Goal: Communication & Community: Share content

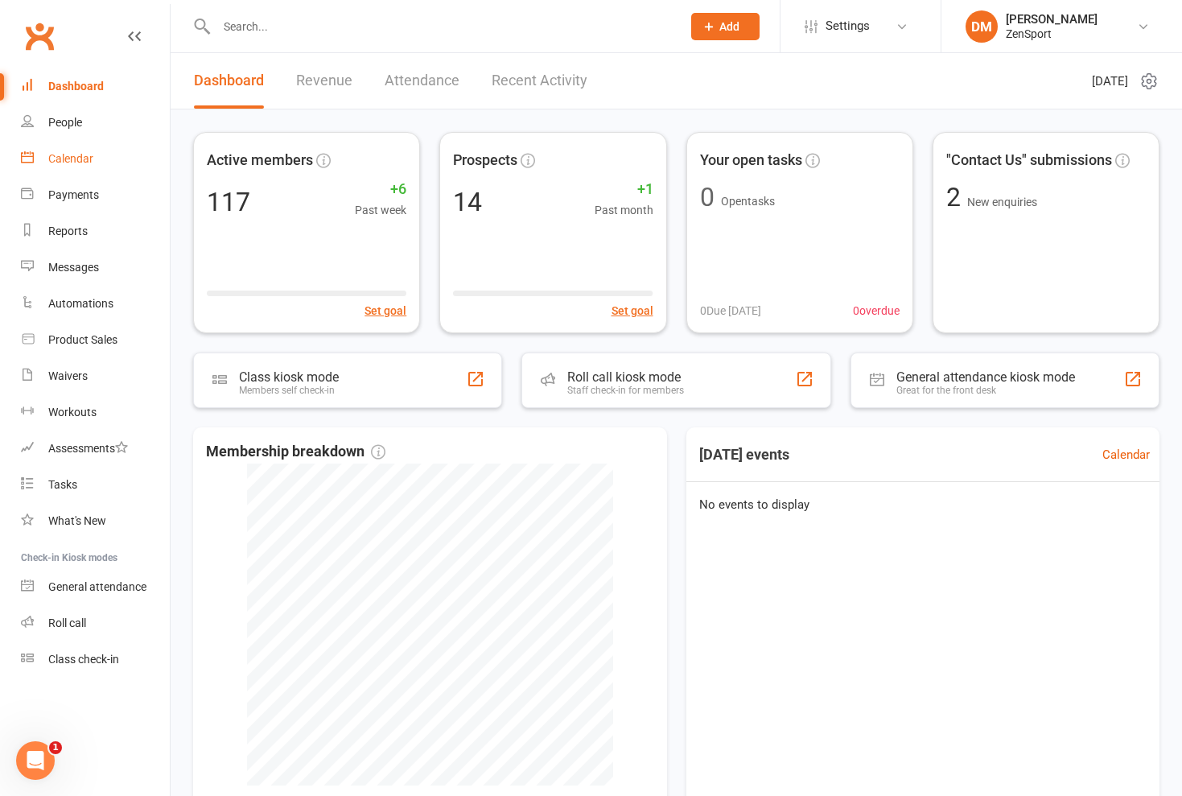
click at [73, 165] on link "Calendar" at bounding box center [95, 159] width 149 height 36
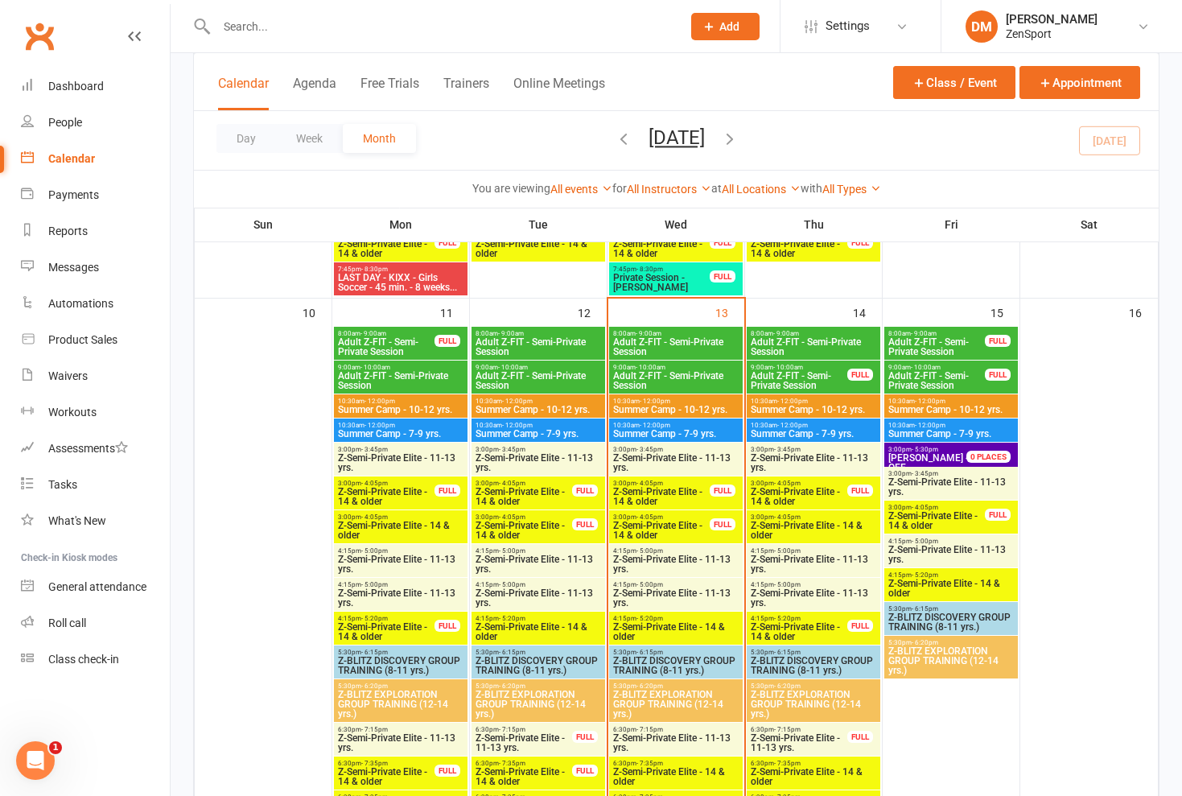
scroll to position [1118, 0]
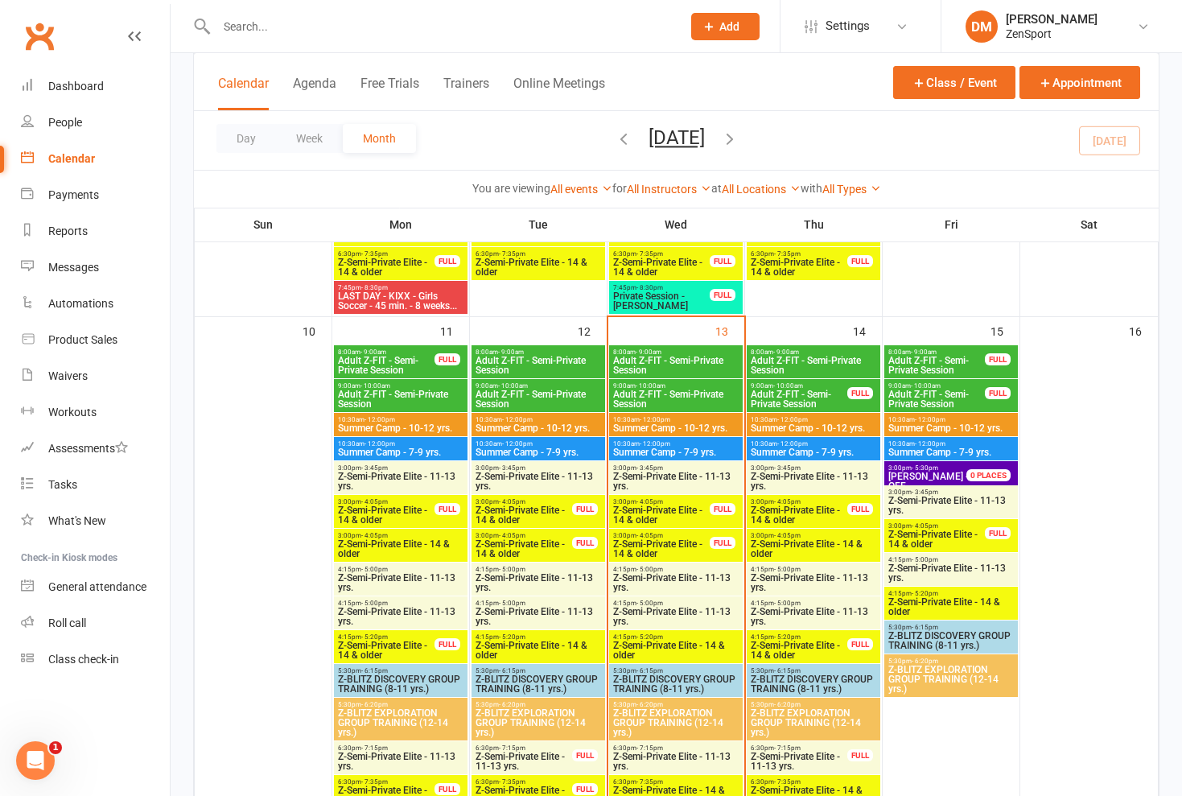
click at [693, 364] on span "Adult Z-FIT - Semi-Private Session" at bounding box center [675, 365] width 127 height 19
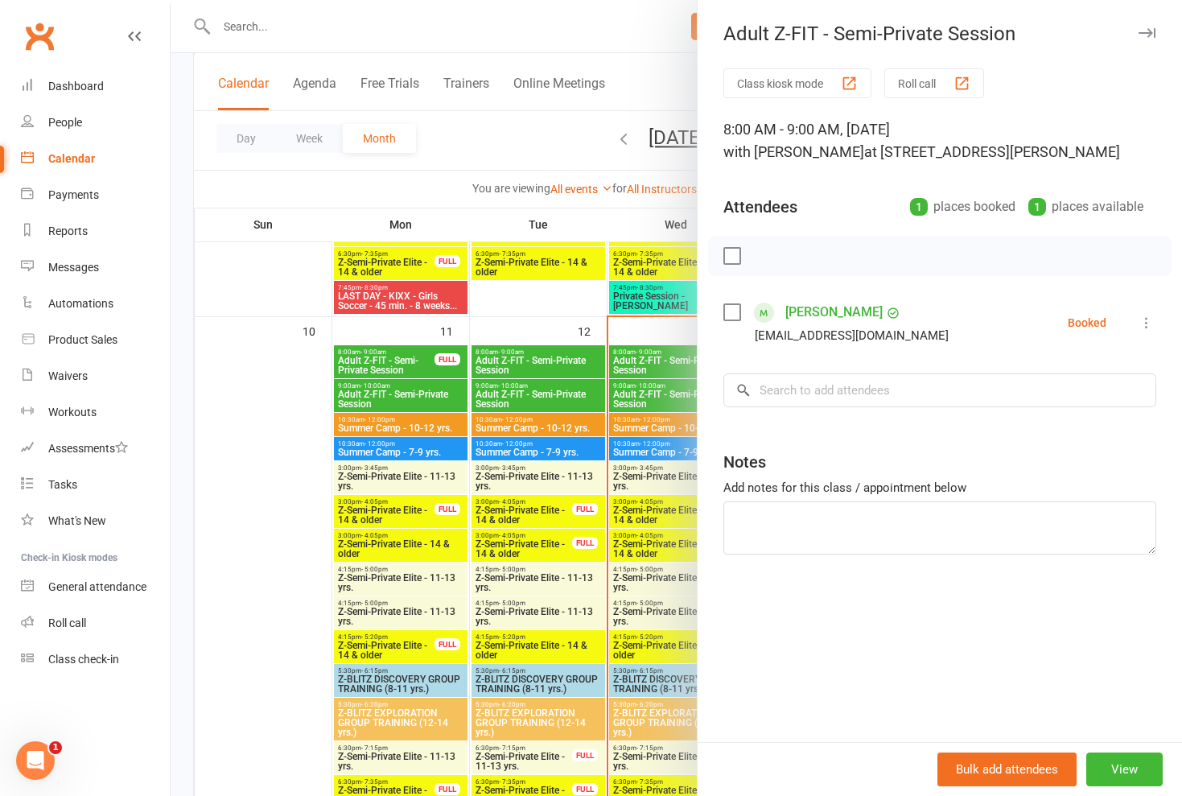
click at [1144, 319] on icon at bounding box center [1147, 323] width 16 height 16
click at [1064, 417] on link "Check in" at bounding box center [1068, 418] width 173 height 32
click at [653, 393] on div at bounding box center [676, 398] width 1011 height 796
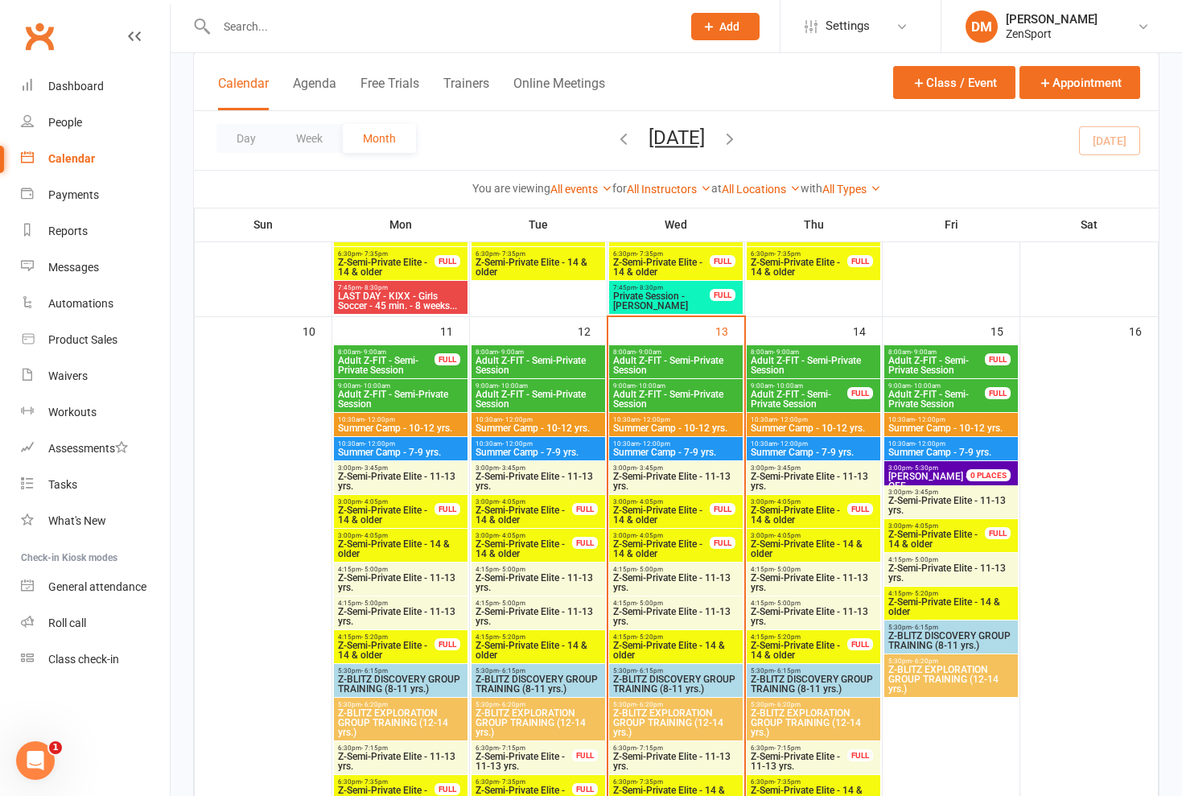
click at [668, 393] on span "Adult Z-FIT - Semi-Private Session" at bounding box center [675, 398] width 127 height 19
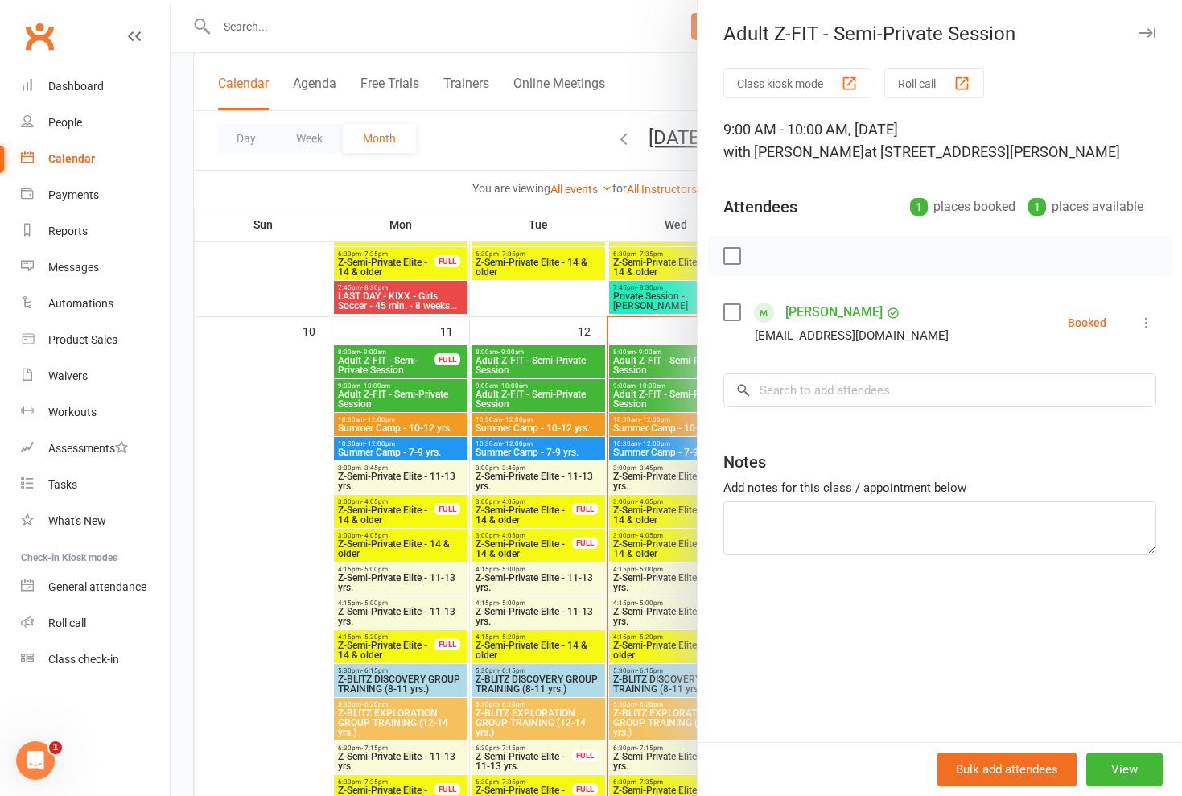
click at [1143, 324] on icon at bounding box center [1147, 323] width 16 height 16
click at [1043, 410] on link "Check in" at bounding box center [1068, 418] width 173 height 32
click at [663, 400] on div at bounding box center [676, 398] width 1011 height 796
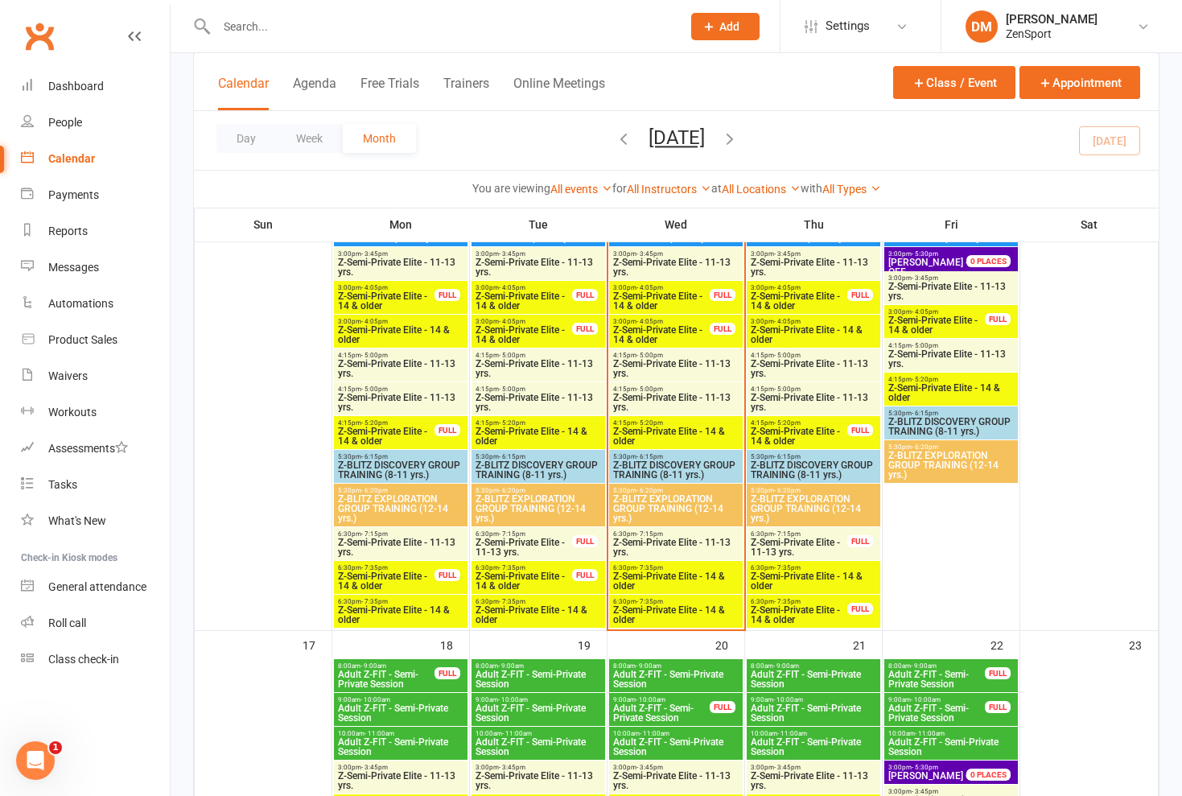
scroll to position [1526, 0]
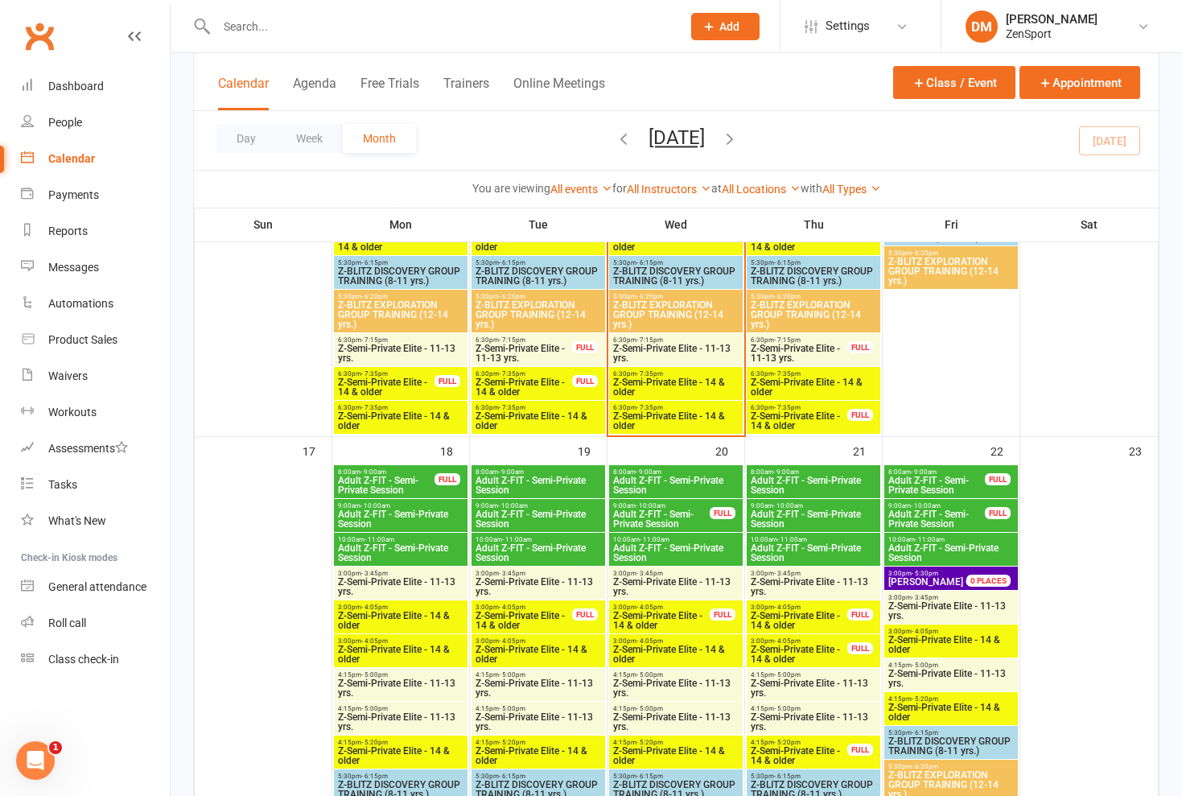
click at [672, 428] on span "Z-Semi-Private Elite - 14 & older" at bounding box center [675, 420] width 127 height 19
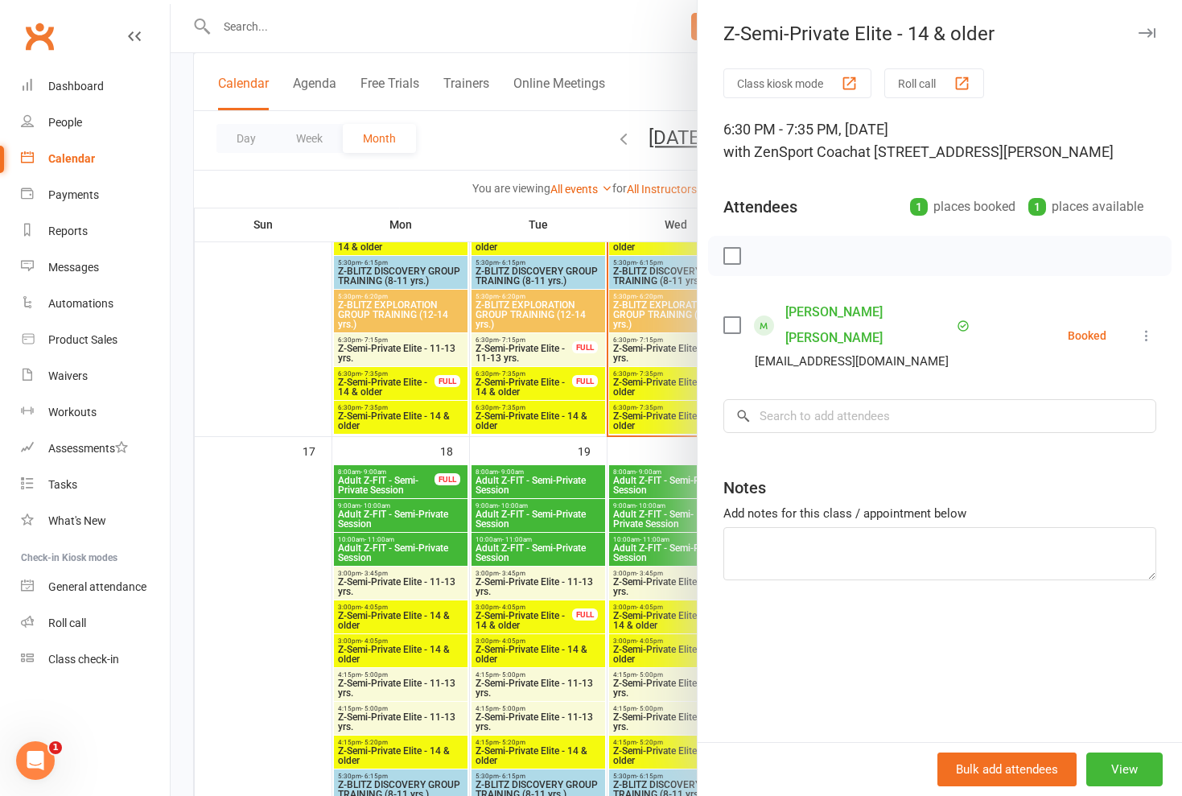
click at [1145, 327] on icon at bounding box center [1147, 335] width 16 height 16
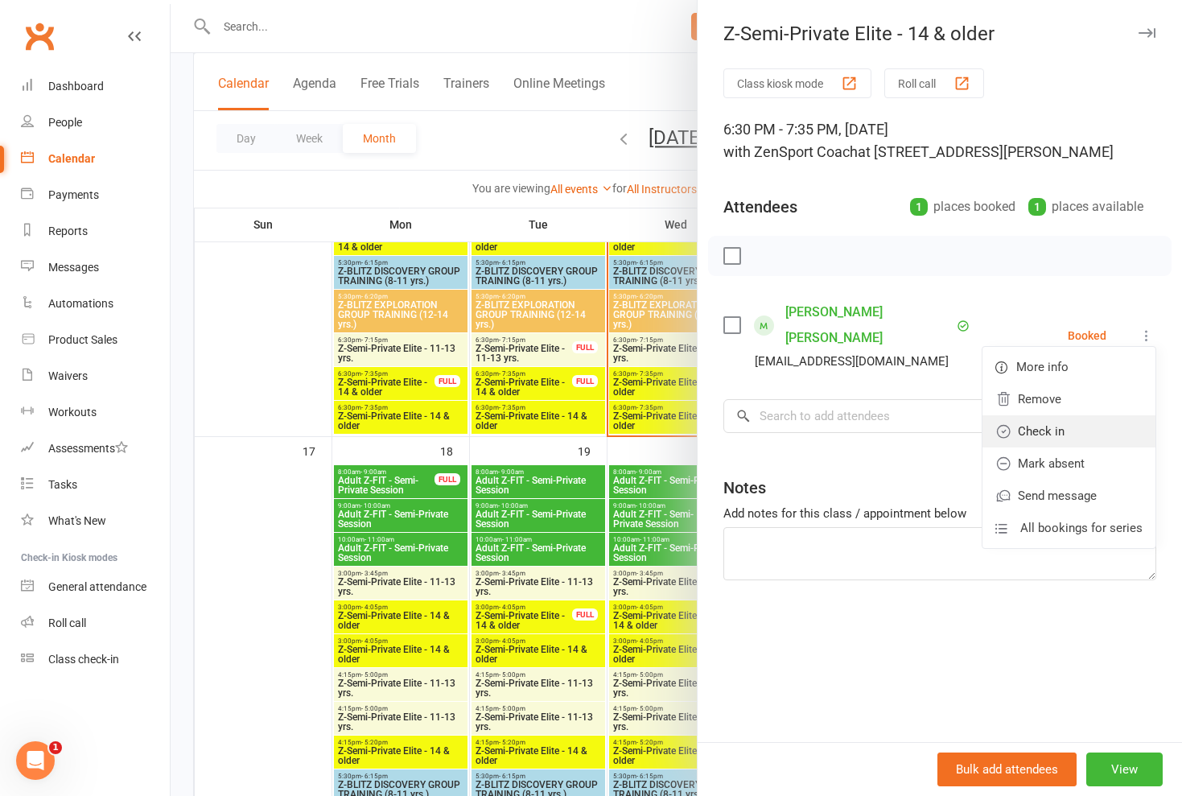
click at [1057, 416] on link "Check in" at bounding box center [1068, 431] width 173 height 32
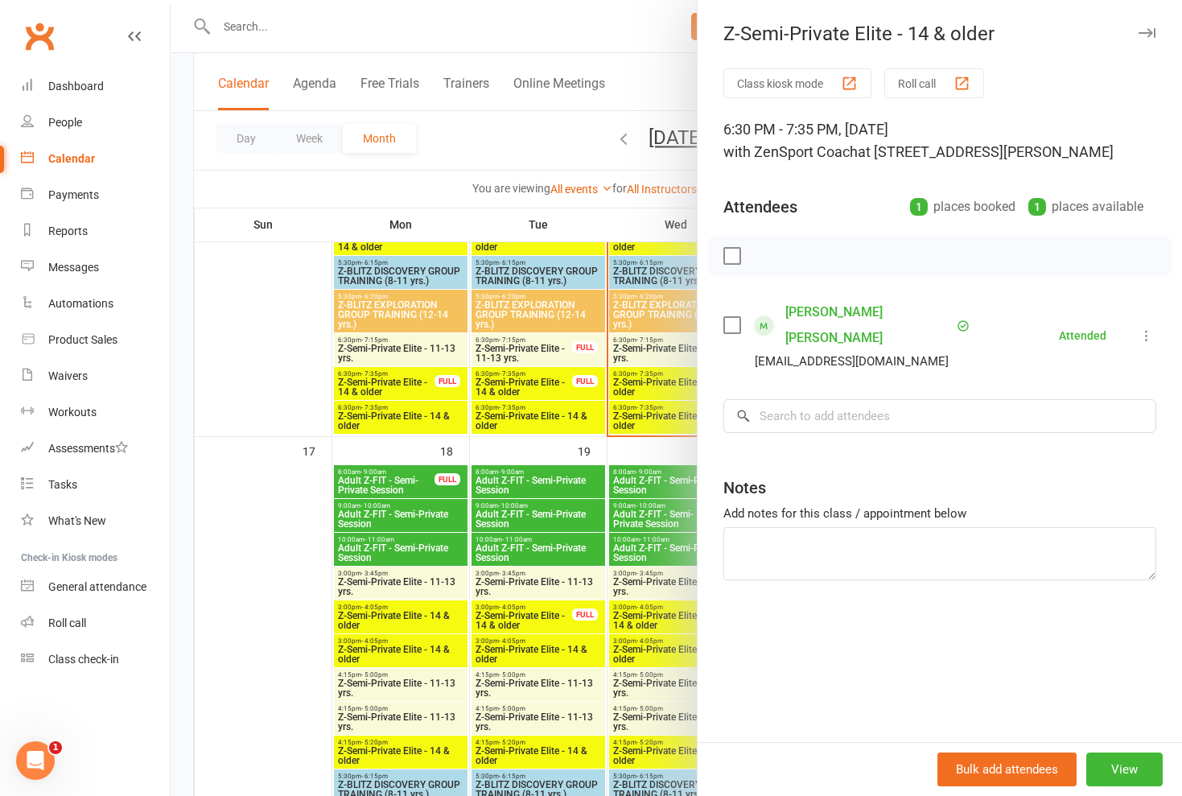
click at [633, 385] on div at bounding box center [676, 398] width 1011 height 796
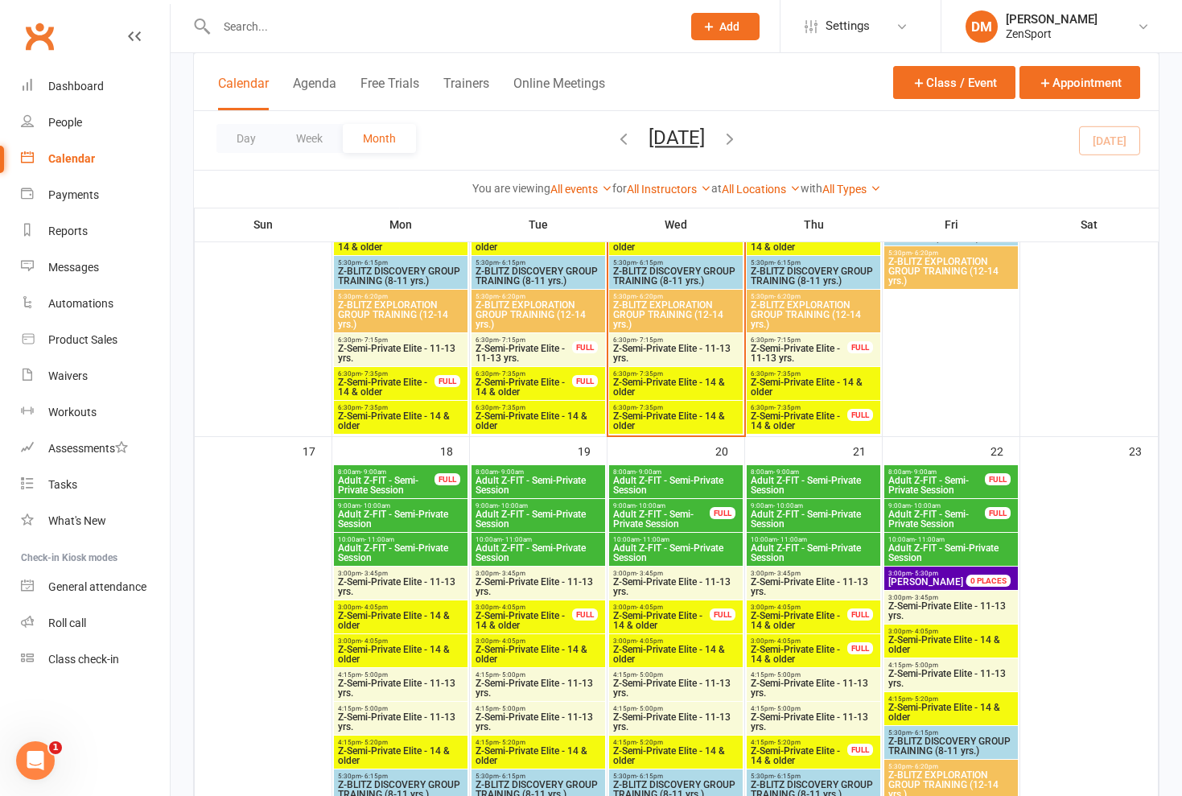
click at [655, 383] on span "Z-Semi-Private Elite - 14 & older" at bounding box center [675, 386] width 127 height 19
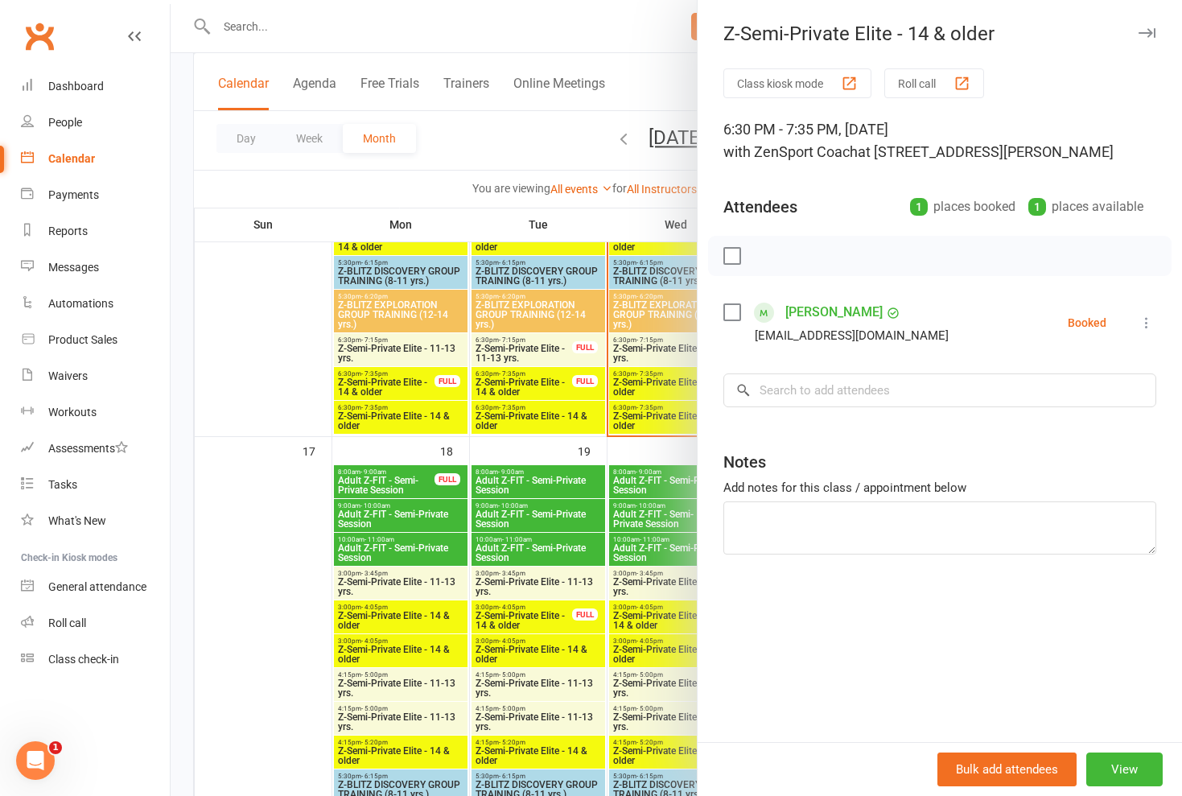
click at [1144, 322] on icon at bounding box center [1147, 323] width 16 height 16
click at [1055, 420] on link "Check in" at bounding box center [1068, 418] width 173 height 32
click at [653, 407] on div at bounding box center [676, 398] width 1011 height 796
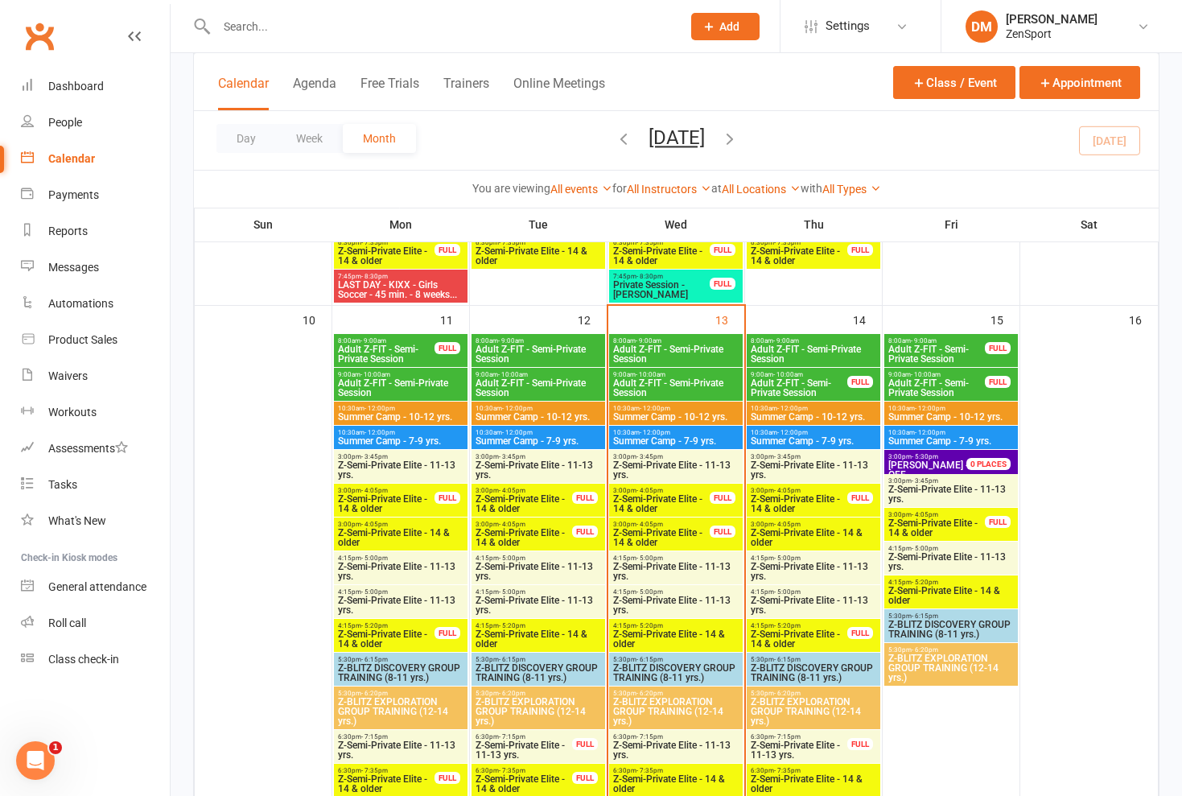
scroll to position [1131, 0]
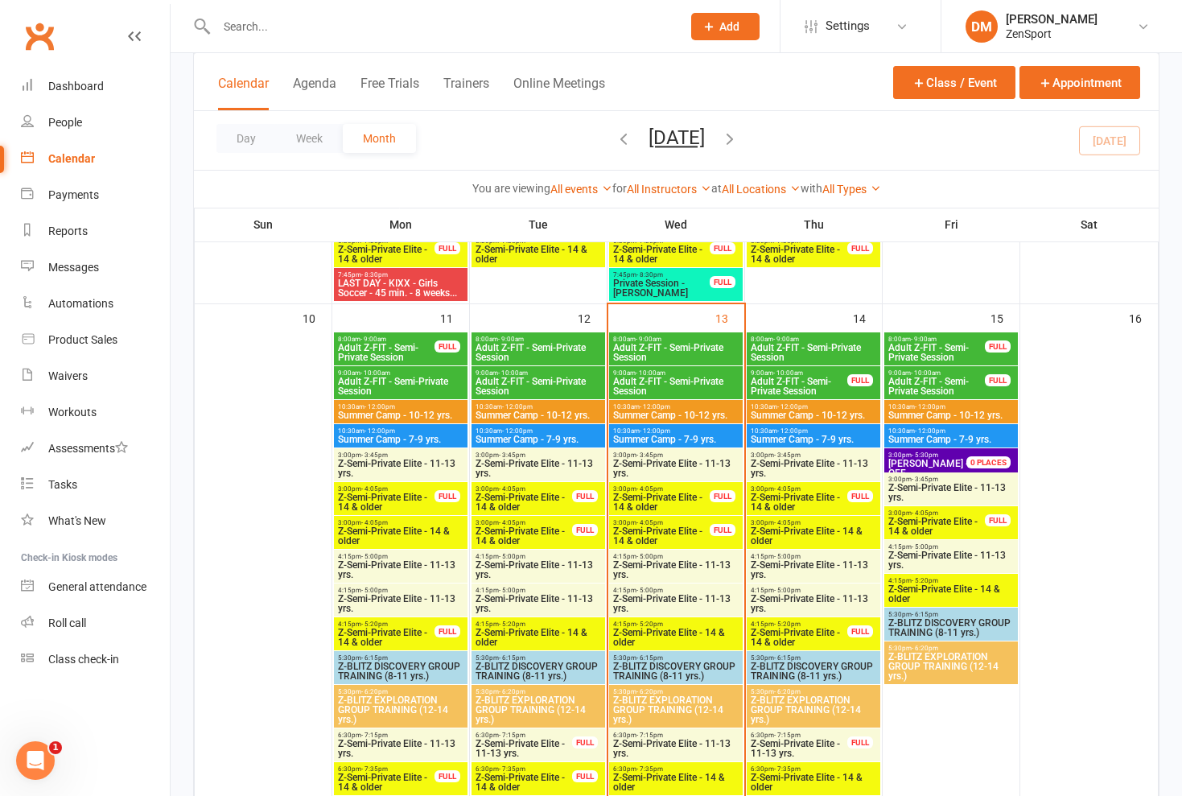
click at [788, 345] on span "Adult Z-FIT - Semi-Private Session" at bounding box center [813, 352] width 127 height 19
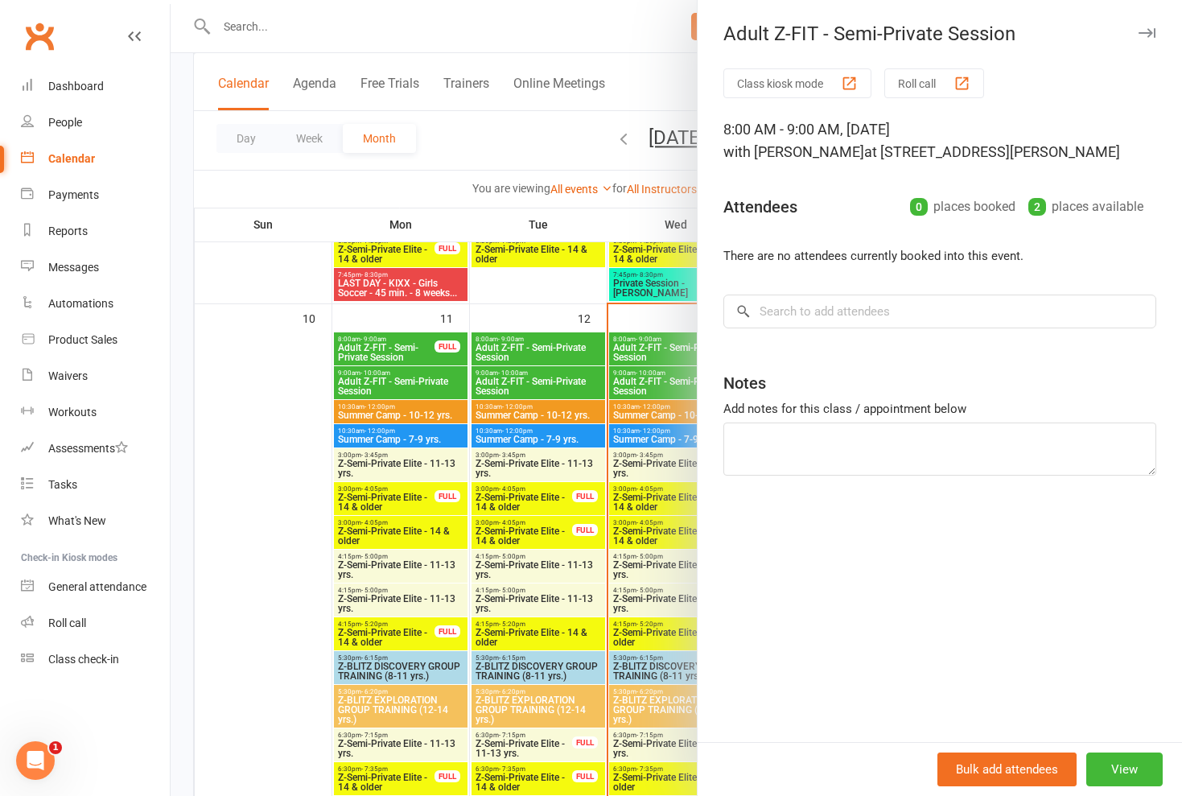
click at [635, 396] on div at bounding box center [676, 398] width 1011 height 796
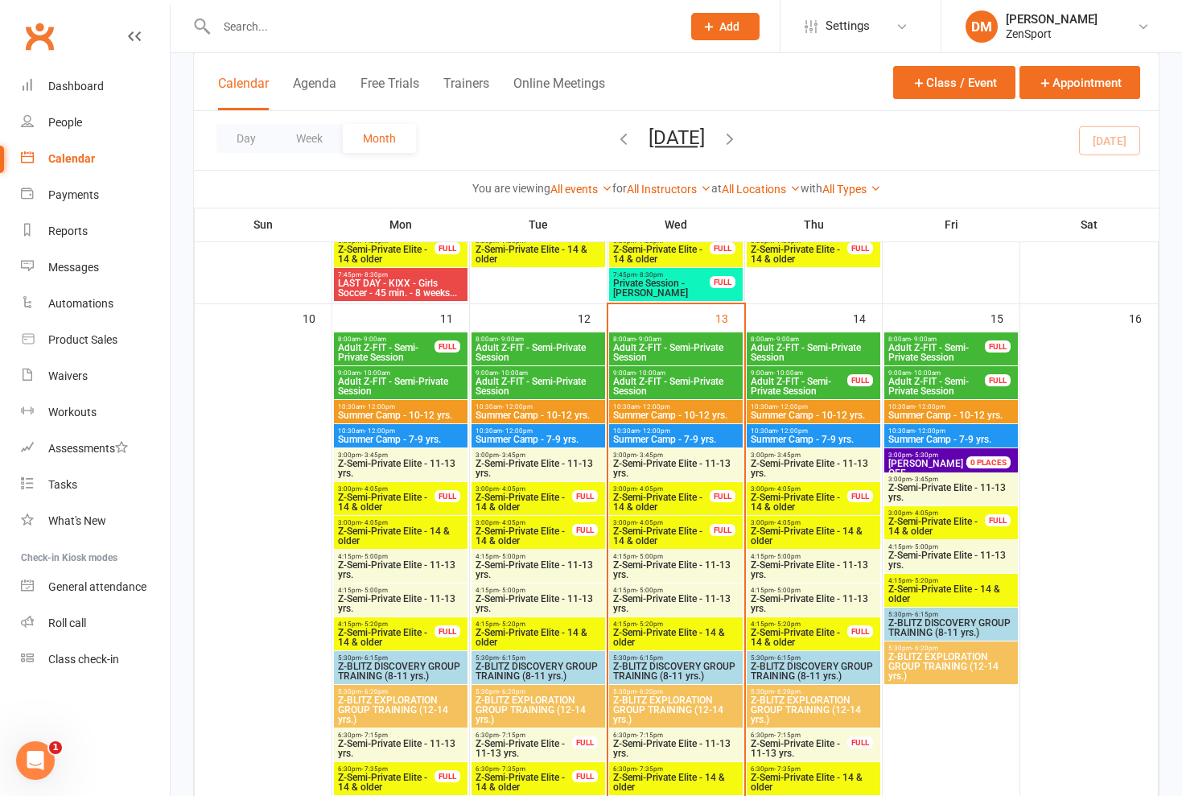
click at [803, 373] on span "9:00am - 10:00am" at bounding box center [799, 372] width 98 height 7
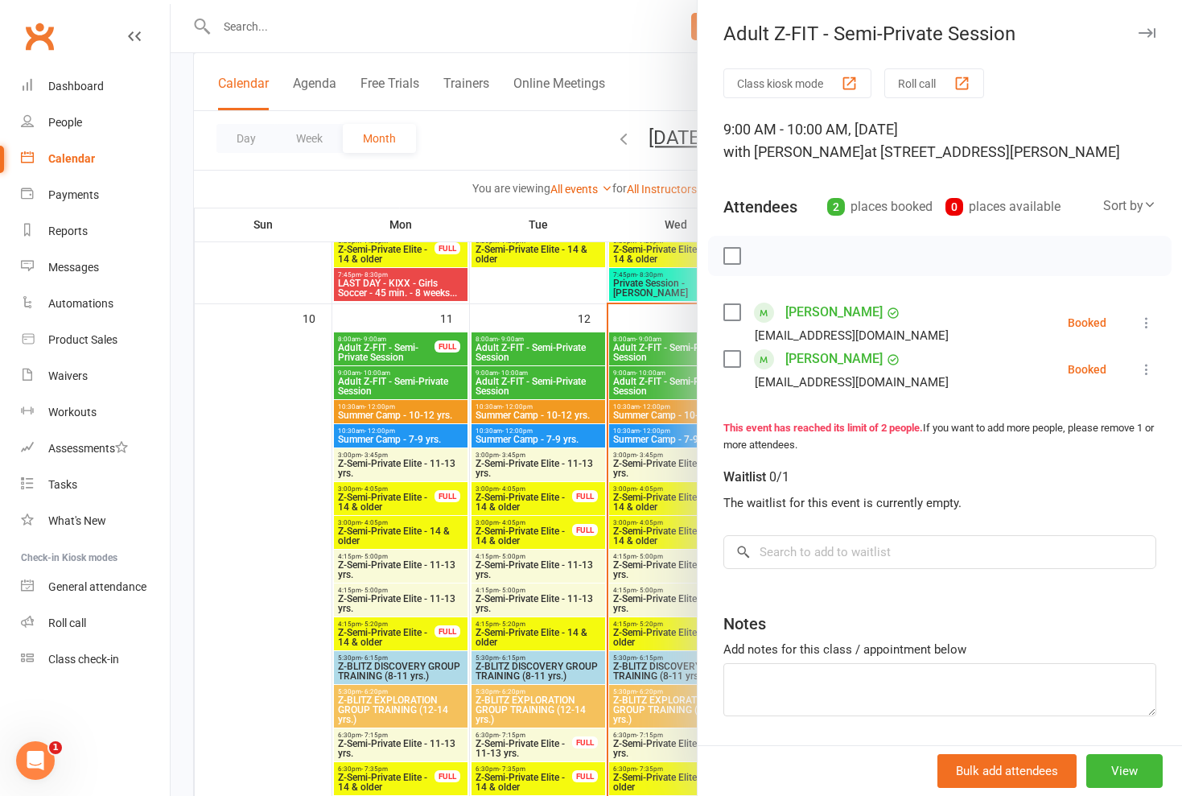
click at [669, 383] on div at bounding box center [676, 398] width 1011 height 796
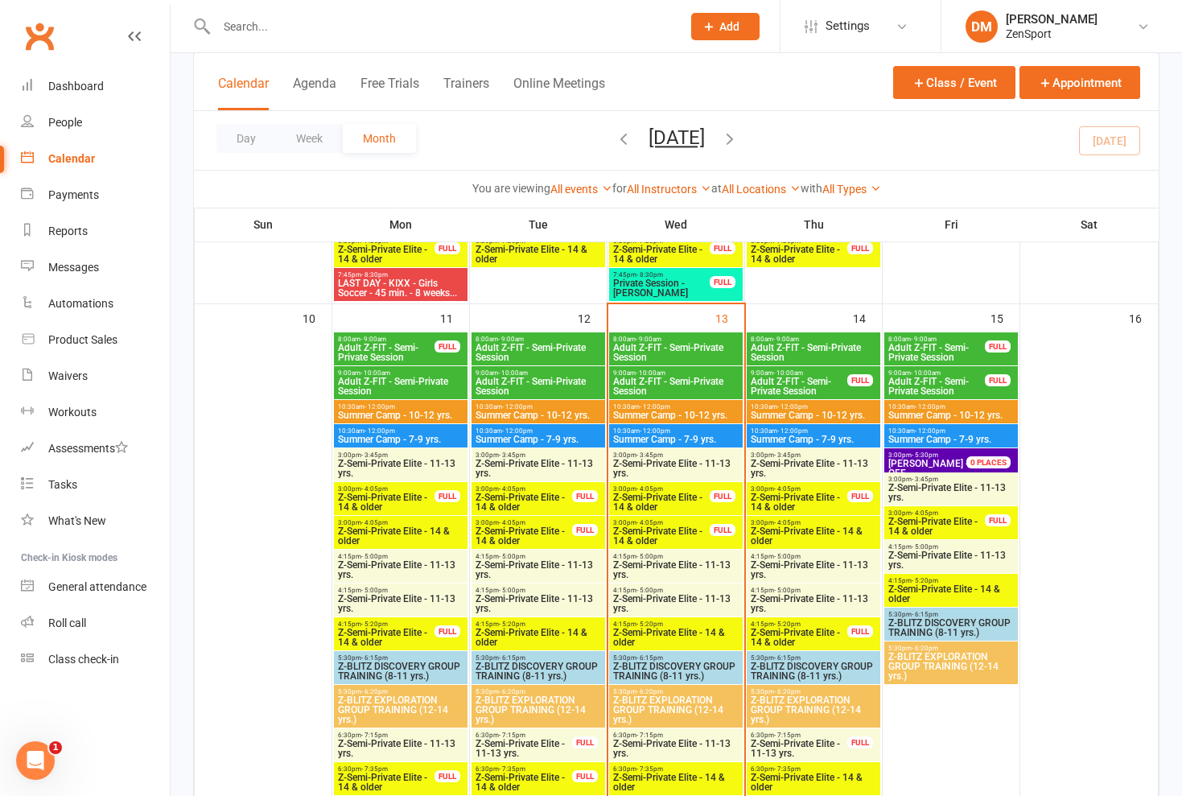
click at [782, 343] on span "Adult Z-FIT - Semi-Private Session" at bounding box center [813, 352] width 127 height 19
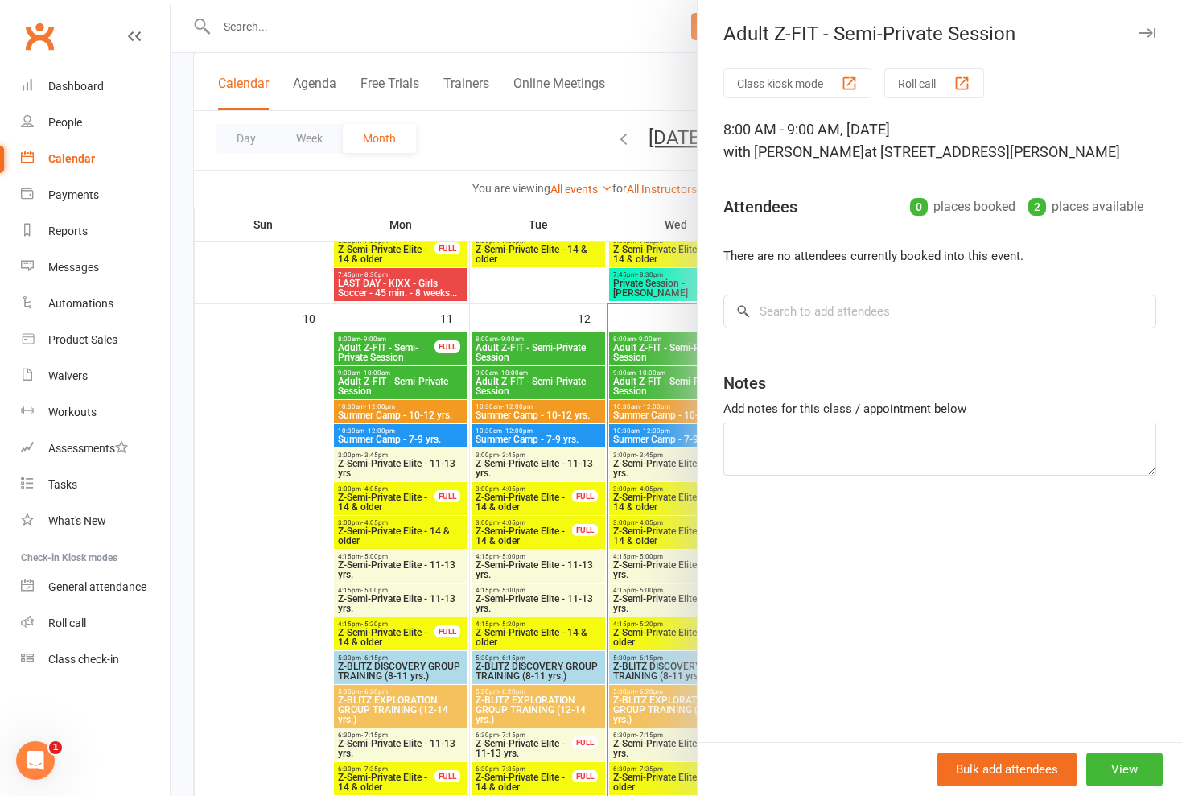
click at [680, 385] on div at bounding box center [676, 398] width 1011 height 796
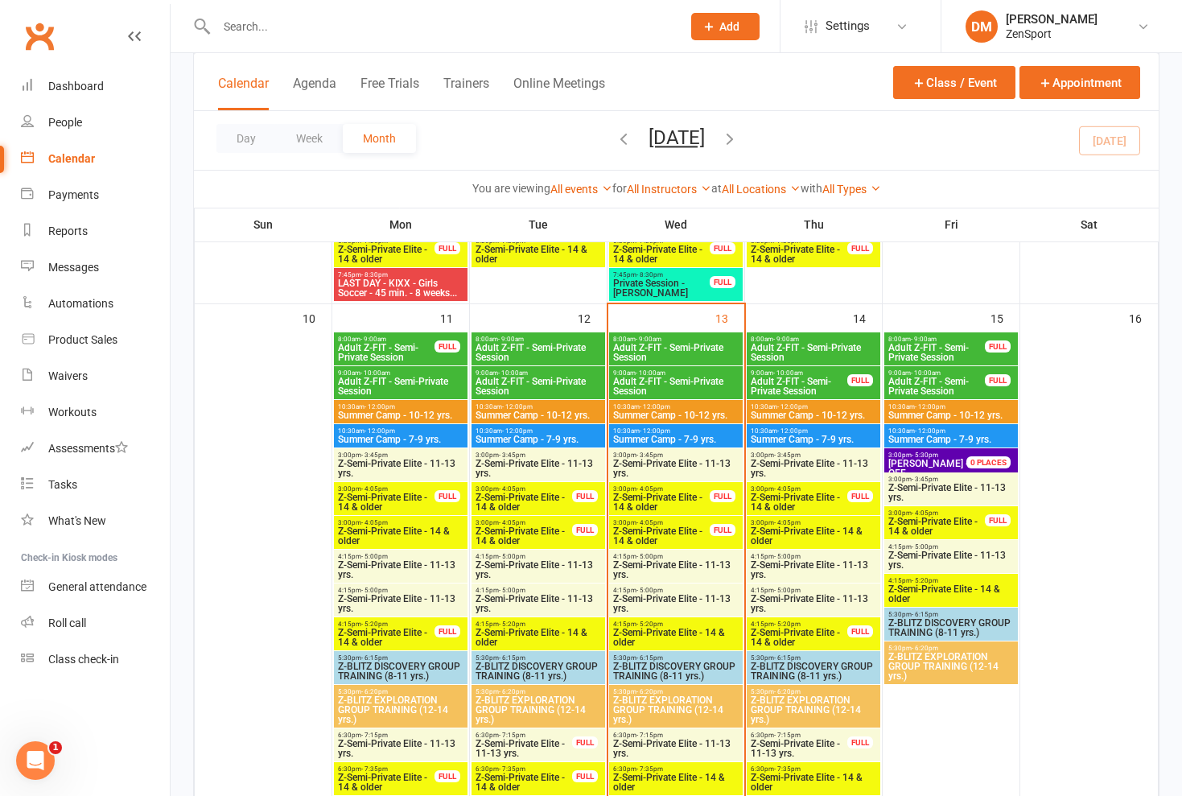
click at [794, 380] on span "Adult Z-FIT - Semi-Private Session" at bounding box center [799, 386] width 98 height 19
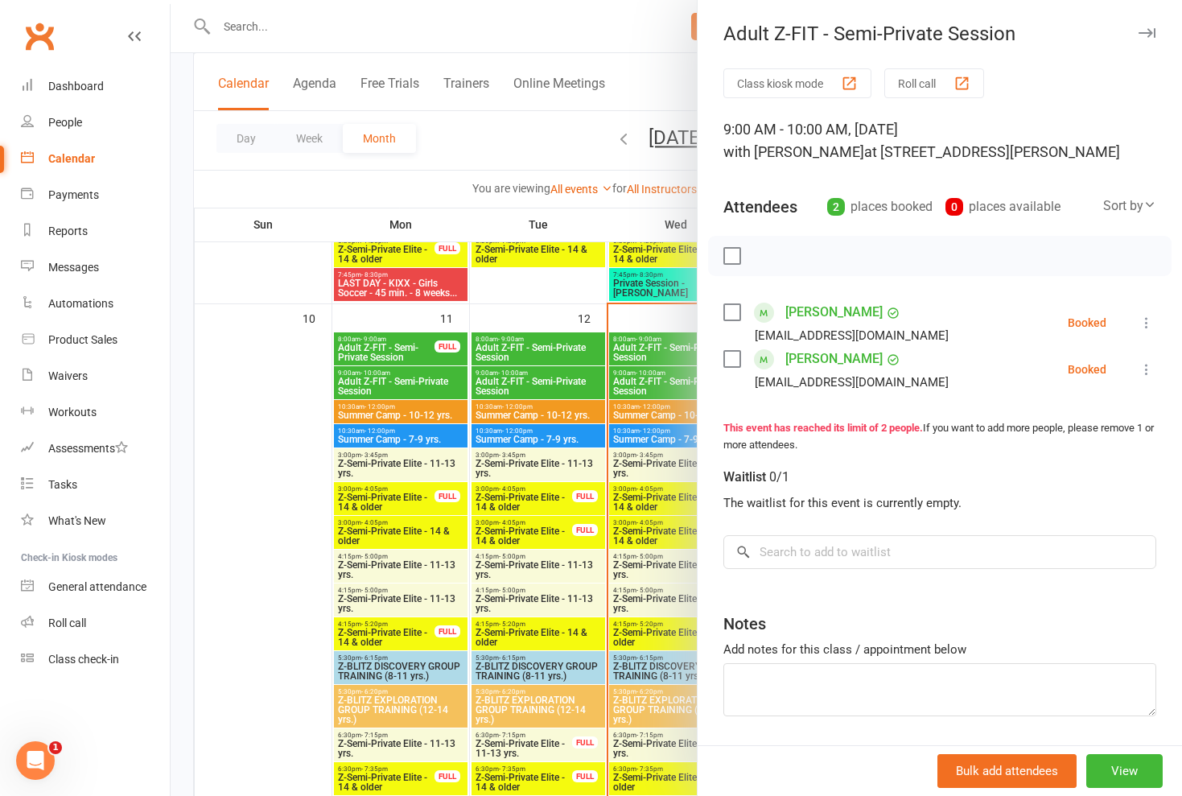
click at [647, 401] on div at bounding box center [676, 398] width 1011 height 796
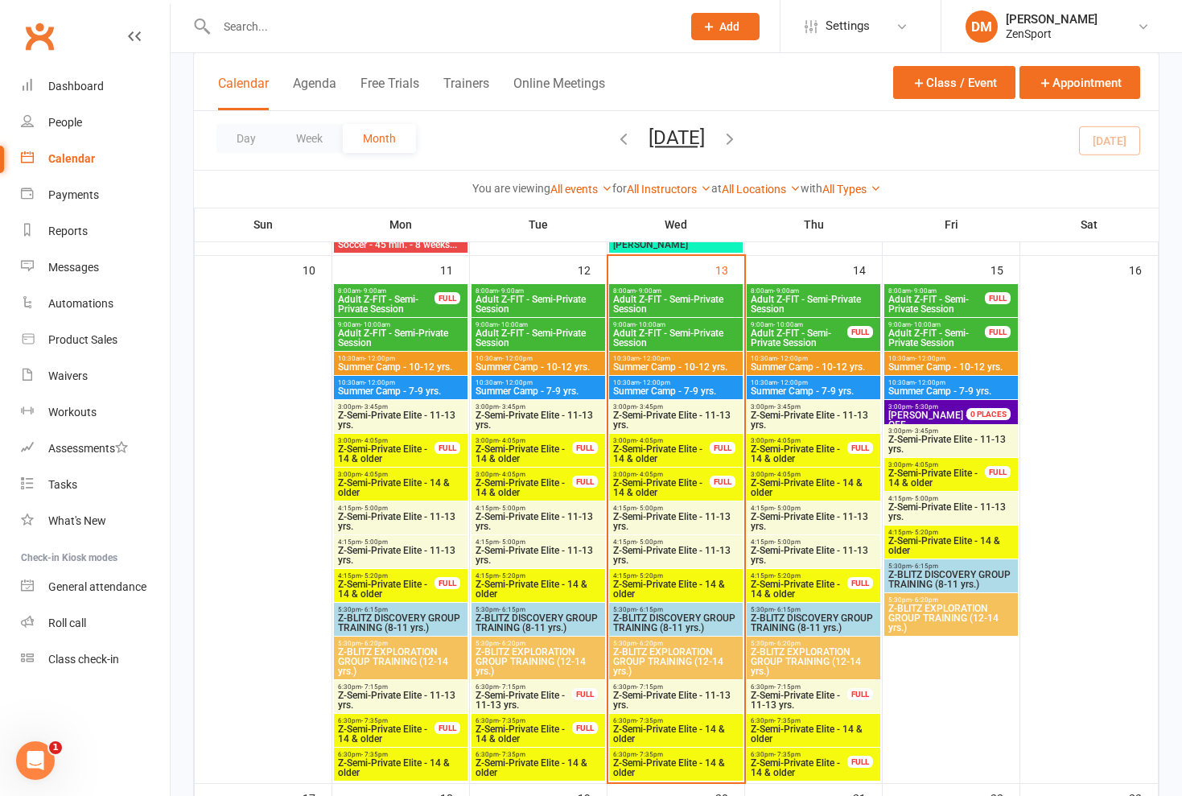
scroll to position [1180, 0]
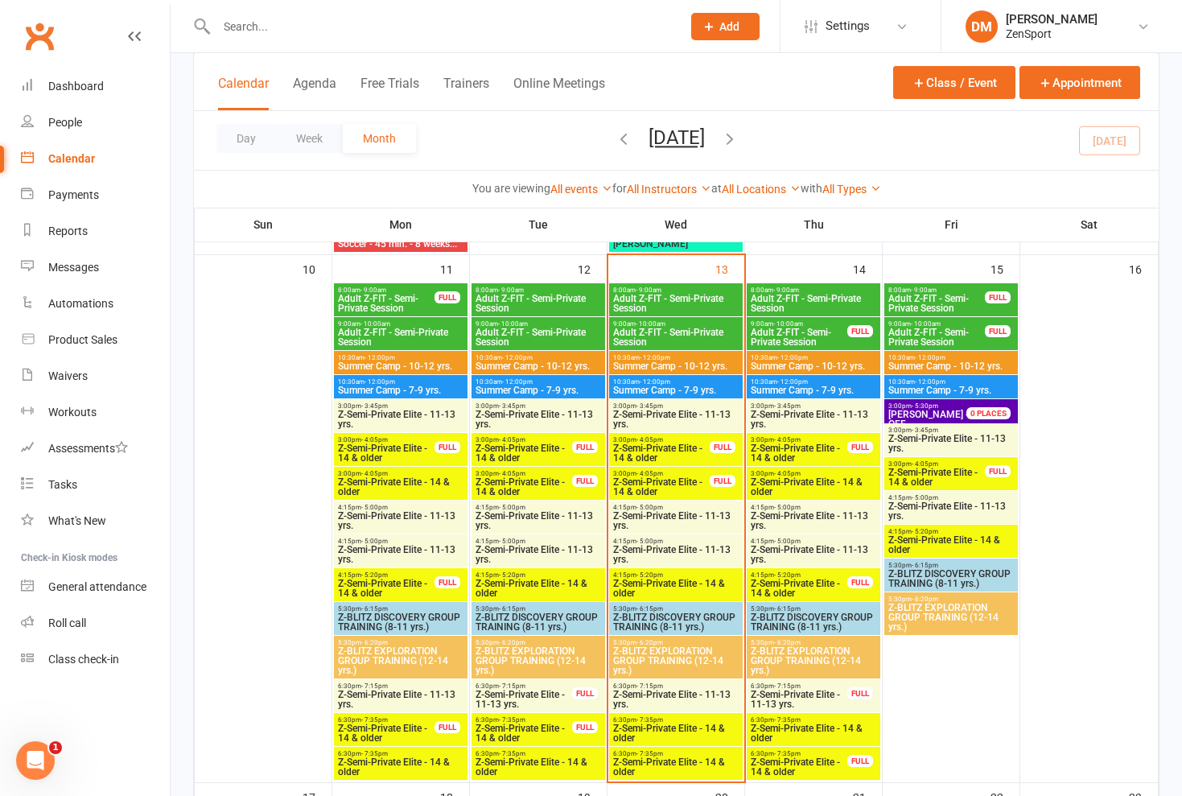
click at [802, 416] on span "Z-Semi-Private Elite - 11-13 yrs." at bounding box center [813, 419] width 127 height 19
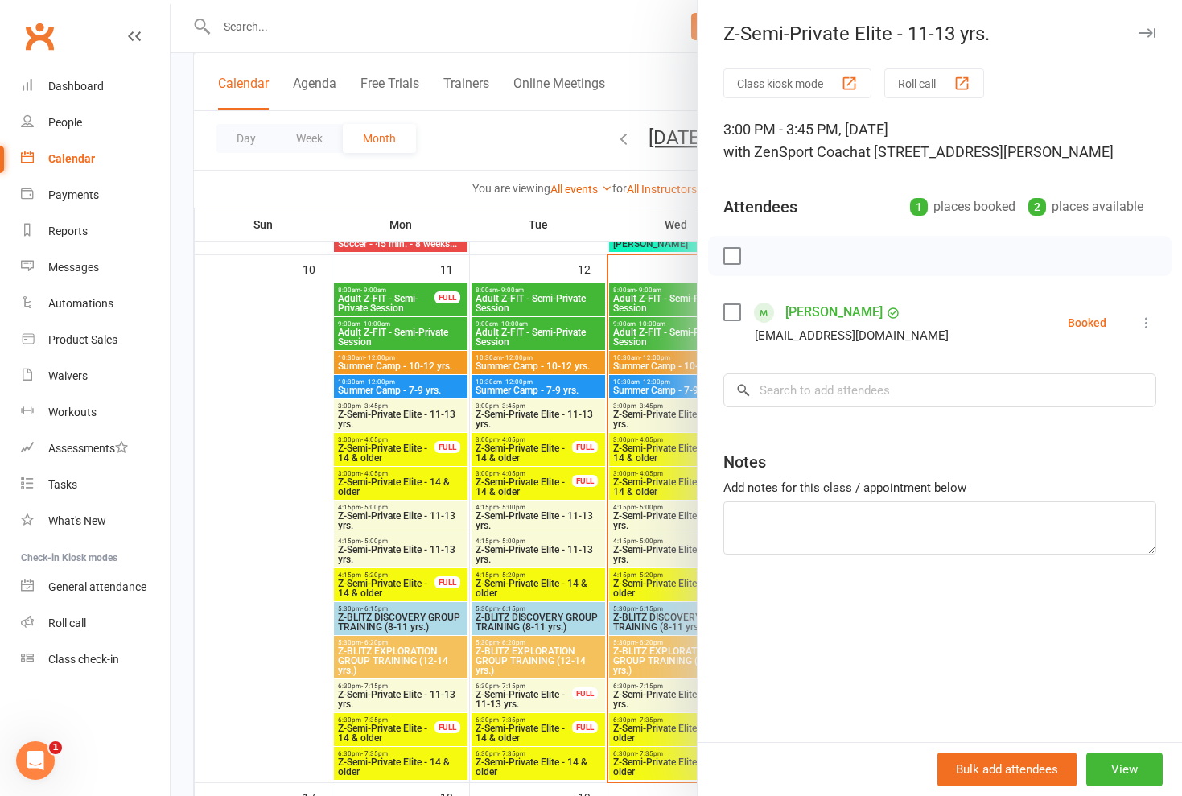
click at [653, 399] on div at bounding box center [676, 398] width 1011 height 796
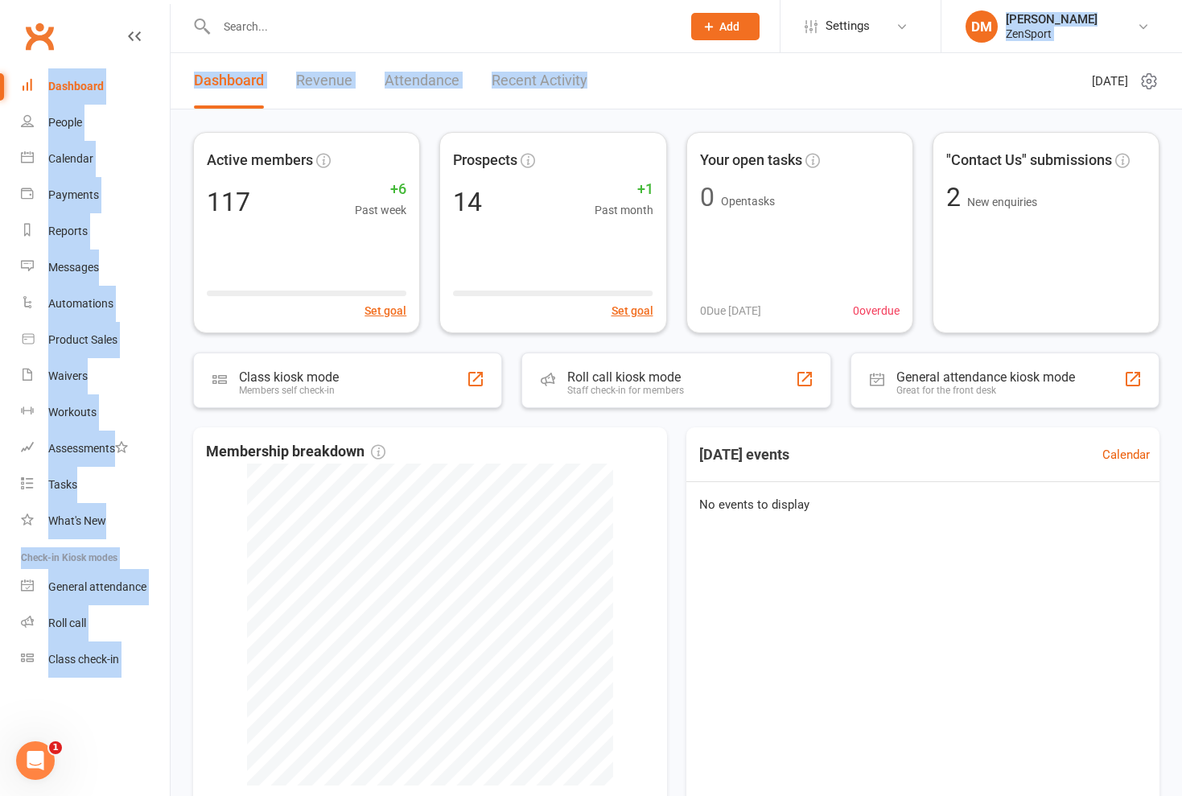
click at [567, 79] on ui-view "Prospect Member Non-attending contact Class / event Appointment Task Membership…" at bounding box center [591, 466] width 1182 height 924
click at [76, 157] on div "Calendar" at bounding box center [70, 158] width 45 height 13
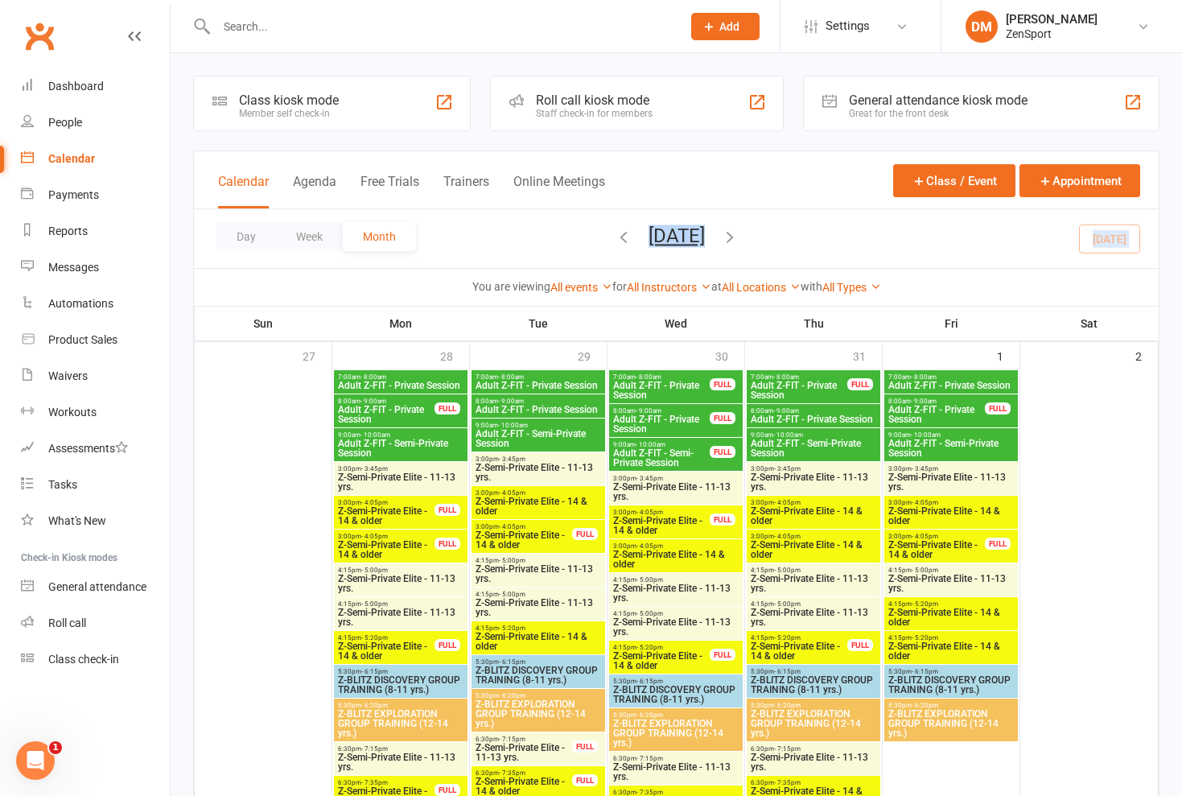
click at [568, 267] on div "Calendar Agenda Free Trials Trainers Online Meetings Class / Event Appointment …" at bounding box center [676, 228] width 966 height 156
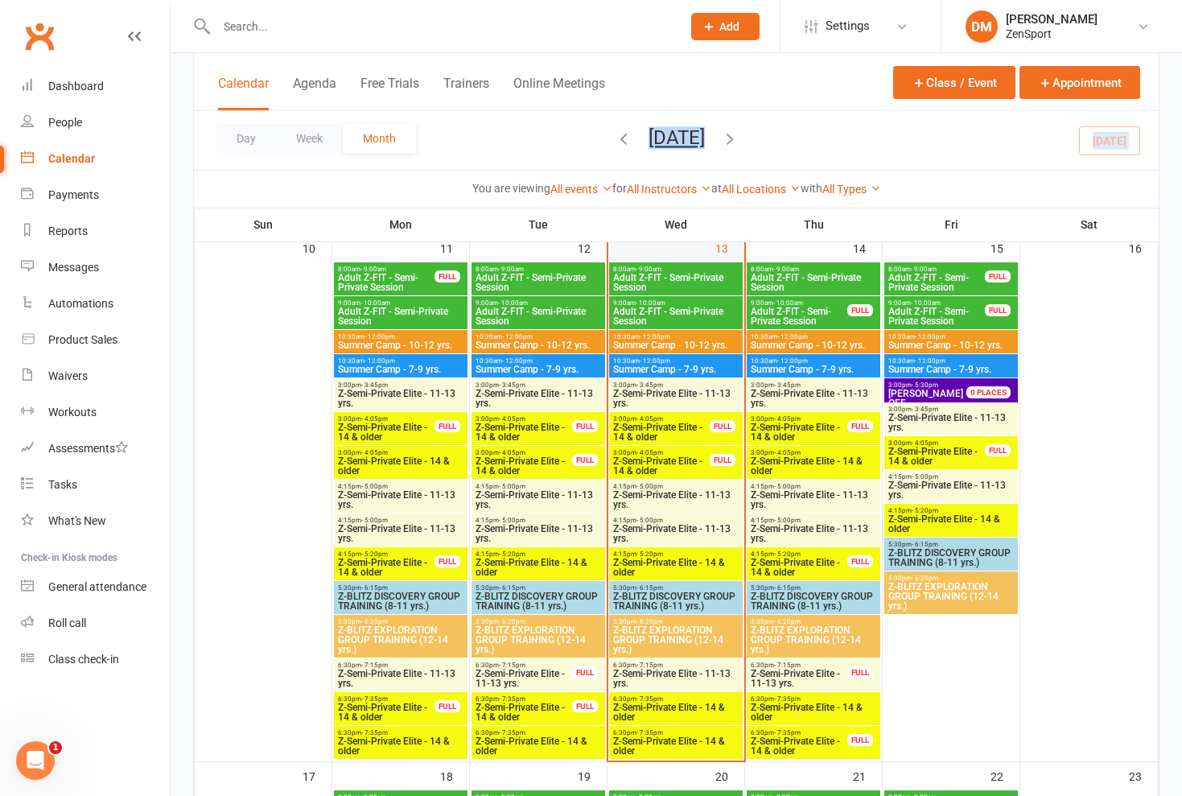
scroll to position [1208, 0]
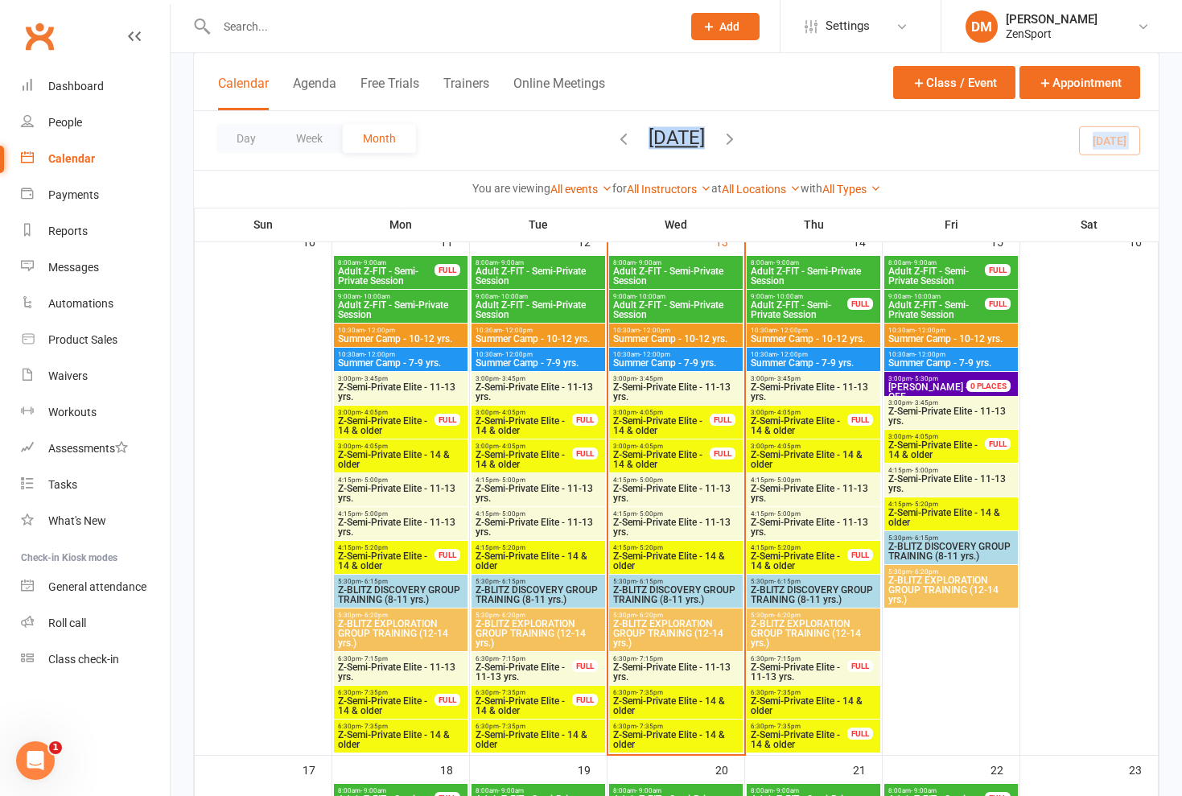
click at [806, 389] on span "Z-Semi-Private Elite - 11-13 yrs." at bounding box center [813, 391] width 127 height 19
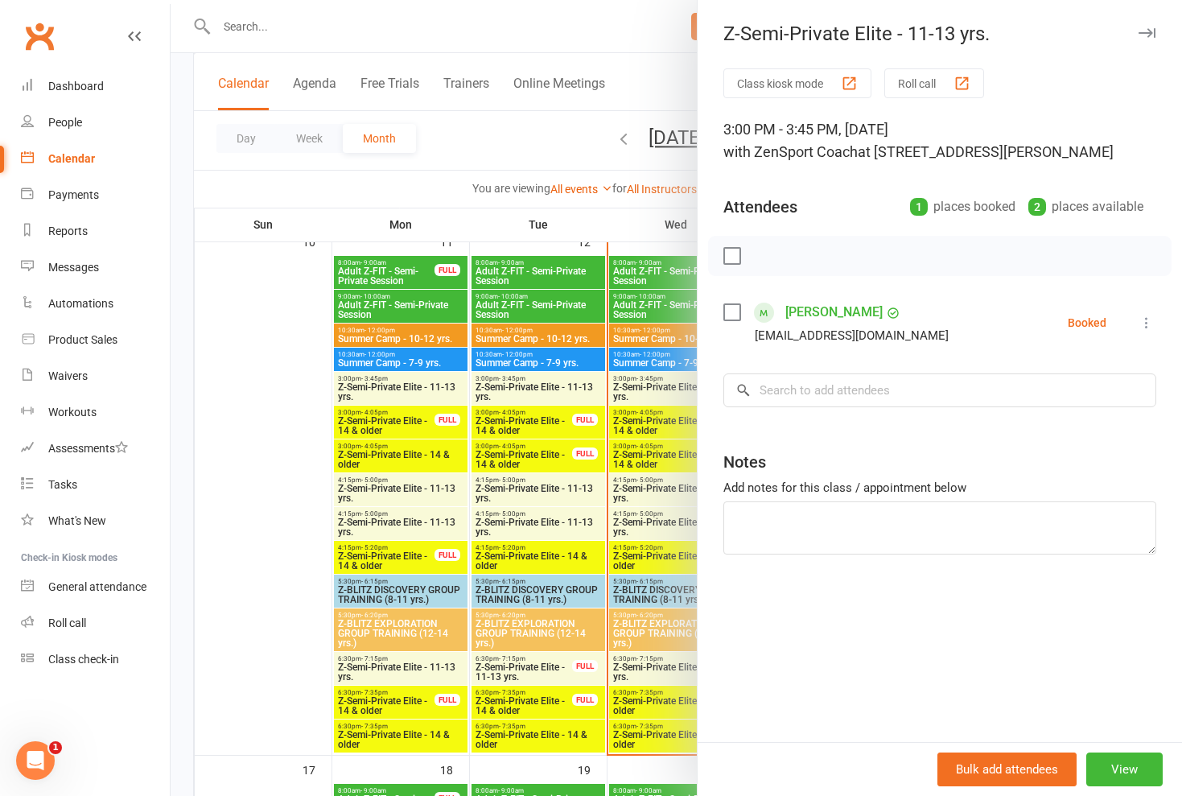
click at [684, 369] on div at bounding box center [676, 398] width 1011 height 796
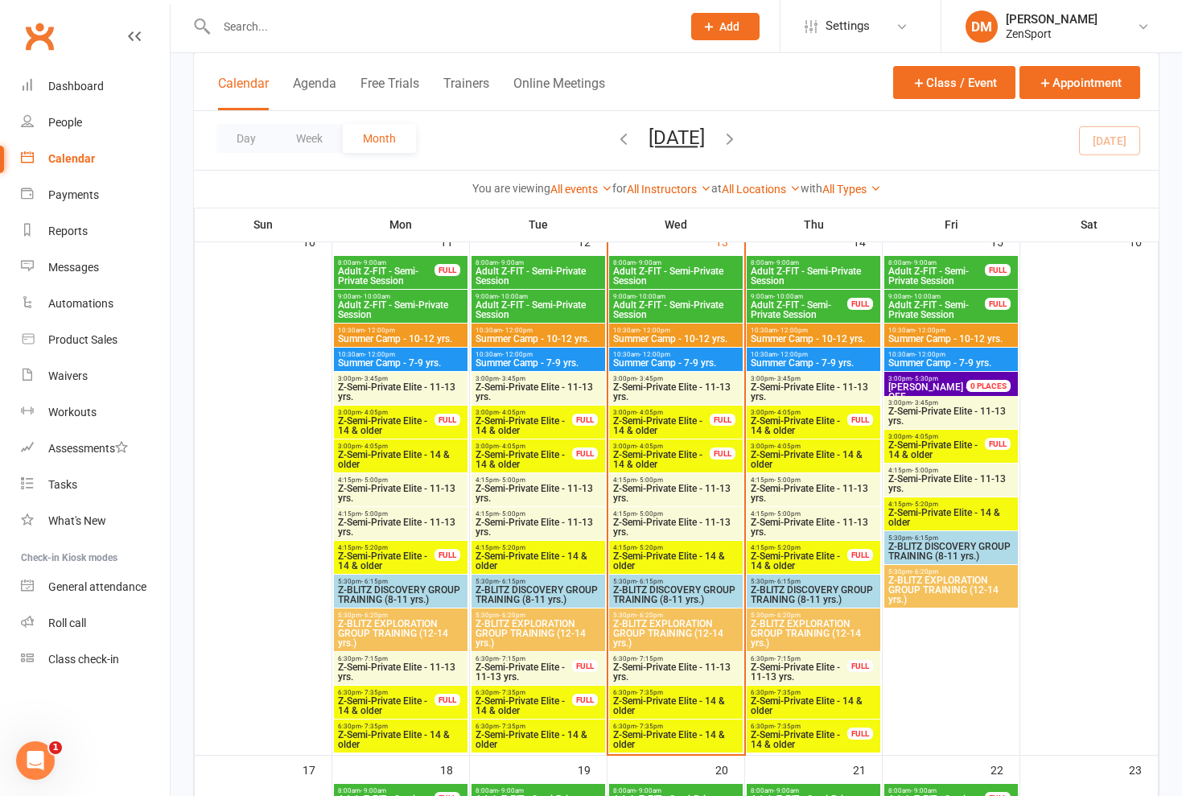
click at [782, 418] on span "Z-Semi-Private Elite - 14 & older" at bounding box center [799, 425] width 98 height 19
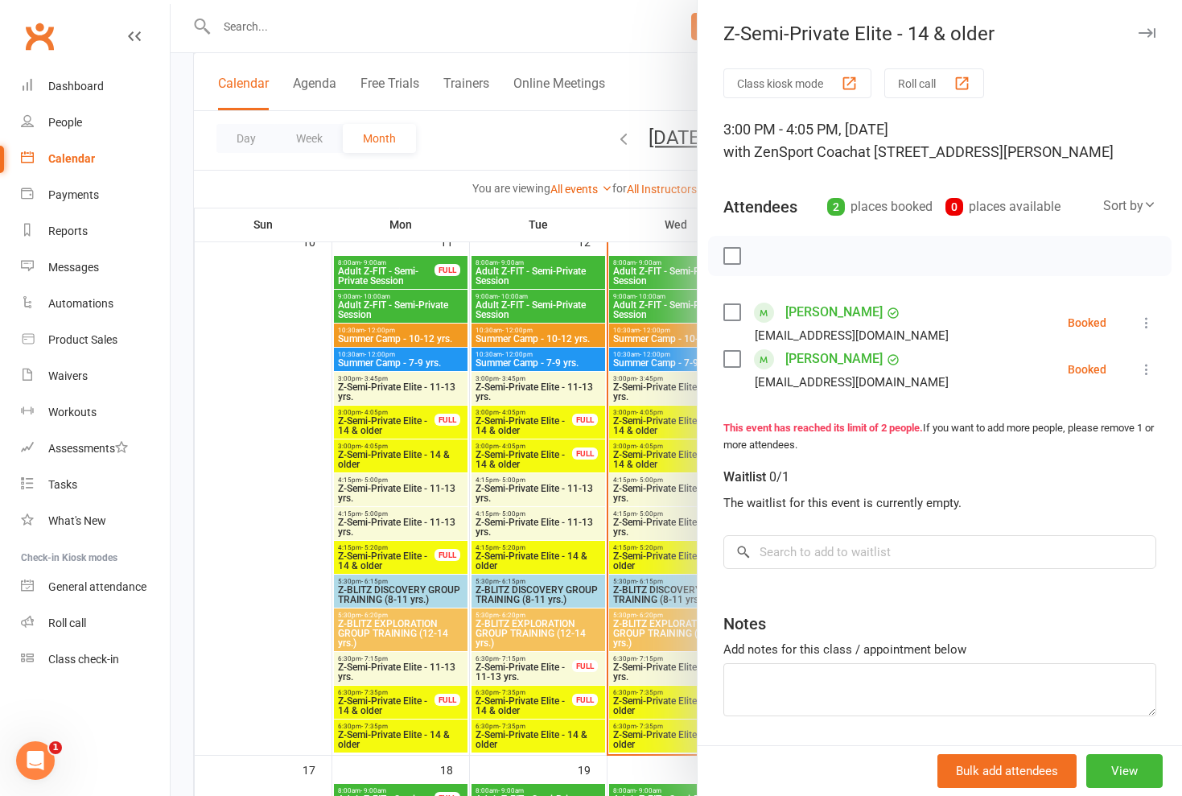
click at [654, 397] on div at bounding box center [676, 398] width 1011 height 796
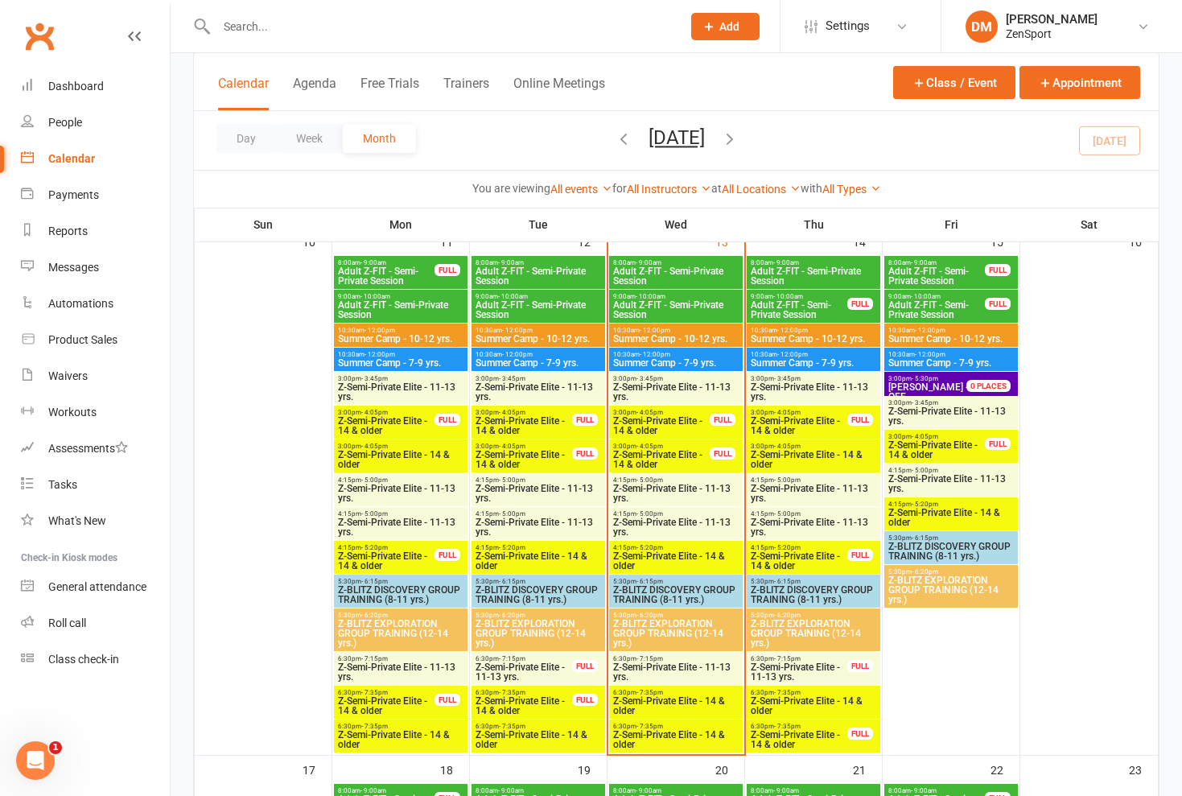
click at [780, 451] on span "Z-Semi-Private Elite - 14 & older" at bounding box center [813, 459] width 127 height 19
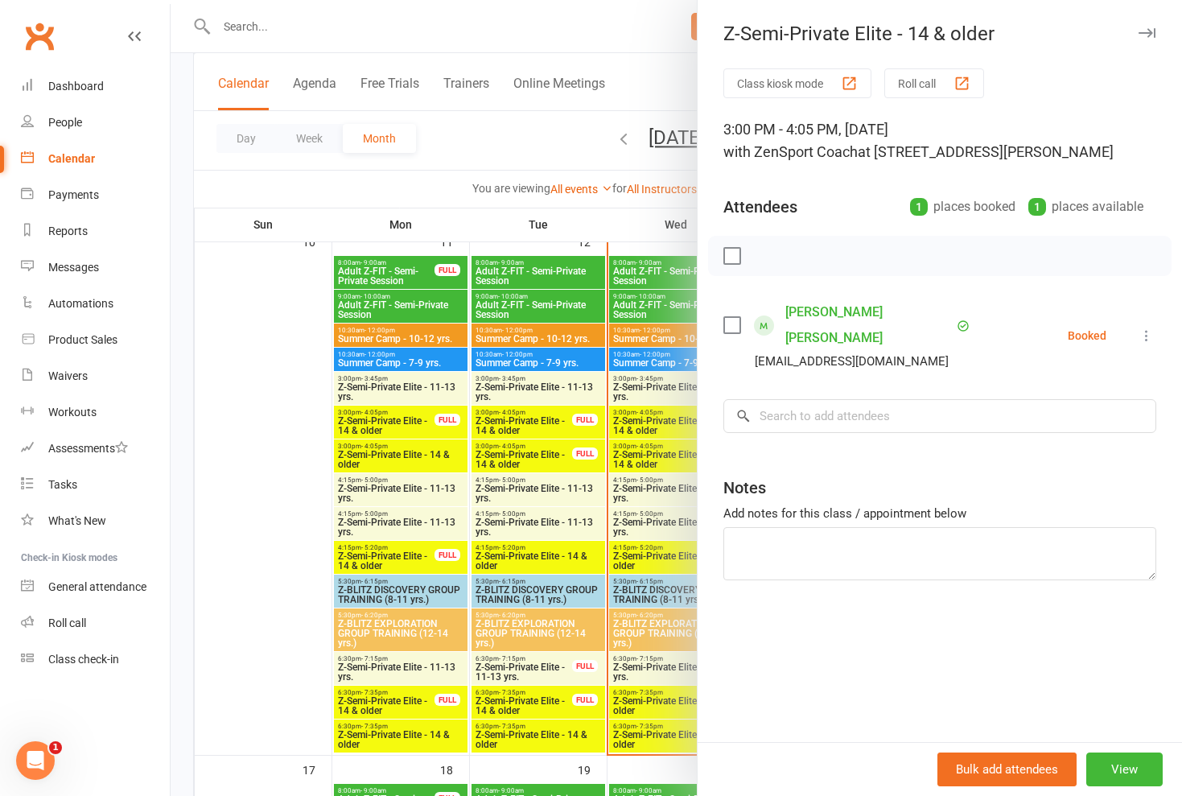
click at [612, 409] on div at bounding box center [676, 398] width 1011 height 796
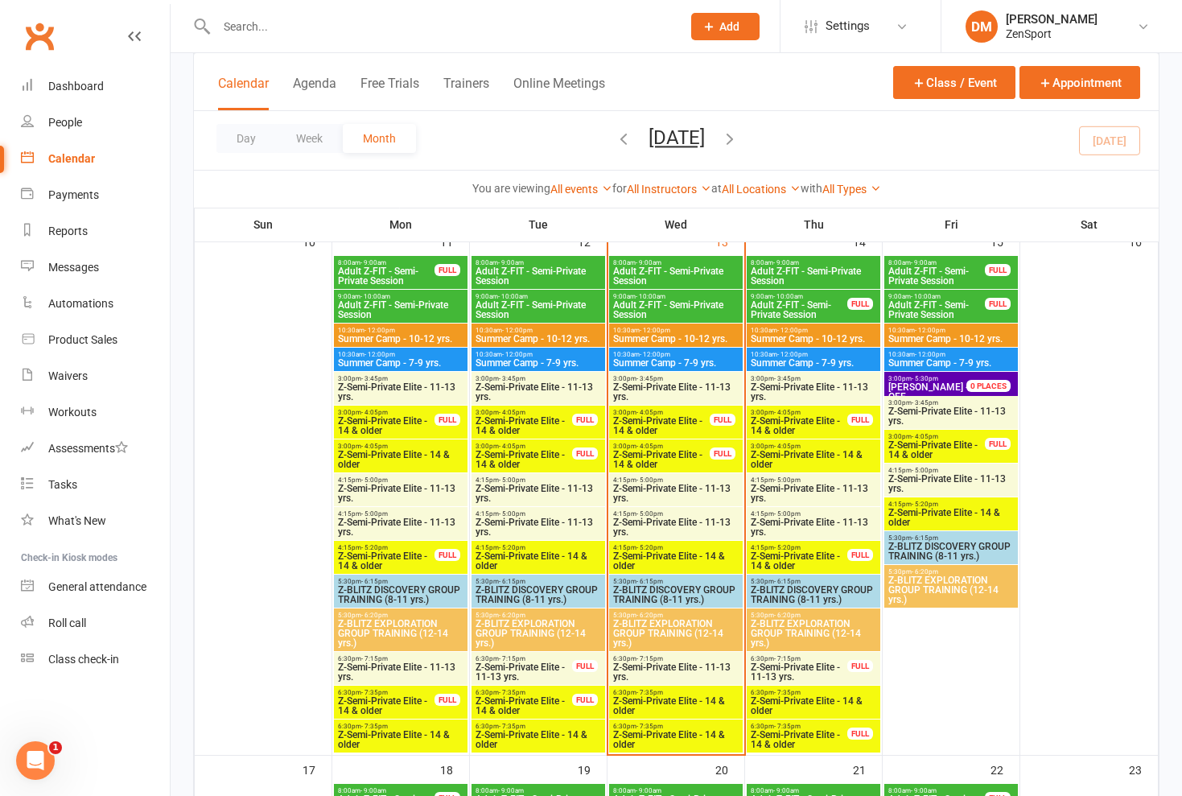
click at [793, 456] on span "Z-Semi-Private Elite - 14 & older" at bounding box center [813, 459] width 127 height 19
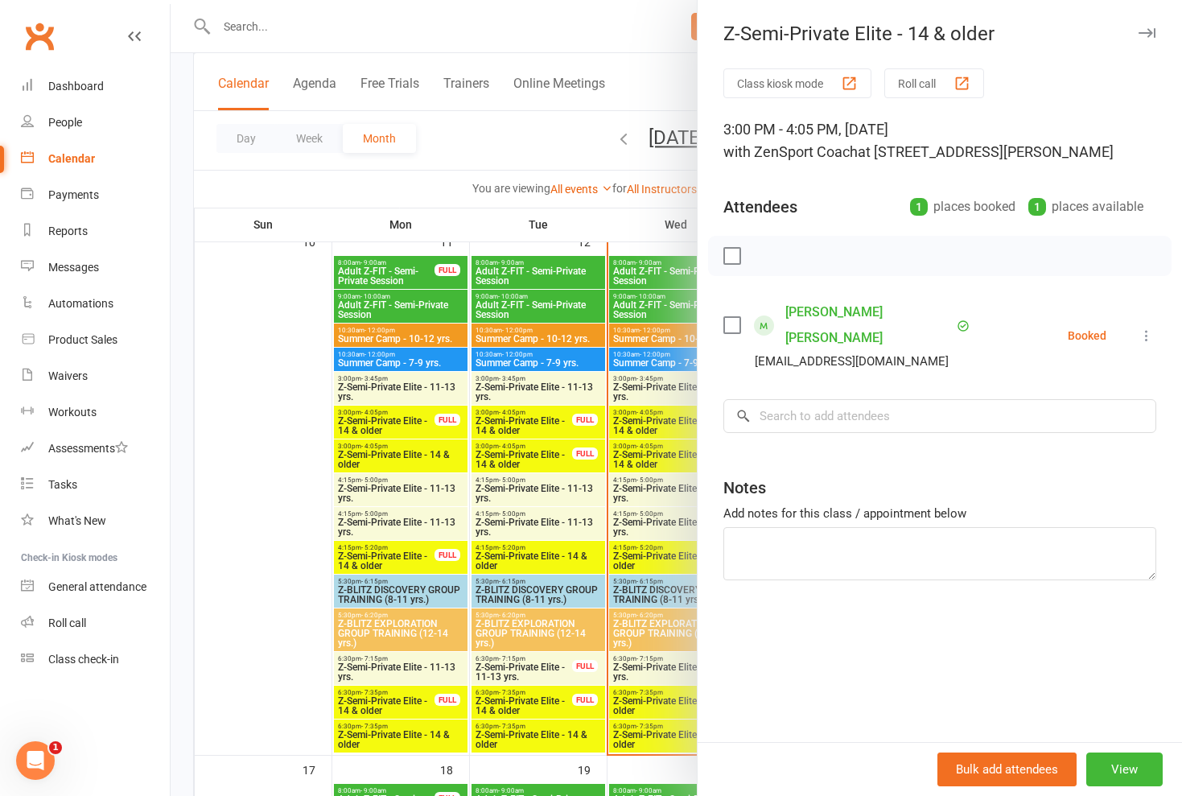
click at [813, 307] on link "[PERSON_NAME] [PERSON_NAME]" at bounding box center [868, 324] width 167 height 51
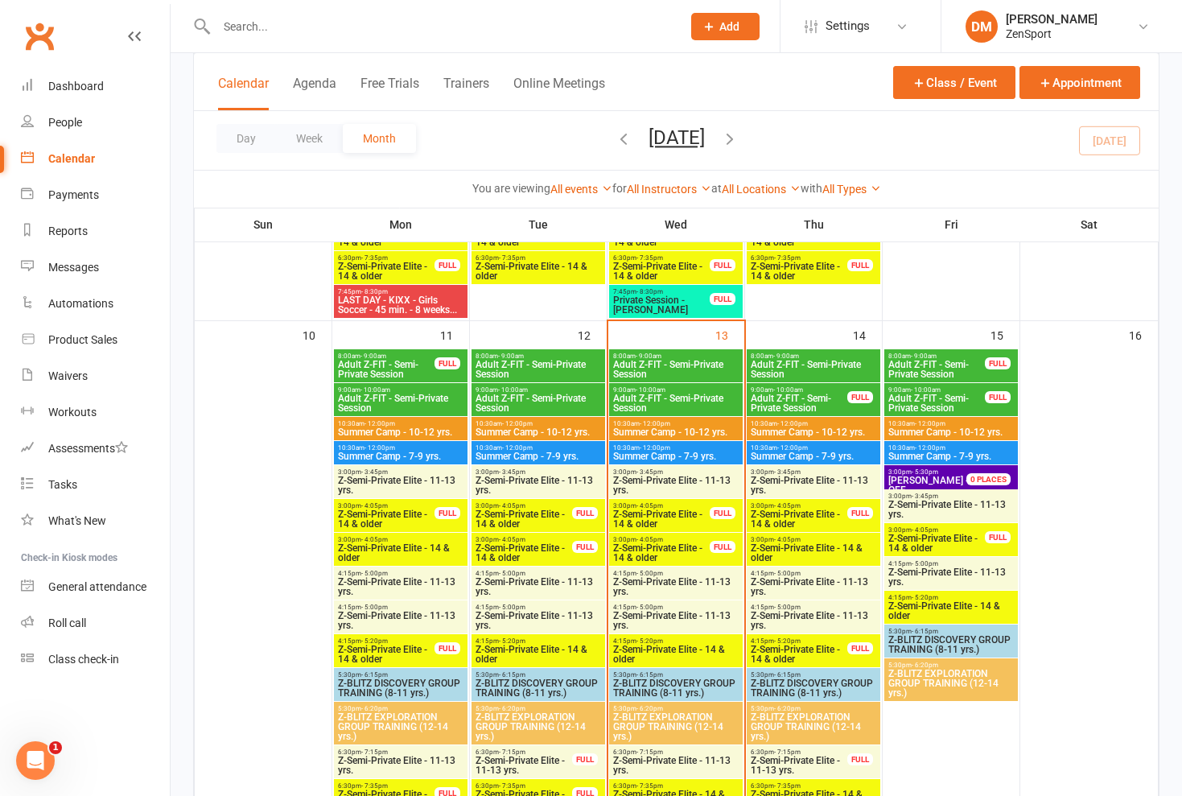
scroll to position [1128, 0]
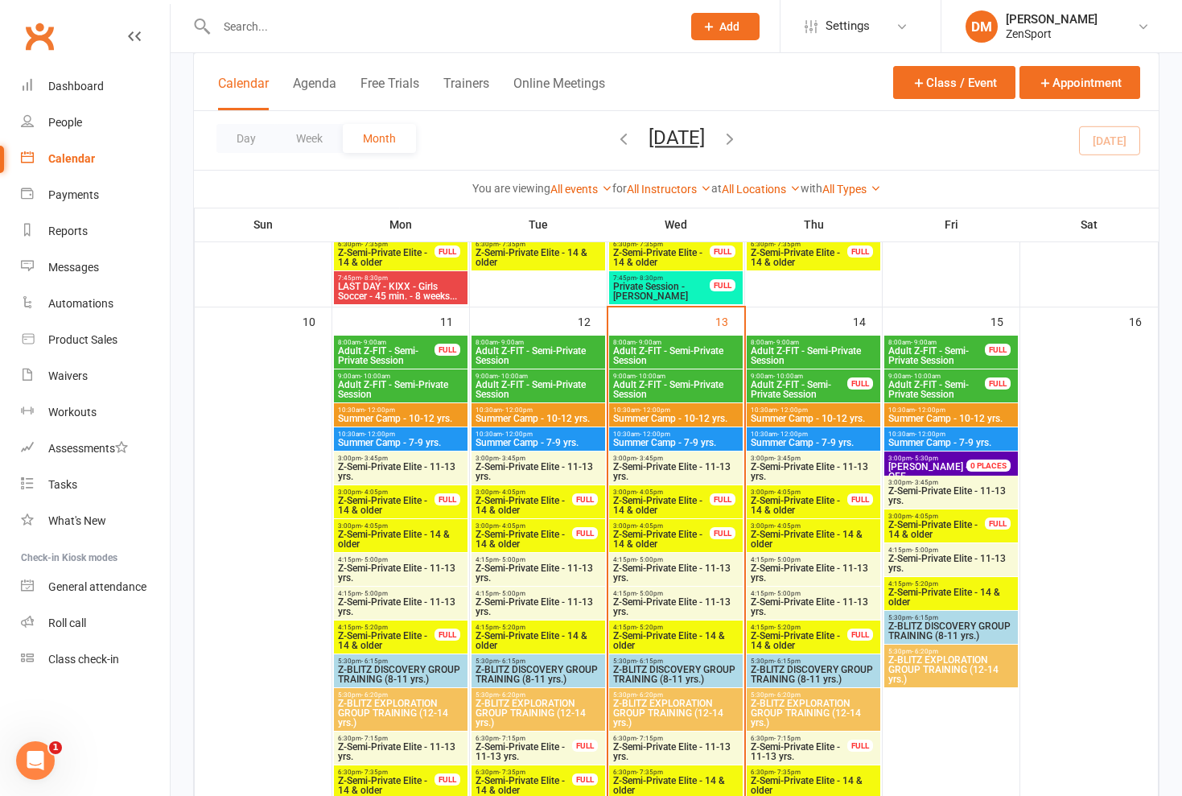
click at [802, 533] on span "Z-Semi-Private Elite - 14 & older" at bounding box center [813, 538] width 127 height 19
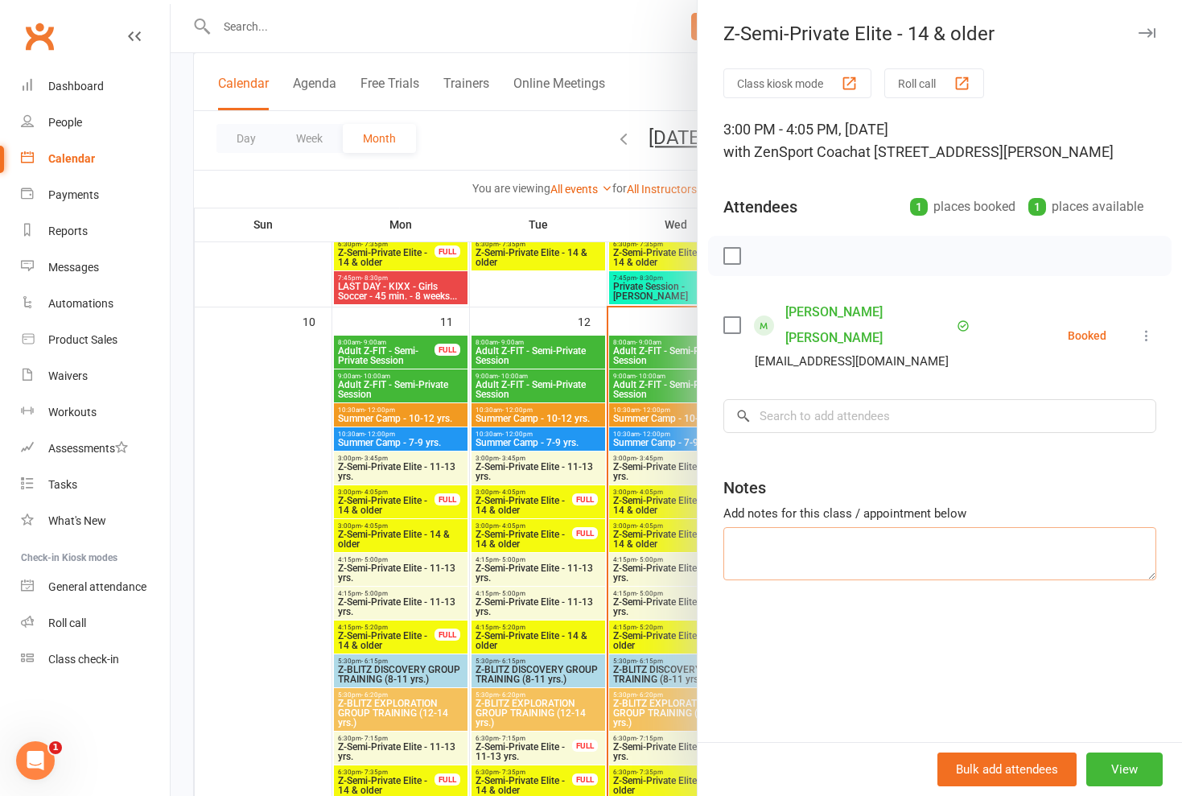
click at [802, 533] on textarea at bounding box center [939, 553] width 433 height 53
click at [678, 542] on div at bounding box center [676, 398] width 1011 height 796
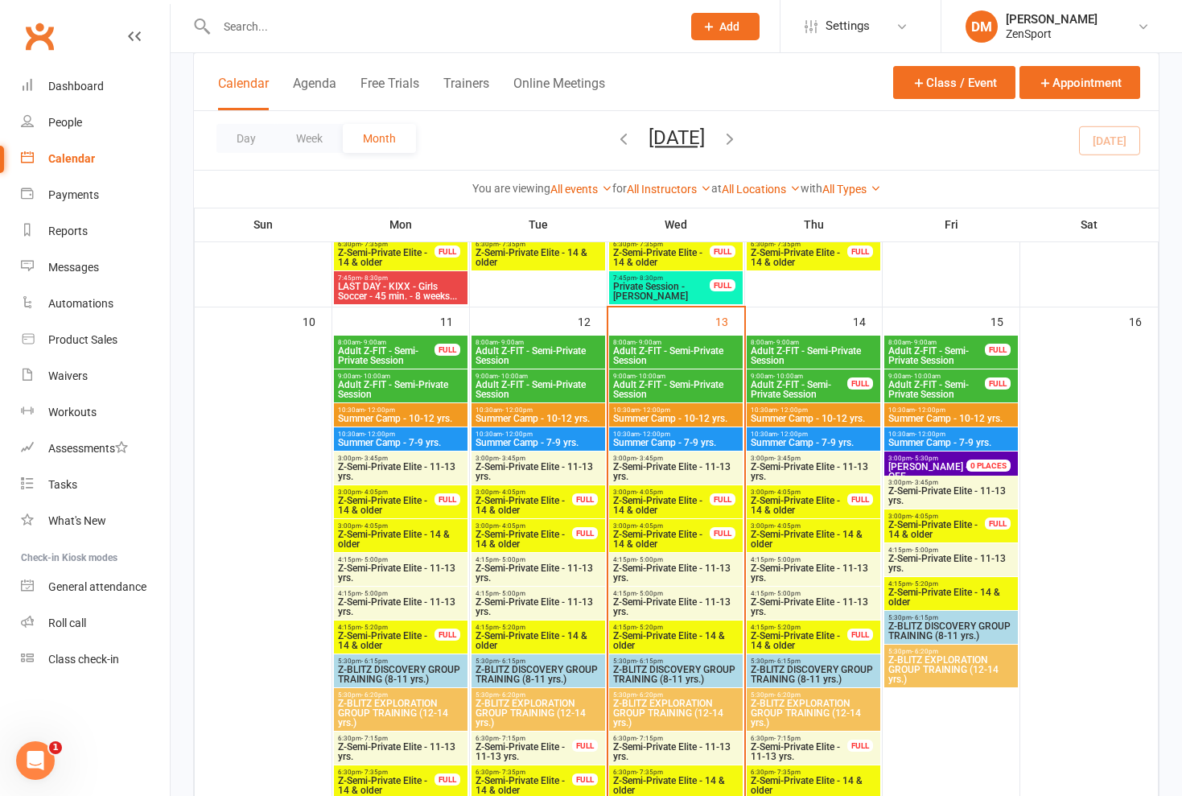
click at [809, 508] on span "Z-Semi-Private Elite - 14 & older" at bounding box center [799, 505] width 98 height 19
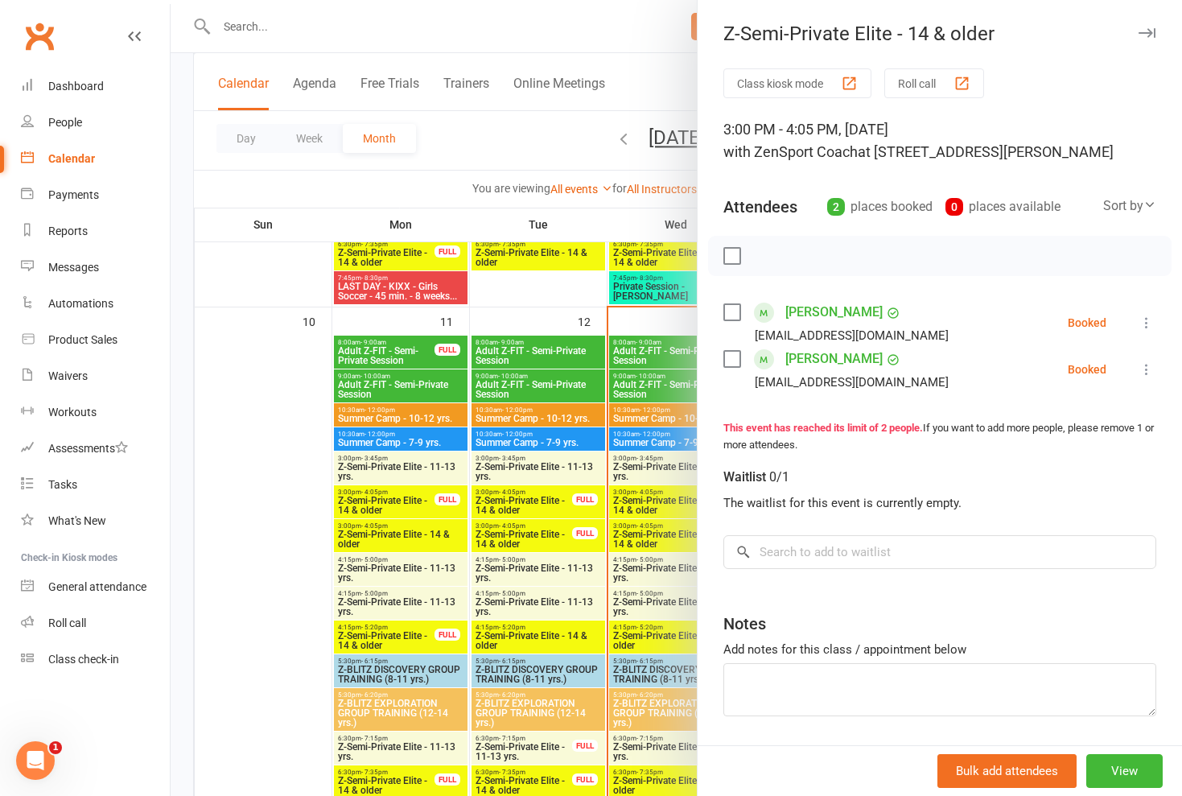
click at [618, 492] on div at bounding box center [676, 398] width 1011 height 796
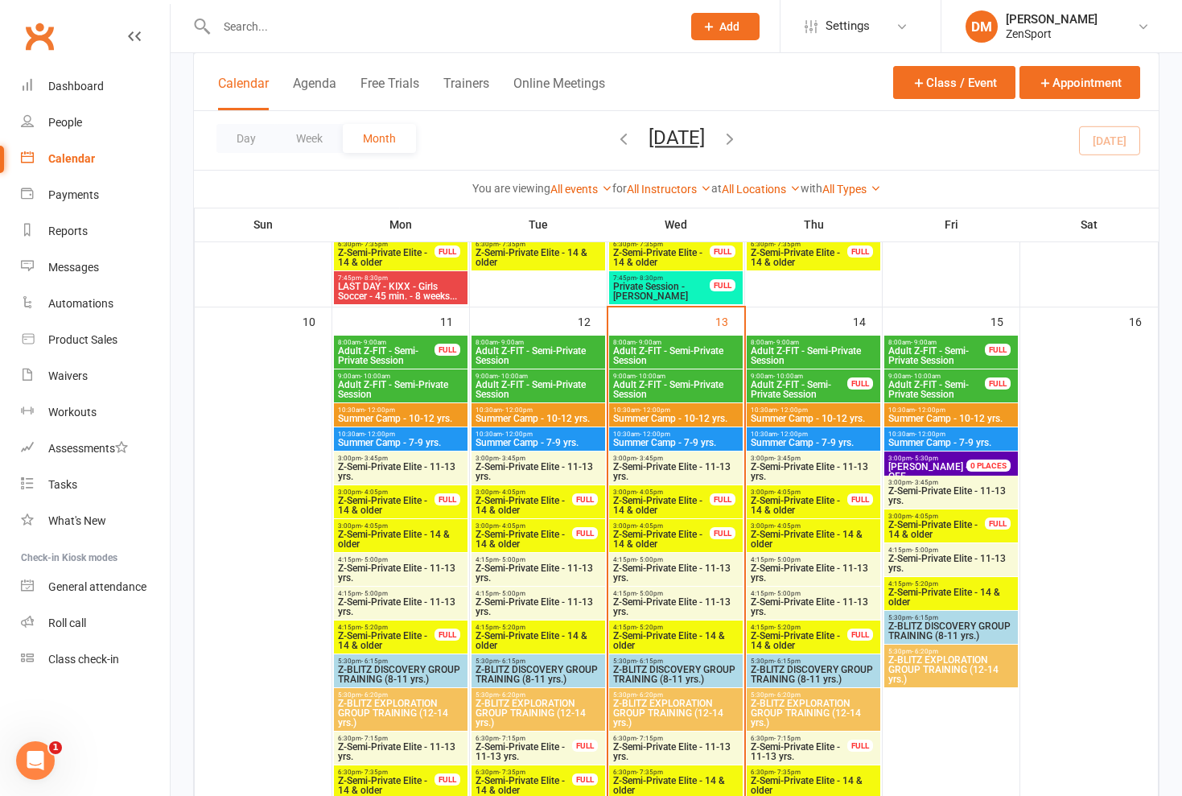
click at [785, 505] on span "Z-Semi-Private Elite - 14 & older" at bounding box center [799, 505] width 98 height 19
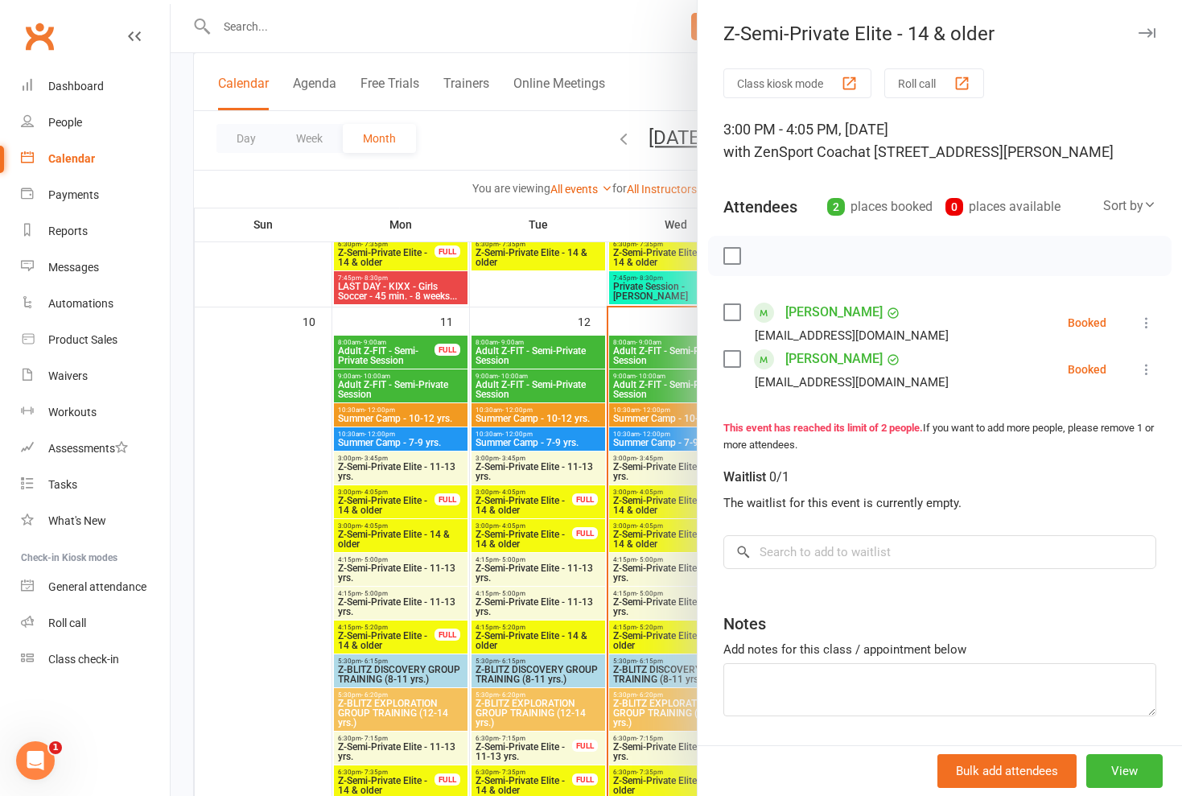
click at [634, 484] on div at bounding box center [676, 398] width 1011 height 796
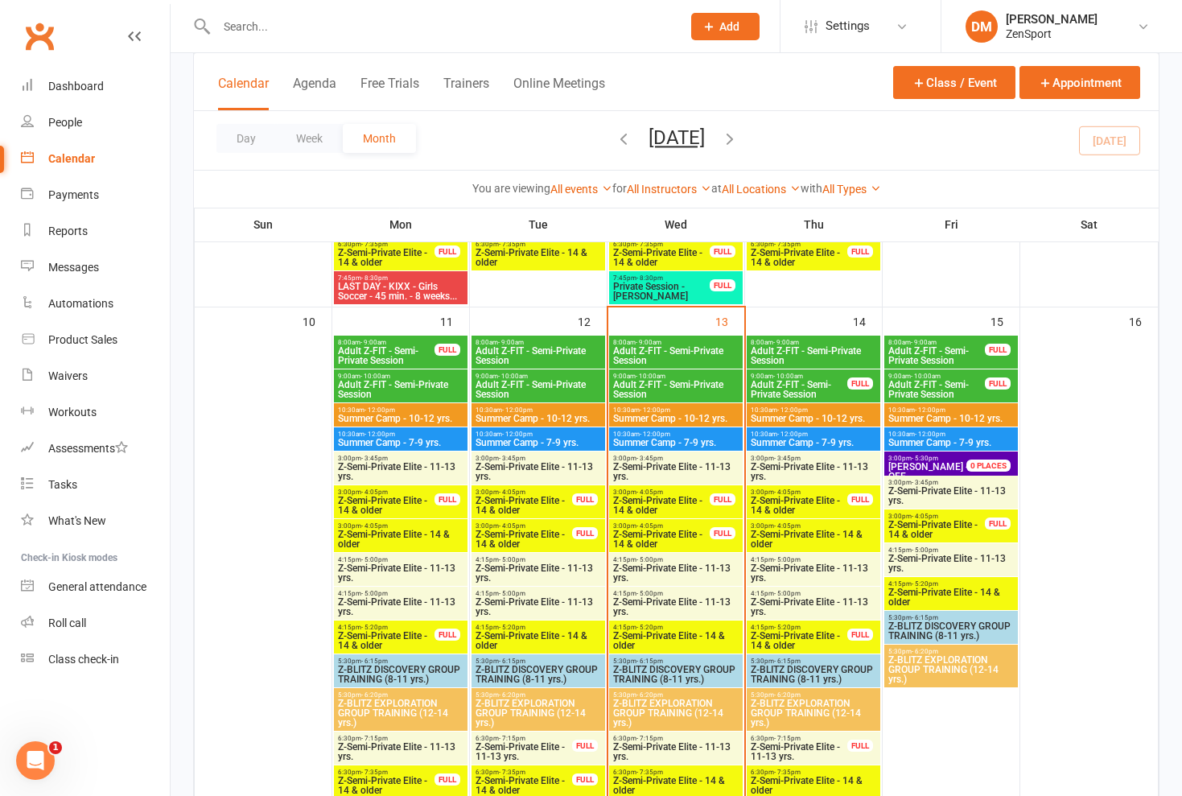
click at [790, 472] on span "Z-Semi-Private Elite - 11-13 yrs." at bounding box center [813, 471] width 127 height 19
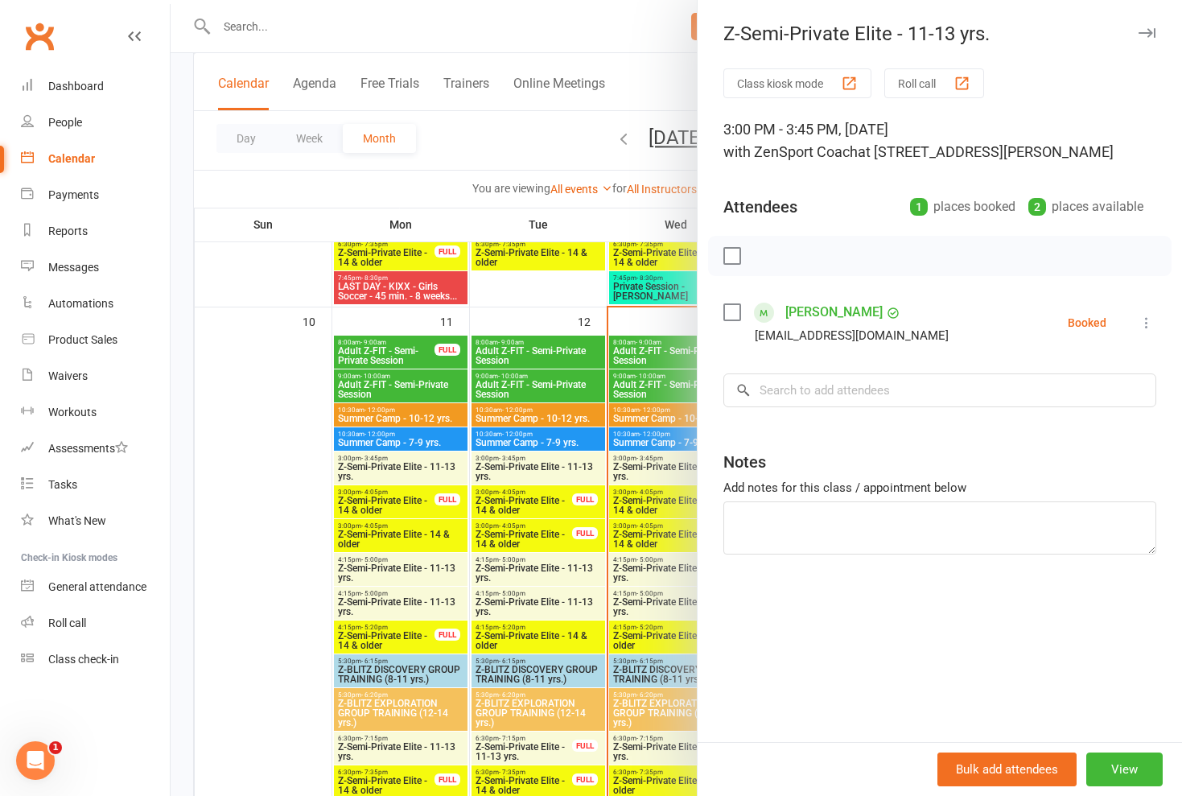
click at [616, 451] on div at bounding box center [676, 398] width 1011 height 796
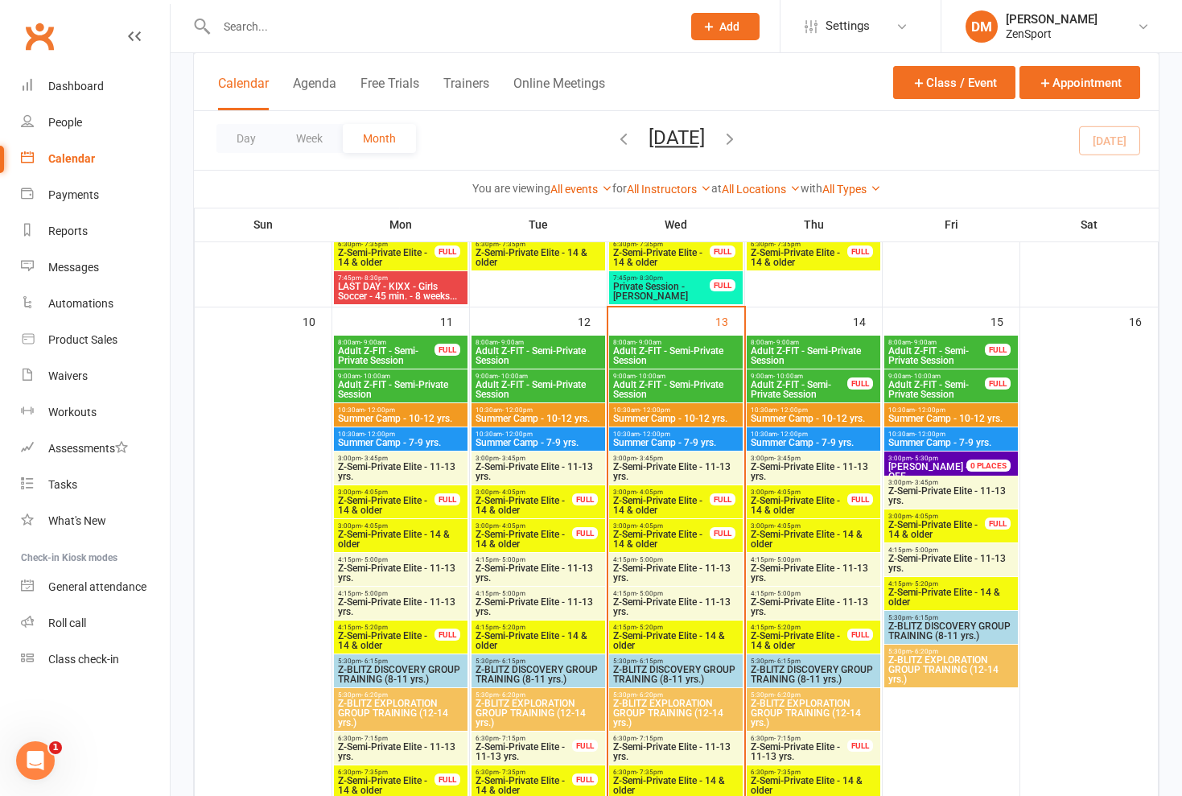
click at [783, 501] on span "Z-Semi-Private Elite - 14 & older" at bounding box center [799, 505] width 98 height 19
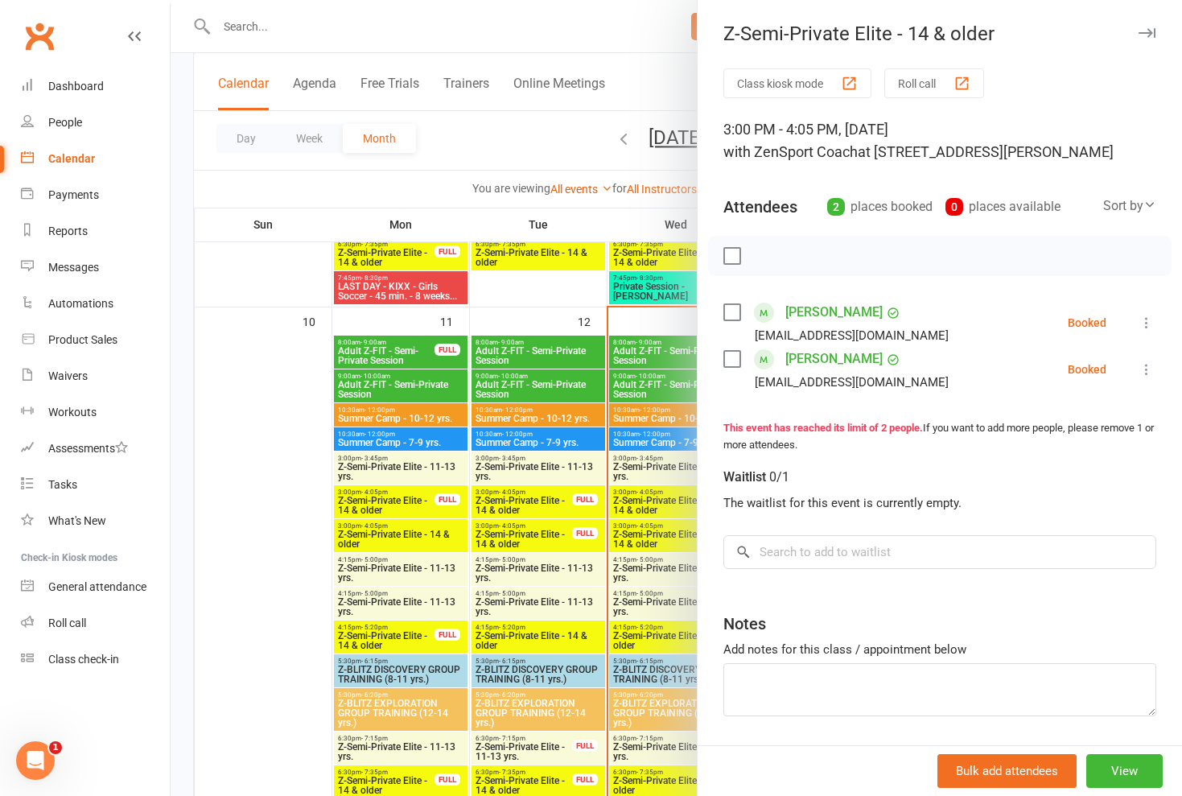
click at [636, 503] on div at bounding box center [676, 398] width 1011 height 796
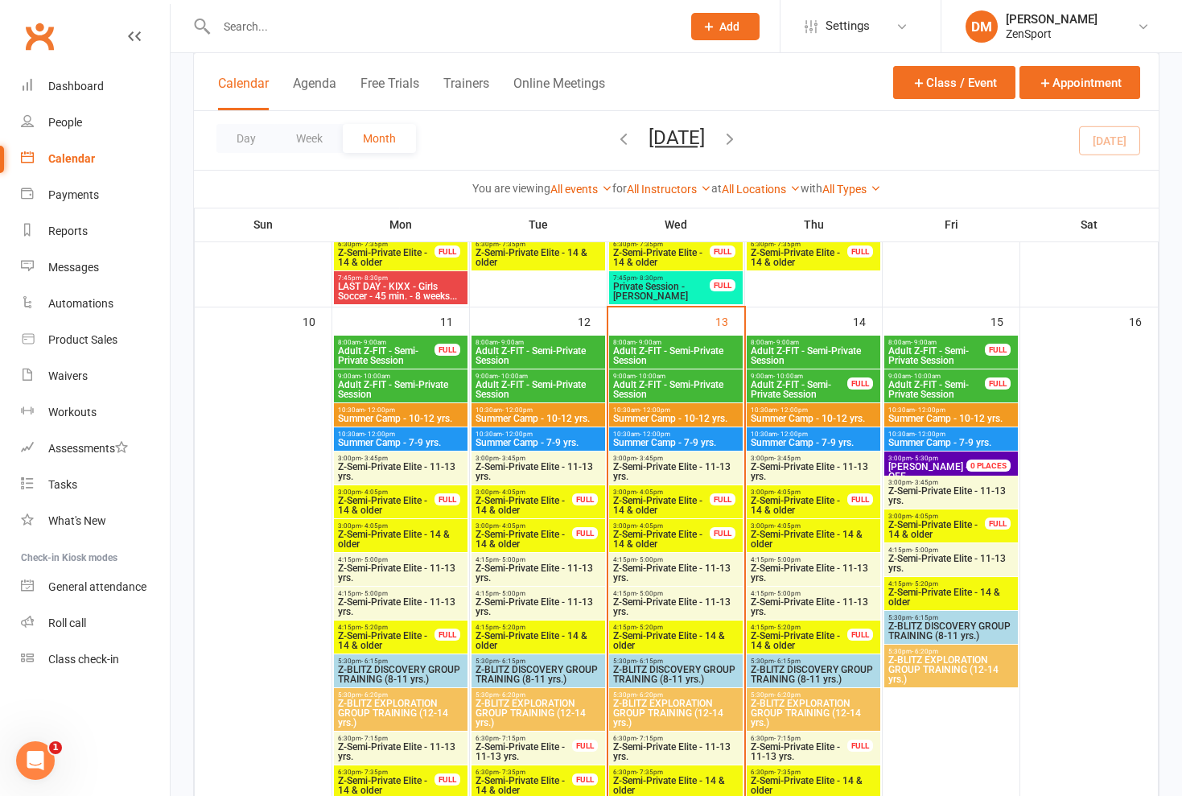
click at [781, 533] on span "Z-Semi-Private Elite - 14 & older" at bounding box center [813, 538] width 127 height 19
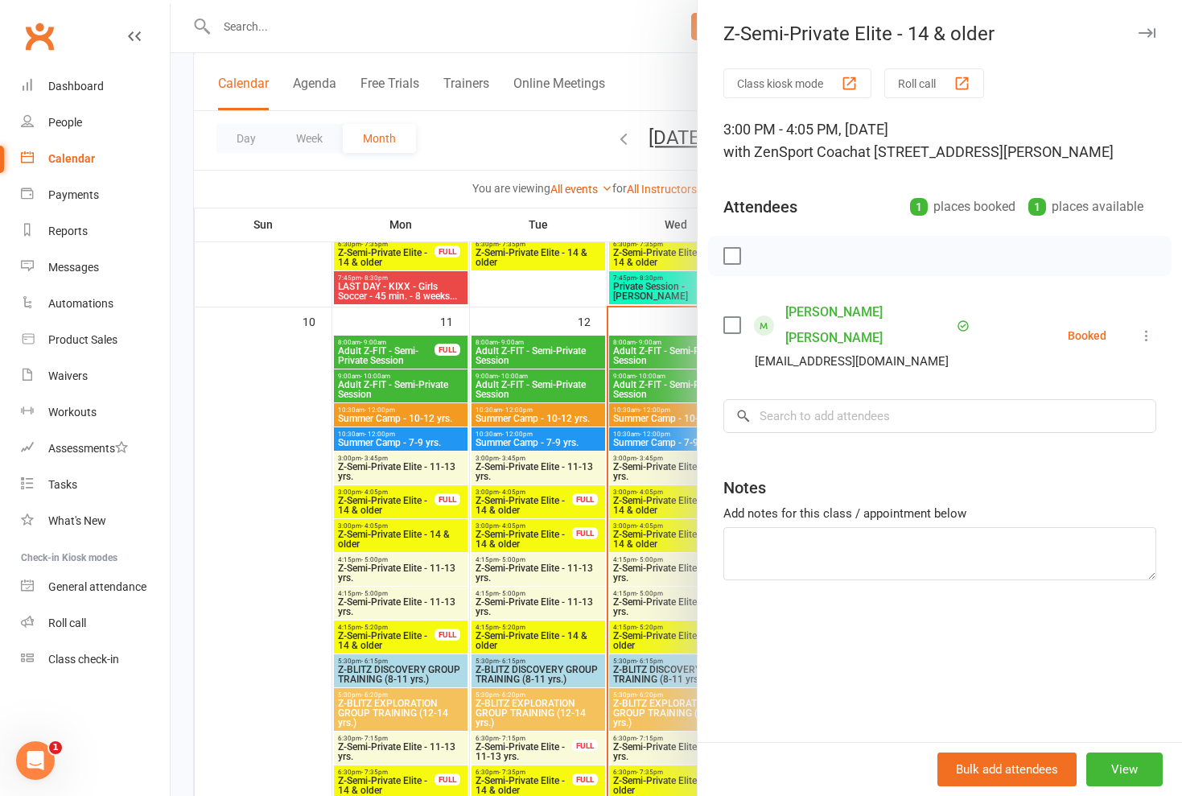
click at [649, 455] on div at bounding box center [676, 398] width 1011 height 796
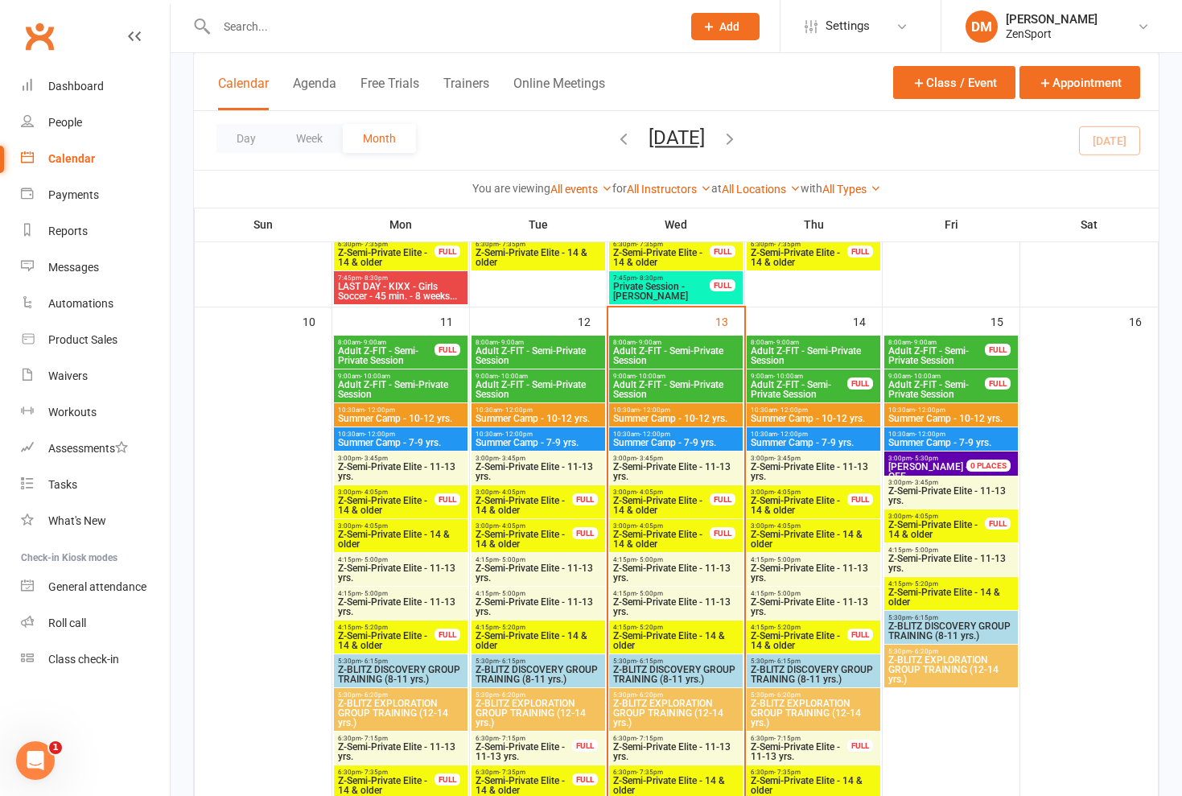
click at [801, 506] on span "Z-Semi-Private Elite - 14 & older" at bounding box center [799, 505] width 98 height 19
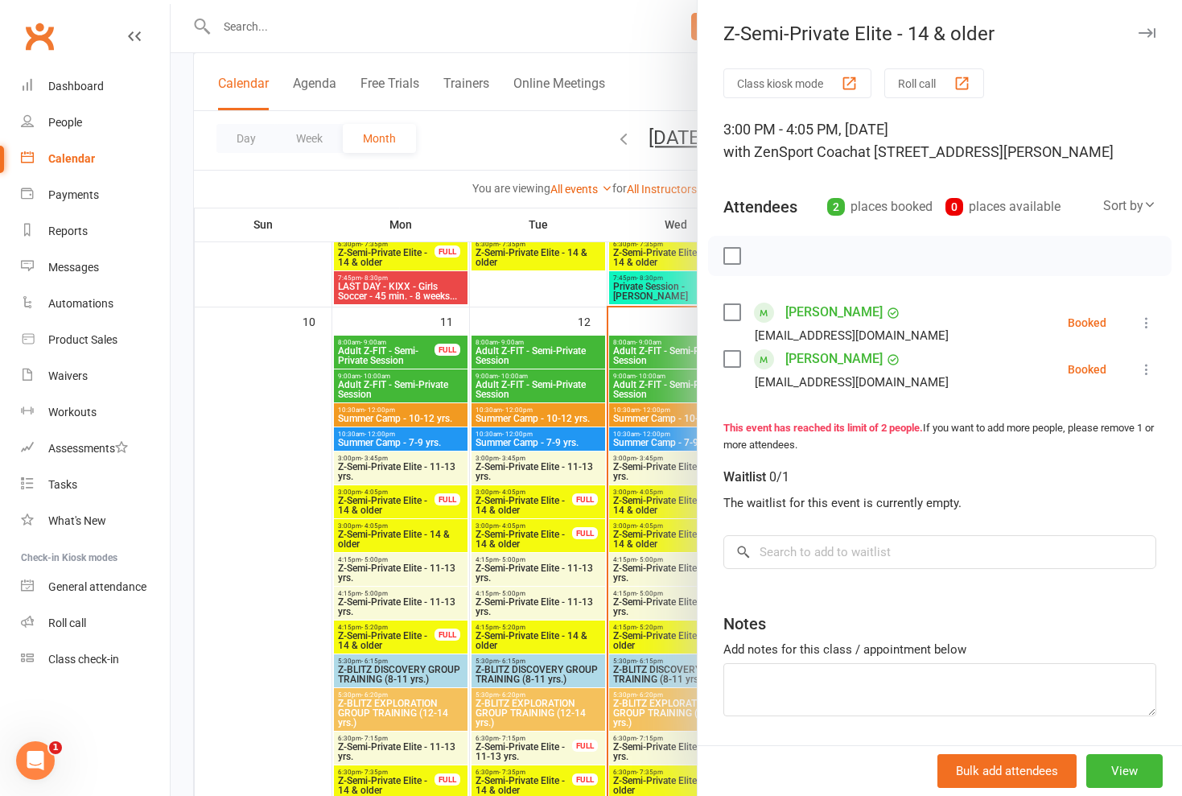
click at [662, 488] on div at bounding box center [676, 398] width 1011 height 796
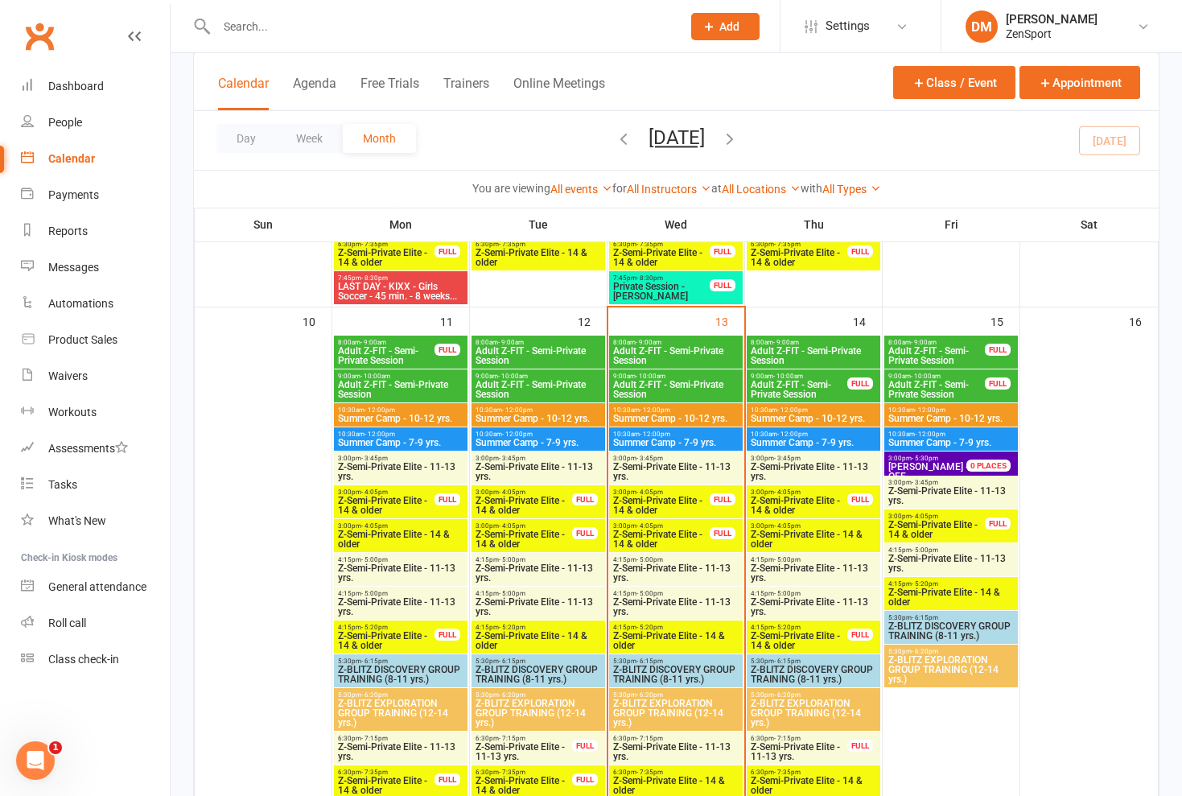
click at [773, 536] on span "Z-Semi-Private Elite - 14 & older" at bounding box center [813, 538] width 127 height 19
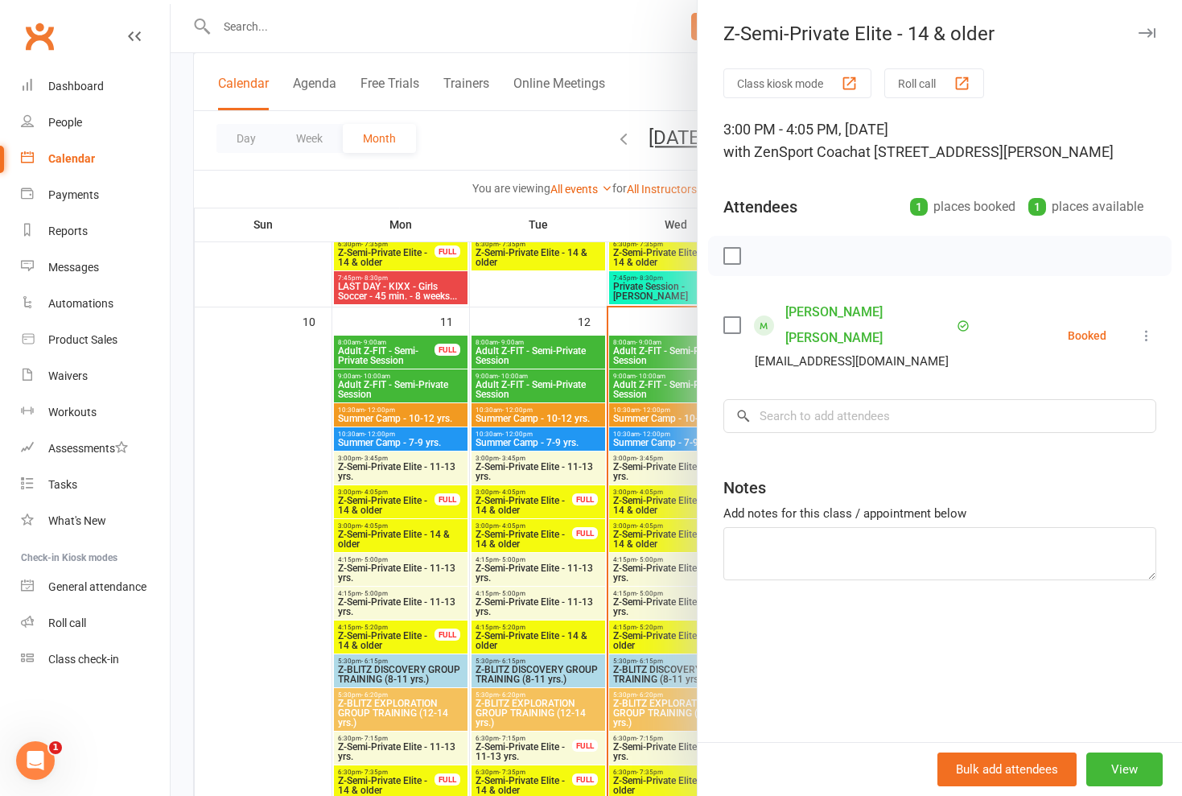
click at [673, 492] on div at bounding box center [676, 398] width 1011 height 796
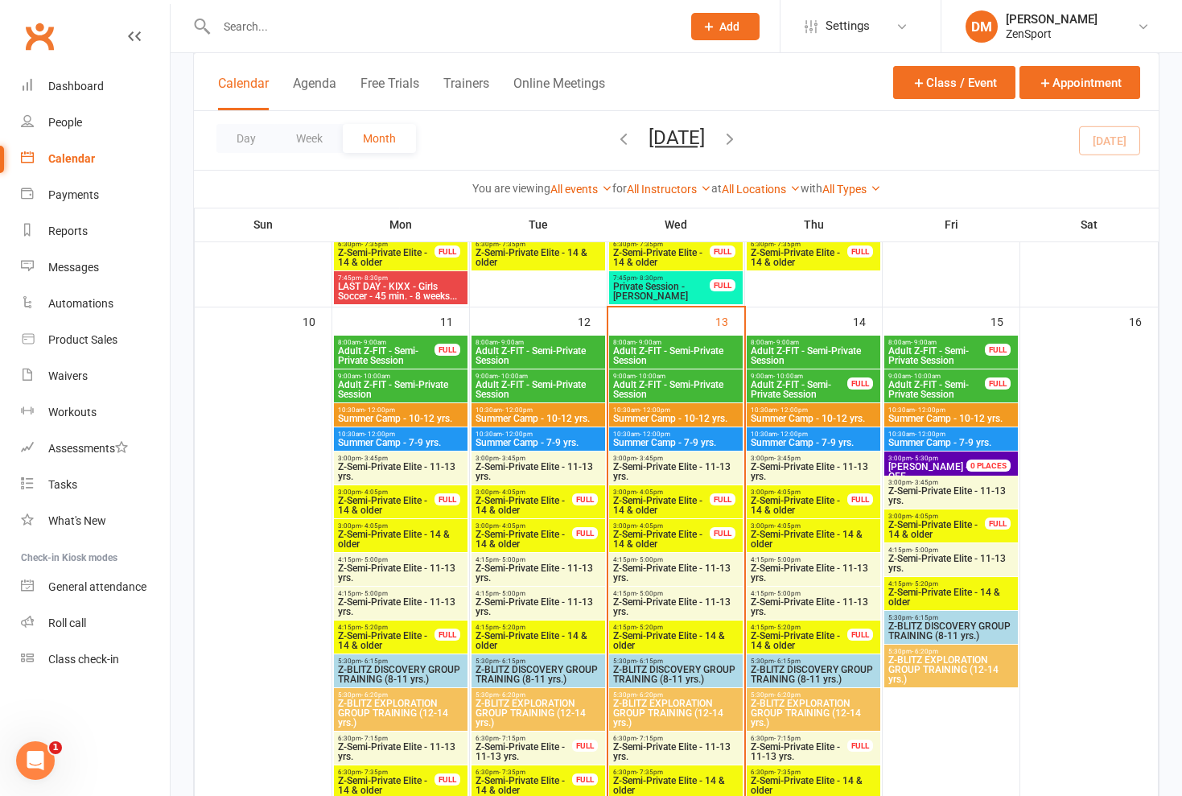
click at [806, 501] on span "Z-Semi-Private Elite - 14 & older" at bounding box center [799, 505] width 98 height 19
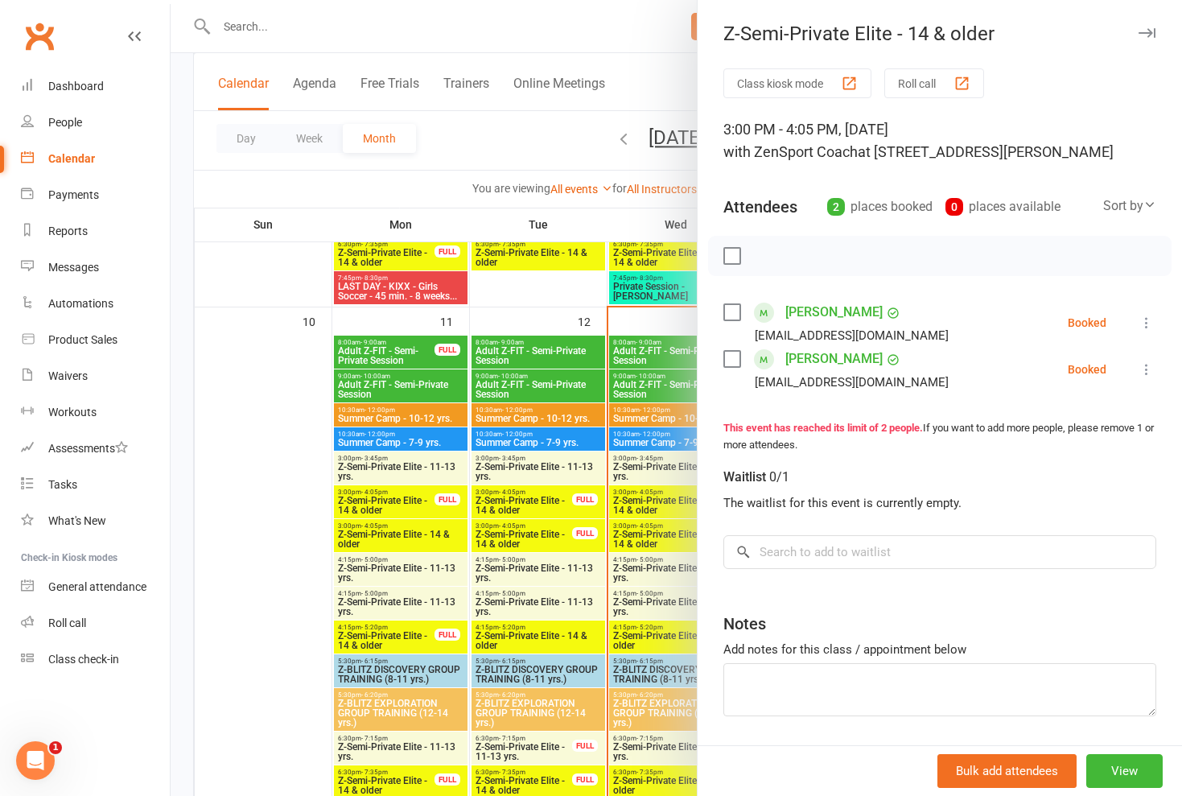
click at [656, 413] on div at bounding box center [676, 398] width 1011 height 796
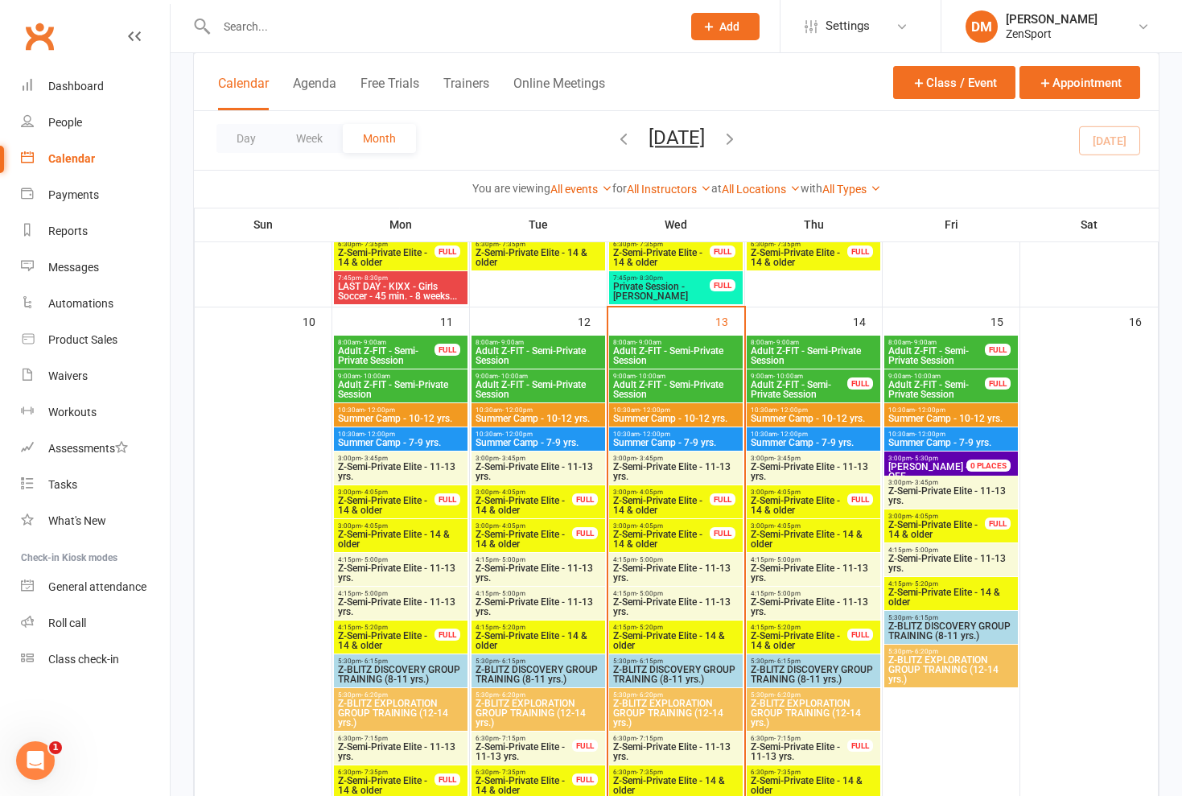
click at [792, 575] on span "Z-Semi-Private Elite - 11-13 yrs." at bounding box center [813, 572] width 127 height 19
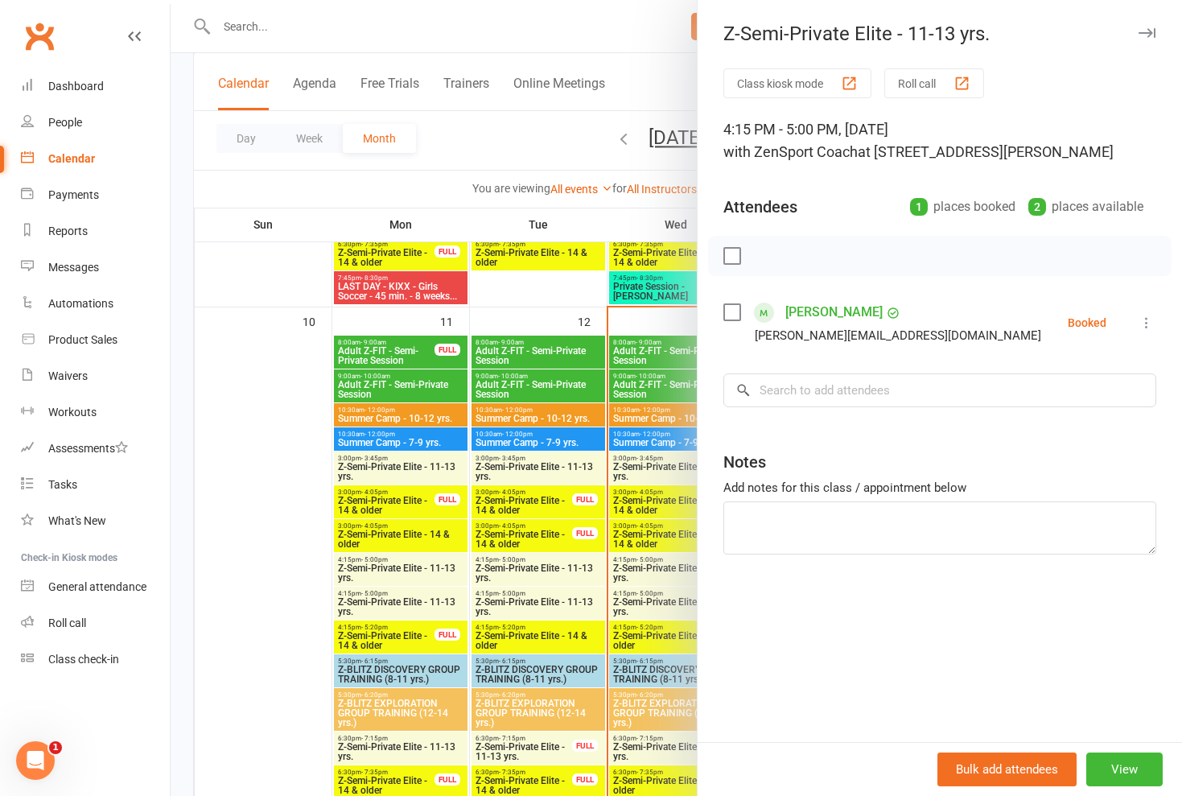
click at [668, 570] on div at bounding box center [676, 398] width 1011 height 796
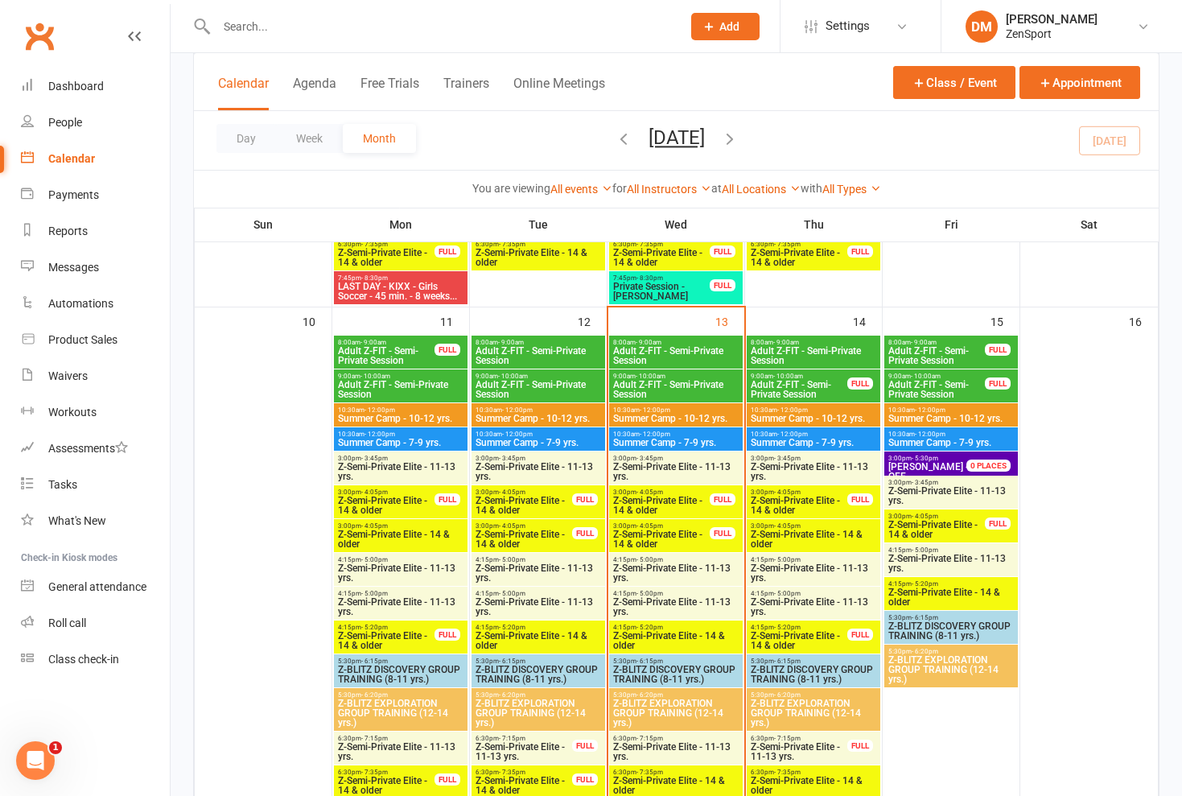
click at [789, 604] on span "Z-Semi-Private Elite - 11-13 yrs." at bounding box center [813, 606] width 127 height 19
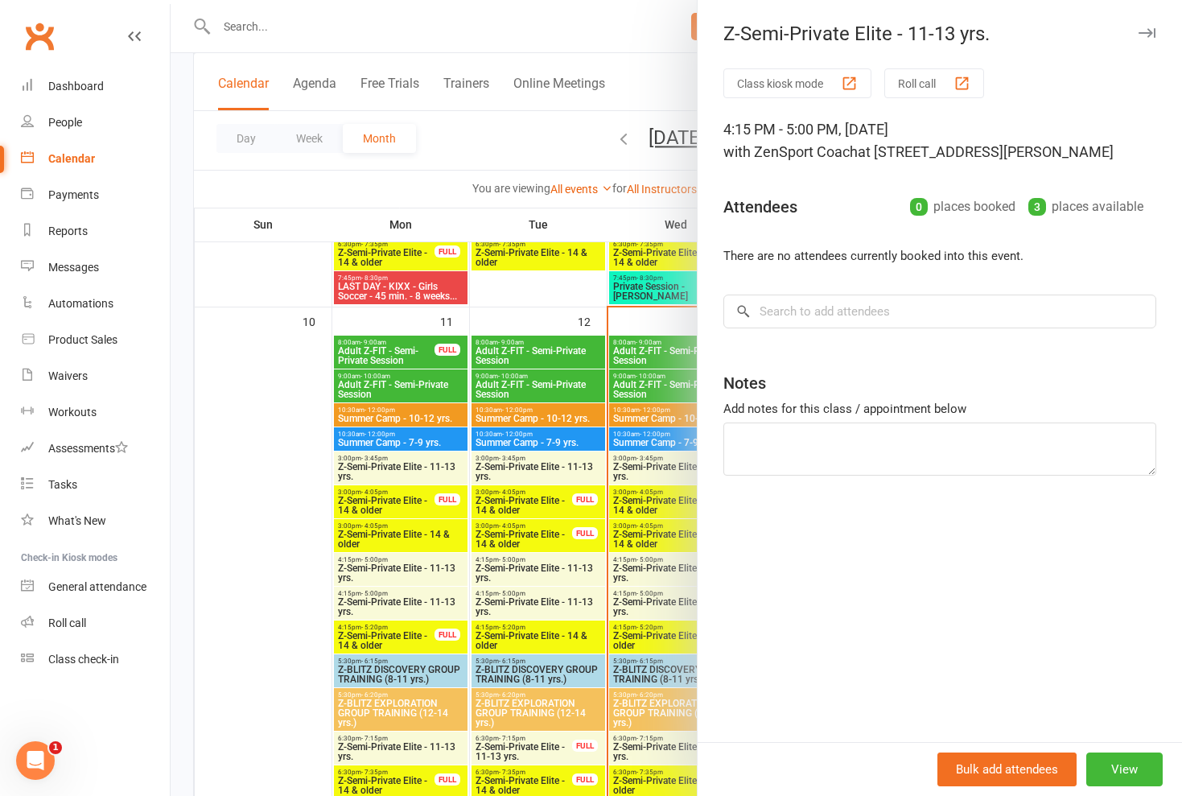
click at [619, 554] on div at bounding box center [676, 398] width 1011 height 796
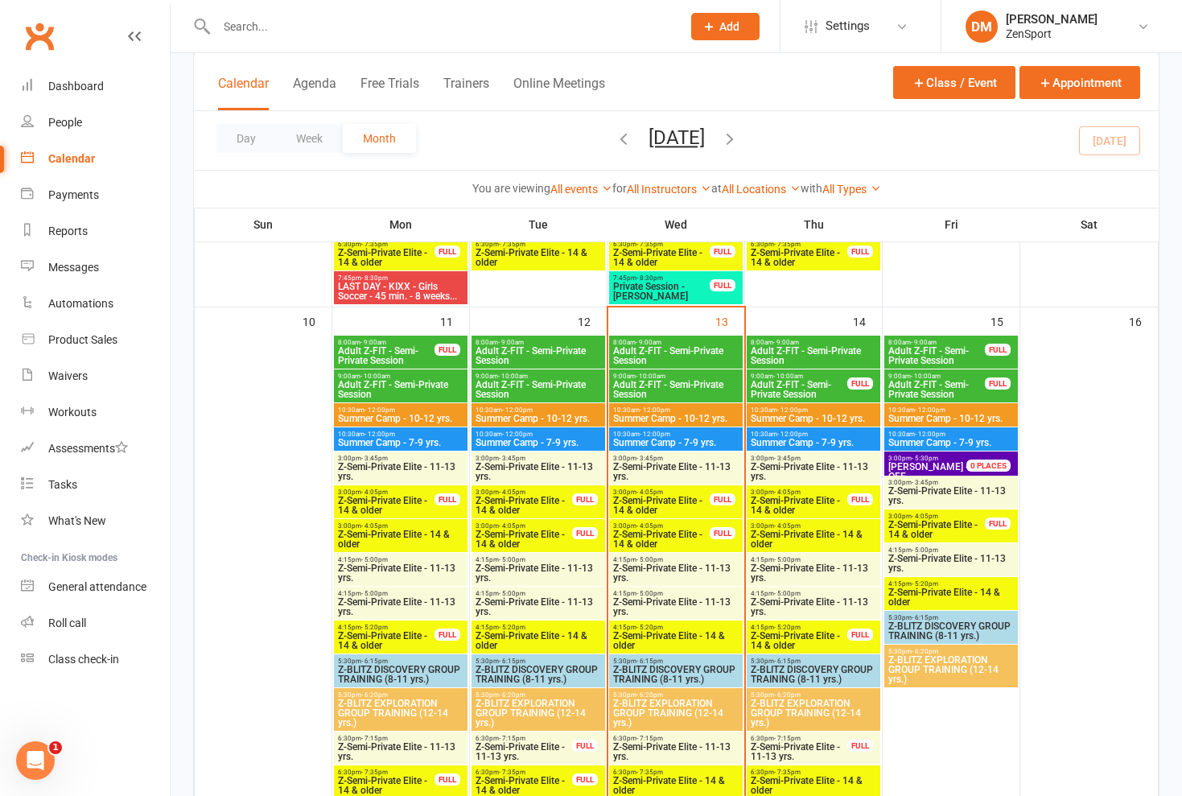
click at [778, 632] on span "Z-Semi-Private Elite - 14 & older" at bounding box center [799, 640] width 98 height 19
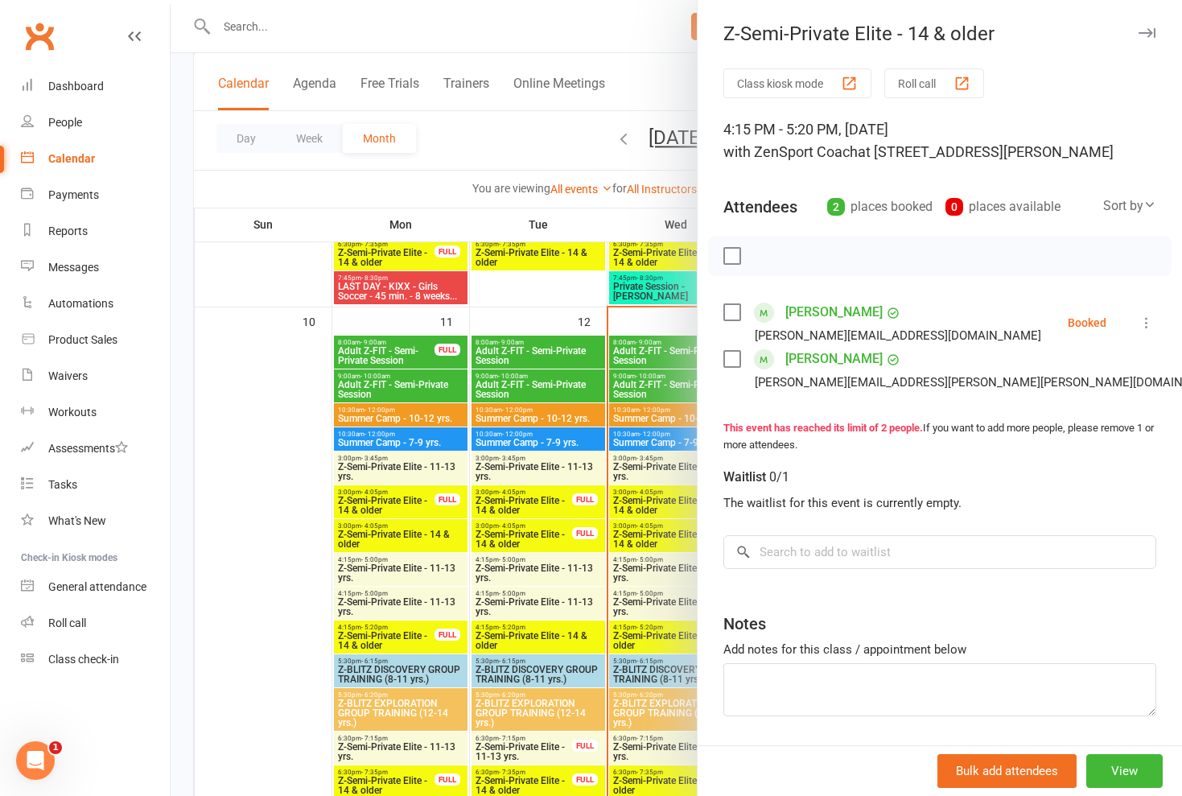
click at [645, 513] on div at bounding box center [676, 398] width 1011 height 796
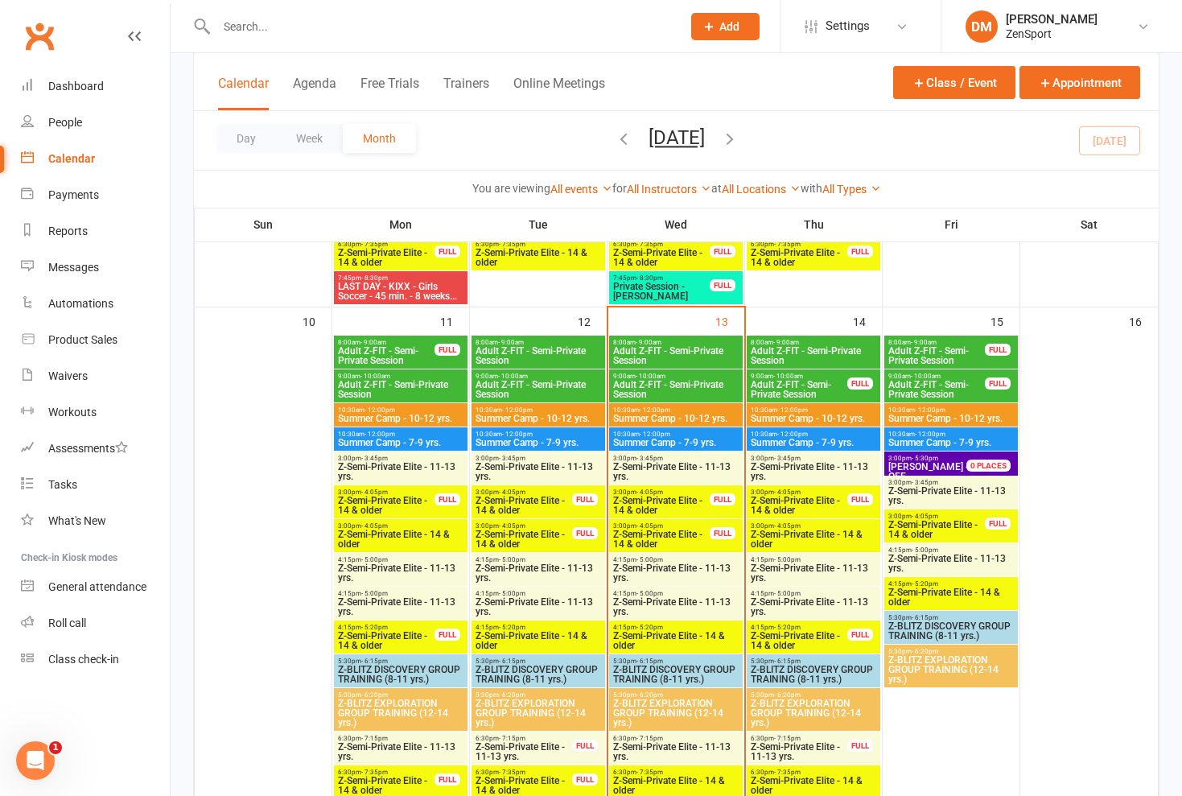
click at [808, 639] on span "Z-Semi-Private Elite - 14 & older" at bounding box center [799, 640] width 98 height 19
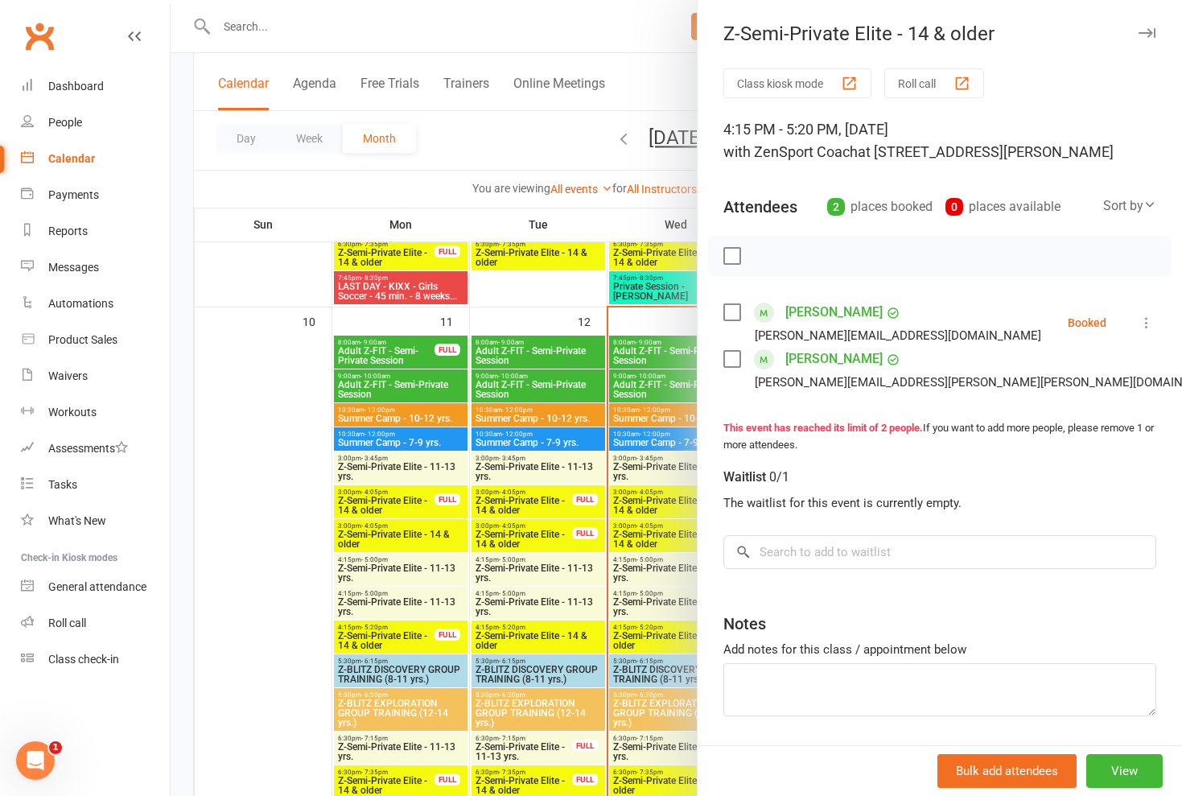
click at [665, 472] on div at bounding box center [676, 398] width 1011 height 796
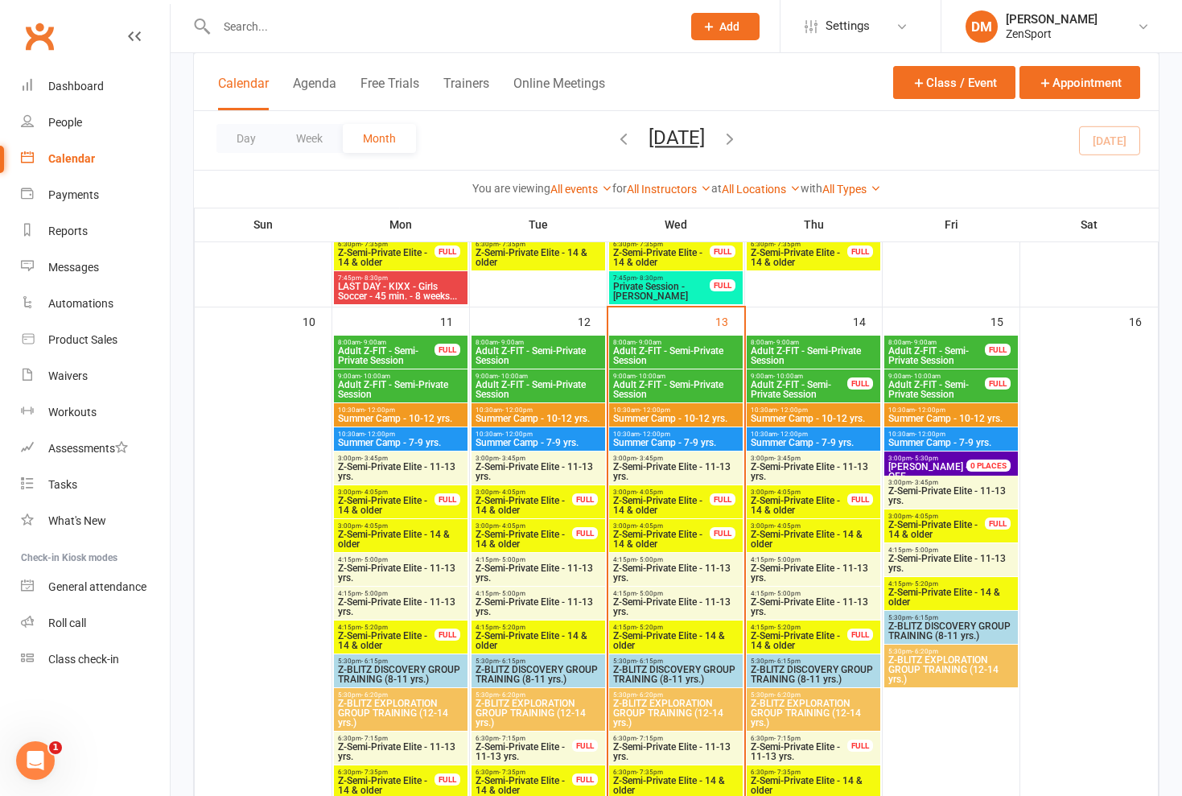
click at [801, 601] on span "Z-Semi-Private Elite - 11-13 yrs." at bounding box center [813, 606] width 127 height 19
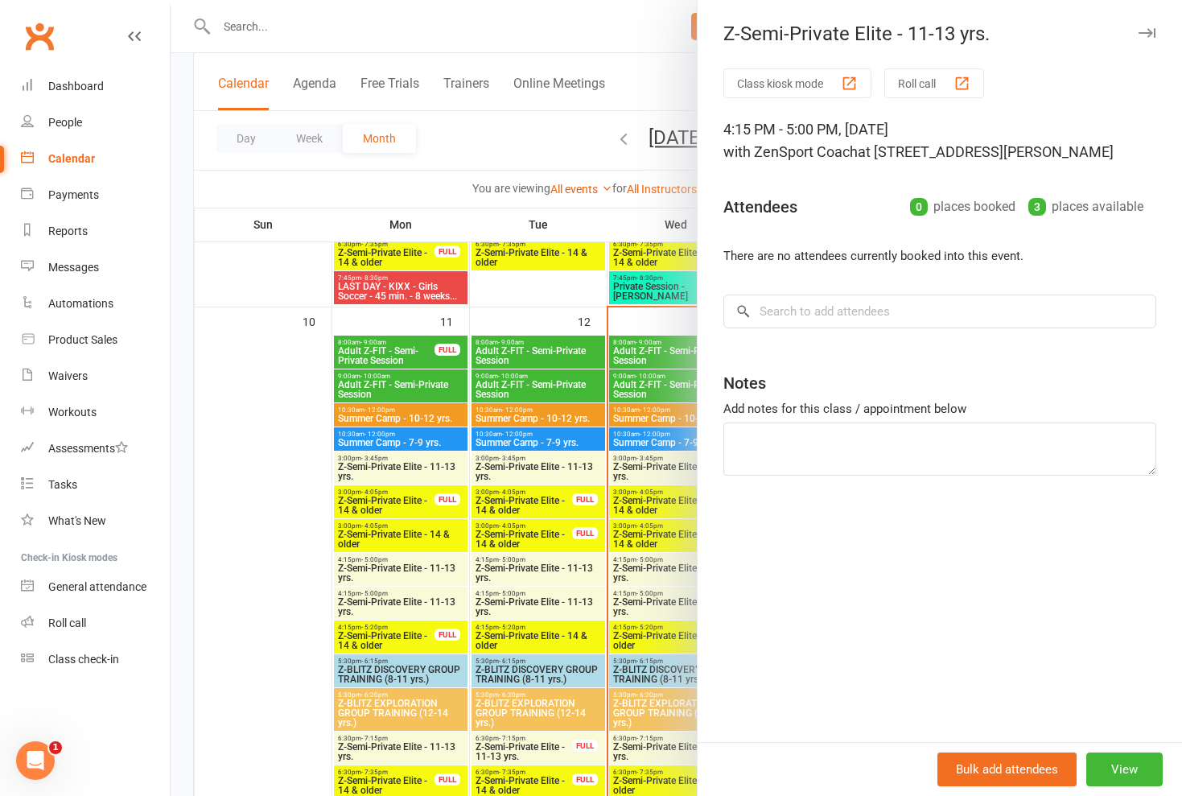
click at [655, 591] on div at bounding box center [676, 398] width 1011 height 796
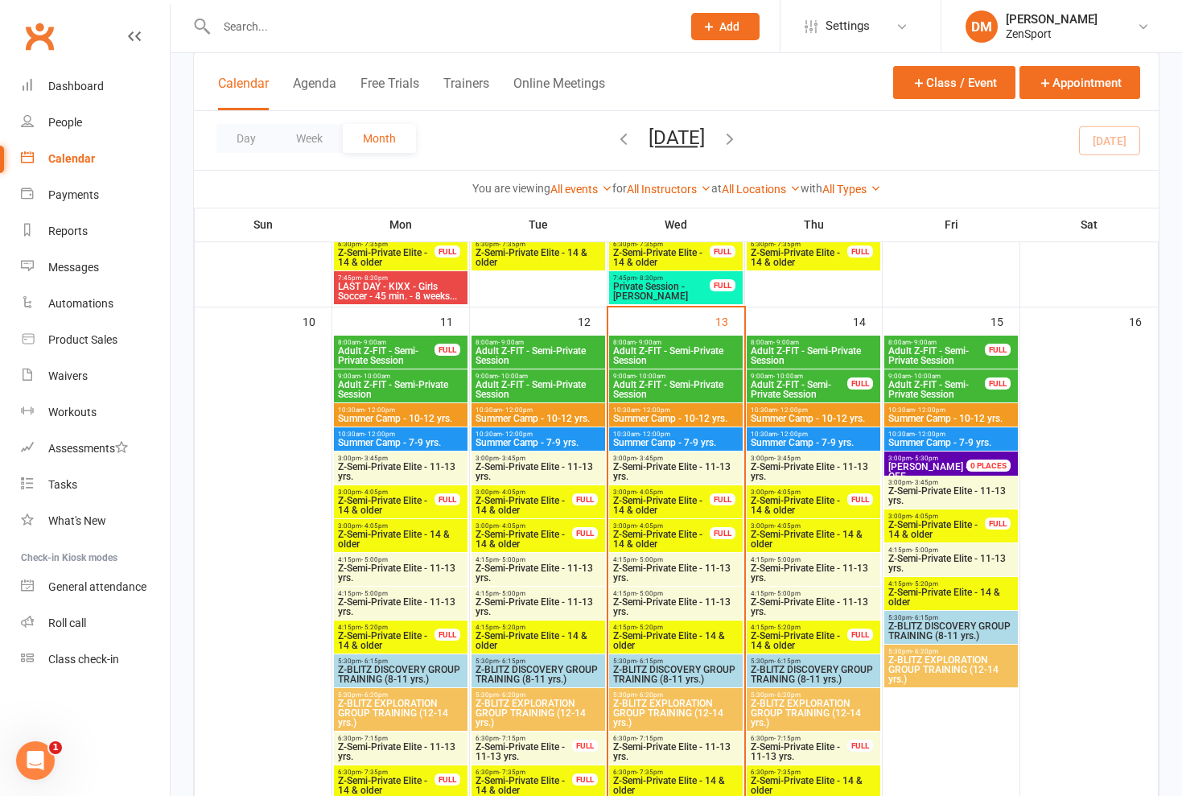
click at [799, 559] on span "4:15pm - 5:00pm" at bounding box center [813, 559] width 127 height 7
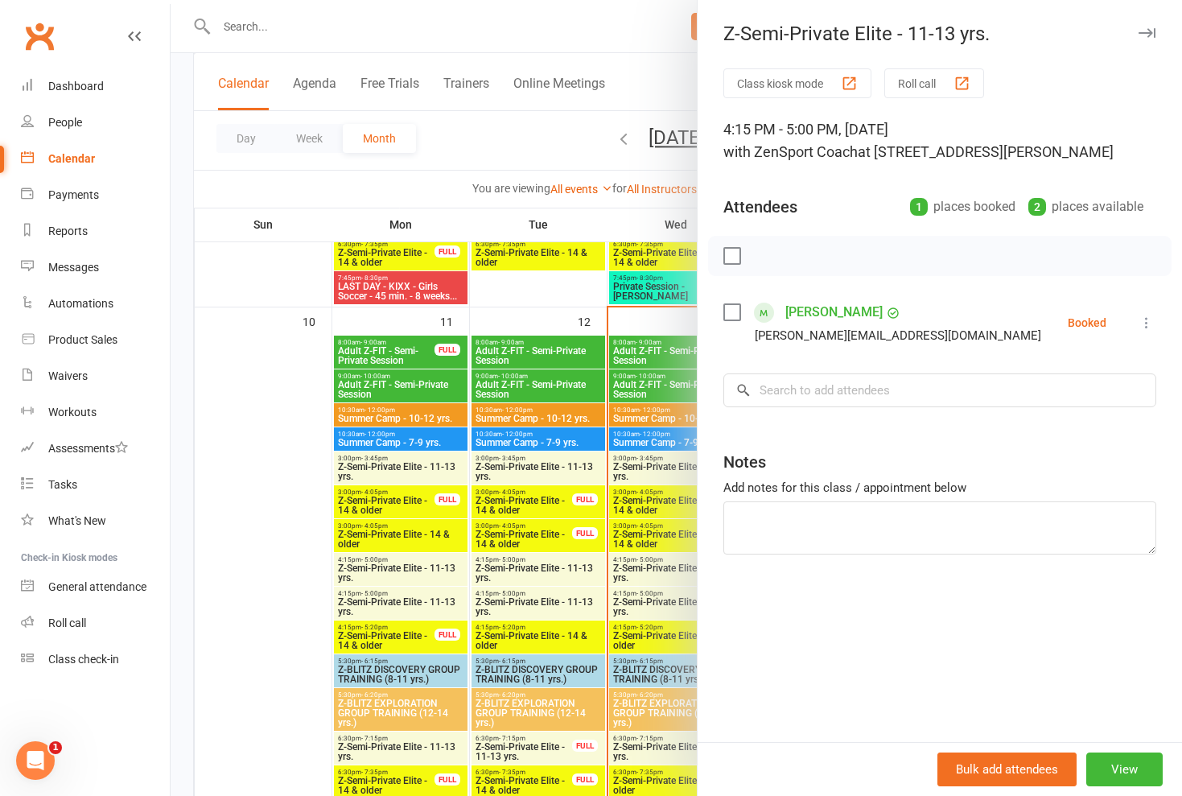
click at [618, 460] on div at bounding box center [676, 398] width 1011 height 796
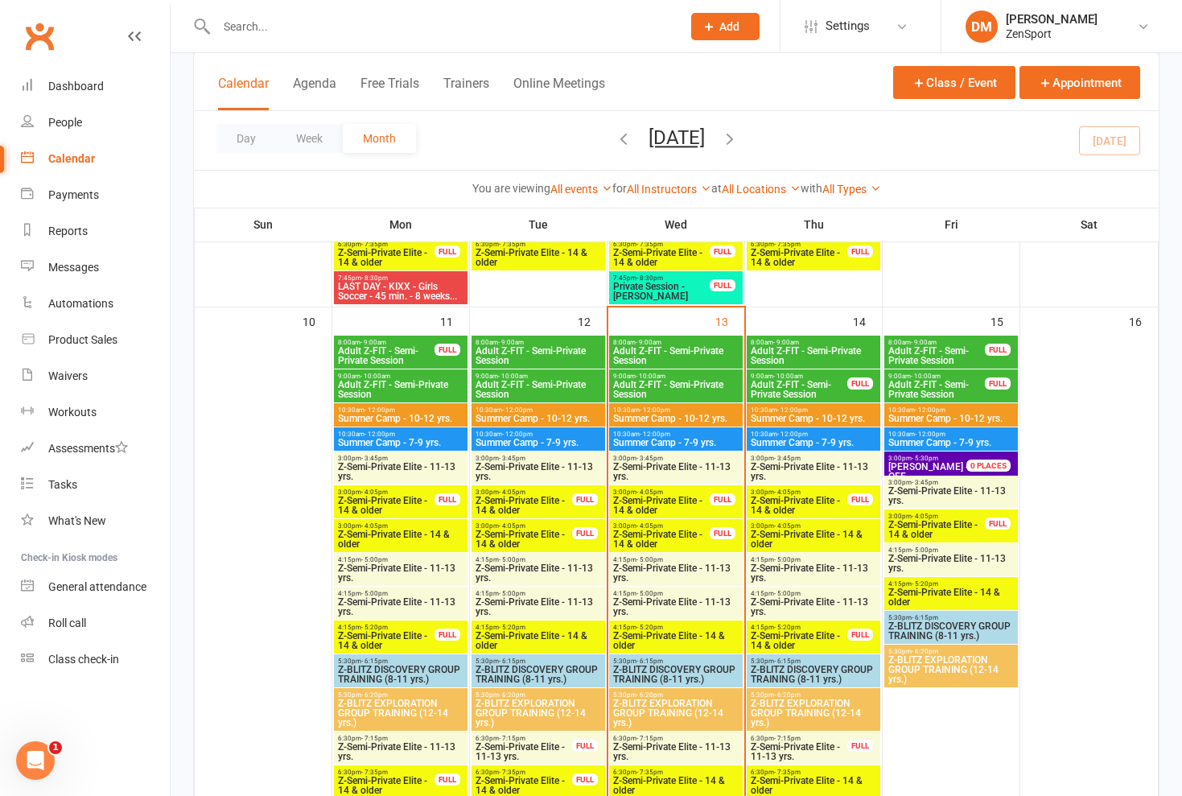
click at [797, 540] on span "Z-Semi-Private Elite - 14 & older" at bounding box center [813, 538] width 127 height 19
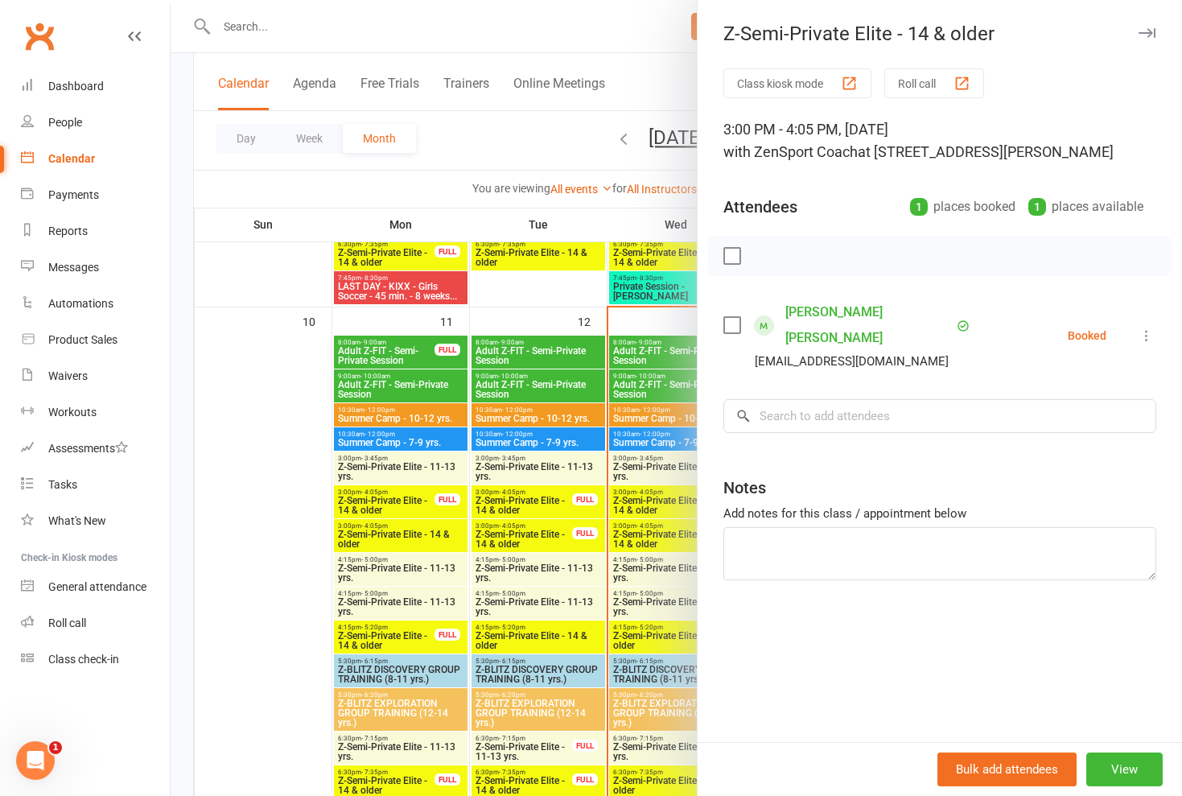
click at [665, 539] on div at bounding box center [676, 398] width 1011 height 796
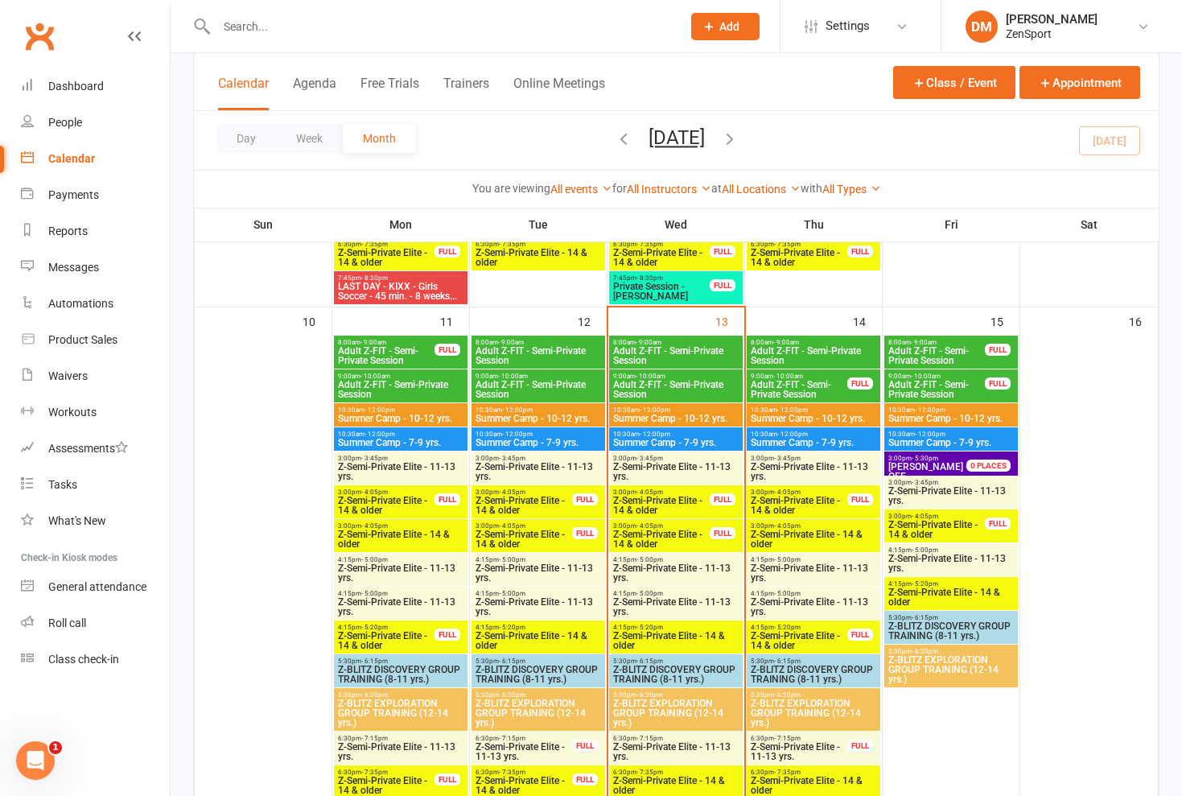
click at [784, 628] on span "- 5:20pm" at bounding box center [787, 627] width 27 height 7
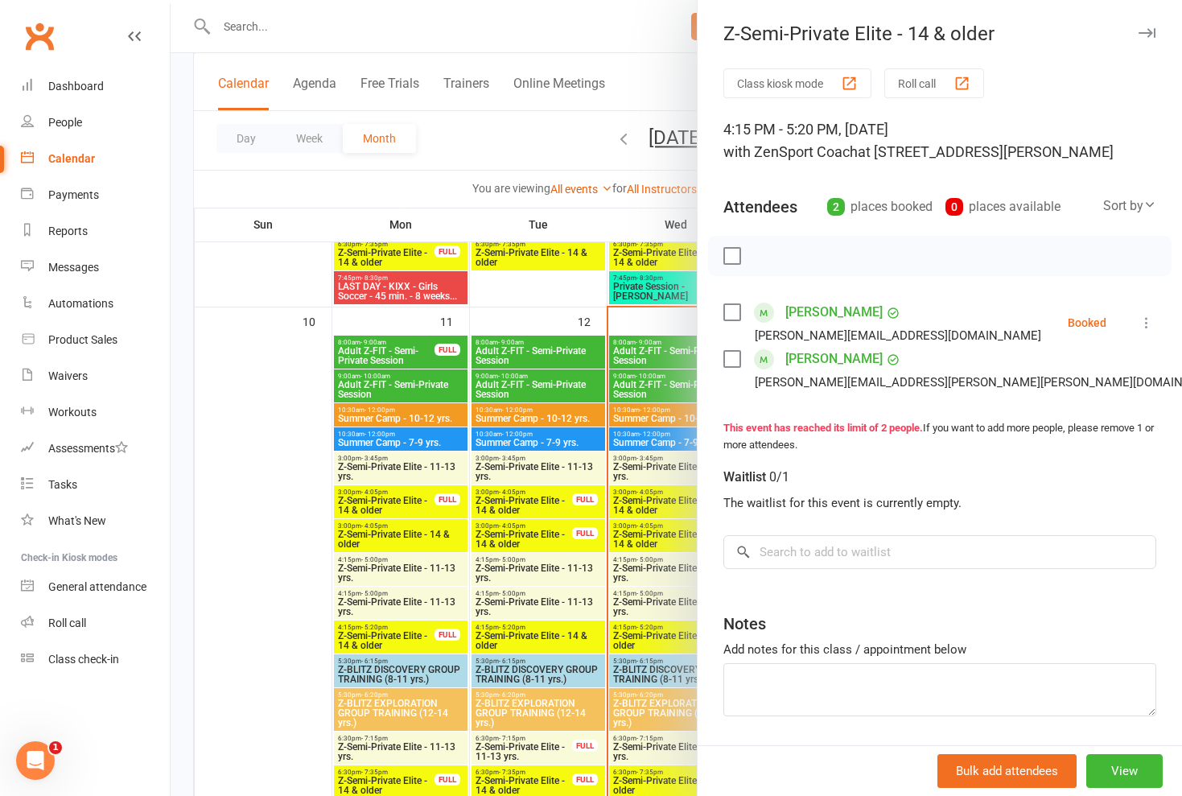
click at [652, 560] on div at bounding box center [676, 398] width 1011 height 796
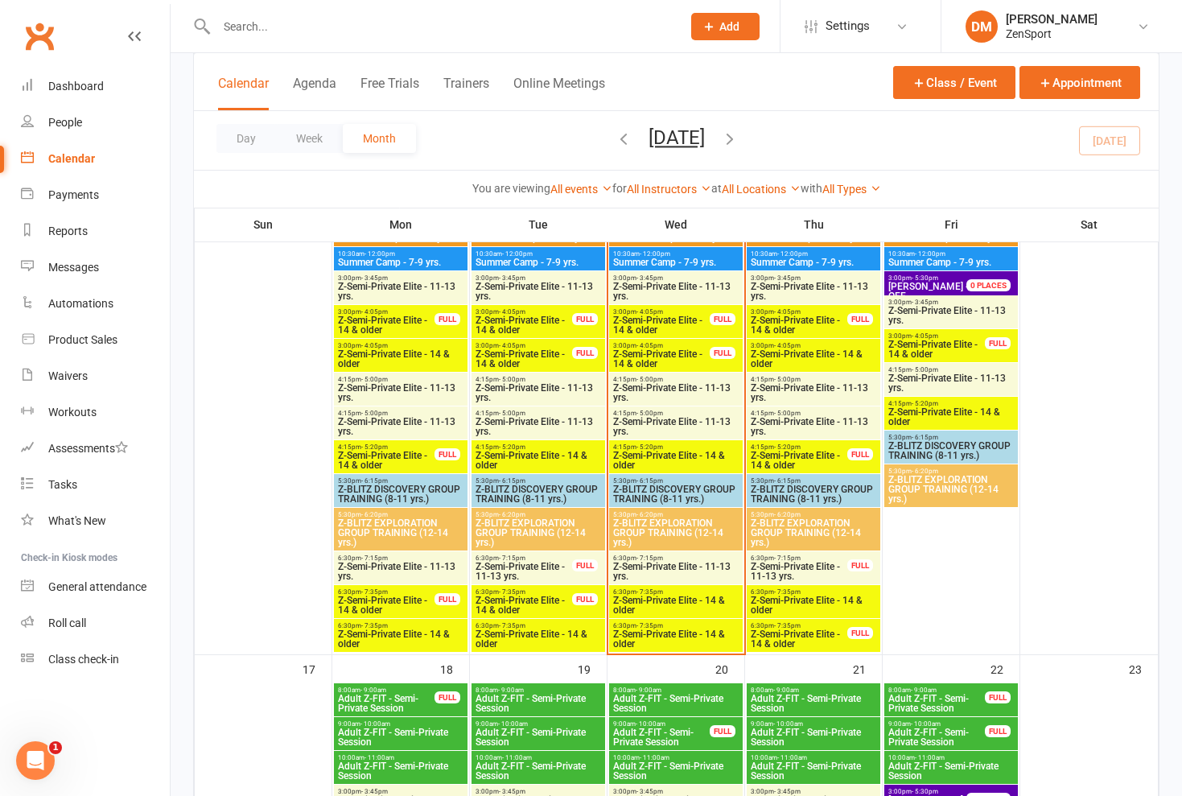
scroll to position [1309, 0]
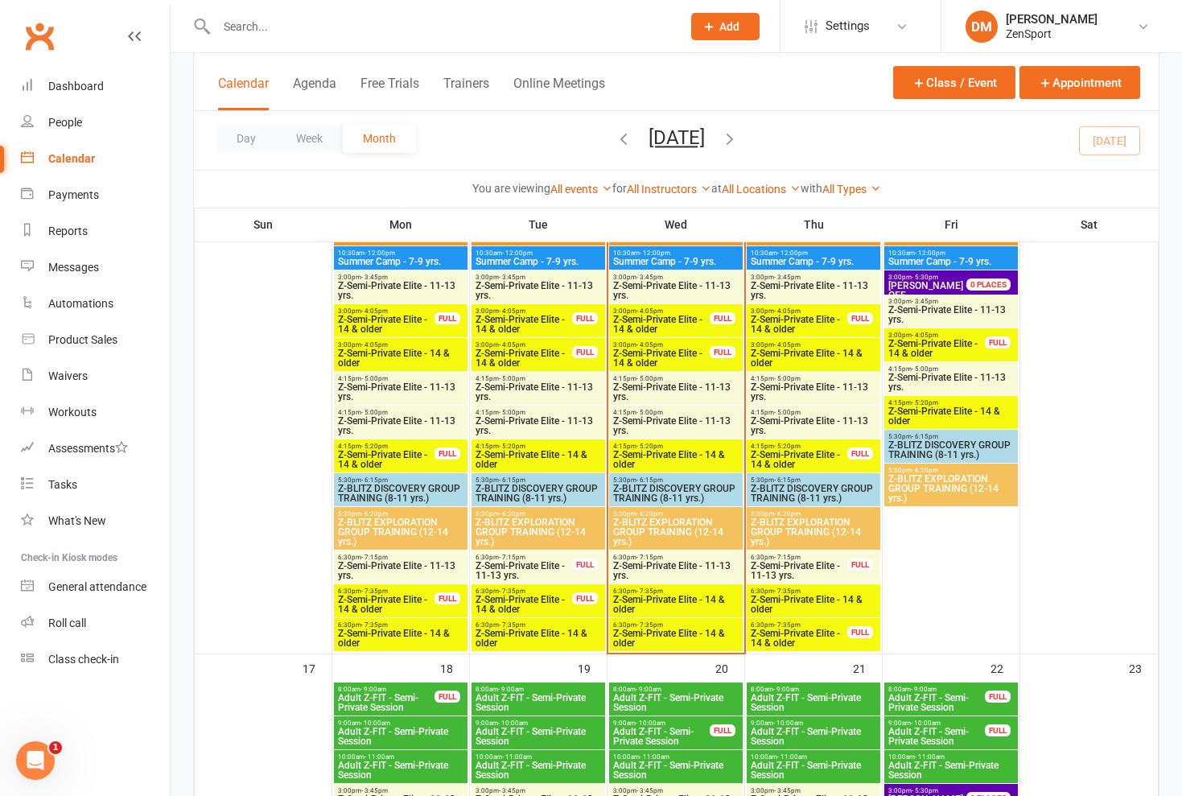
click at [808, 599] on span "Z-Semi-Private Elite - 14 & older" at bounding box center [813, 604] width 127 height 19
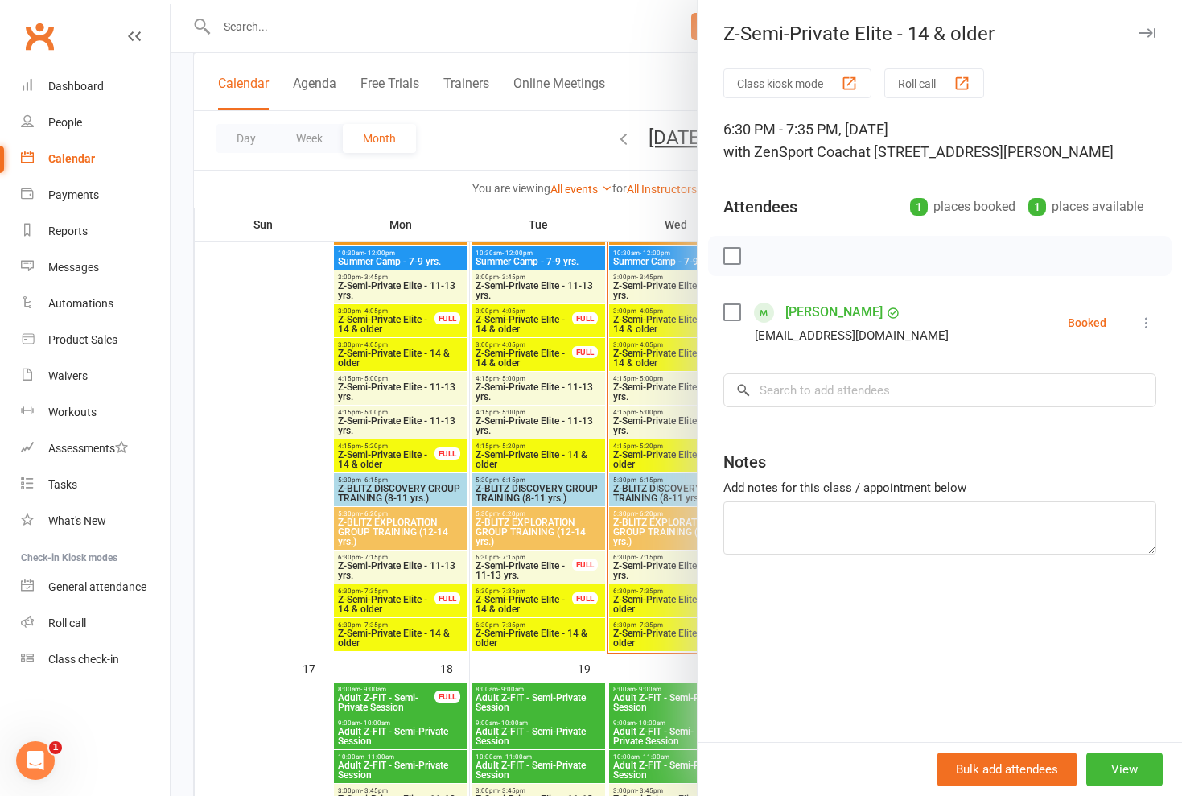
click at [660, 560] on div at bounding box center [676, 398] width 1011 height 796
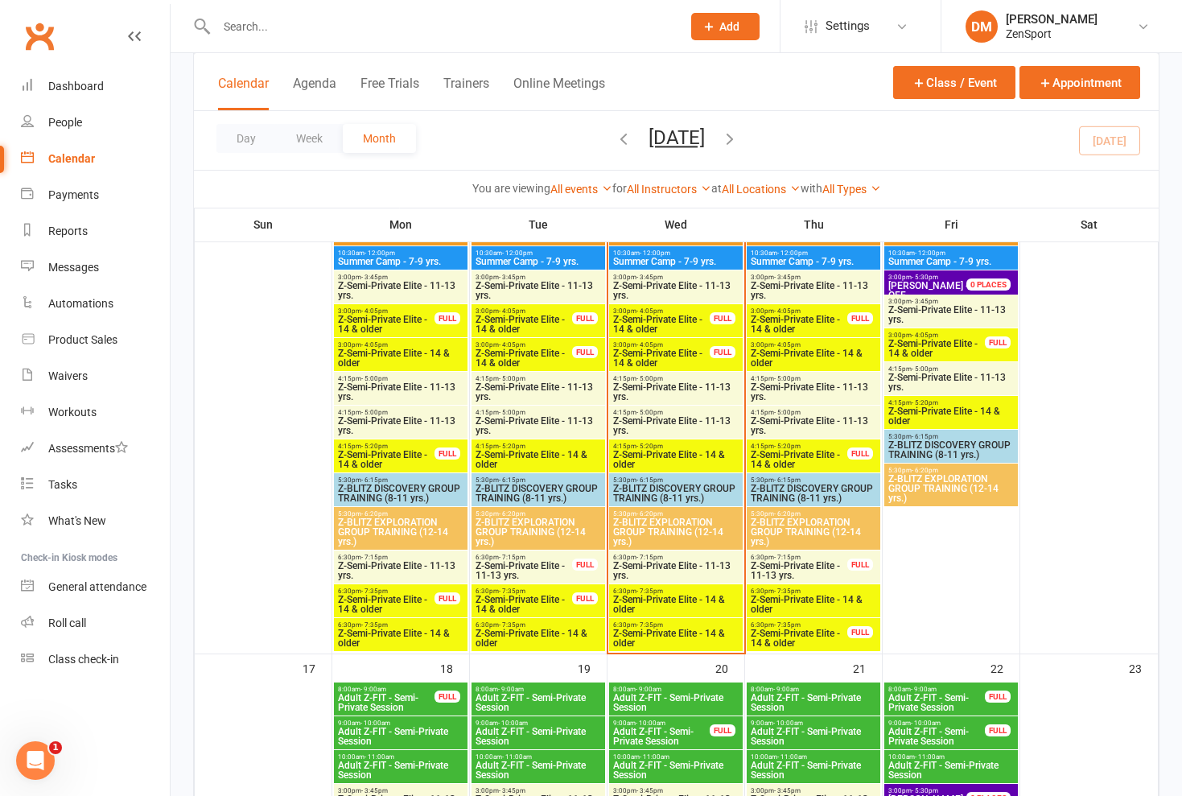
click at [803, 632] on span "Z-Semi-Private Elite - 14 & older" at bounding box center [799, 637] width 98 height 19
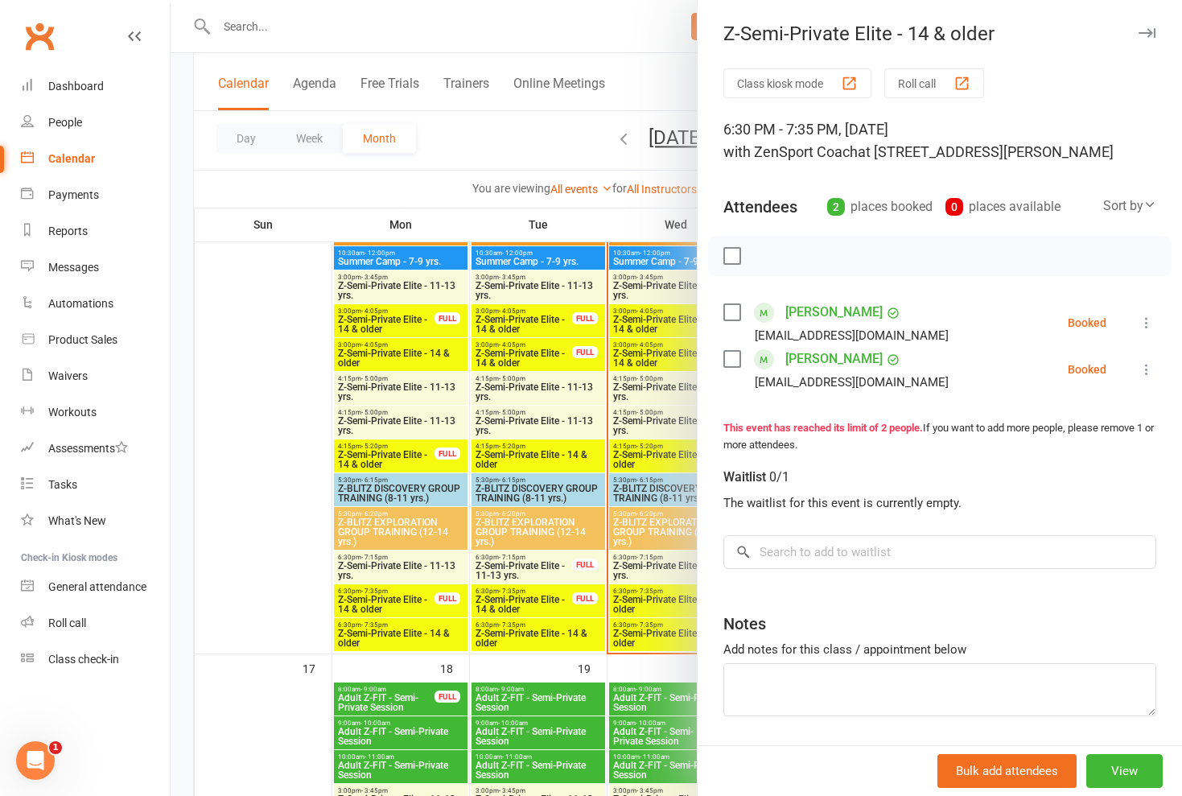
click at [650, 566] on div at bounding box center [676, 398] width 1011 height 796
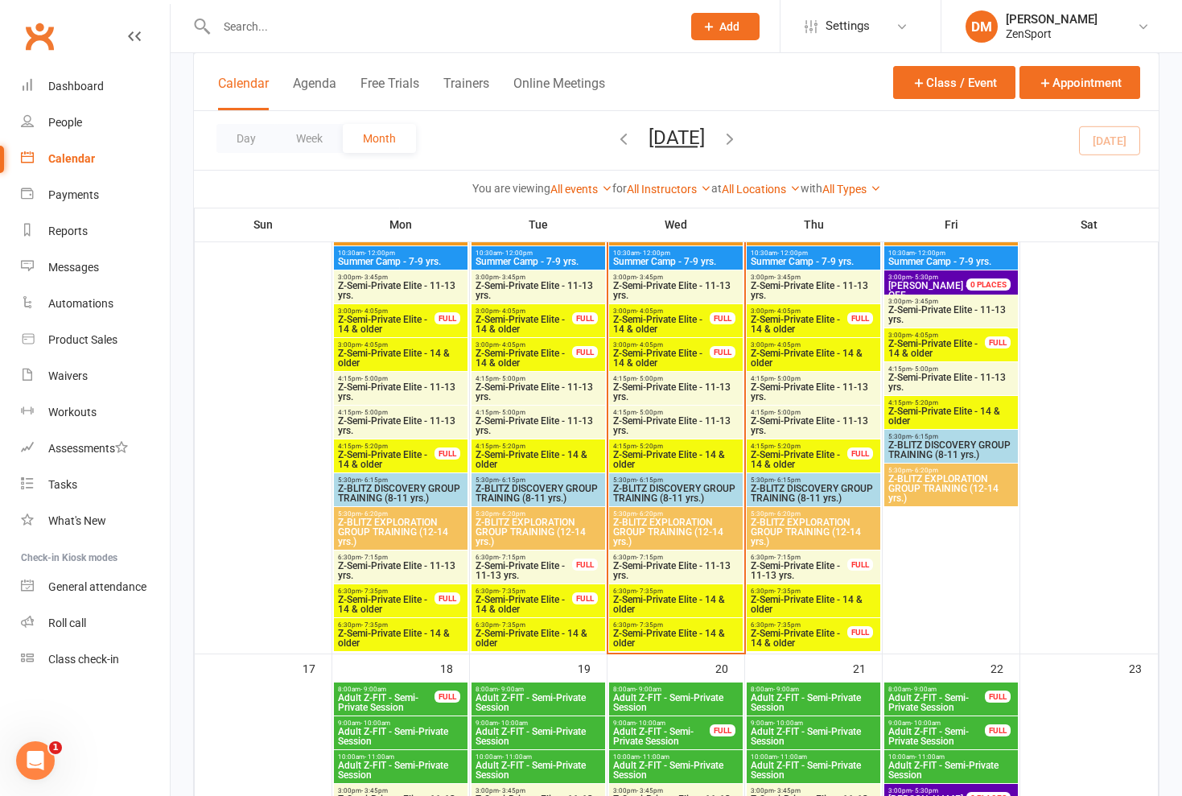
click at [784, 566] on span "Z-Semi-Private Elite - 11-13 yrs." at bounding box center [799, 570] width 98 height 19
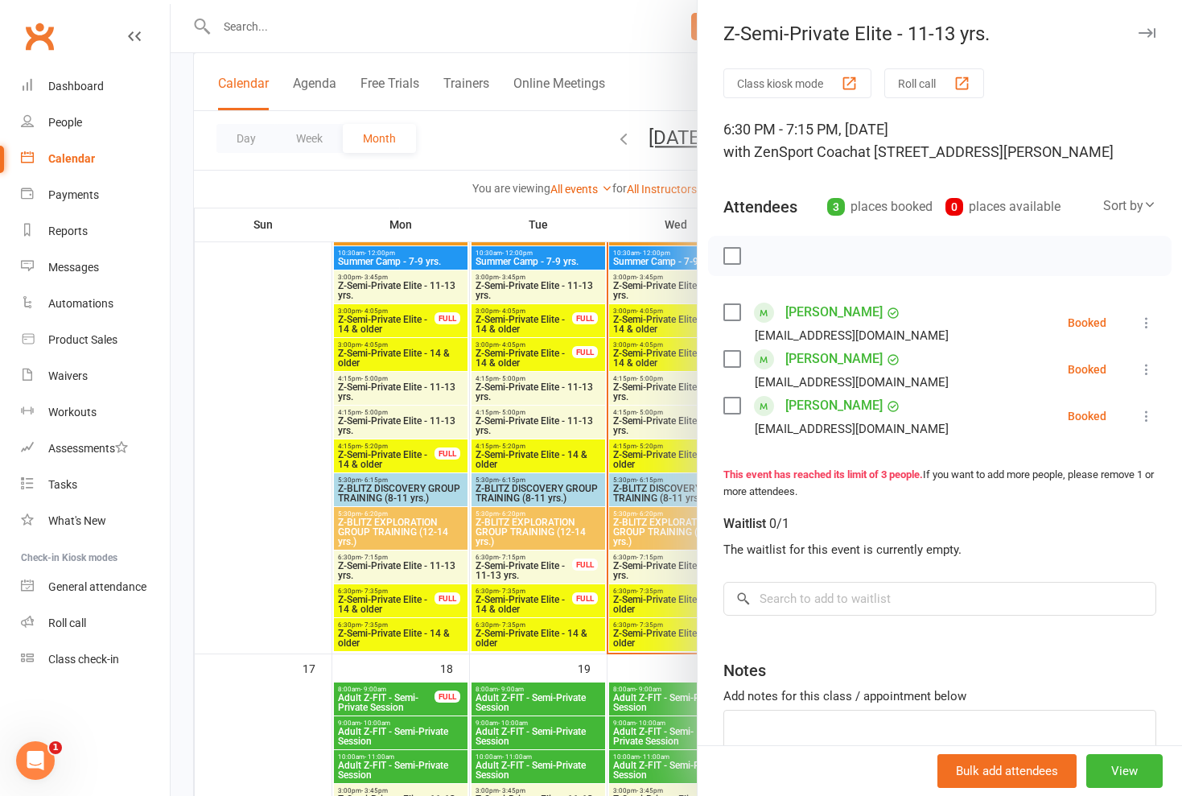
click at [654, 537] on div at bounding box center [676, 398] width 1011 height 796
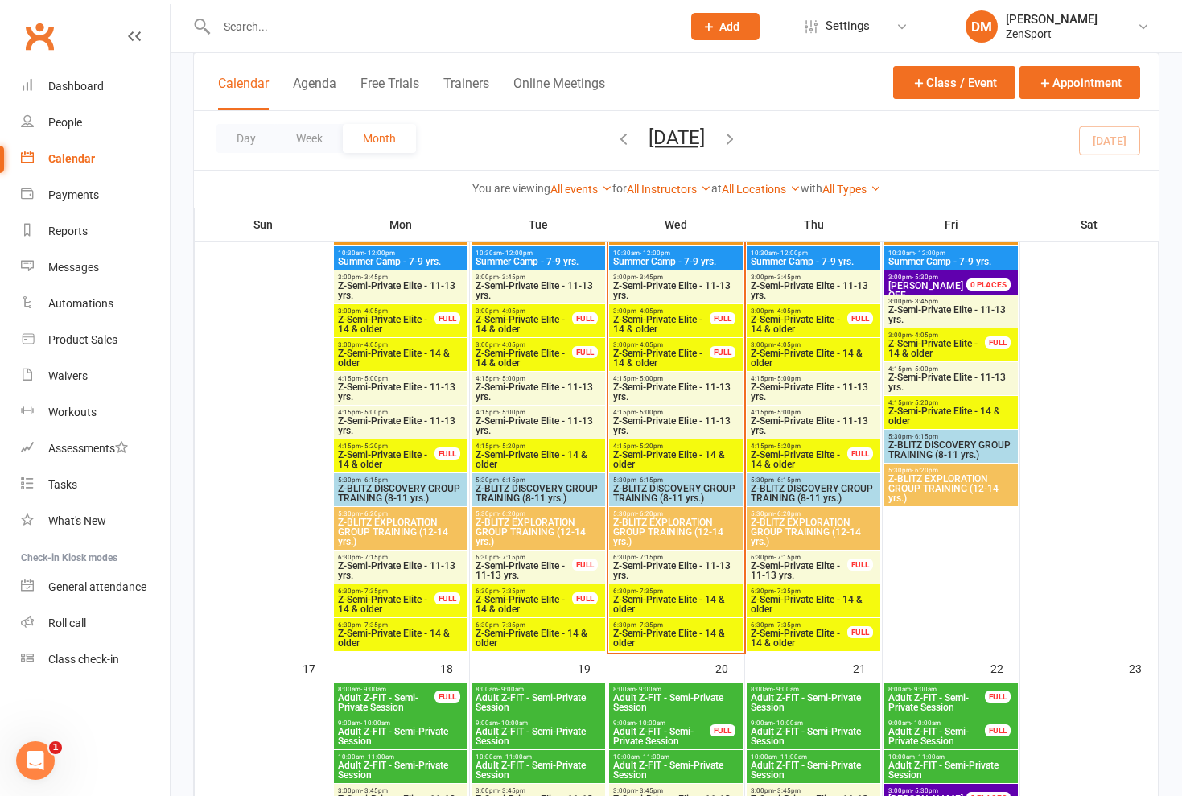
click at [797, 598] on span "Z-Semi-Private Elite - 14 & older" at bounding box center [813, 604] width 127 height 19
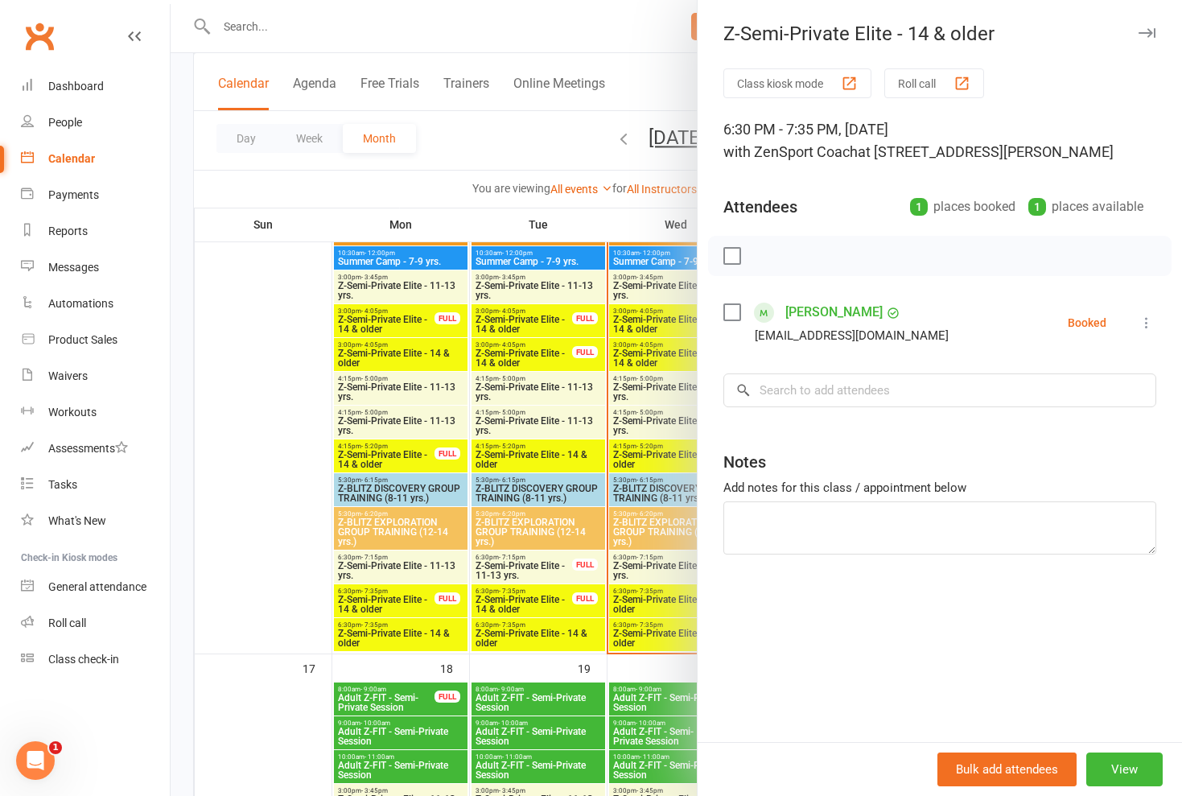
click at [647, 554] on div at bounding box center [676, 398] width 1011 height 796
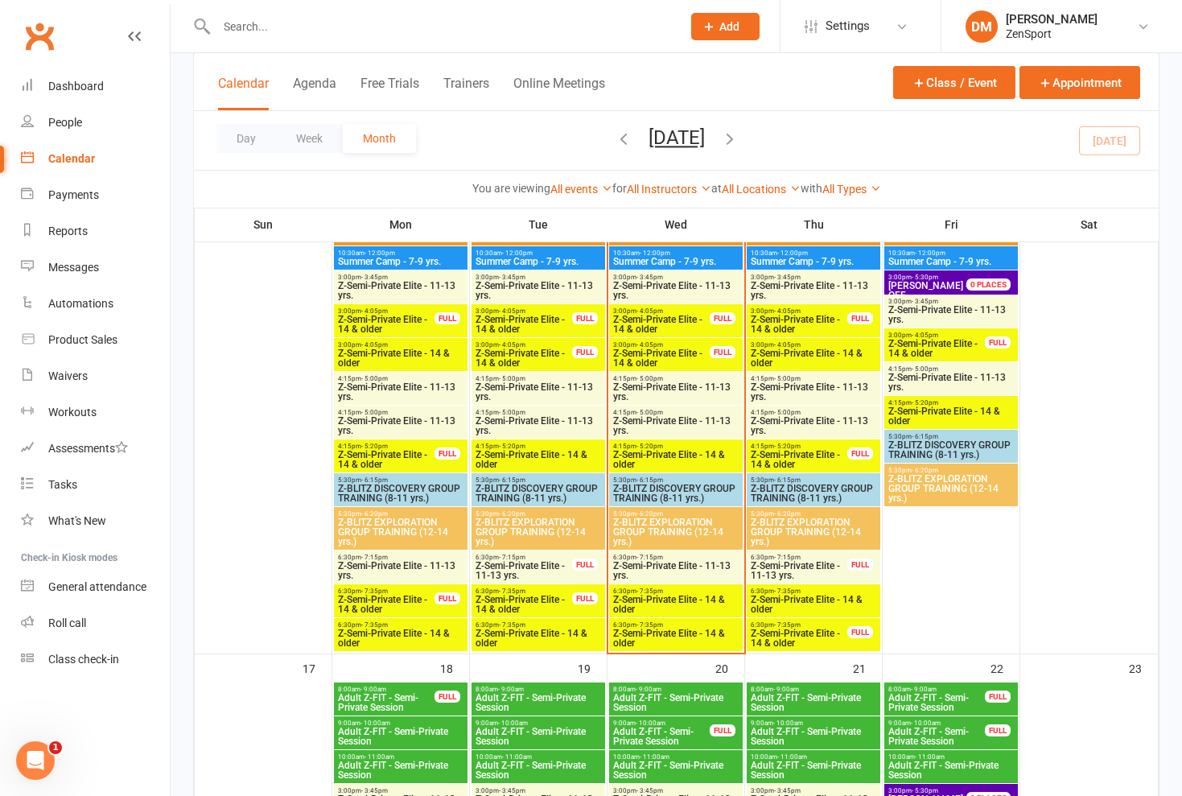
click at [801, 634] on span "Z-Semi-Private Elite - 14 & older" at bounding box center [799, 637] width 98 height 19
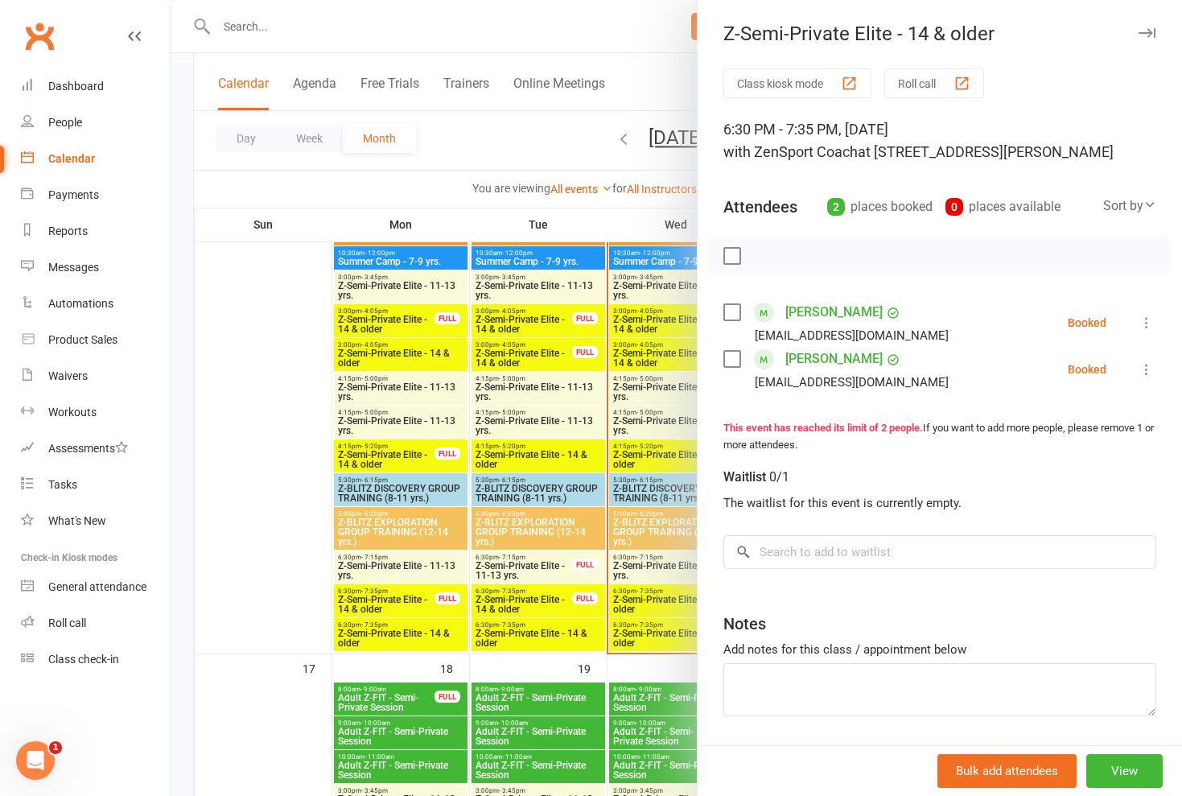
click at [661, 565] on div at bounding box center [676, 398] width 1011 height 796
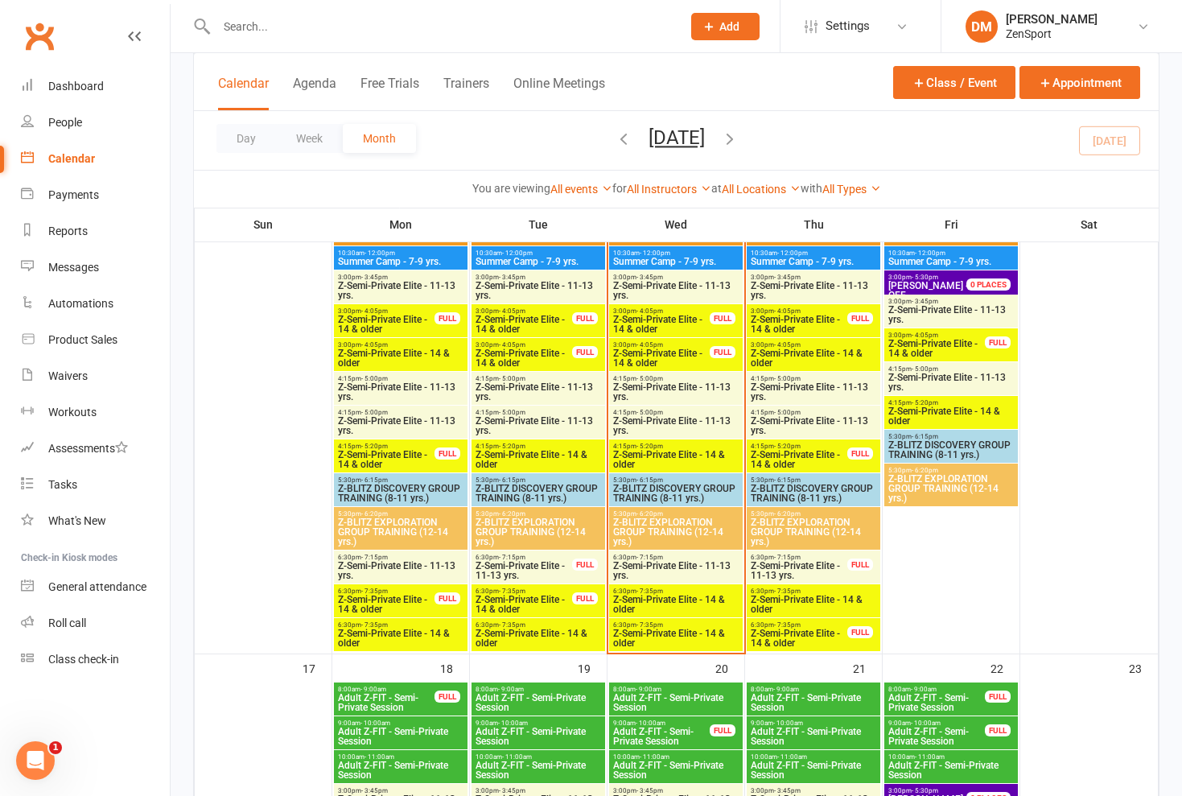
click at [789, 570] on span "Z-Semi-Private Elite - 11-13 yrs." at bounding box center [799, 570] width 98 height 19
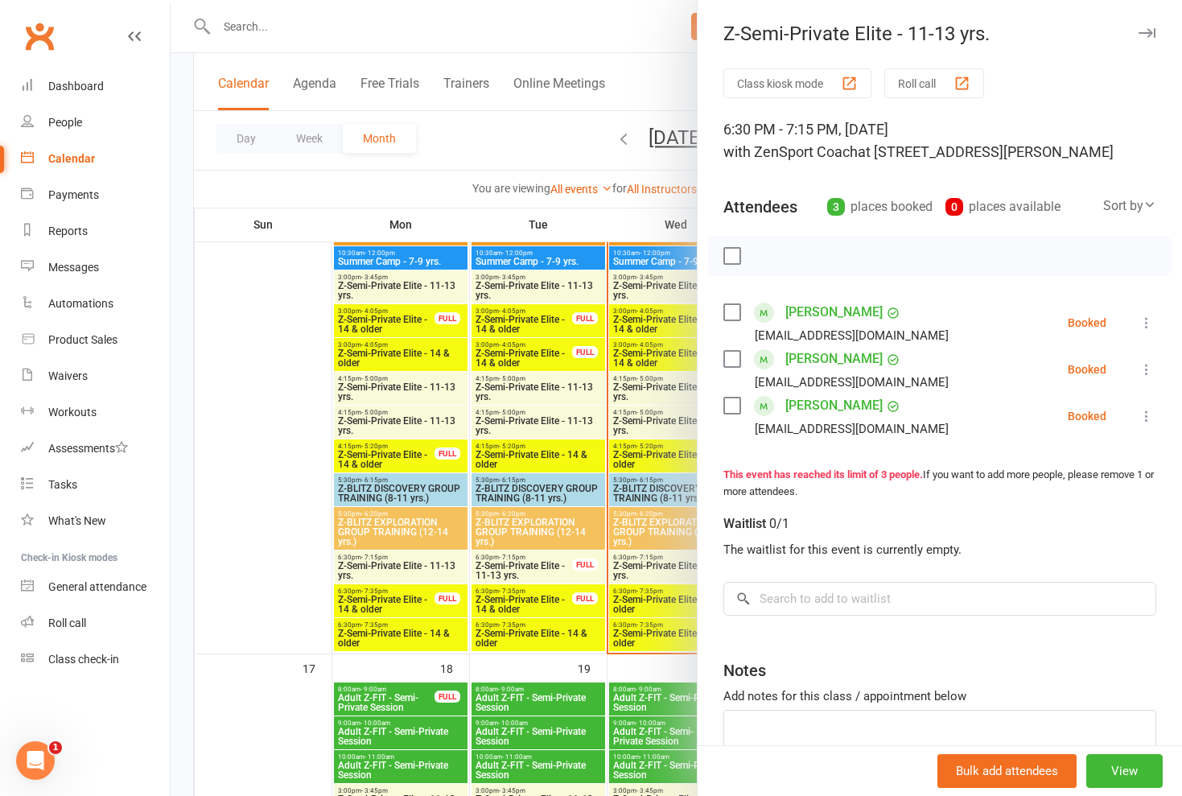
click at [668, 553] on div at bounding box center [676, 398] width 1011 height 796
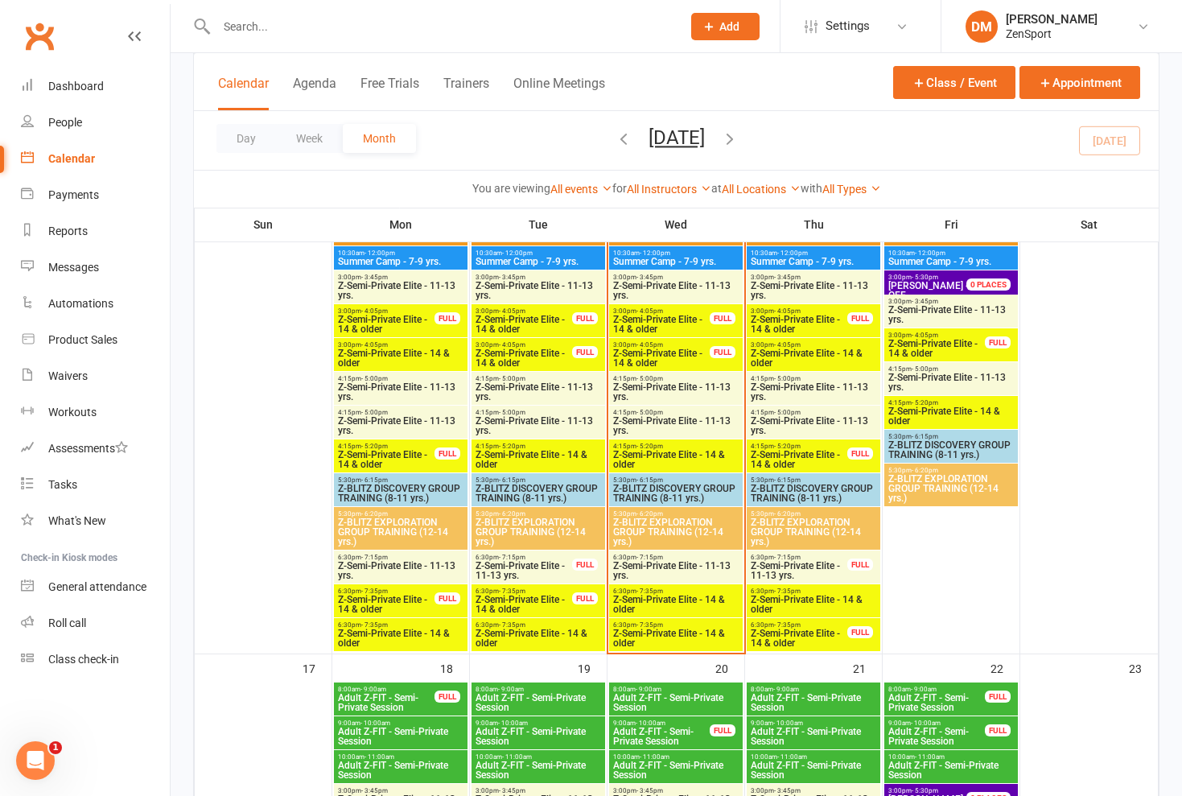
click at [793, 626] on span "- 7:35pm" at bounding box center [787, 624] width 27 height 7
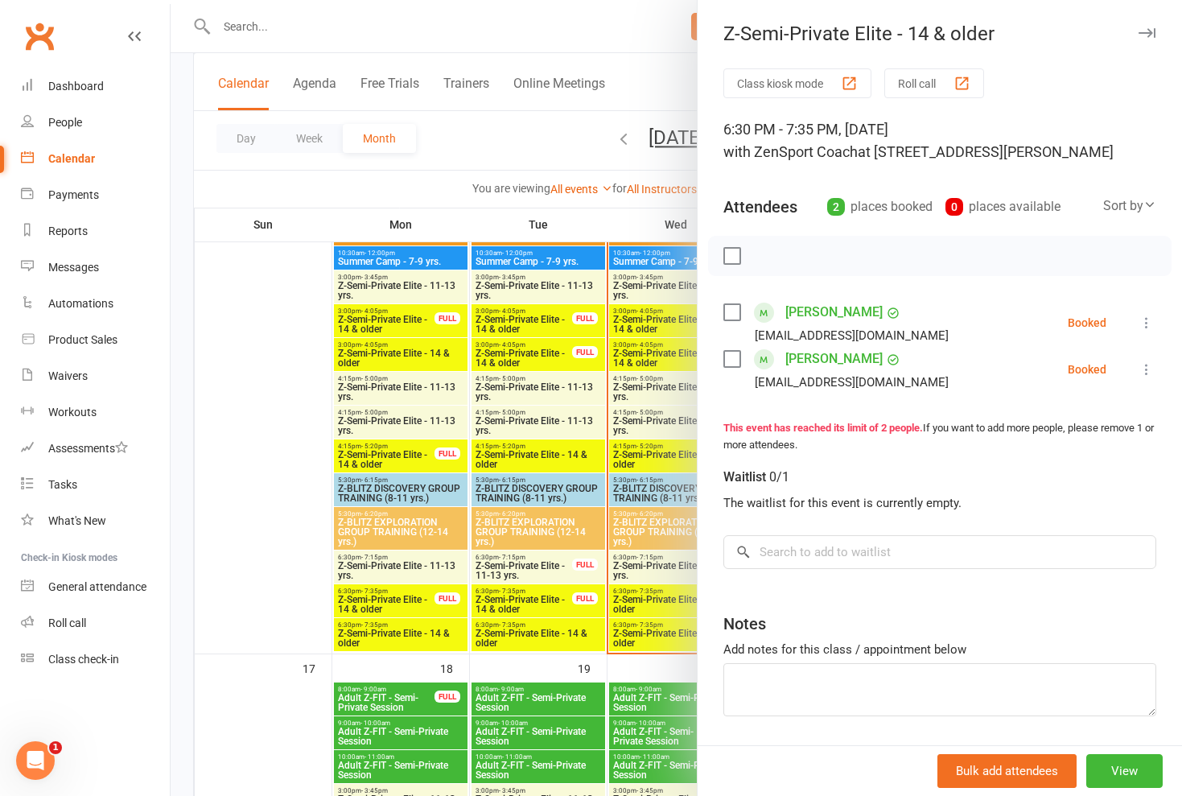
click at [657, 583] on div at bounding box center [676, 398] width 1011 height 796
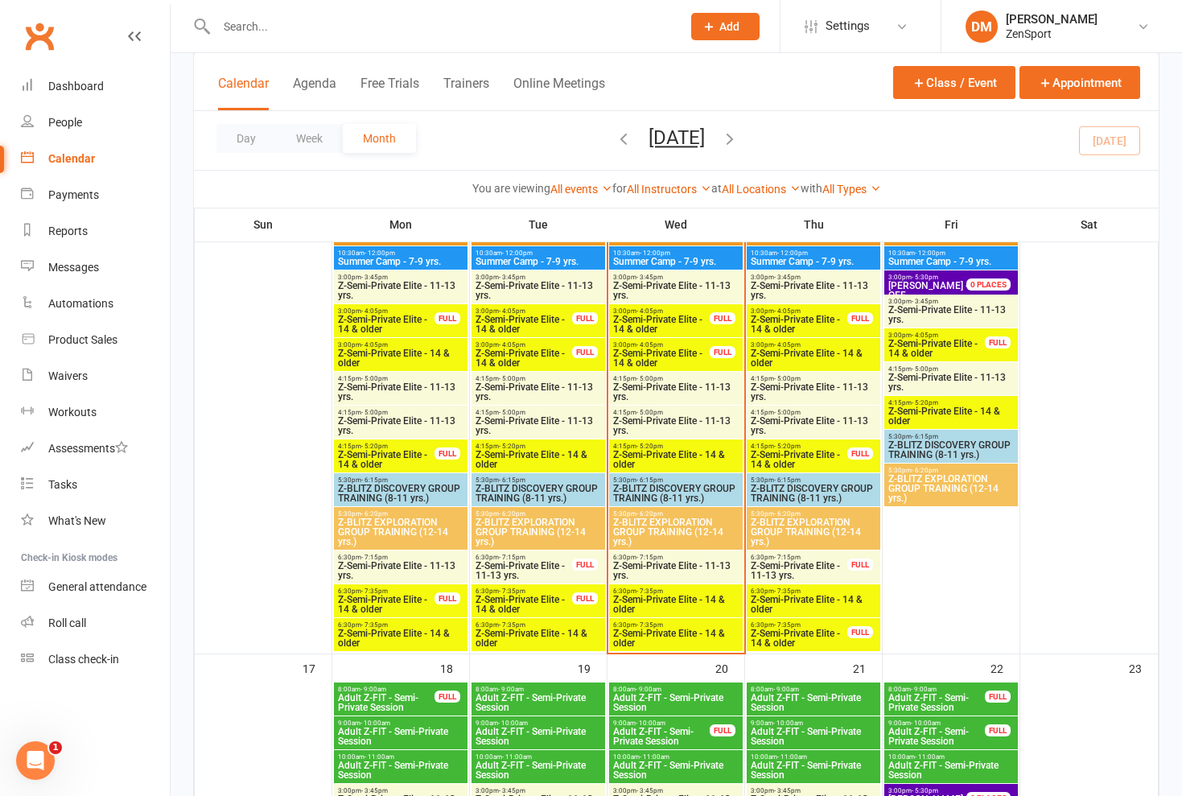
click at [785, 602] on span "Z-Semi-Private Elite - 14 & older" at bounding box center [813, 604] width 127 height 19
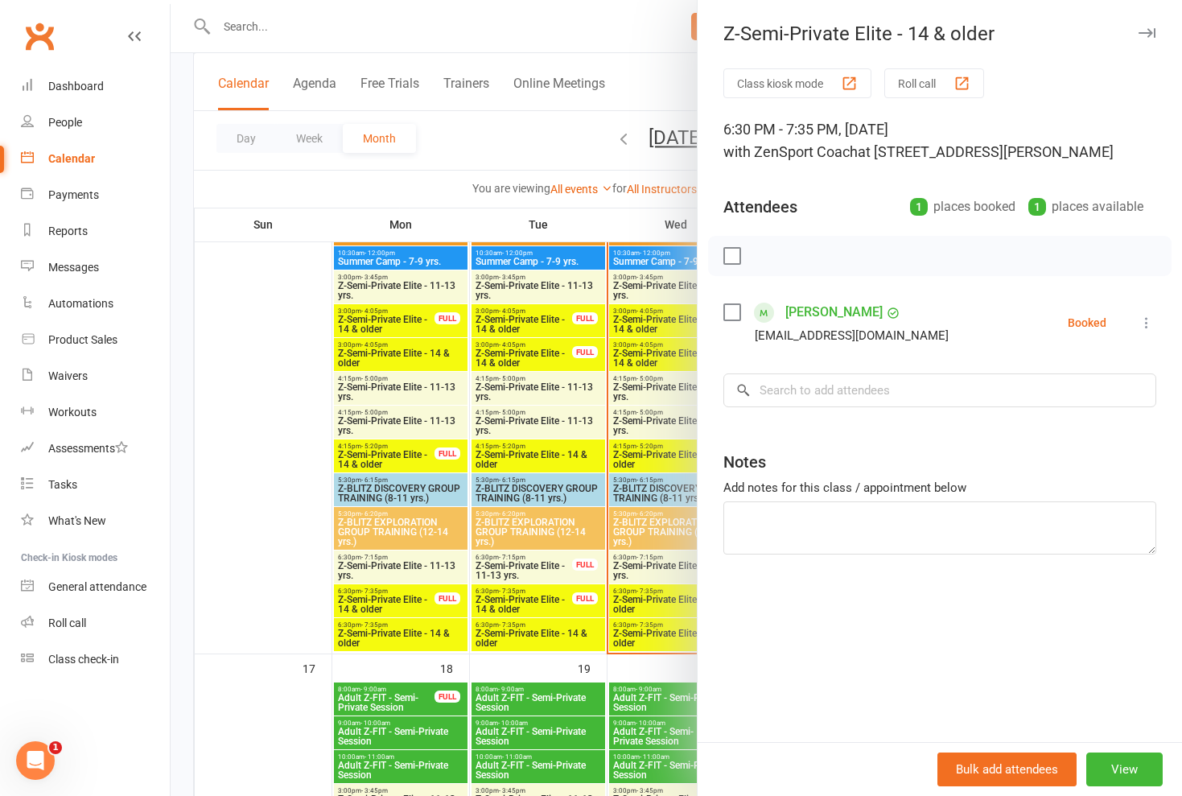
click at [661, 559] on div at bounding box center [676, 398] width 1011 height 796
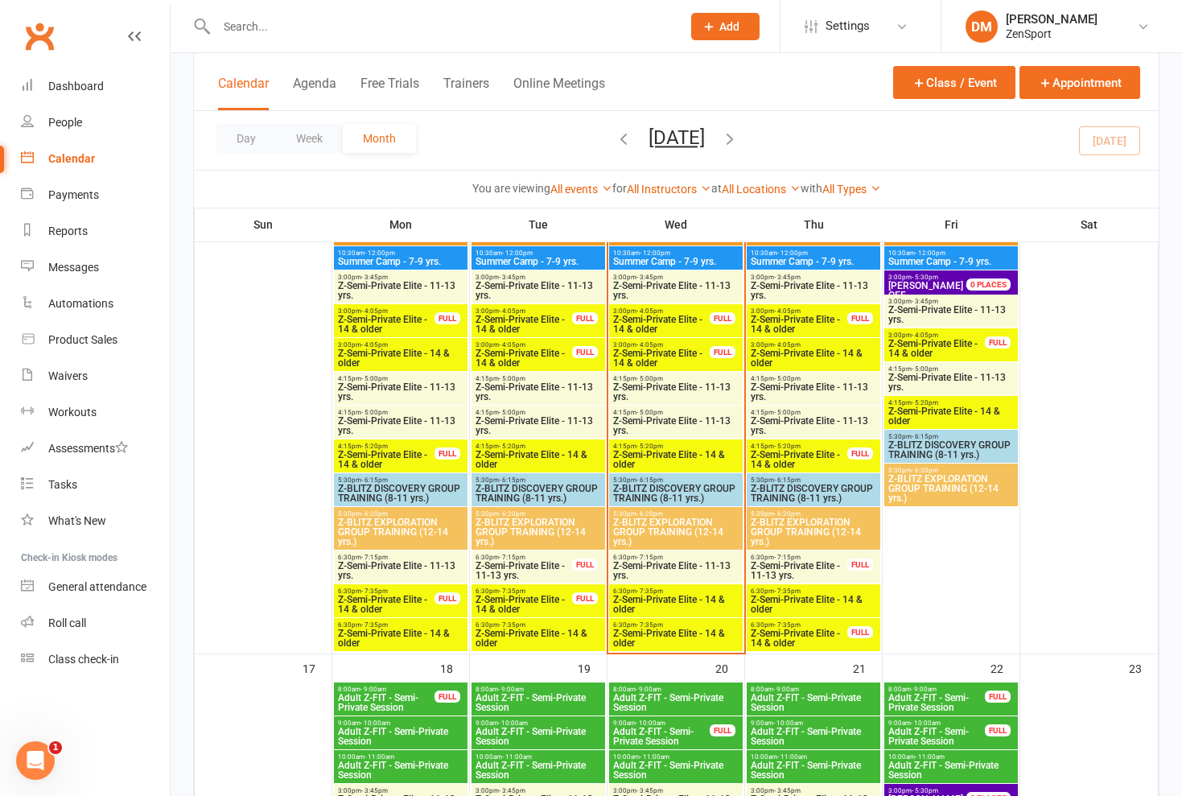
click at [804, 568] on span "Z-Semi-Private Elite - 11-13 yrs." at bounding box center [799, 570] width 98 height 19
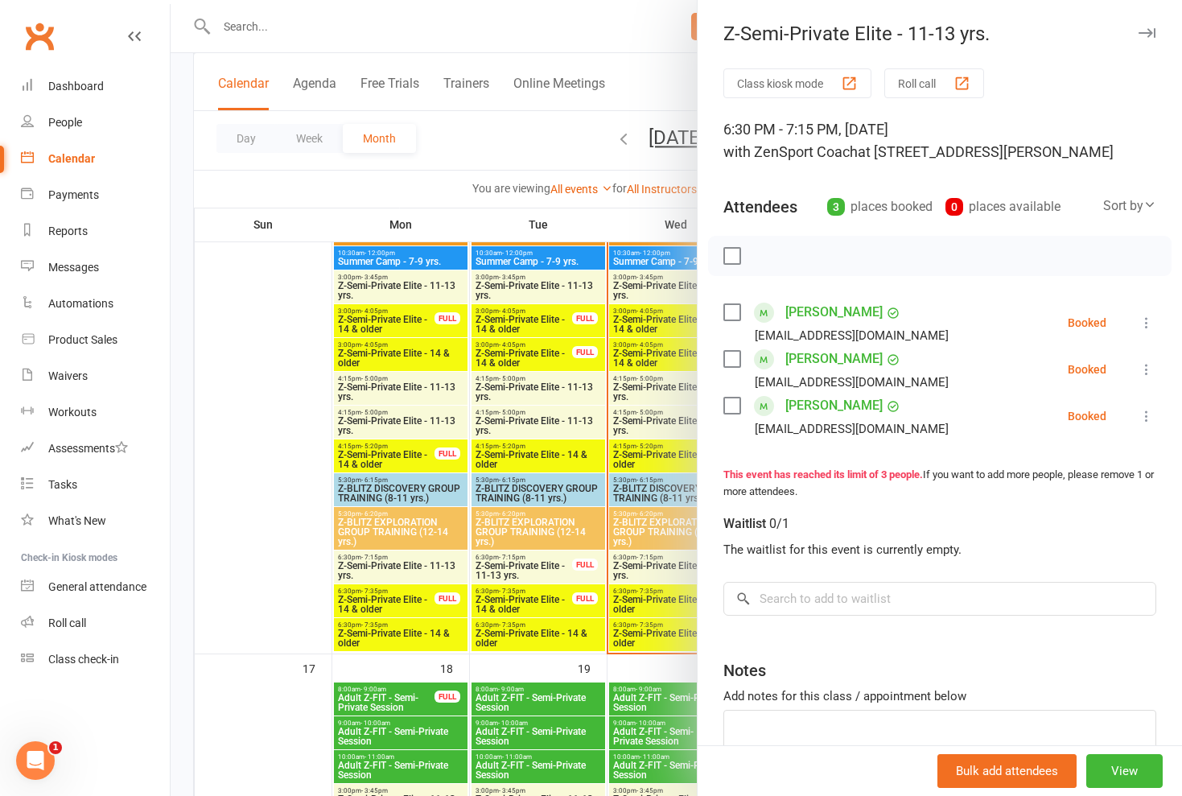
click at [653, 588] on div at bounding box center [676, 398] width 1011 height 796
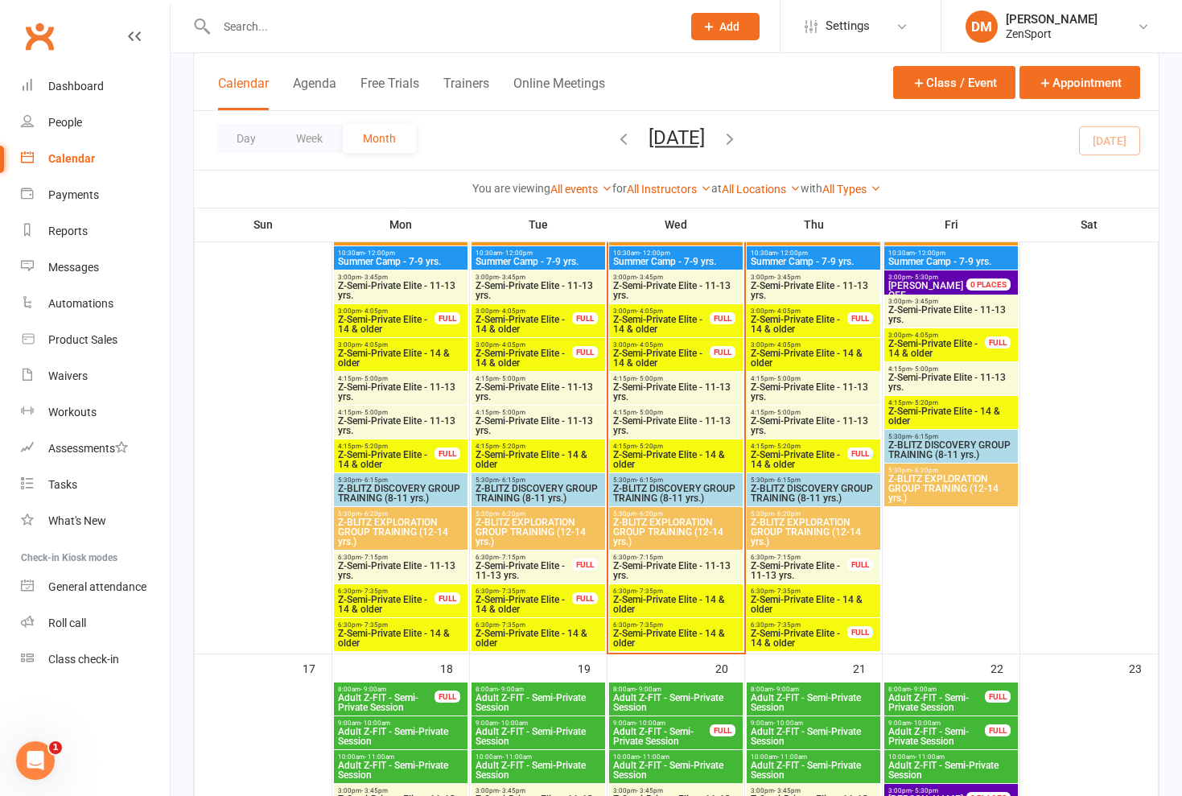
click at [782, 636] on span "Z-Semi-Private Elite - 14 & older" at bounding box center [799, 637] width 98 height 19
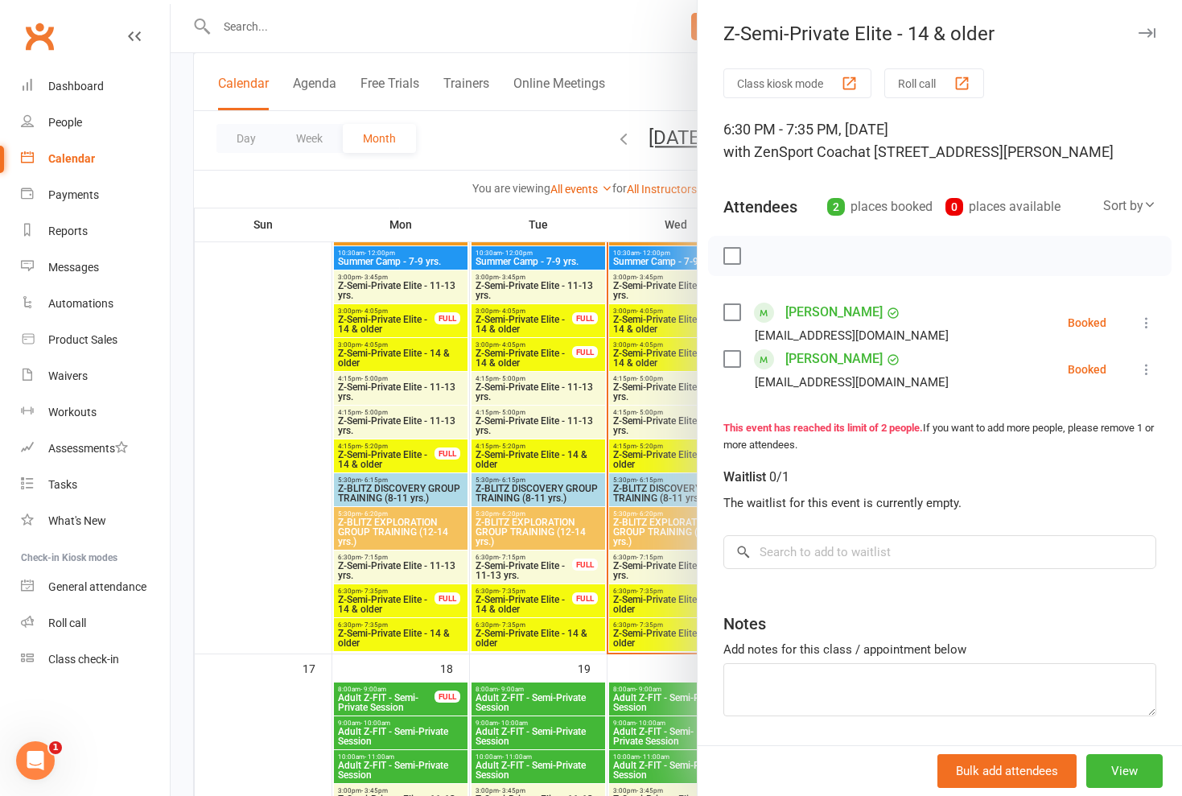
click at [653, 581] on div at bounding box center [676, 398] width 1011 height 796
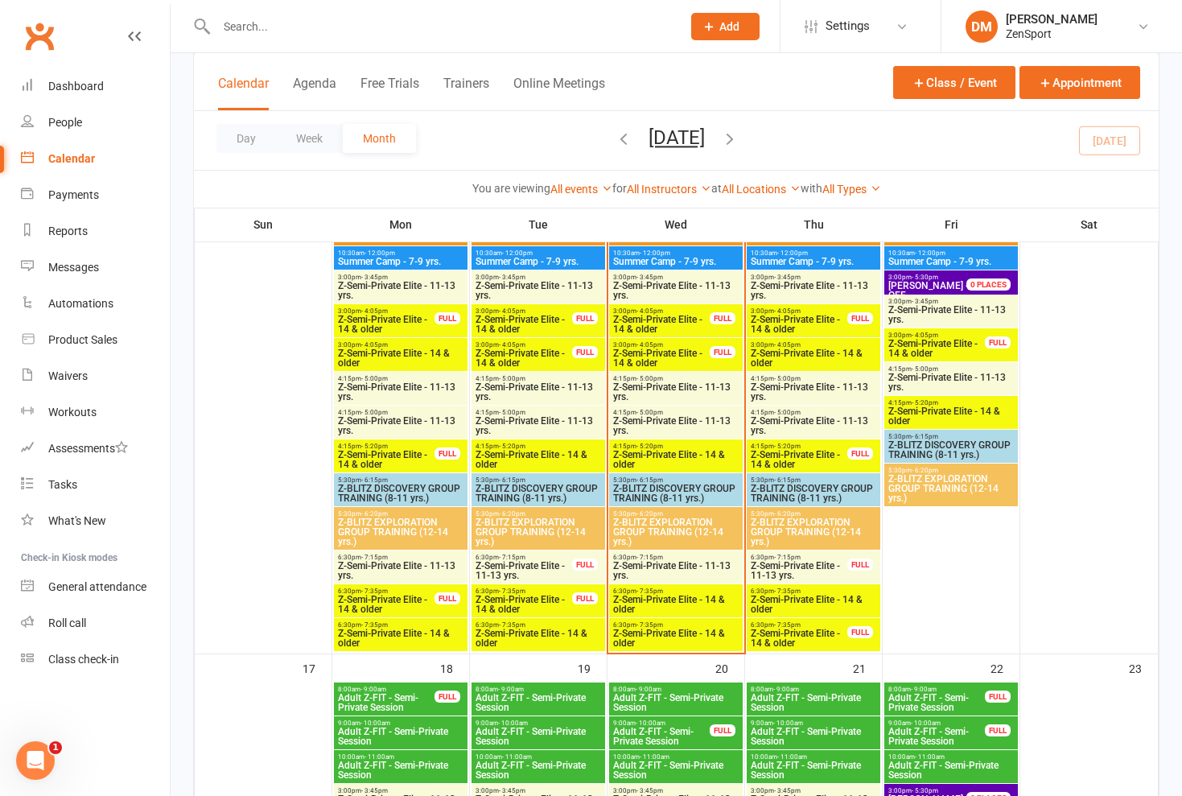
click at [776, 606] on span "Z-Semi-Private Elite - 14 & older" at bounding box center [813, 604] width 127 height 19
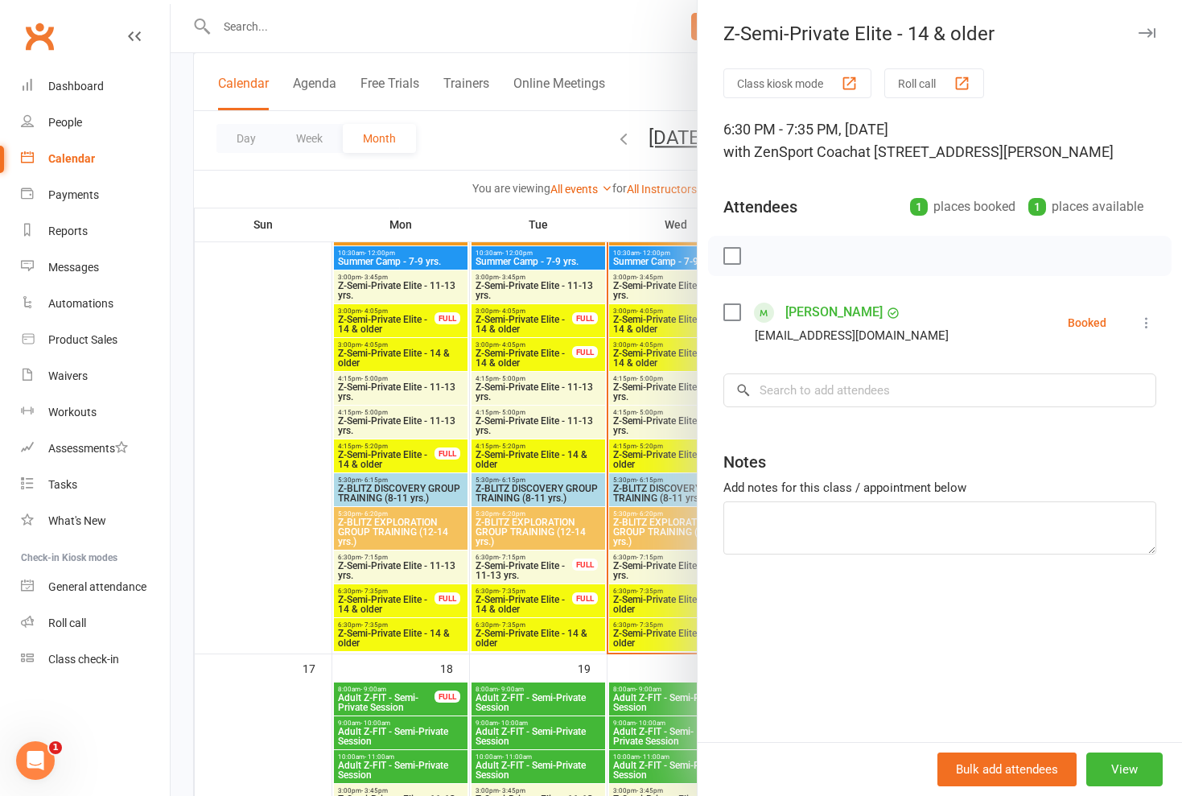
click at [652, 570] on div at bounding box center [676, 398] width 1011 height 796
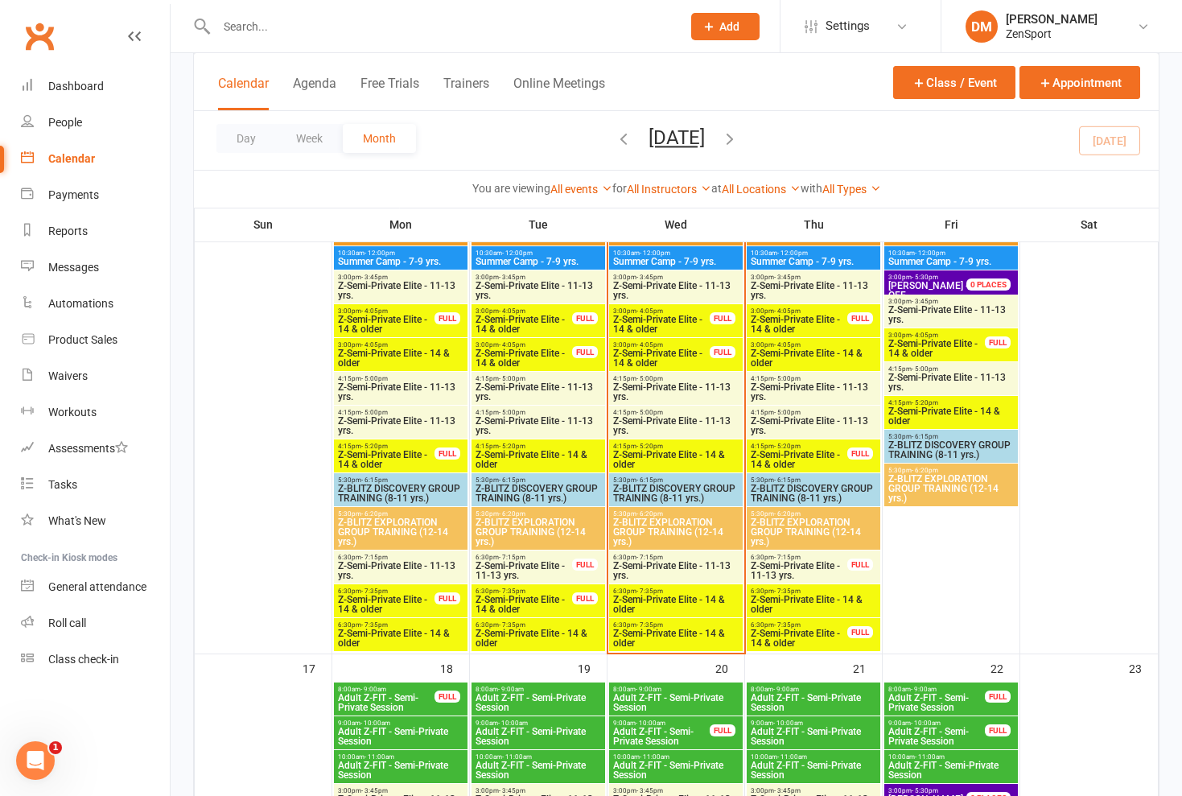
click at [785, 604] on span "Z-Semi-Private Elite - 14 & older" at bounding box center [813, 604] width 127 height 19
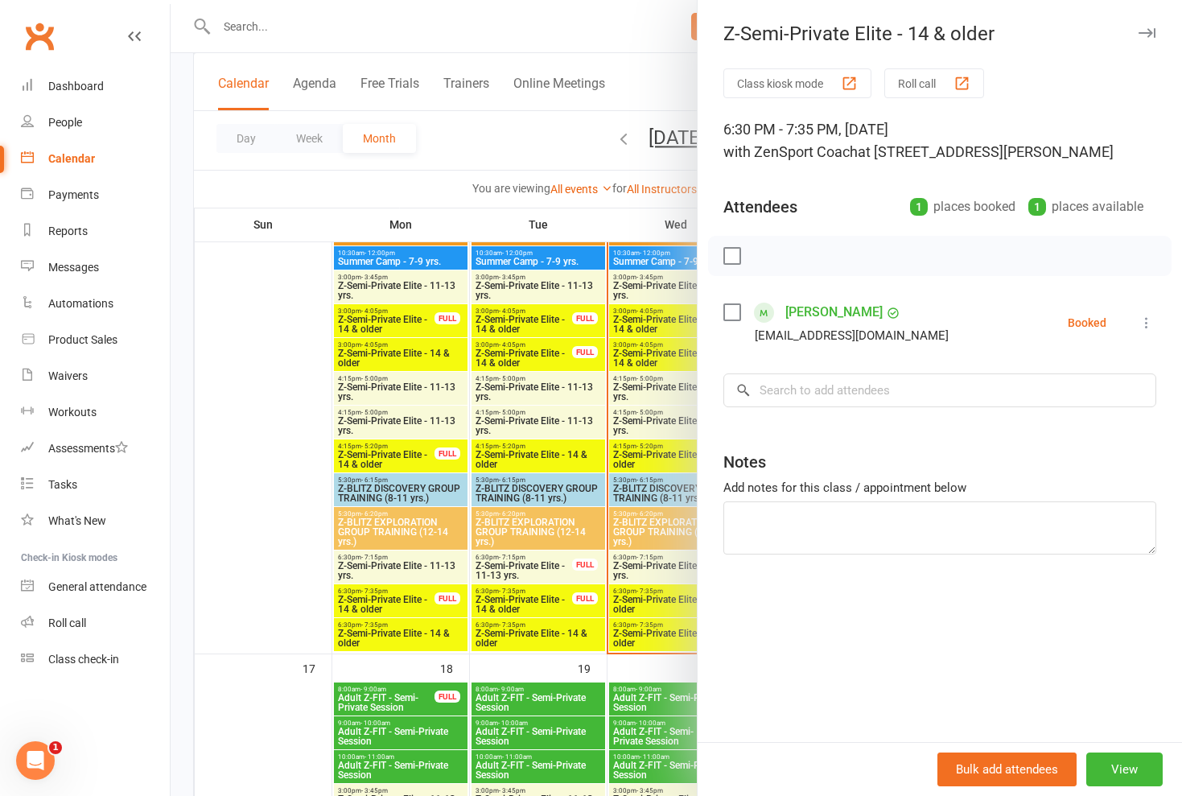
click at [651, 559] on div at bounding box center [676, 398] width 1011 height 796
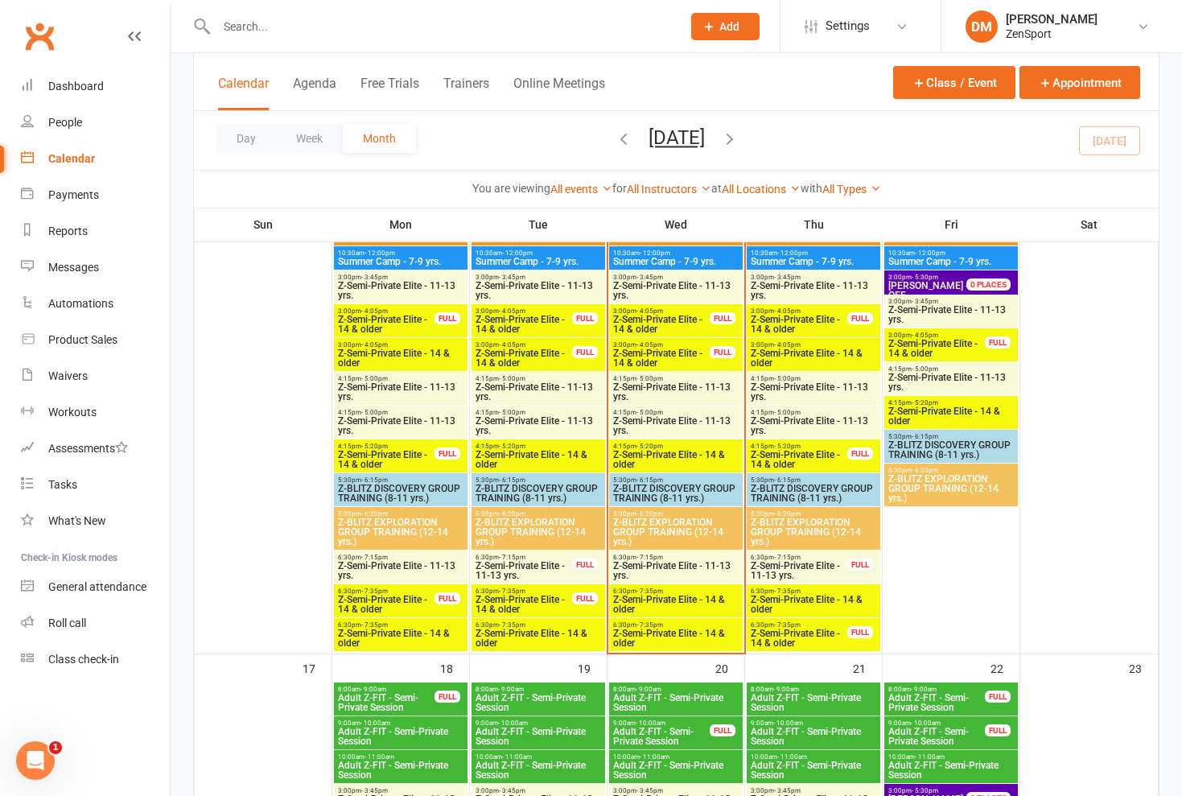
click at [779, 624] on span "- 7:35pm" at bounding box center [787, 624] width 27 height 7
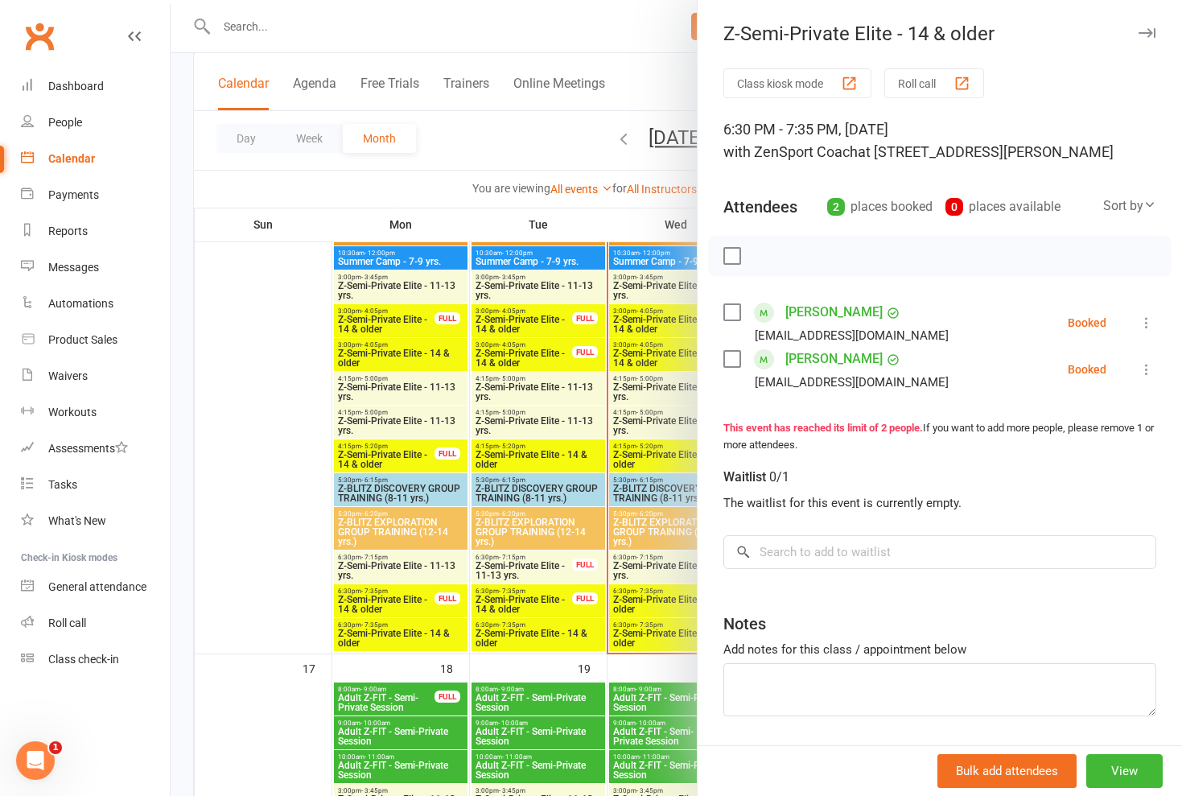
click at [666, 575] on div at bounding box center [676, 398] width 1011 height 796
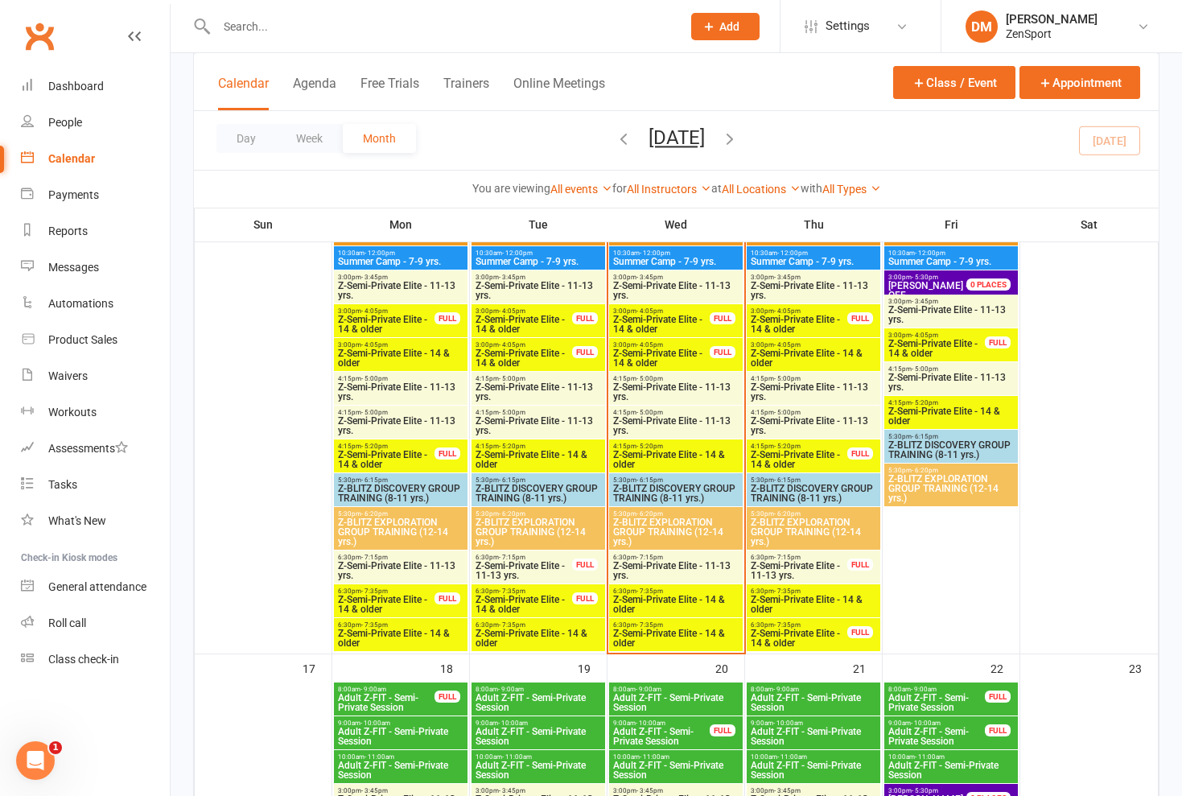
click at [778, 600] on span "Z-Semi-Private Elite - 14 & older" at bounding box center [813, 604] width 127 height 19
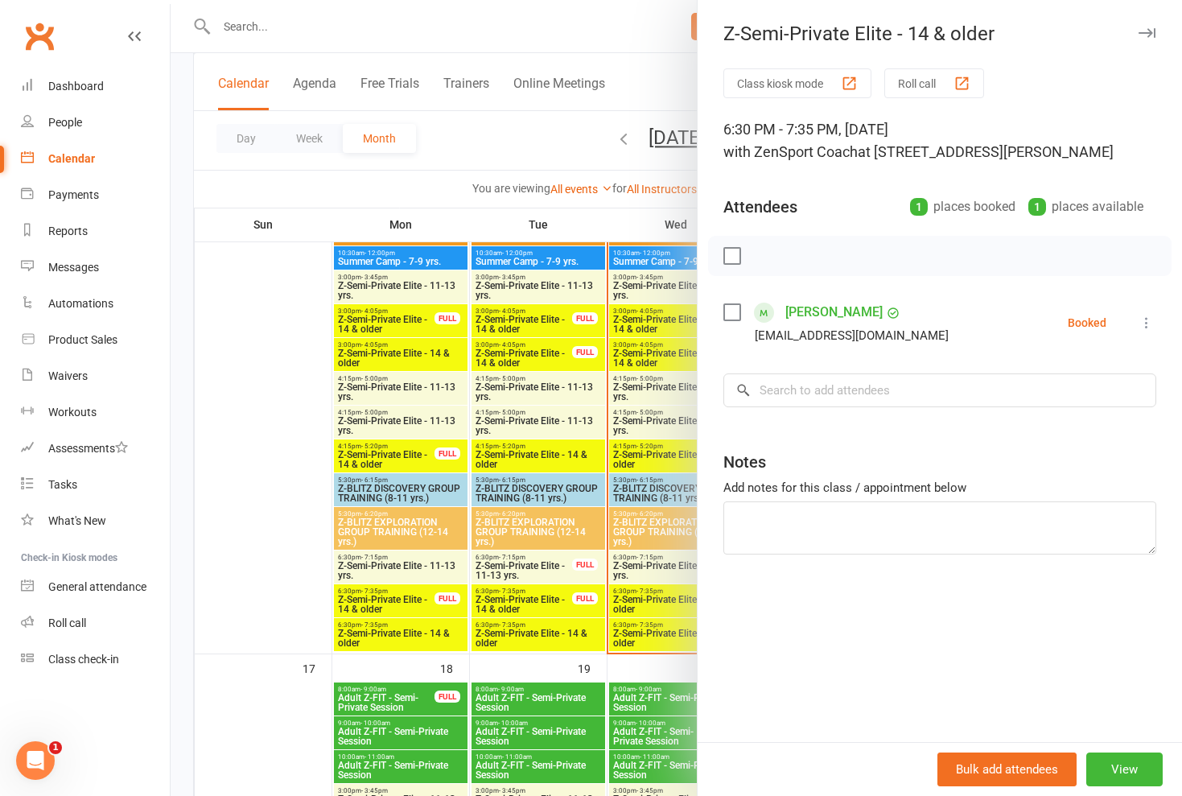
click at [679, 588] on div at bounding box center [676, 398] width 1011 height 796
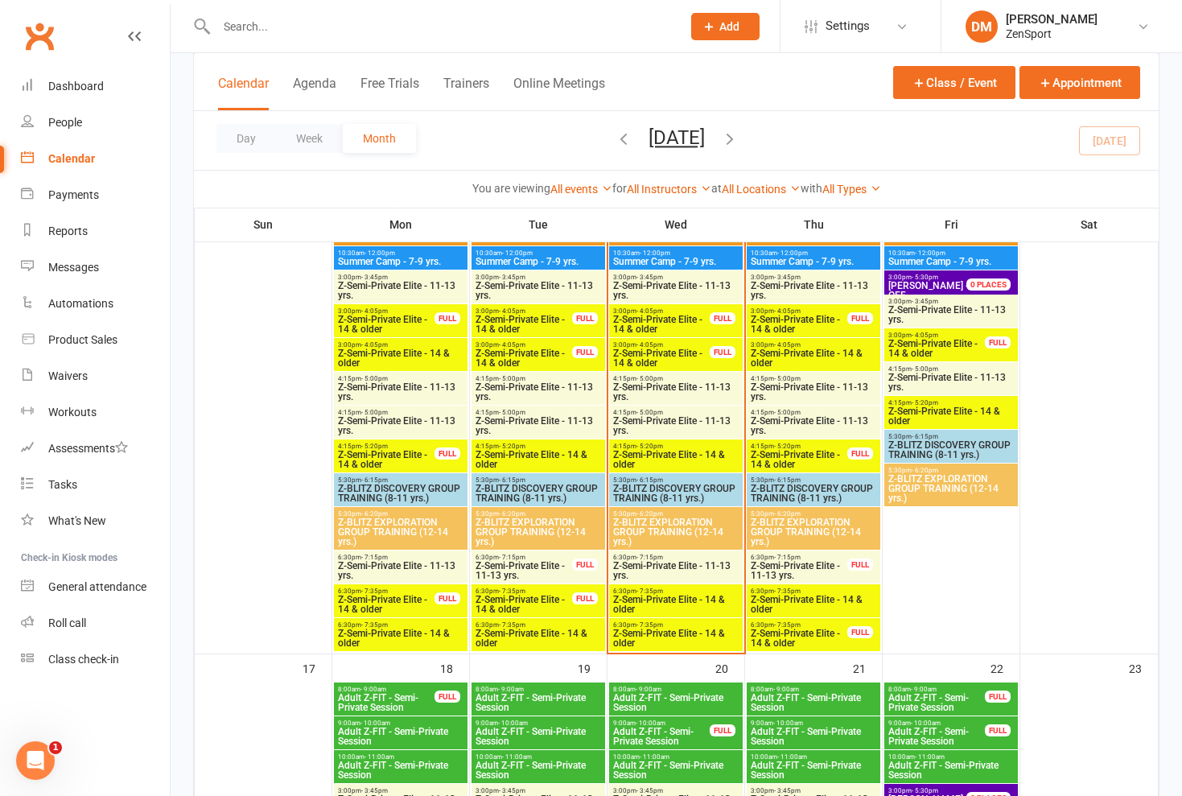
click at [795, 629] on span "Z-Semi-Private Elite - 14 & older" at bounding box center [799, 637] width 98 height 19
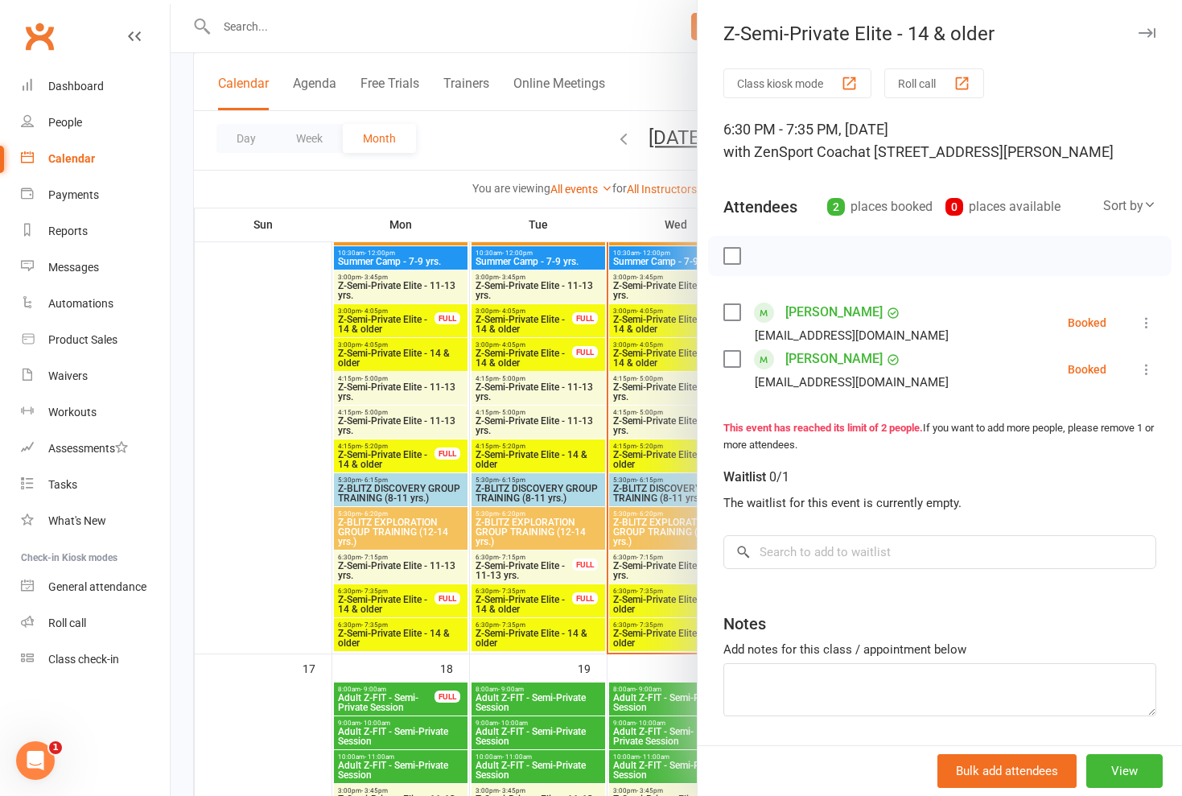
click at [649, 569] on div at bounding box center [676, 398] width 1011 height 796
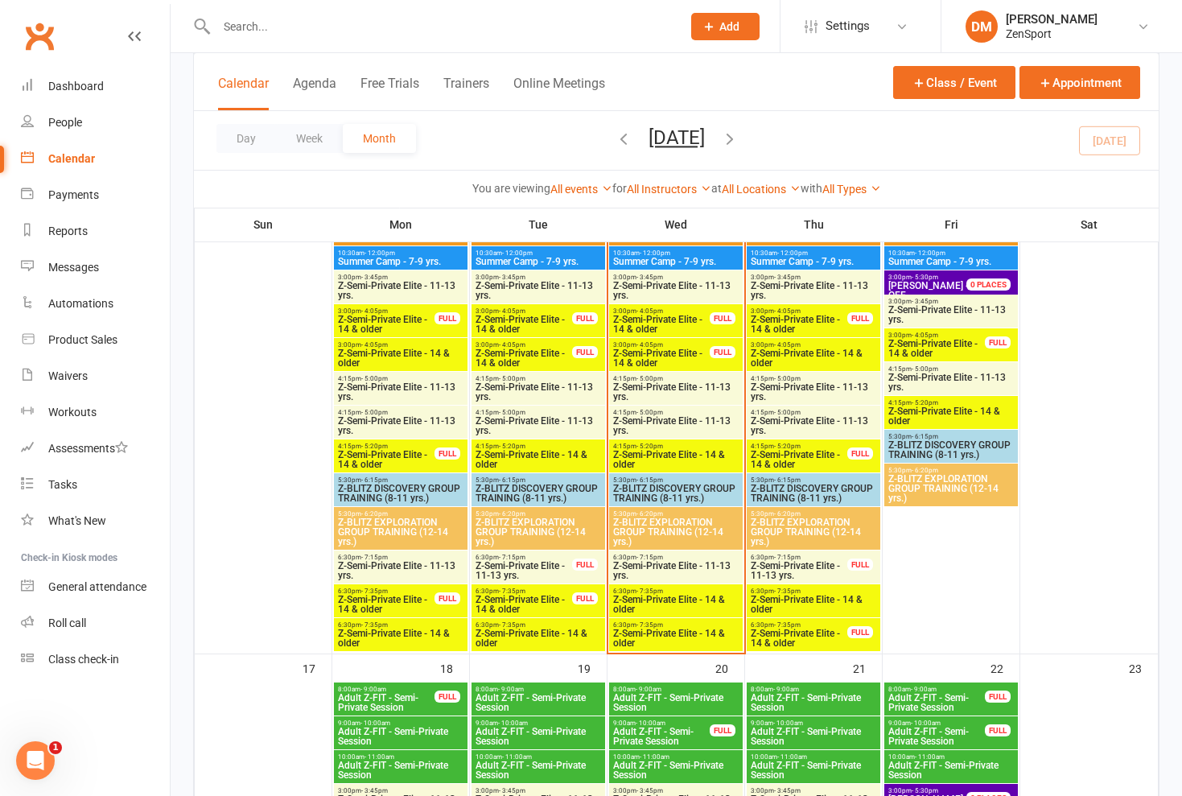
click at [777, 628] on span "Z-Semi-Private Elite - 14 & older" at bounding box center [799, 637] width 98 height 19
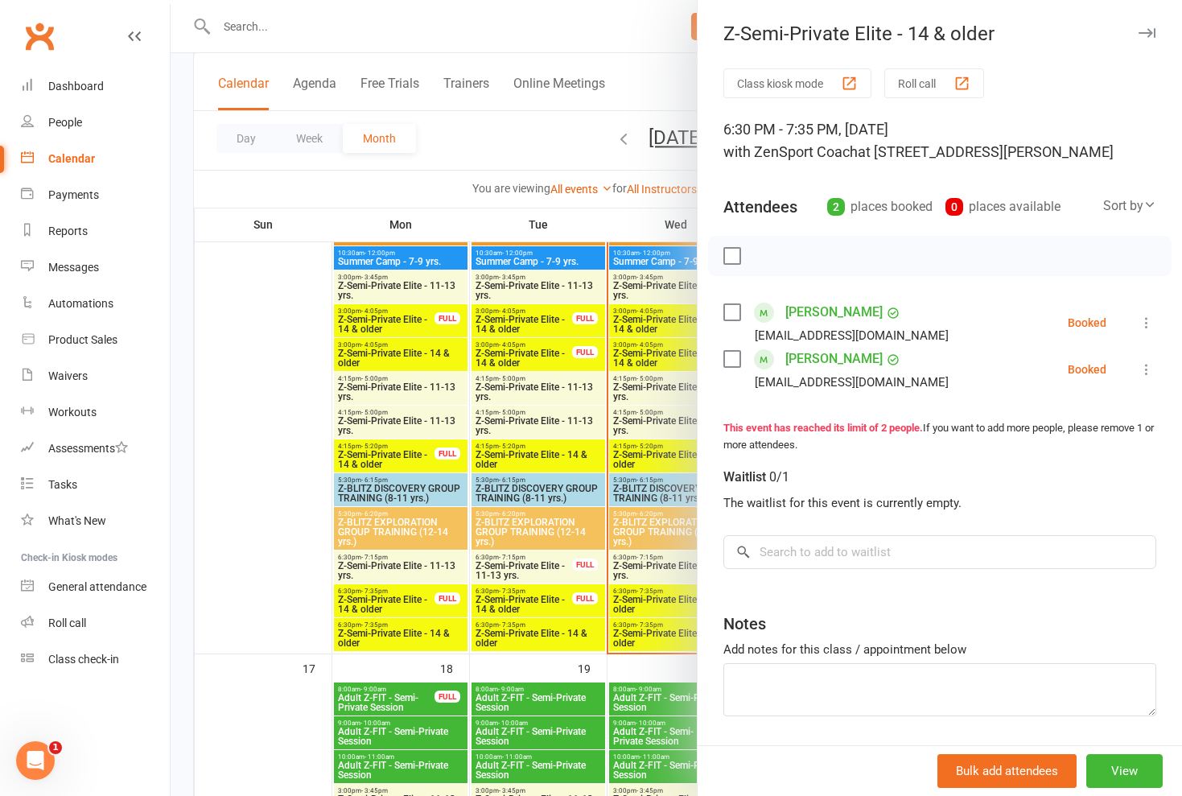
click at [671, 583] on div at bounding box center [676, 398] width 1011 height 796
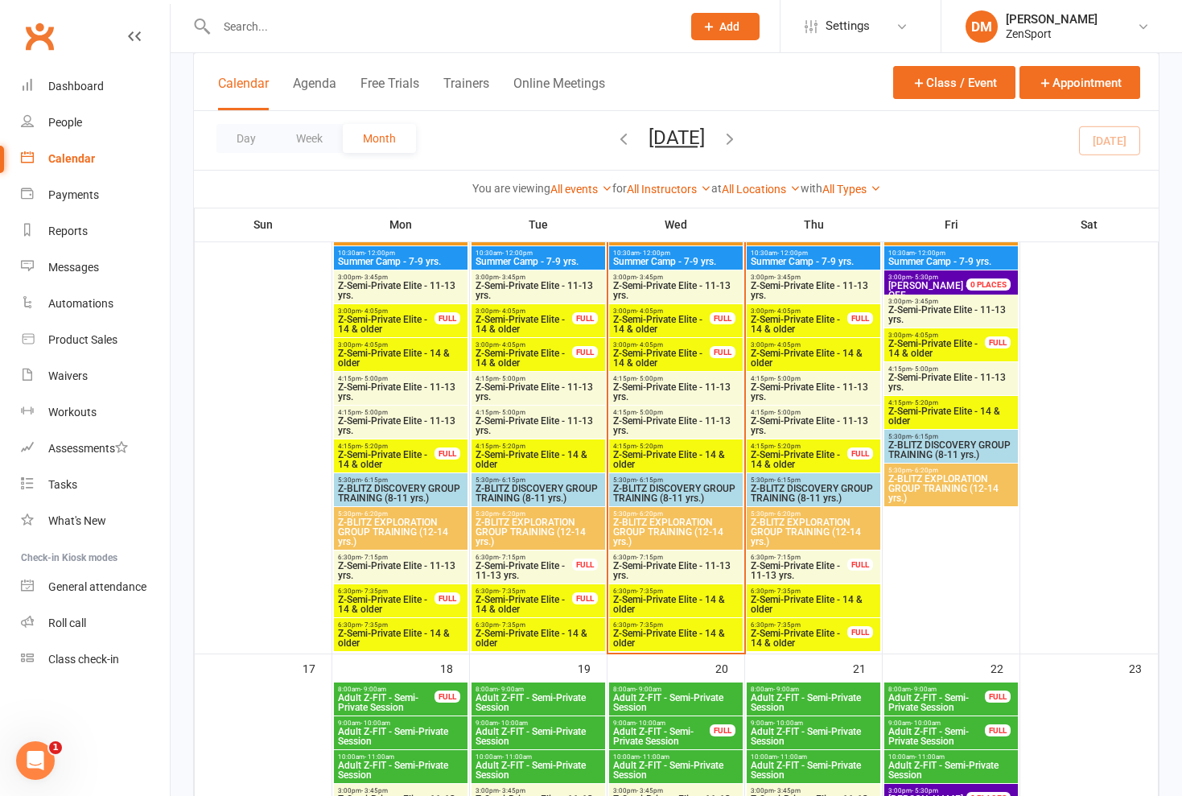
click at [783, 603] on span "Z-Semi-Private Elite - 14 & older" at bounding box center [813, 604] width 127 height 19
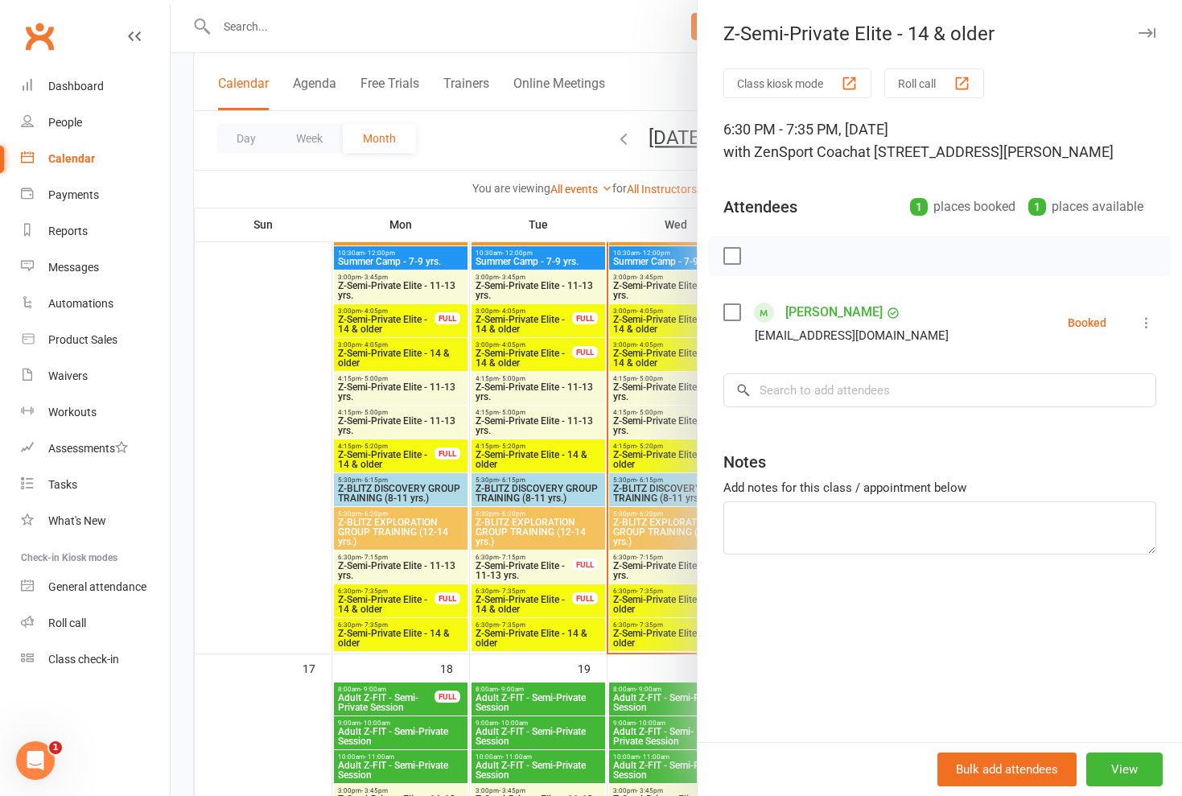
click at [662, 565] on div at bounding box center [676, 398] width 1011 height 796
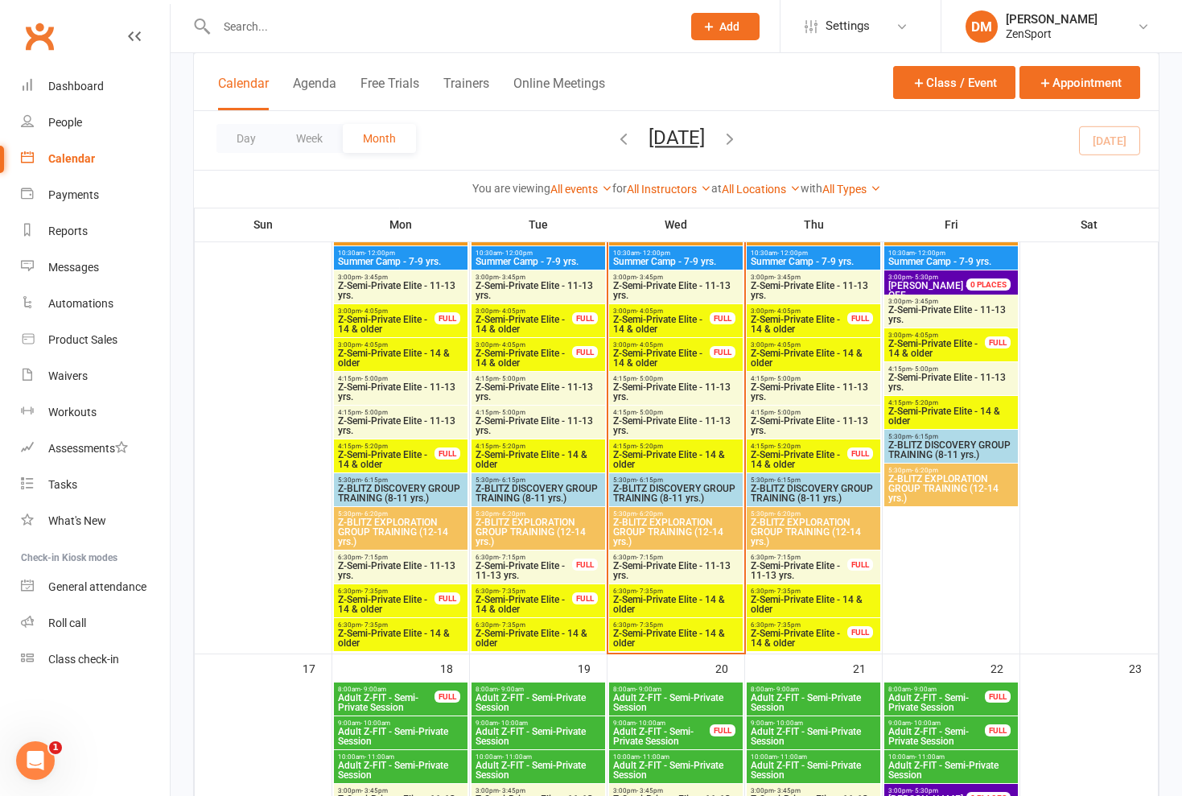
click at [801, 574] on span "Z-Semi-Private Elite - 11-13 yrs." at bounding box center [799, 570] width 98 height 19
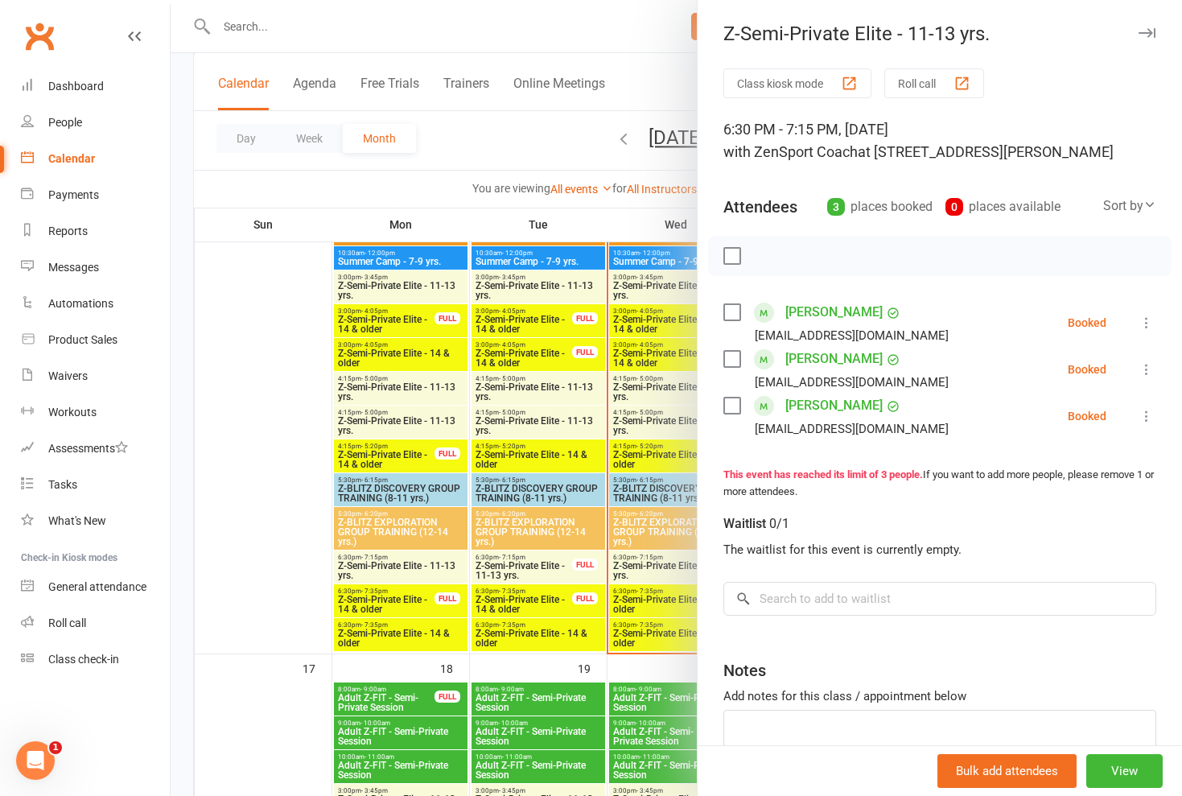
click at [650, 568] on div at bounding box center [676, 398] width 1011 height 796
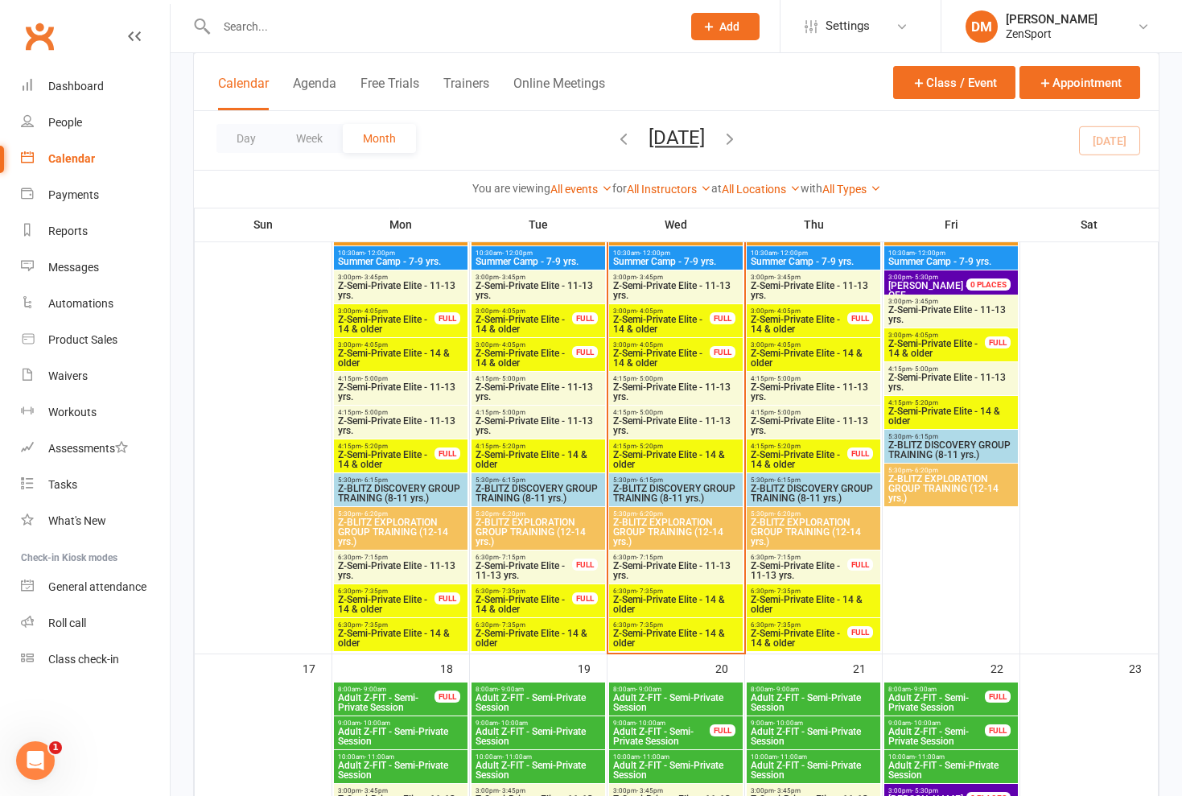
click at [801, 604] on span "Z-Semi-Private Elite - 14 & older" at bounding box center [813, 604] width 127 height 19
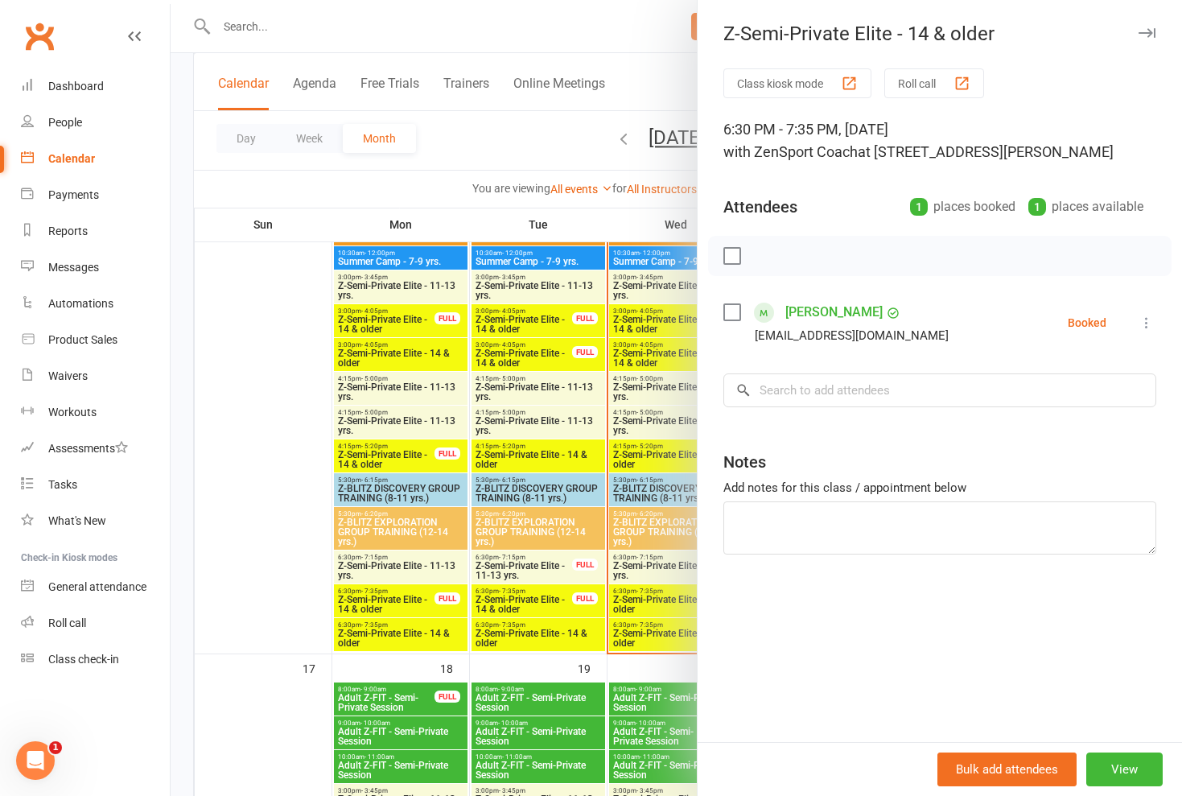
click at [663, 561] on div at bounding box center [676, 398] width 1011 height 796
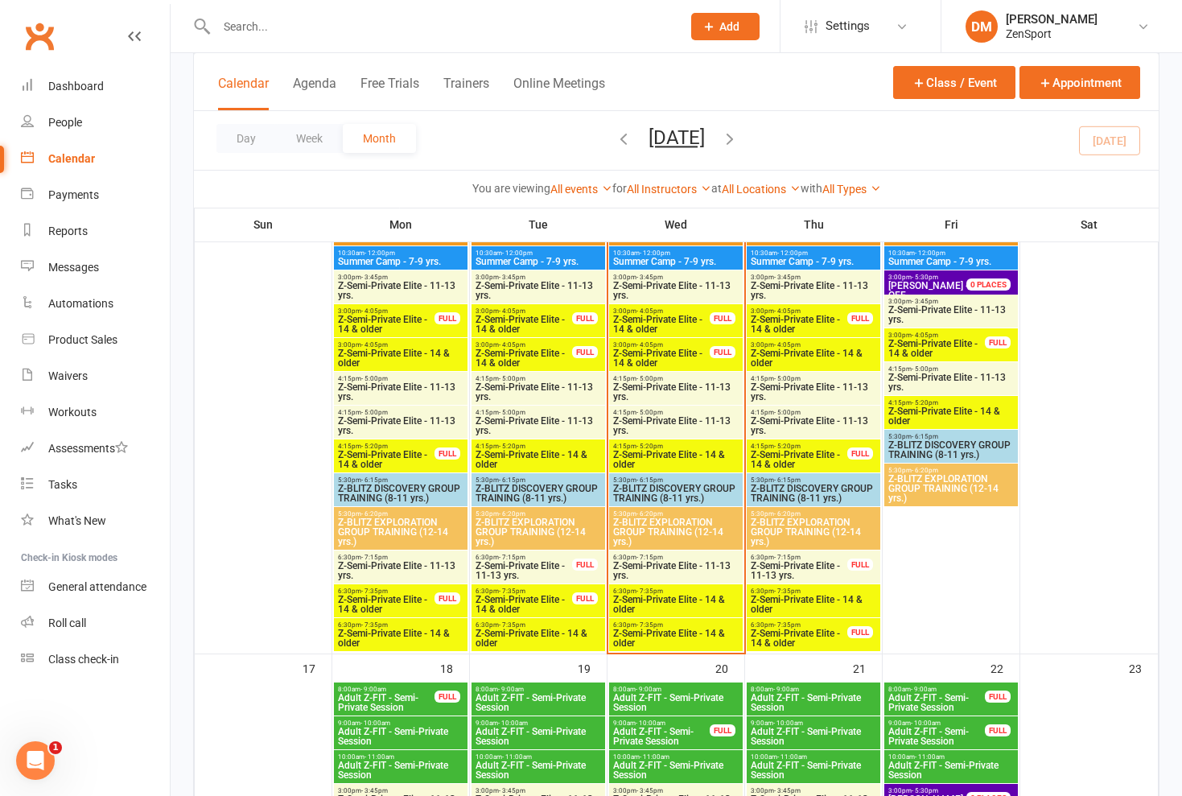
click at [779, 632] on span "Z-Semi-Private Elite - 14 & older" at bounding box center [799, 637] width 98 height 19
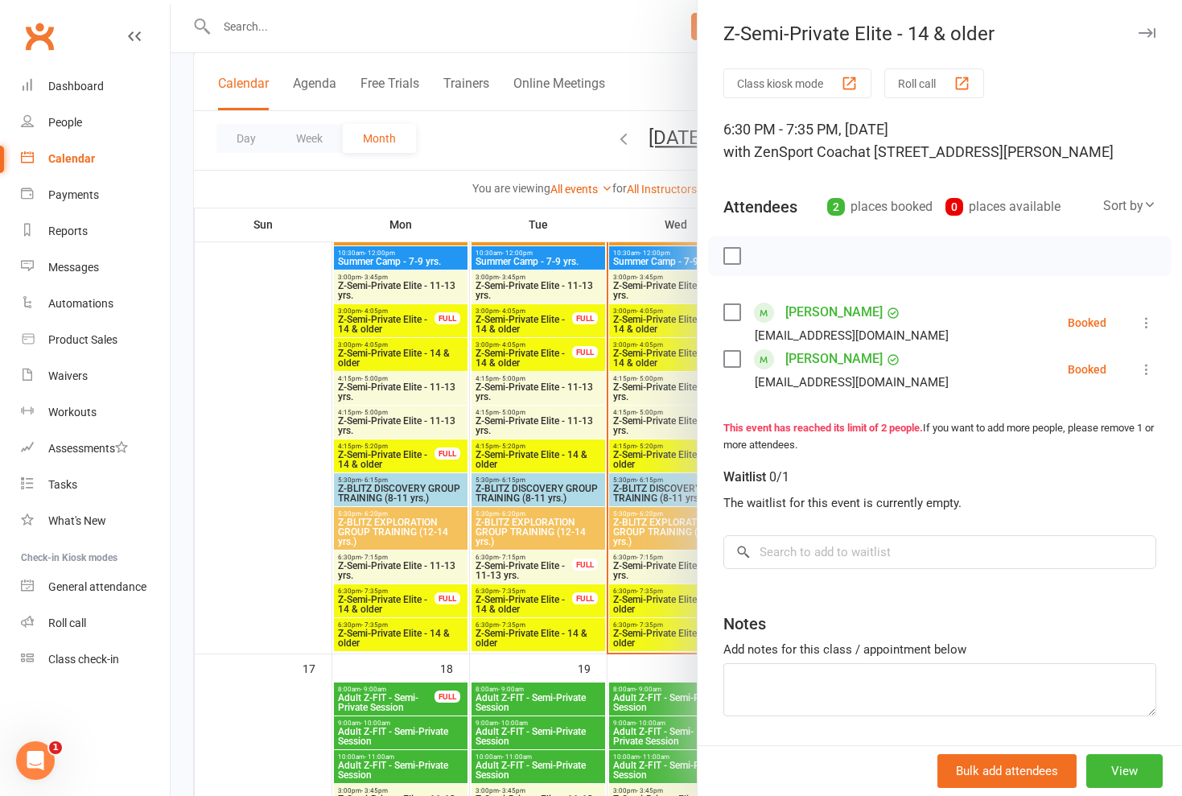
click at [657, 560] on div at bounding box center [676, 398] width 1011 height 796
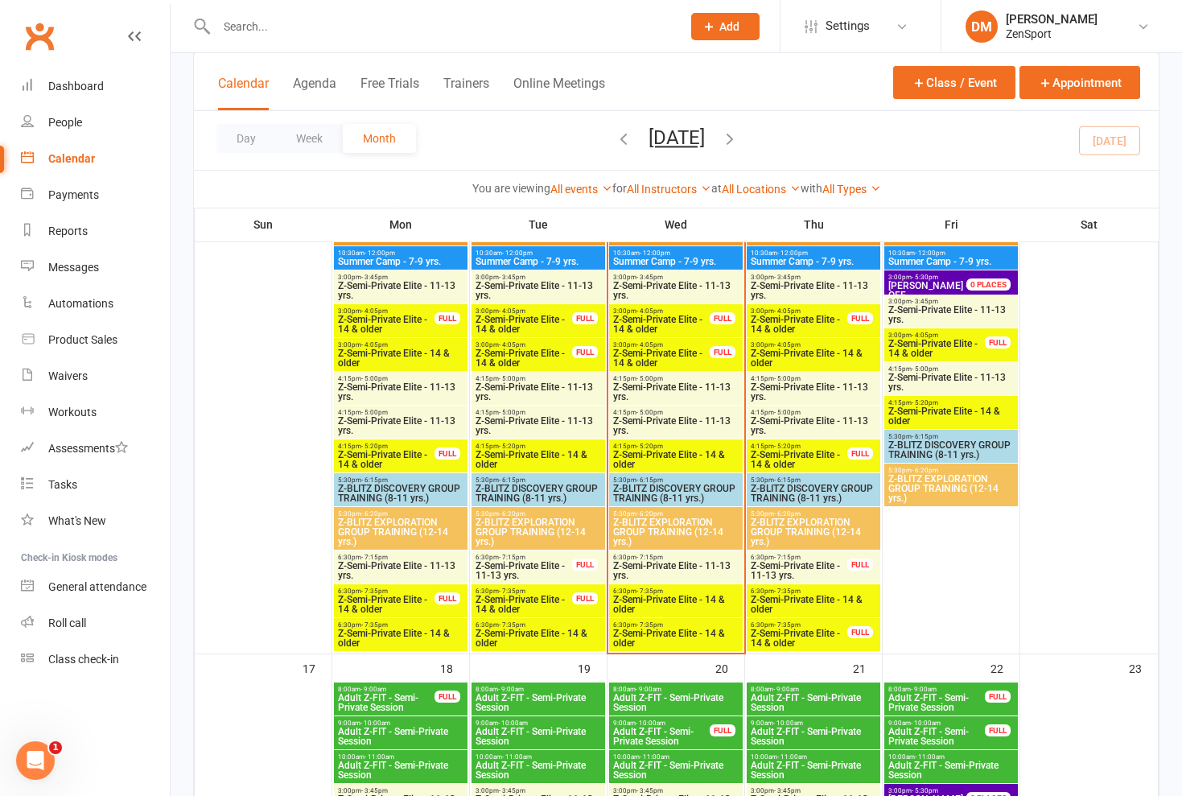
click at [794, 574] on span "Z-Semi-Private Elite - 11-13 yrs." at bounding box center [799, 570] width 98 height 19
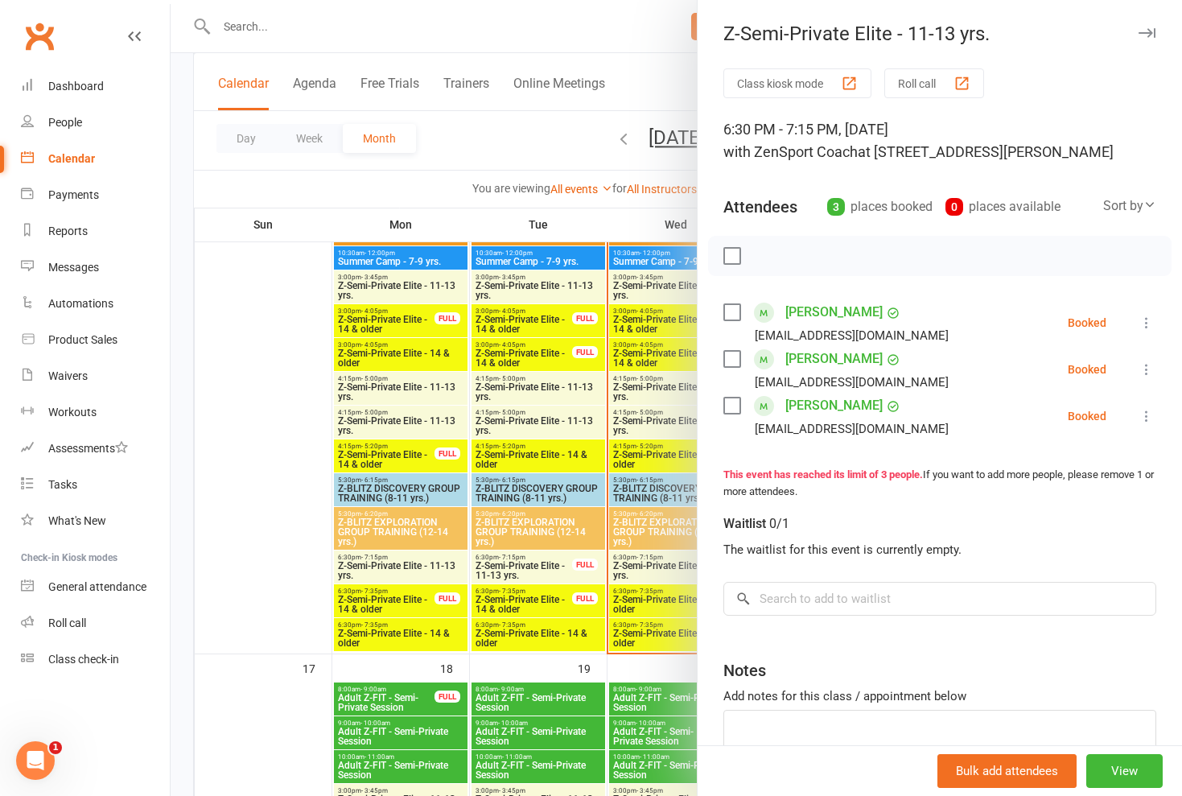
click at [675, 569] on div at bounding box center [676, 398] width 1011 height 796
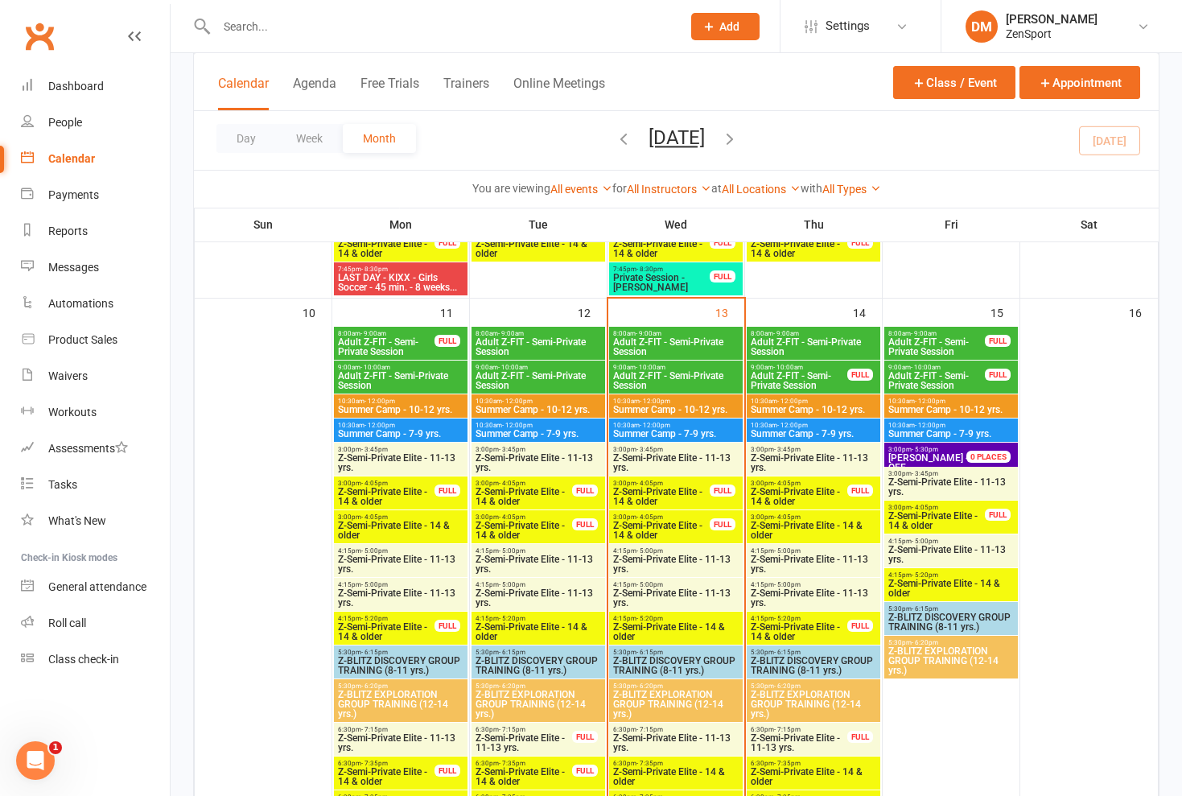
scroll to position [1149, 0]
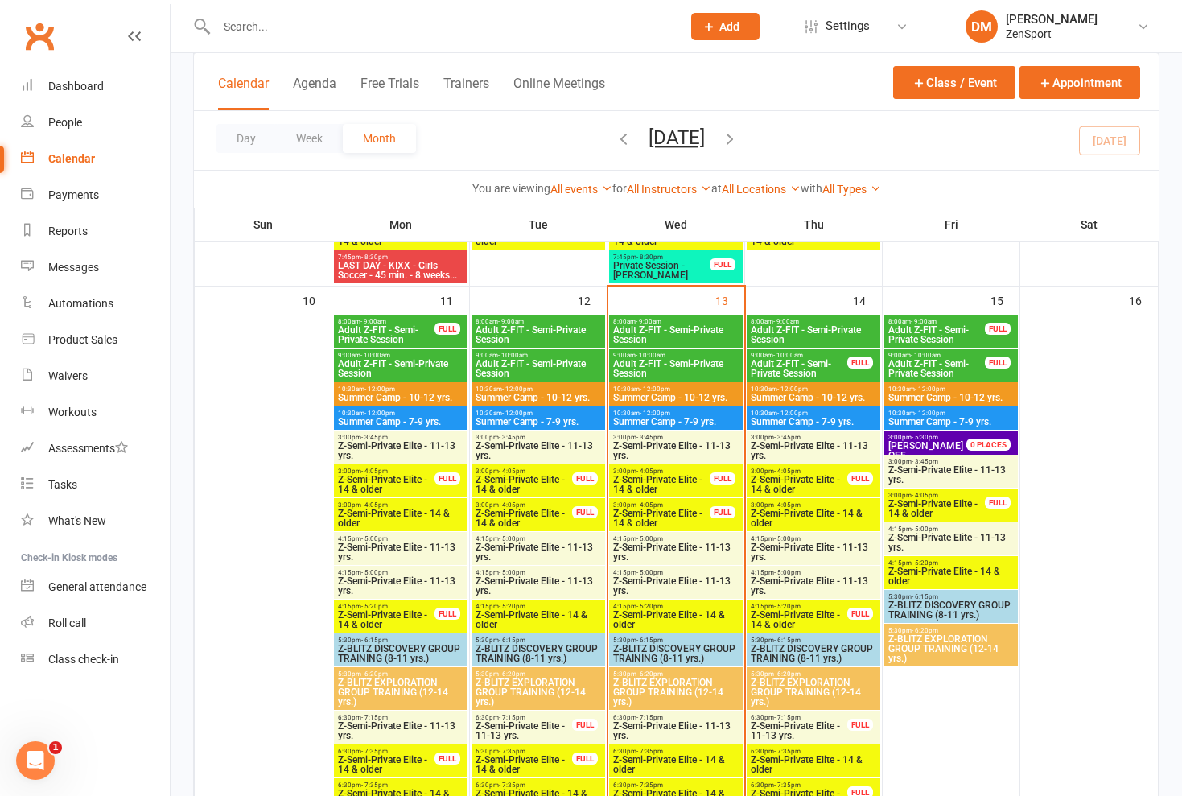
click at [936, 475] on span "Z-Semi-Private Elite - 11-13 yrs." at bounding box center [951, 474] width 127 height 19
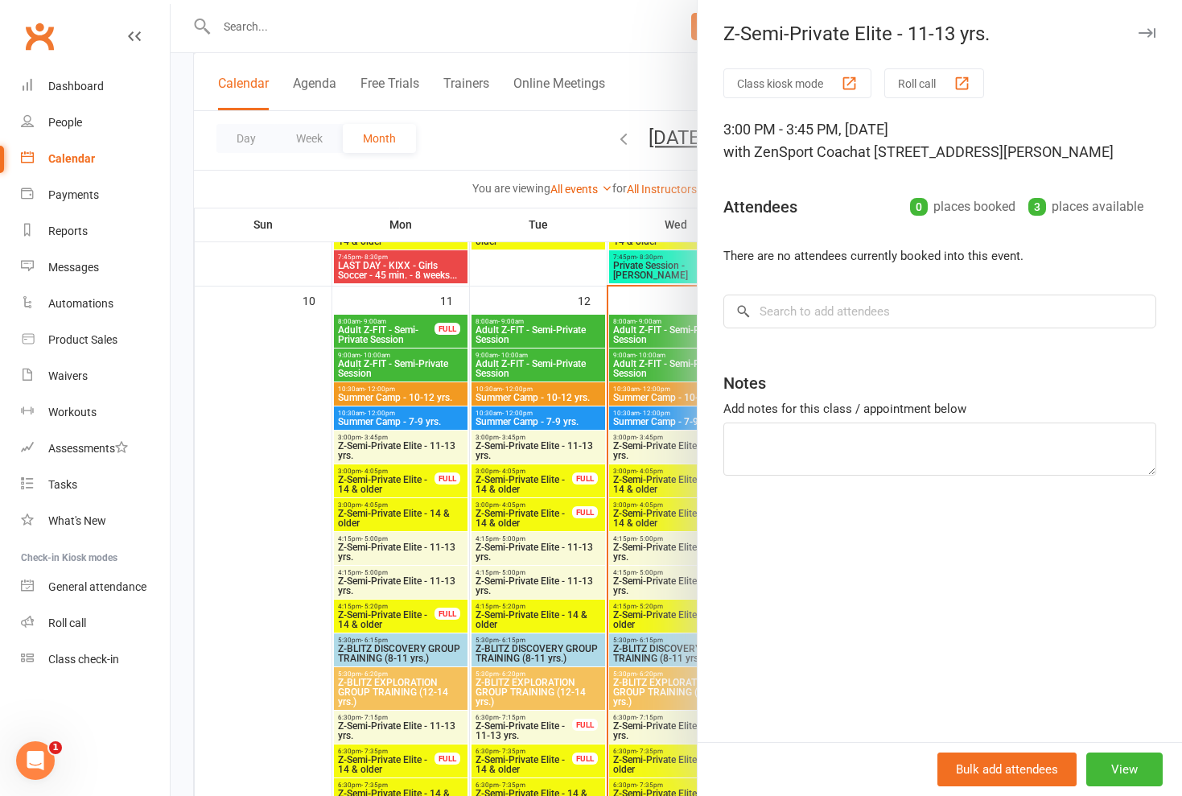
click at [677, 500] on div at bounding box center [676, 398] width 1011 height 796
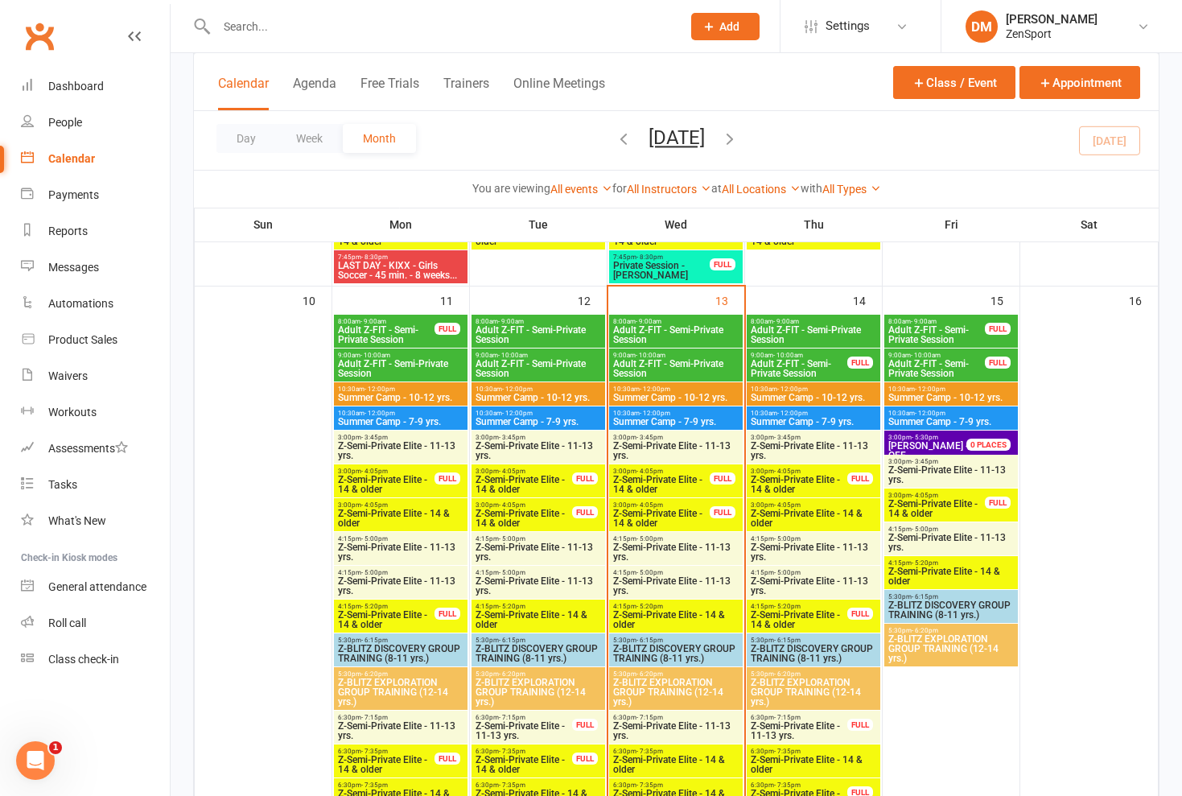
click at [916, 501] on span "Z-Semi-Private Elite - 14 & older" at bounding box center [937, 508] width 98 height 19
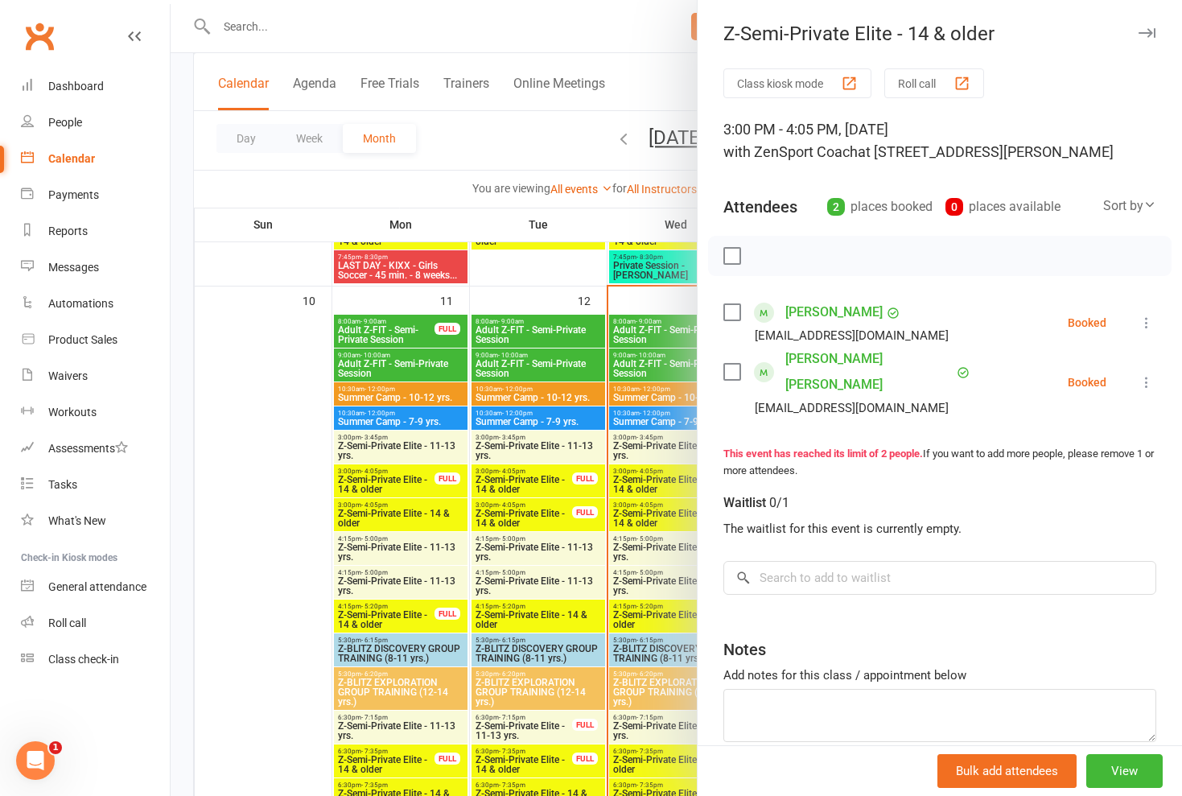
click at [651, 489] on div at bounding box center [676, 398] width 1011 height 796
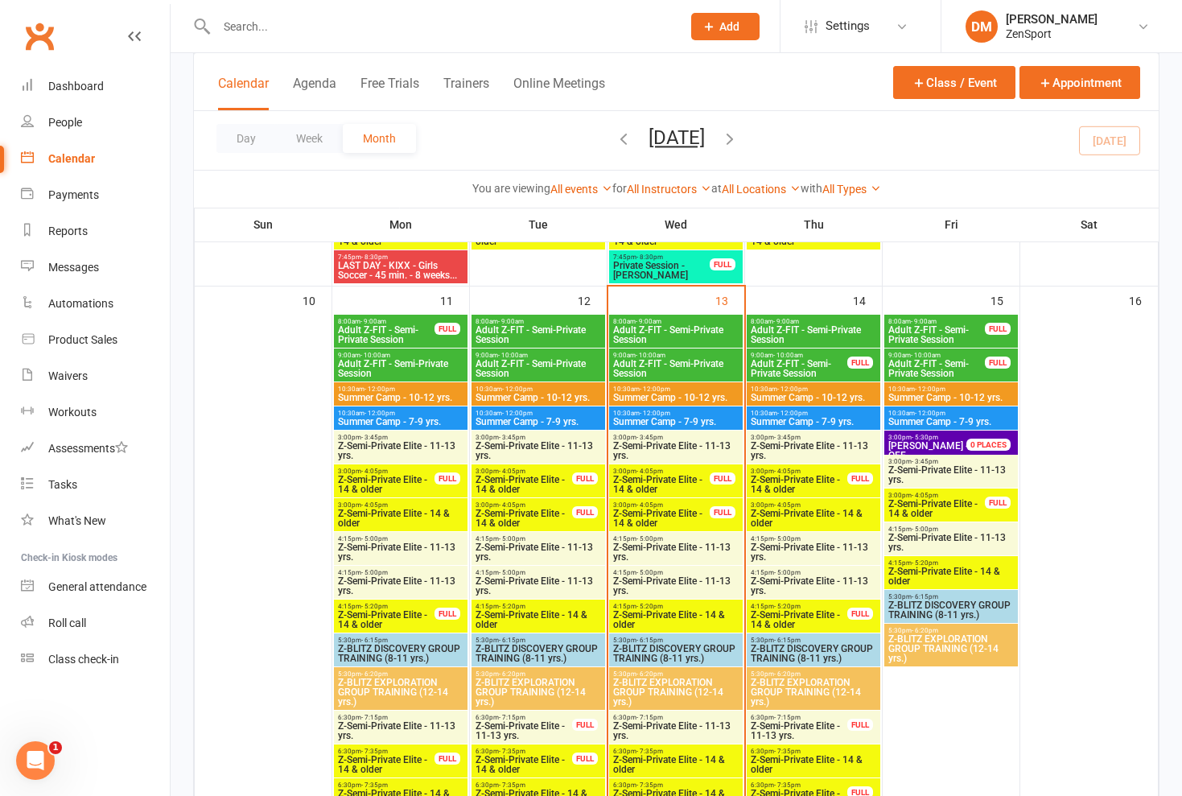
click at [924, 503] on span "Z-Semi-Private Elite - 14 & older" at bounding box center [937, 508] width 98 height 19
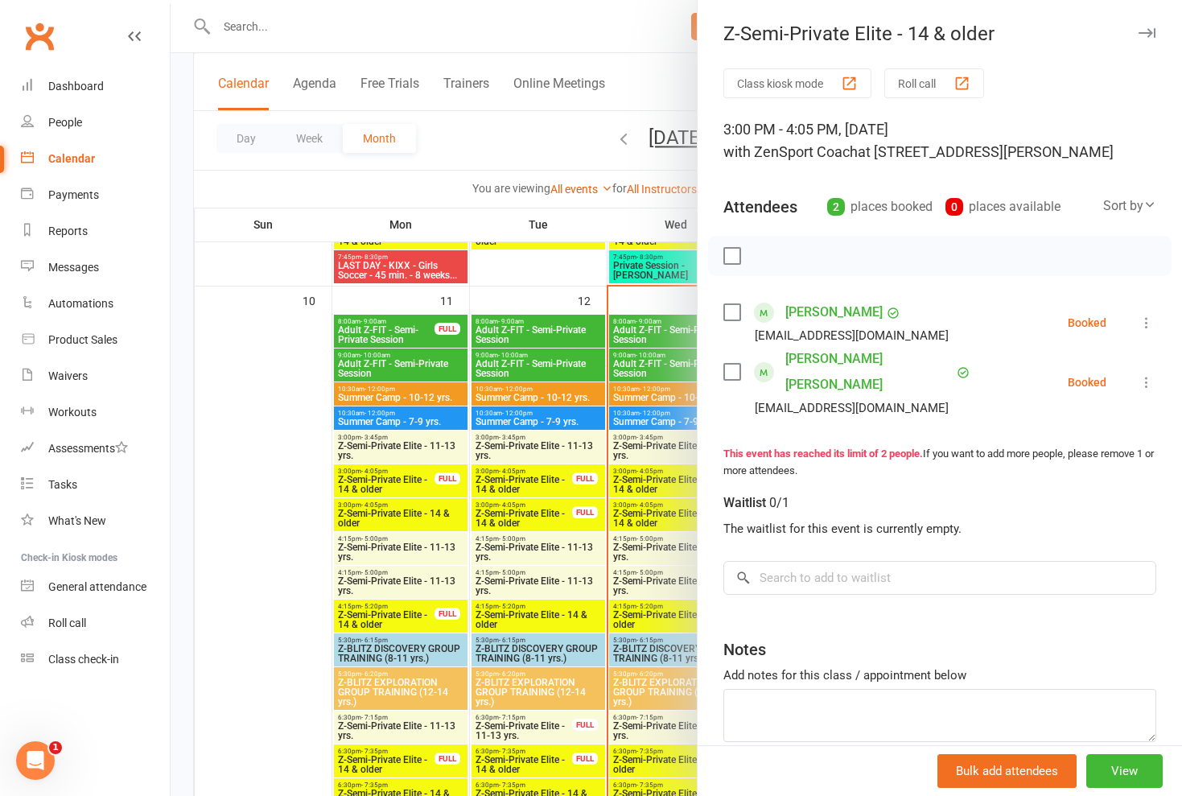
click at [737, 480] on div "Waitlist 0/1" at bounding box center [939, 499] width 433 height 39
click at [563, 273] on div at bounding box center [676, 398] width 1011 height 796
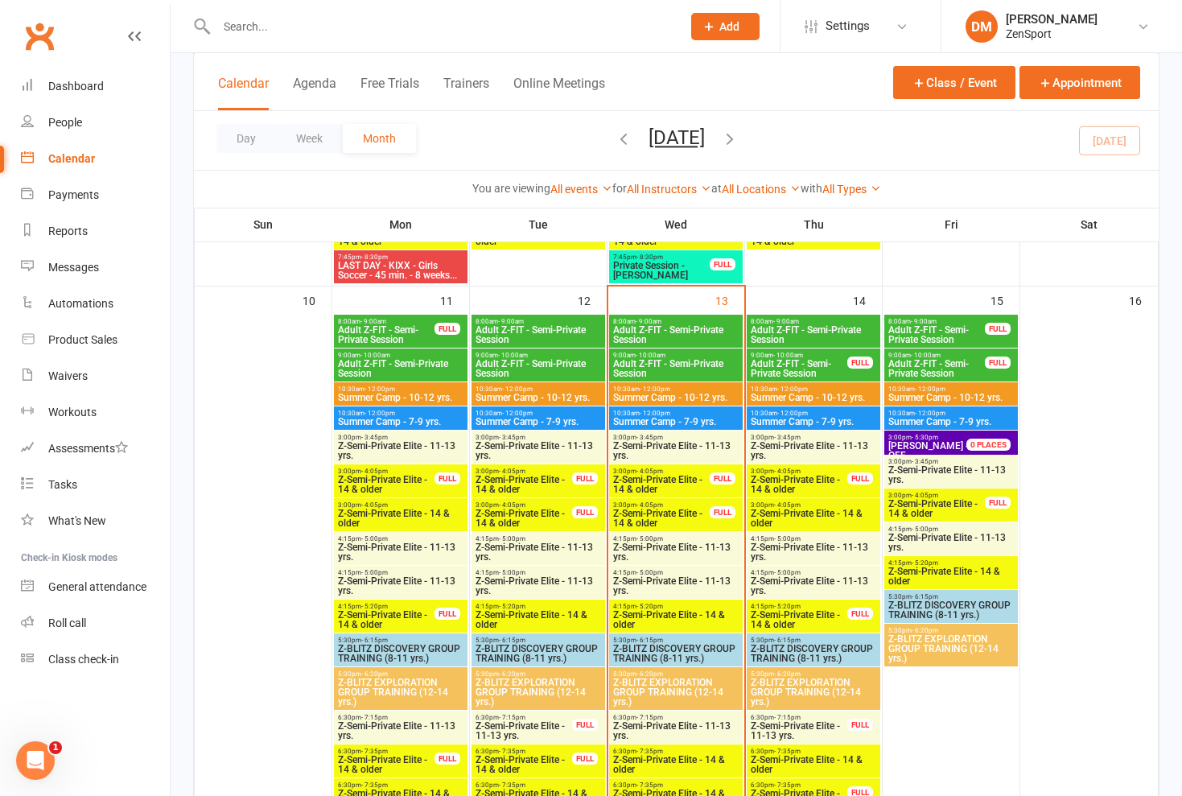
click at [977, 468] on span "Z-Semi-Private Elite - 11-13 yrs." at bounding box center [951, 474] width 127 height 19
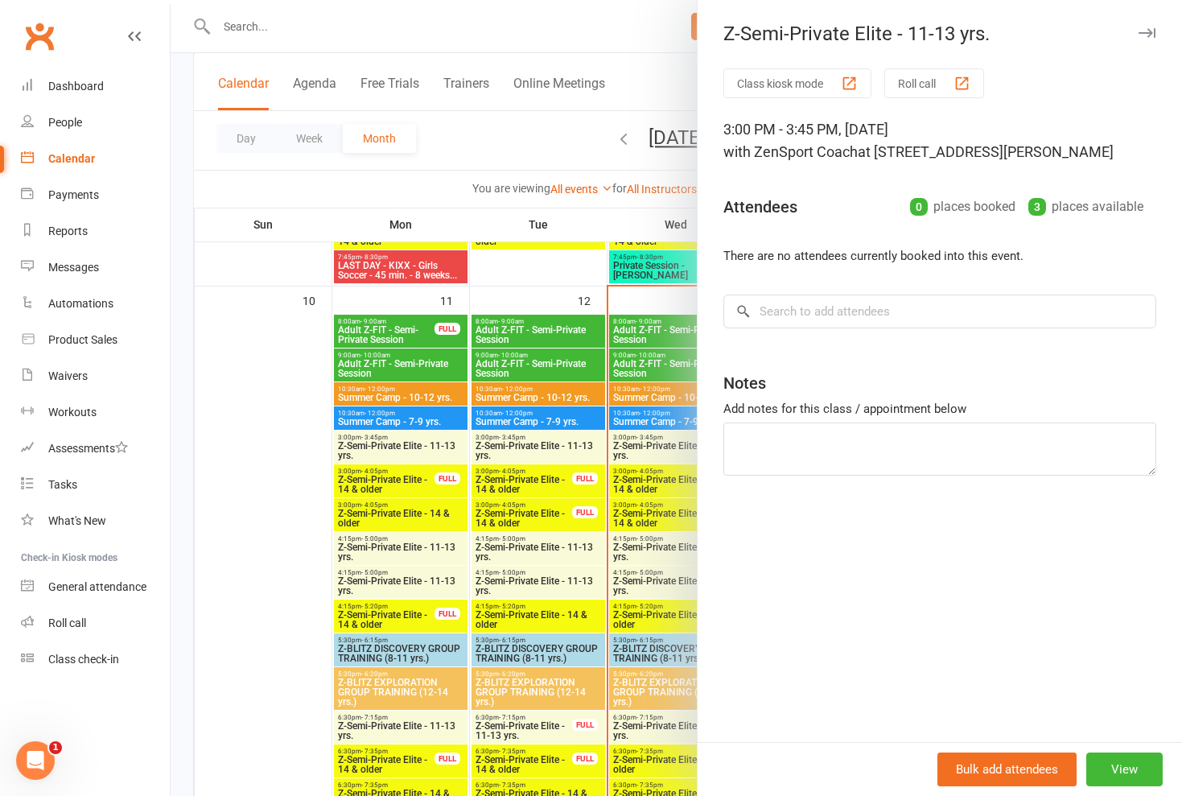
click at [585, 282] on div at bounding box center [676, 398] width 1011 height 796
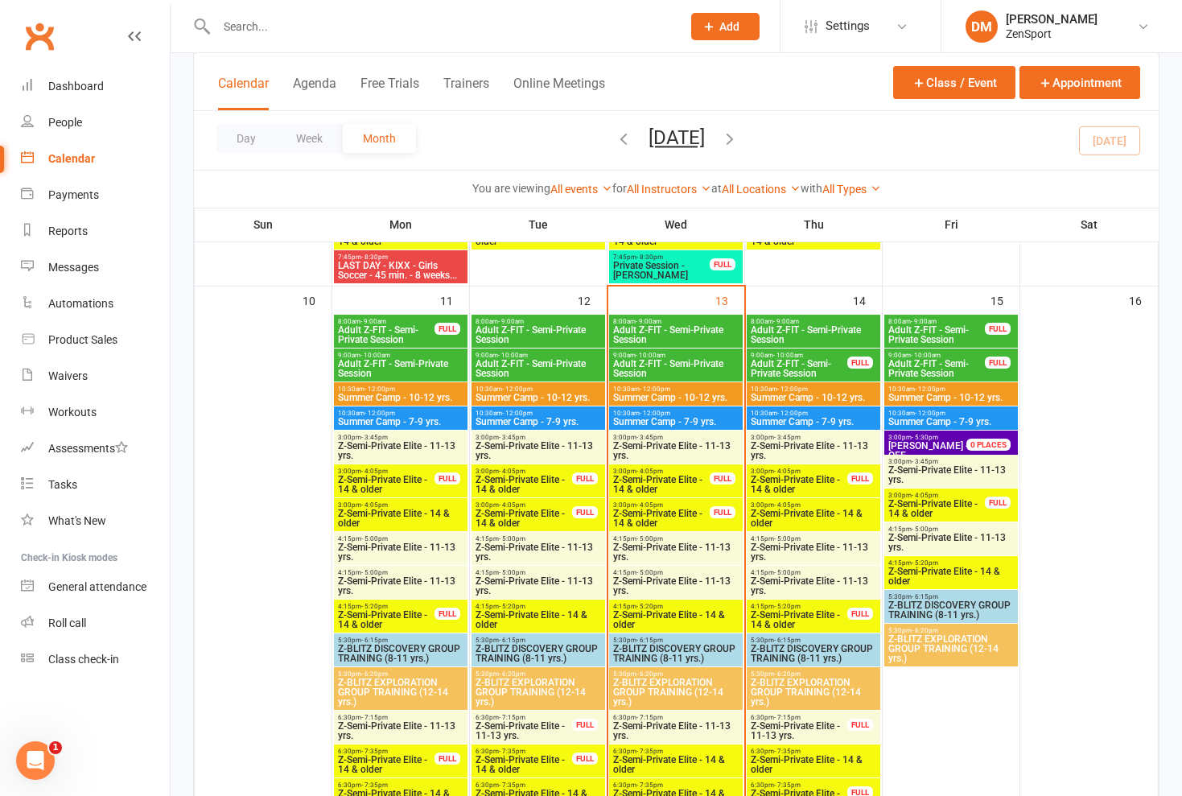
click at [948, 501] on span "Z-Semi-Private Elite - 14 & older" at bounding box center [937, 508] width 98 height 19
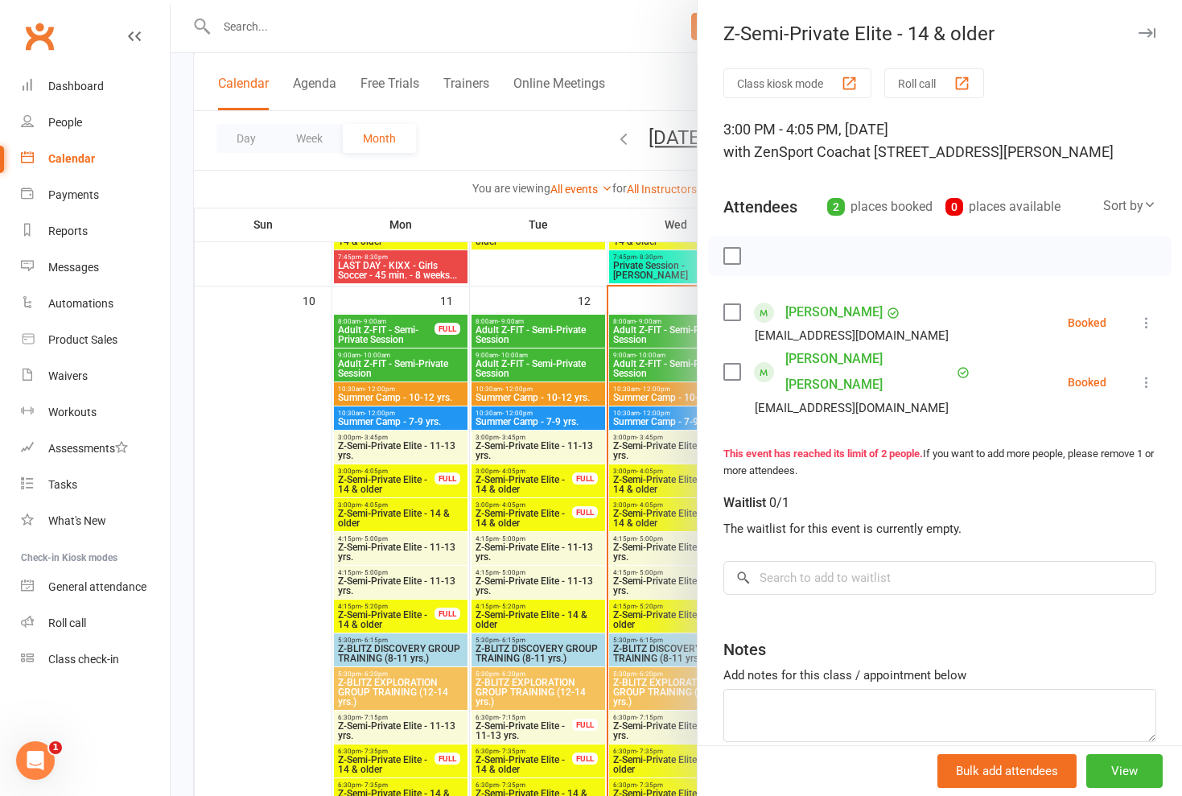
click at [1148, 374] on icon at bounding box center [1147, 382] width 16 height 16
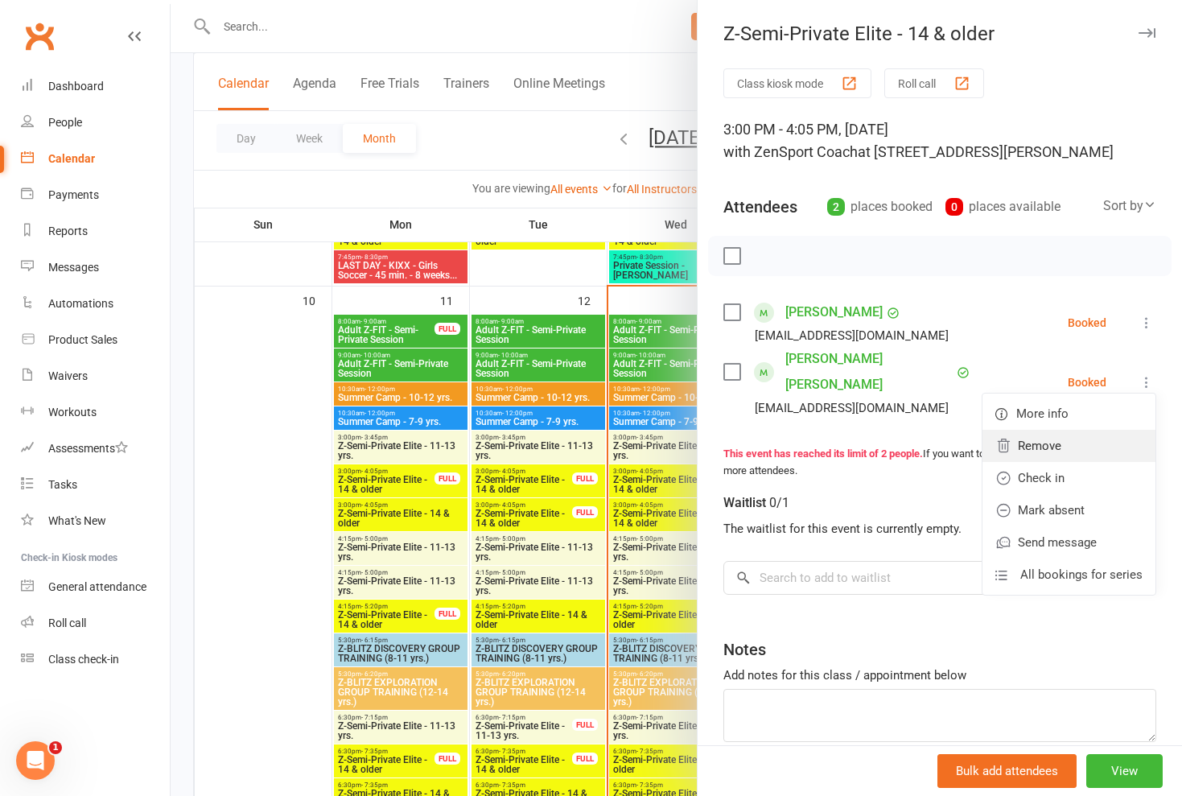
click at [1068, 433] on link "Remove" at bounding box center [1068, 446] width 173 height 32
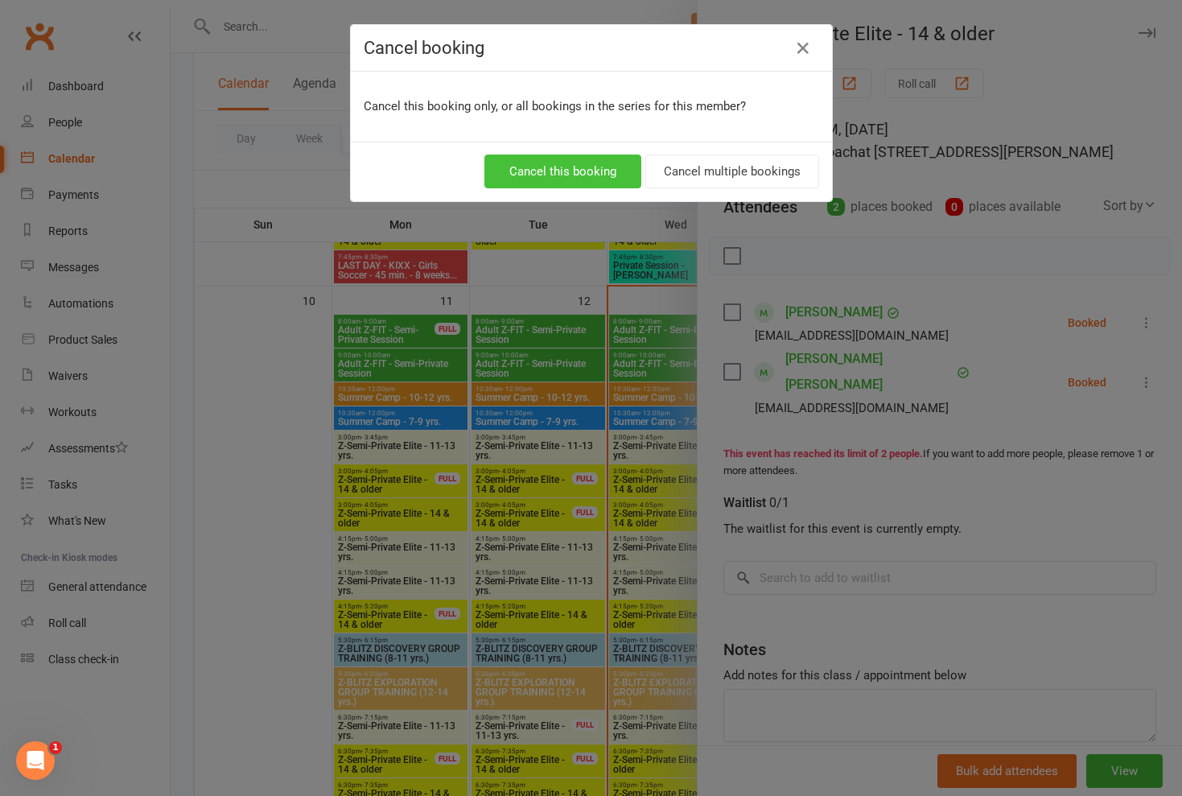
click at [571, 169] on button "Cancel this booking" at bounding box center [562, 171] width 157 height 34
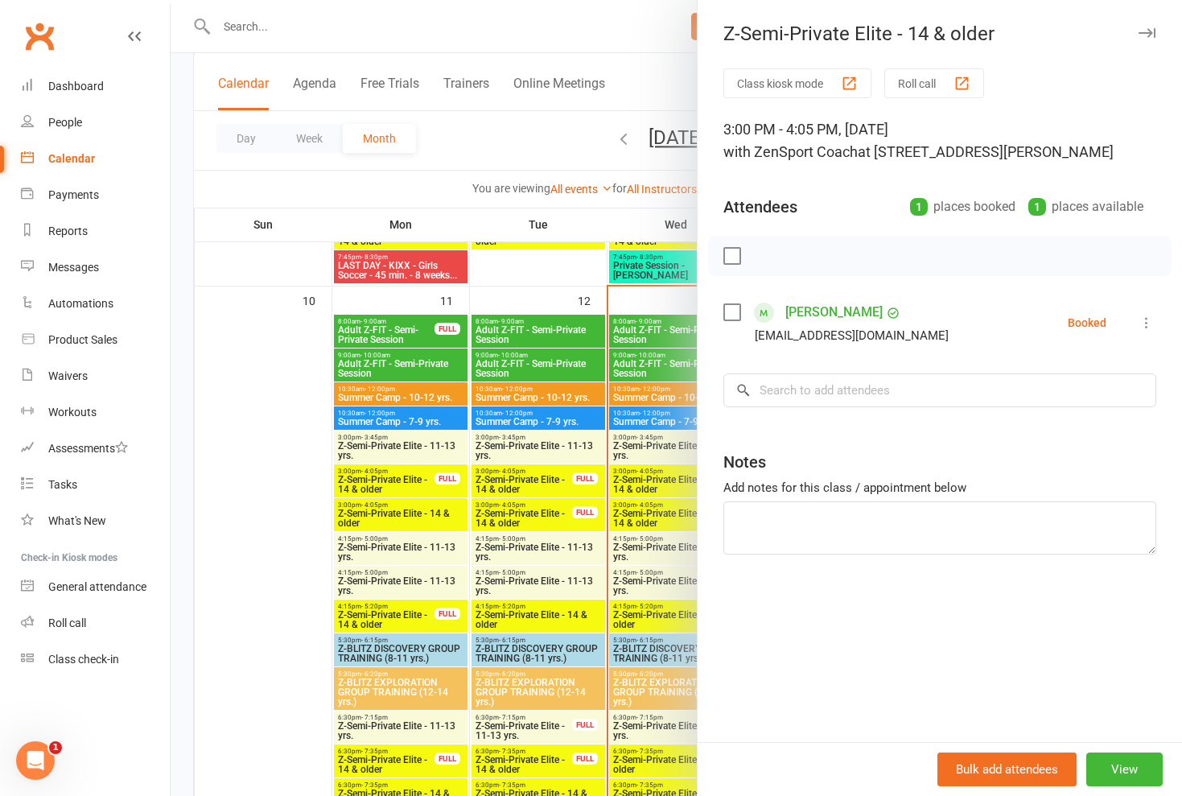
click at [577, 159] on div at bounding box center [676, 398] width 1011 height 796
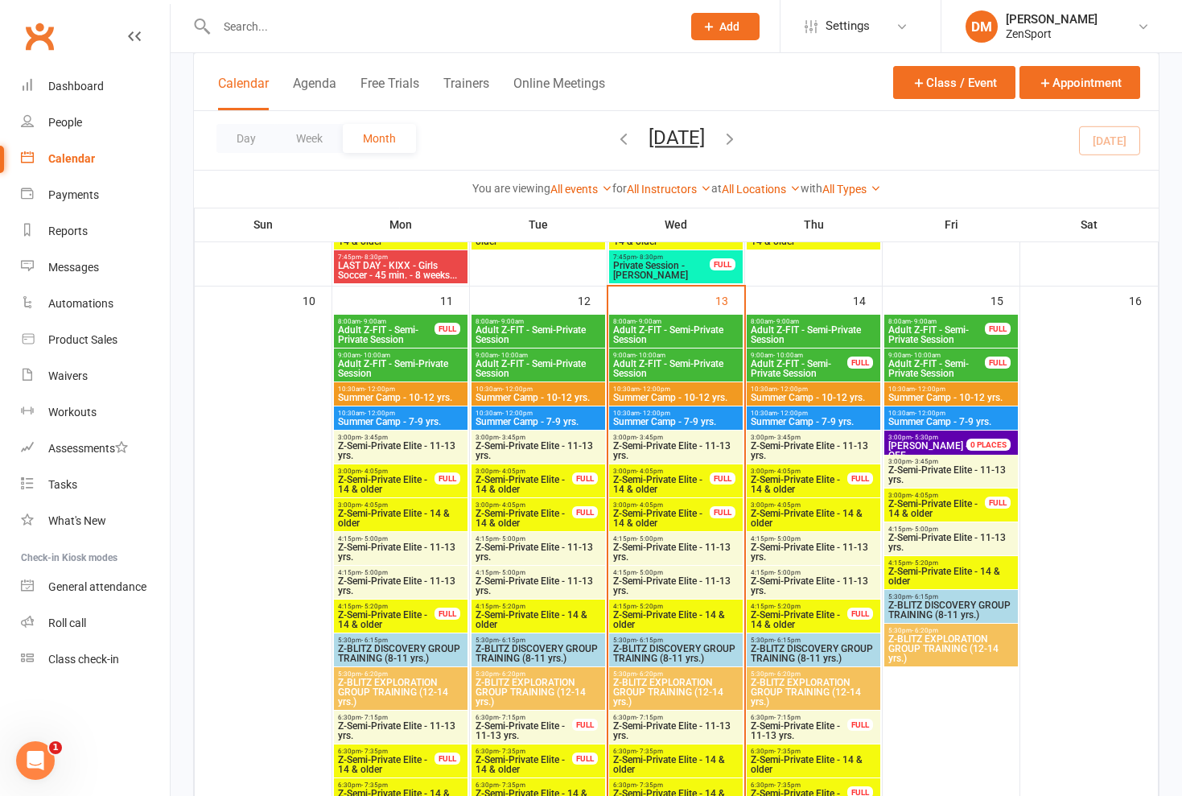
click at [947, 536] on span "Z-Semi-Private Elite - 11-13 yrs." at bounding box center [951, 542] width 127 height 19
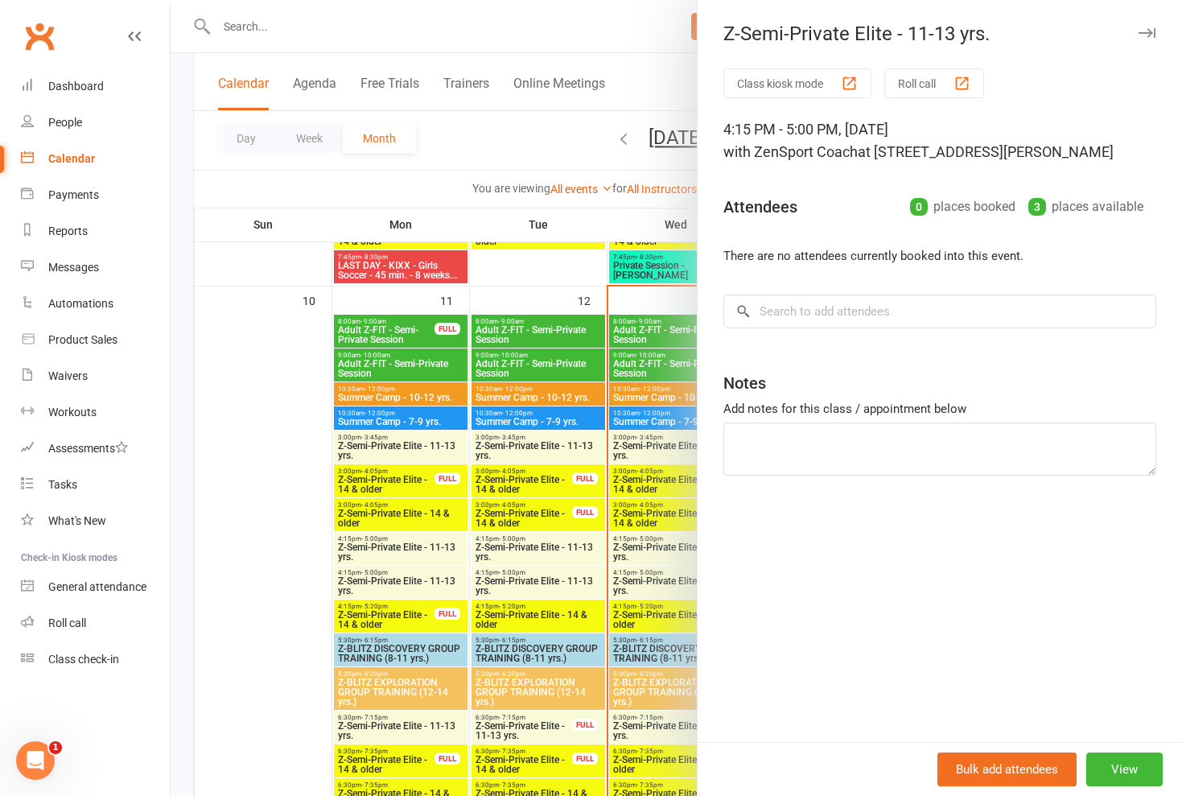
click at [582, 218] on div at bounding box center [676, 398] width 1011 height 796
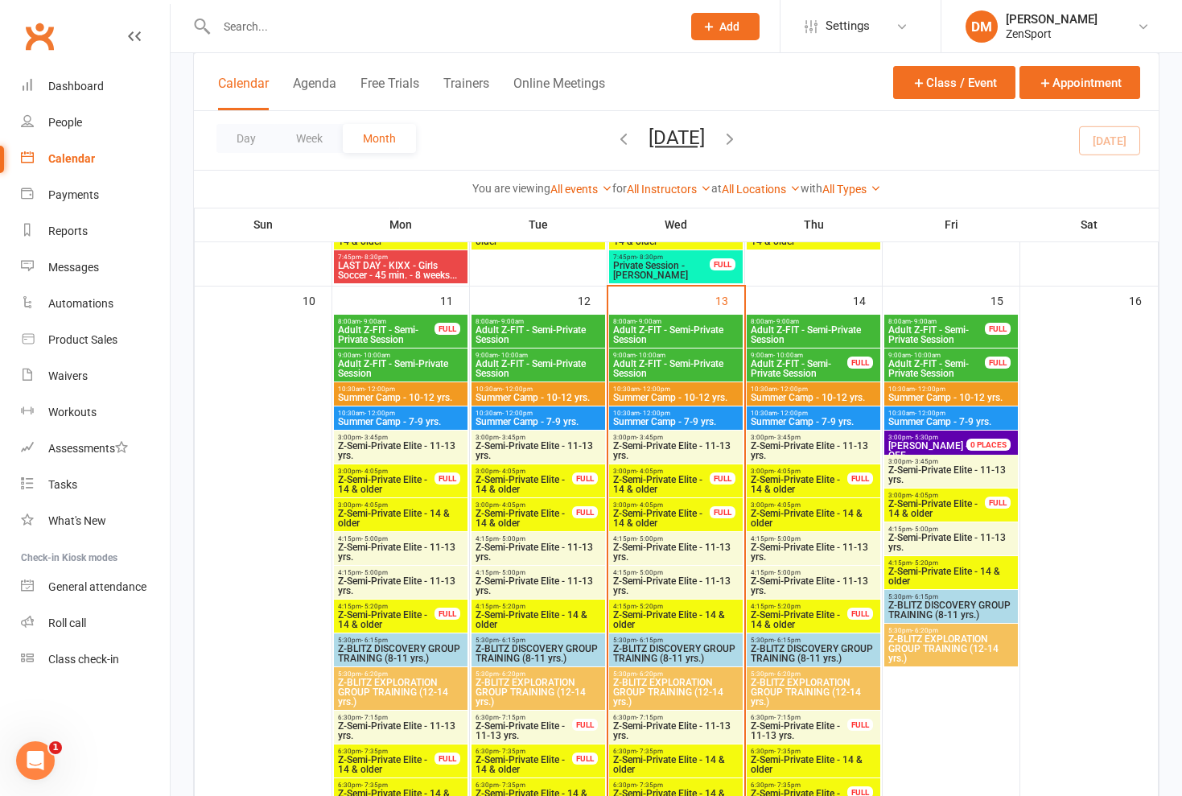
click at [935, 575] on span "Z-Semi-Private Elite - 14 & older" at bounding box center [951, 575] width 127 height 19
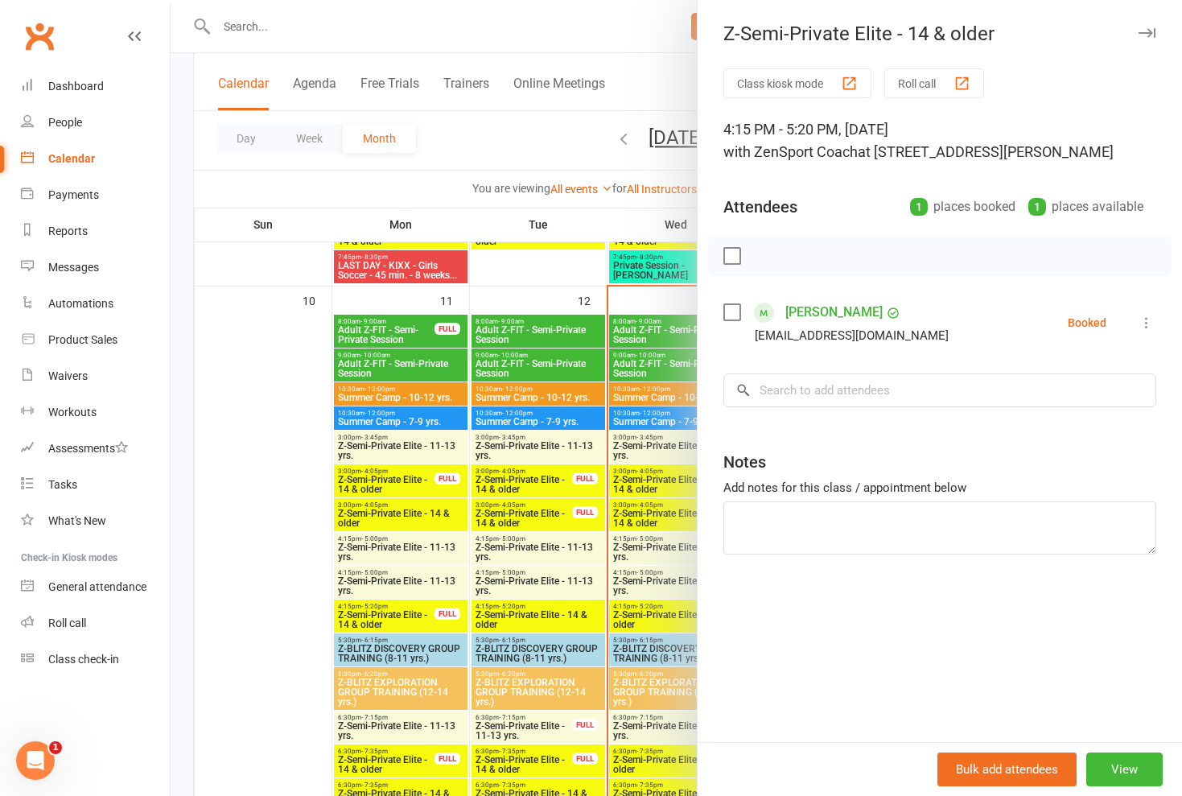
click at [554, 172] on div at bounding box center [676, 398] width 1011 height 796
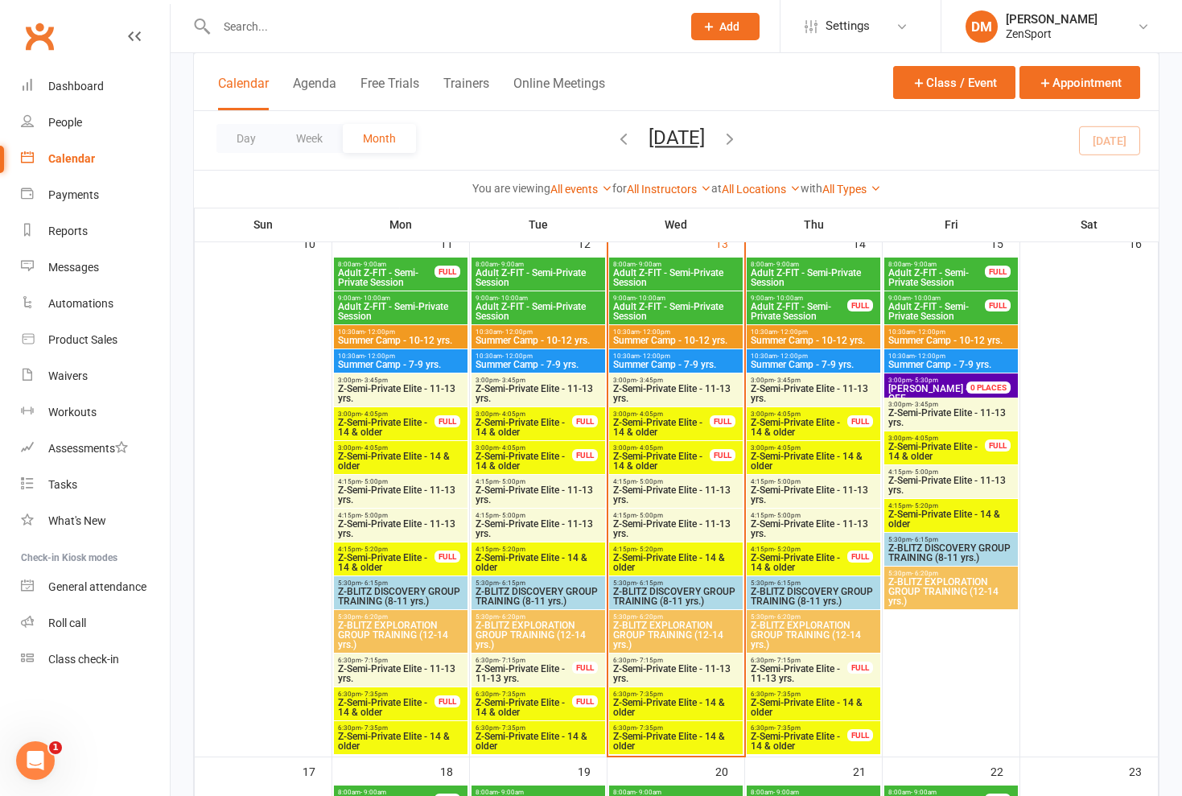
scroll to position [1207, 0]
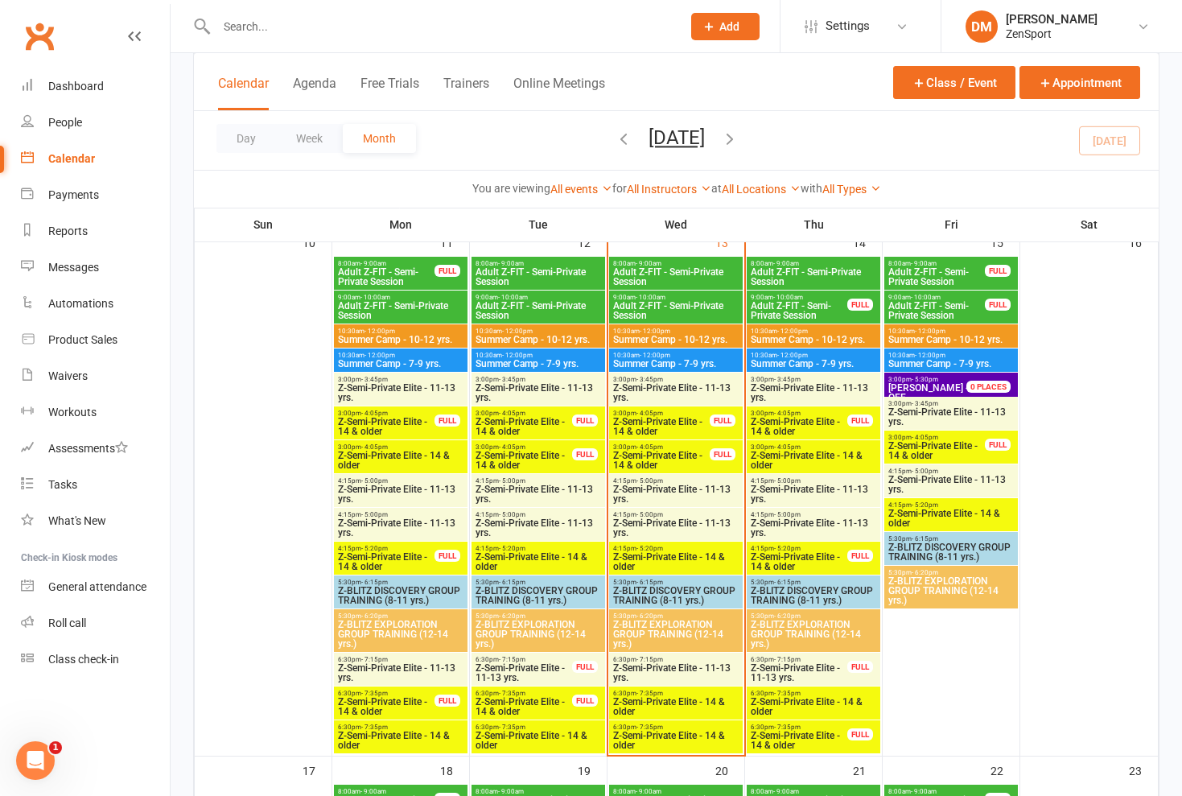
click at [929, 485] on span "Z-Semi-Private Elite - 11-13 yrs." at bounding box center [951, 484] width 127 height 19
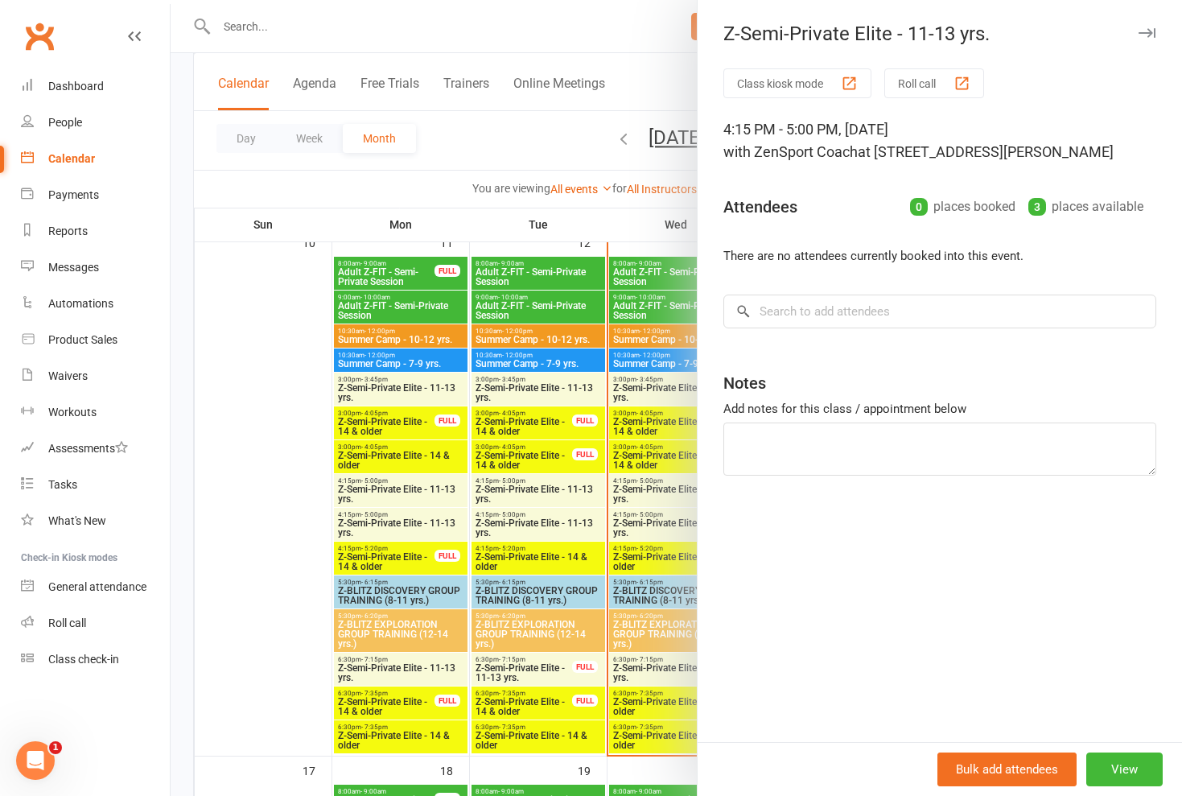
click at [543, 109] on div at bounding box center [676, 398] width 1011 height 796
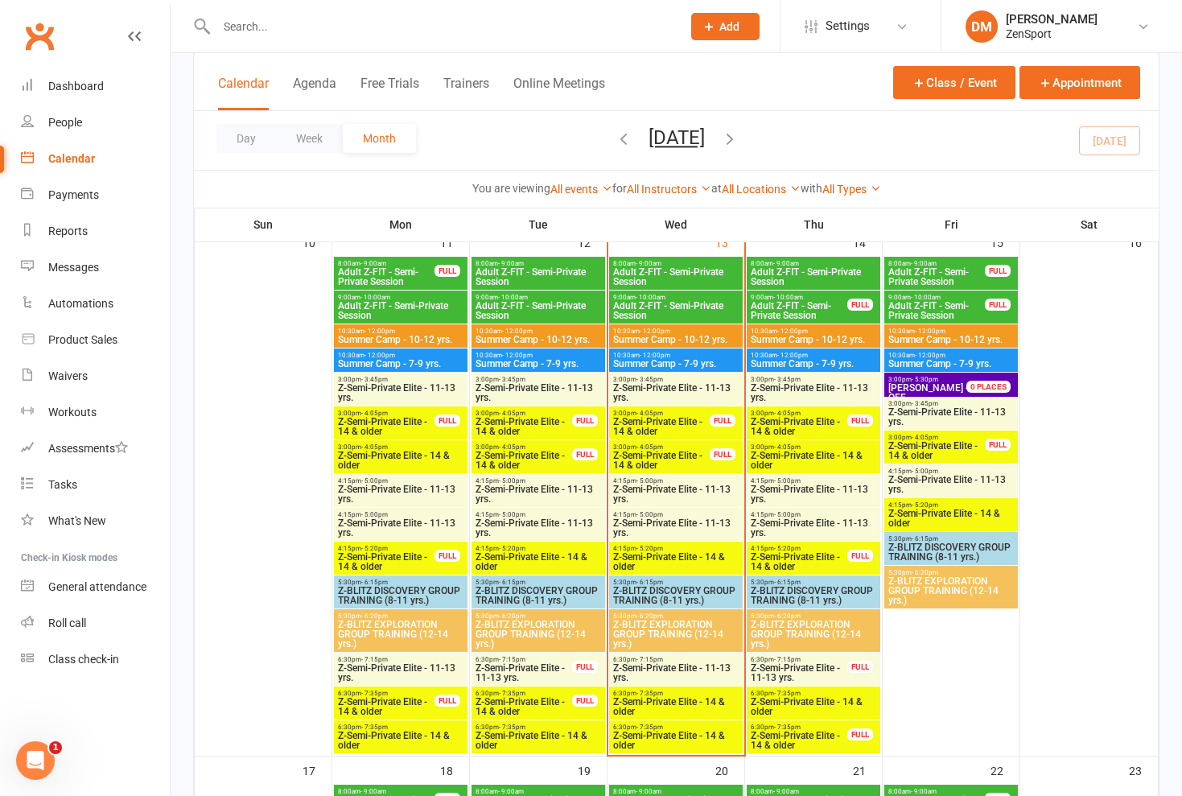
click at [922, 484] on span "Z-Semi-Private Elite - 11-13 yrs." at bounding box center [951, 484] width 127 height 19
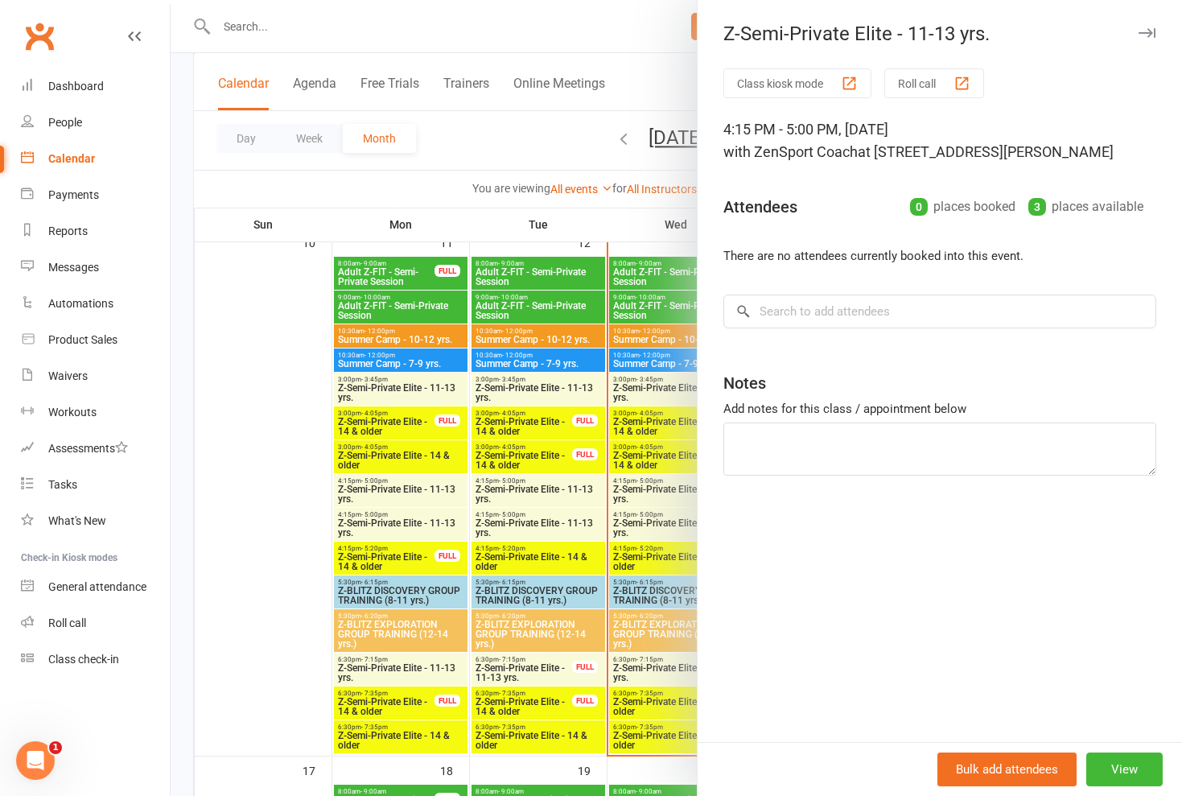
click at [574, 138] on div at bounding box center [676, 398] width 1011 height 796
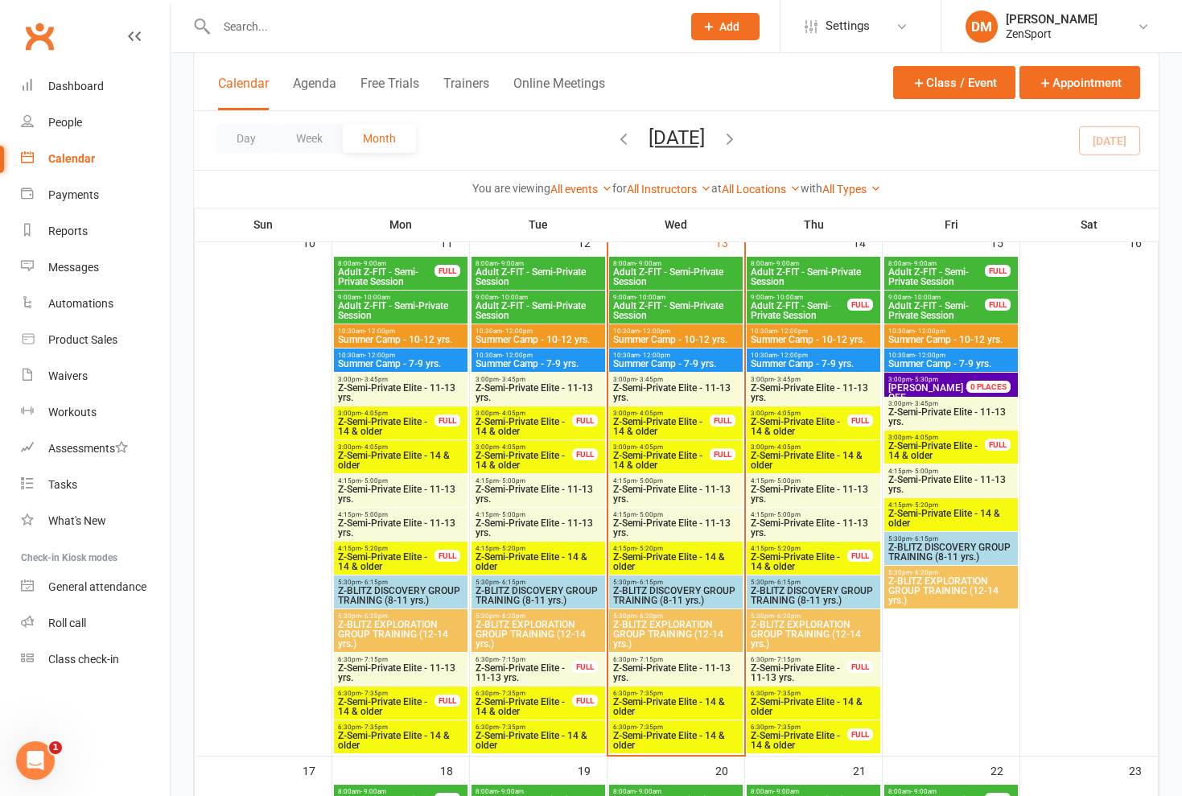
click at [918, 509] on span "Z-Semi-Private Elite - 14 & older" at bounding box center [951, 518] width 127 height 19
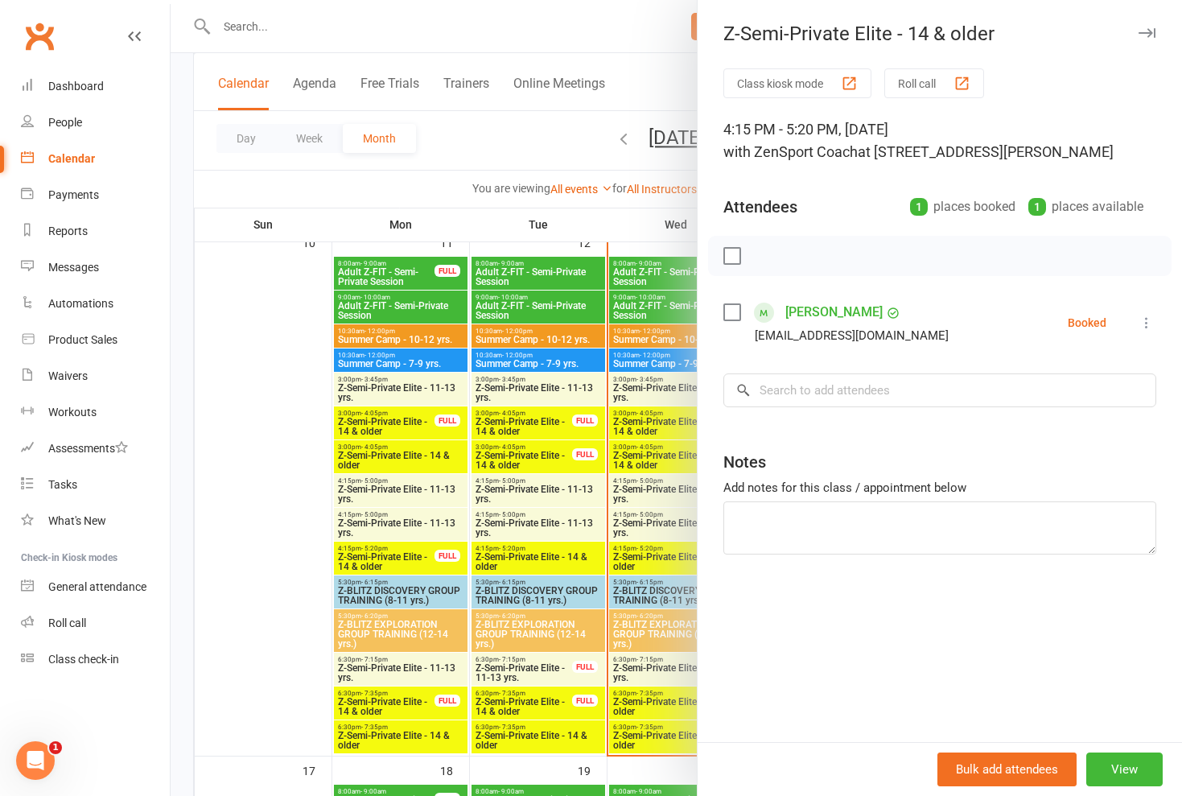
click at [544, 133] on div at bounding box center [676, 398] width 1011 height 796
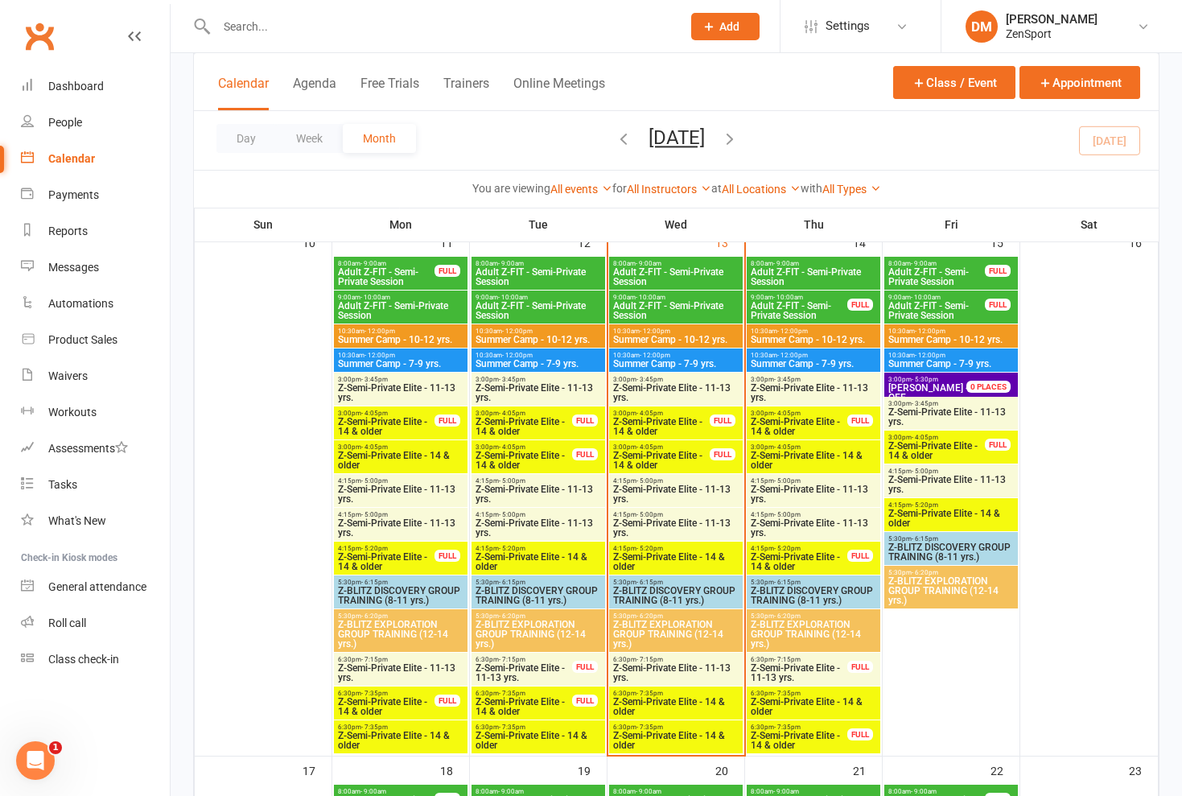
click at [930, 511] on span "Z-Semi-Private Elite - 14 & older" at bounding box center [951, 518] width 127 height 19
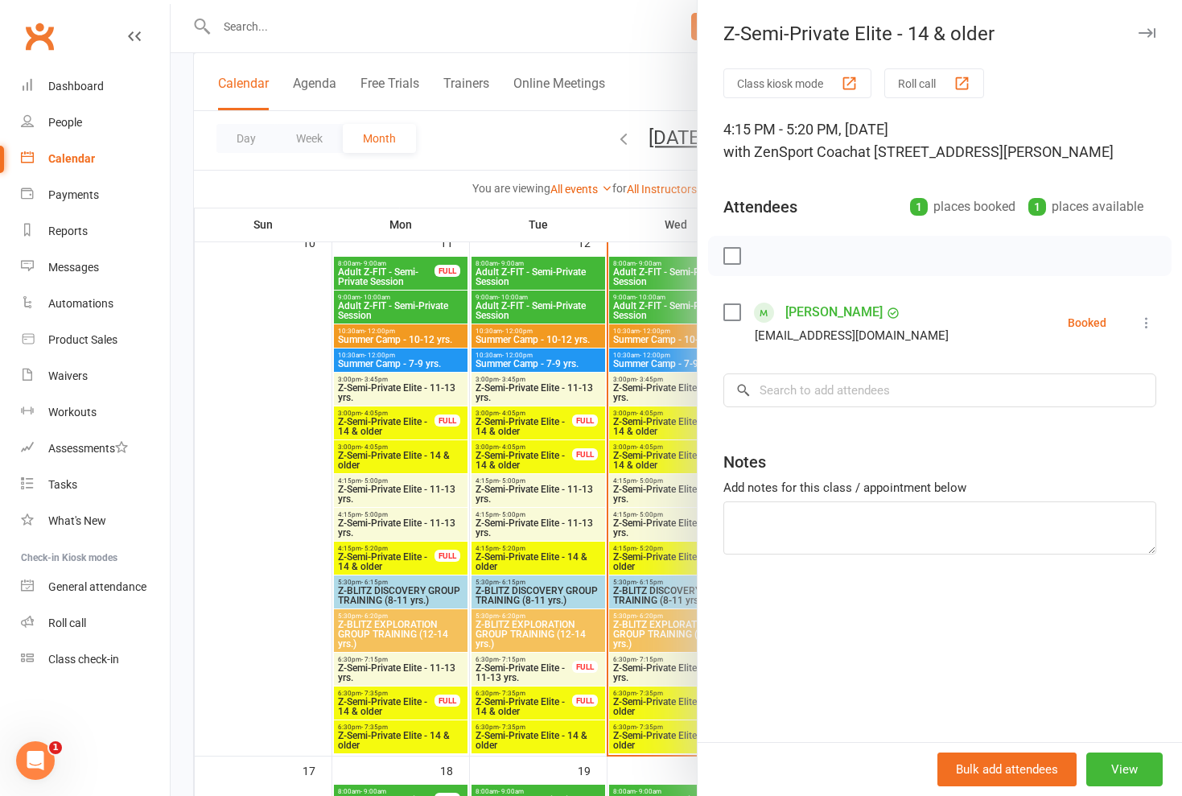
click at [550, 161] on div at bounding box center [676, 398] width 1011 height 796
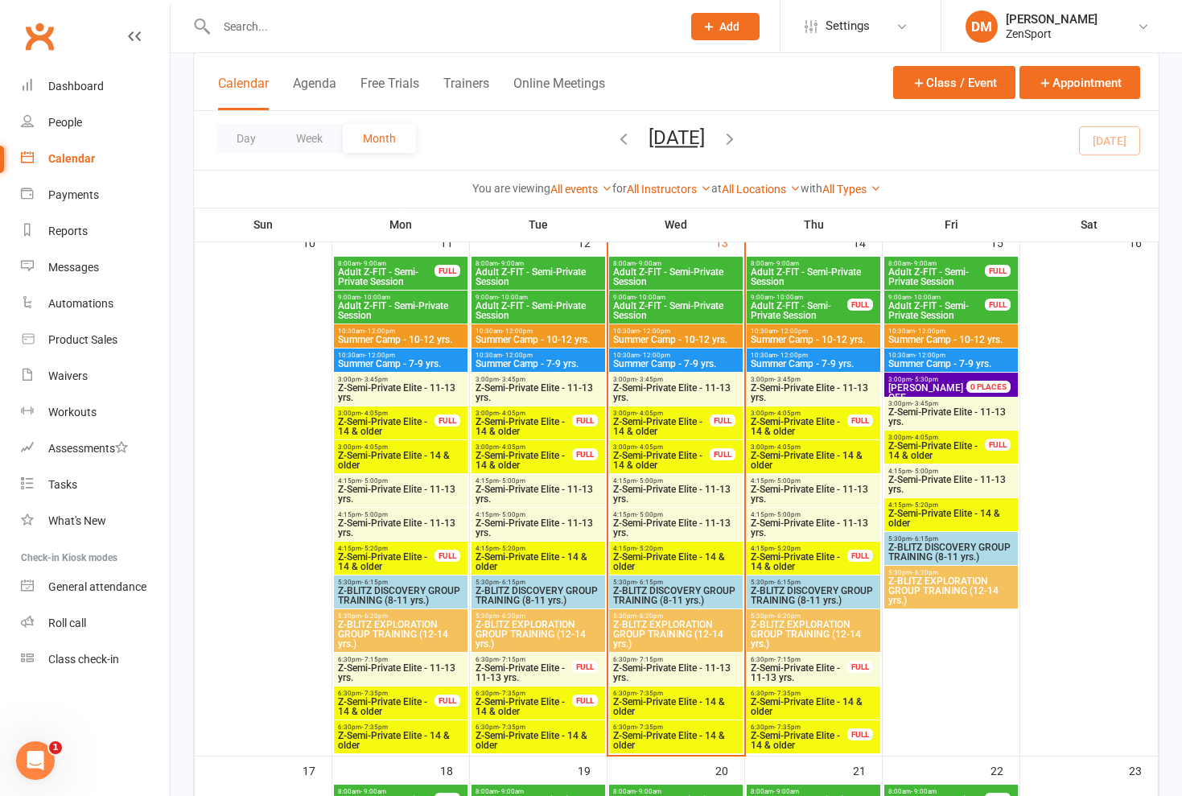
click at [955, 513] on span "Z-Semi-Private Elite - 14 & older" at bounding box center [951, 518] width 127 height 19
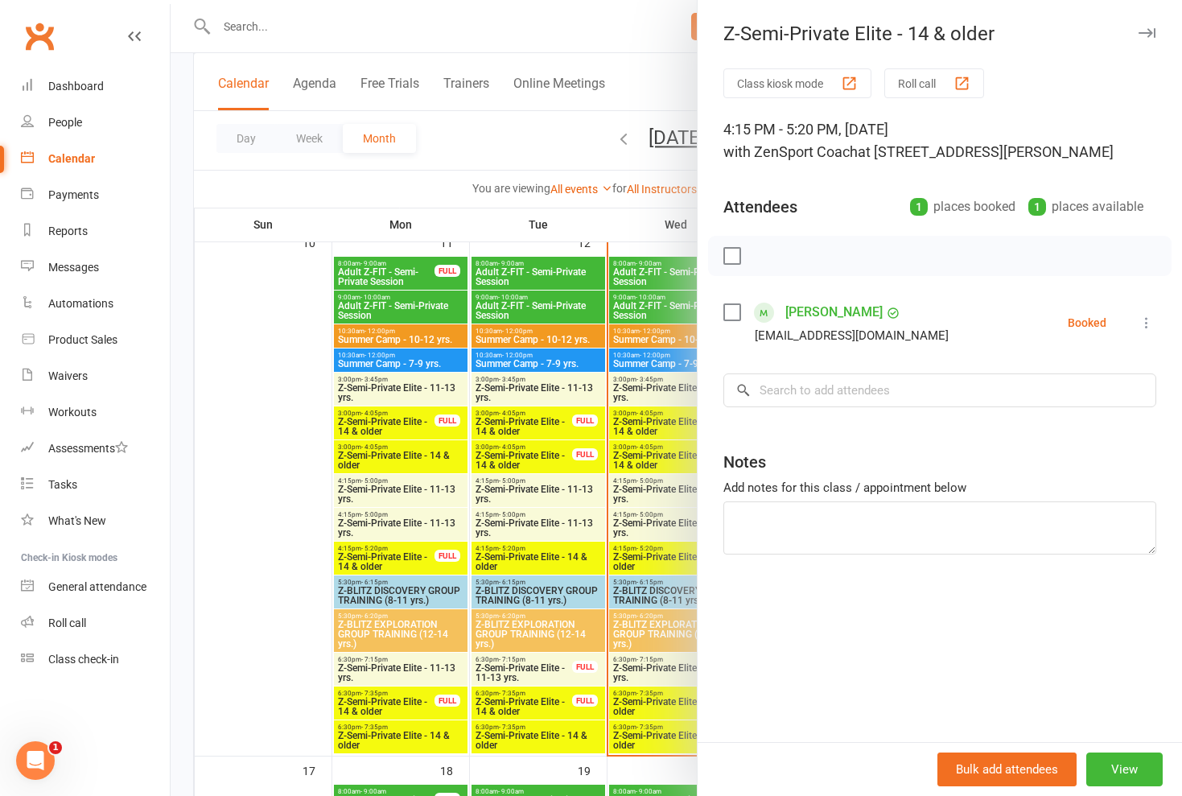
click at [838, 315] on link "[PERSON_NAME]" at bounding box center [833, 312] width 97 height 26
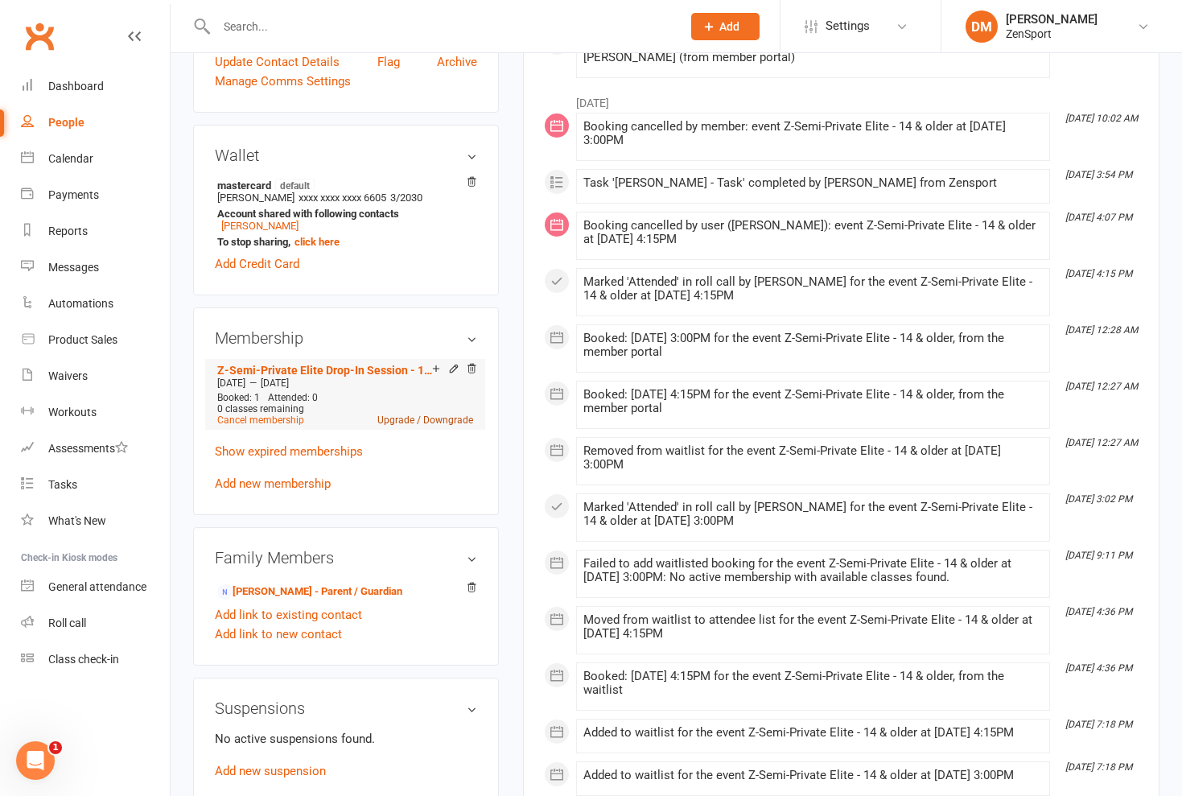
scroll to position [422, 0]
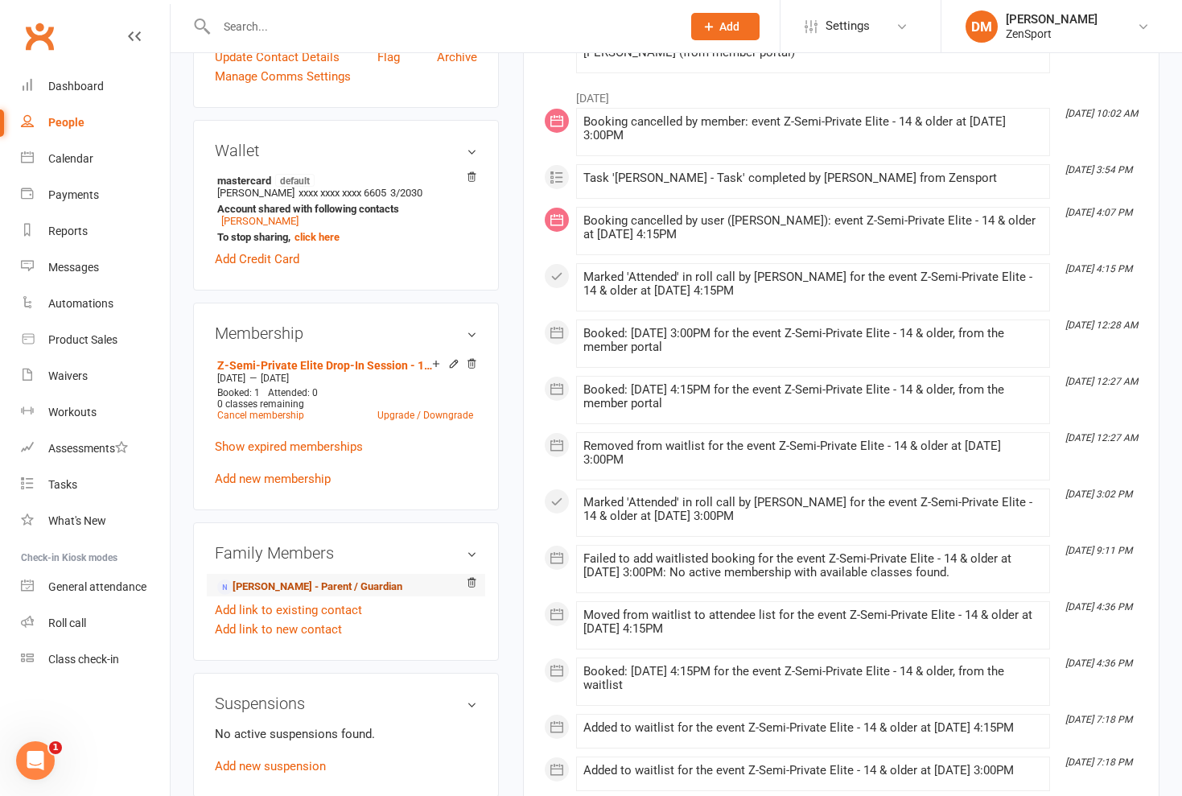
click at [320, 584] on link "[PERSON_NAME] - Parent / Guardian" at bounding box center [309, 587] width 185 height 17
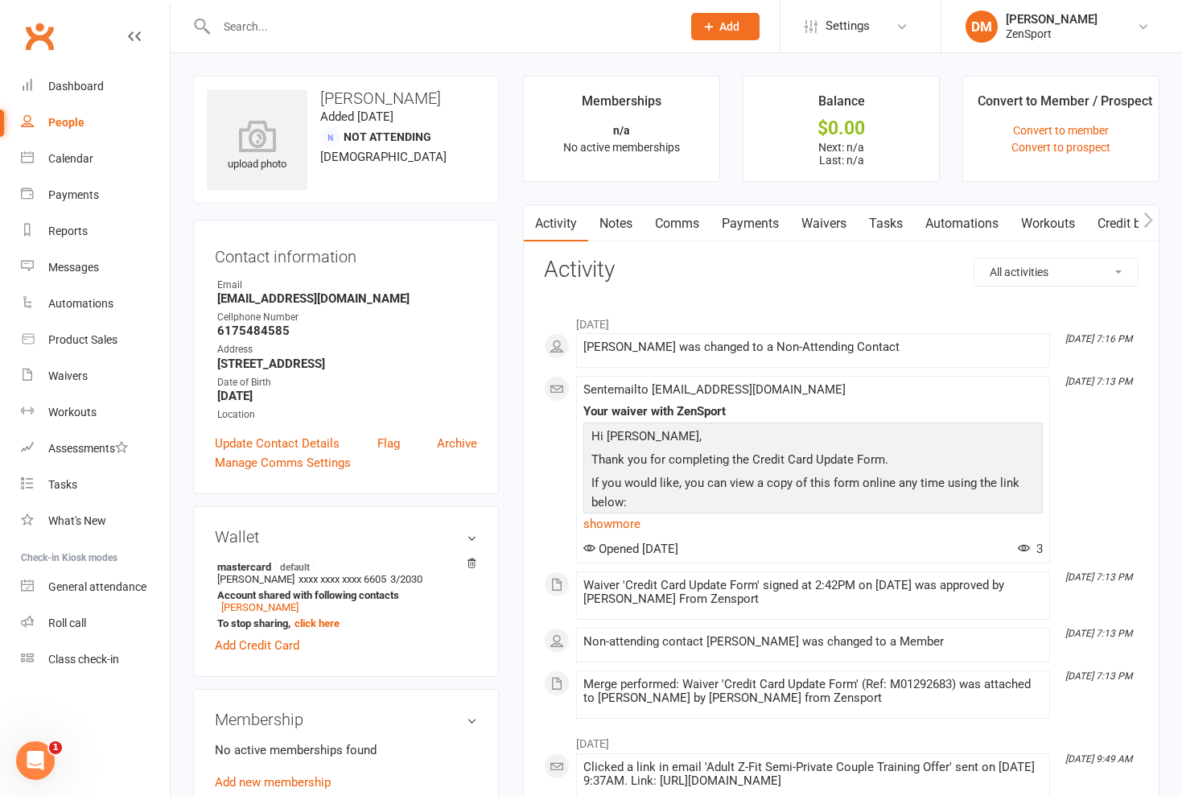
click at [691, 219] on link "Comms" at bounding box center [677, 223] width 67 height 37
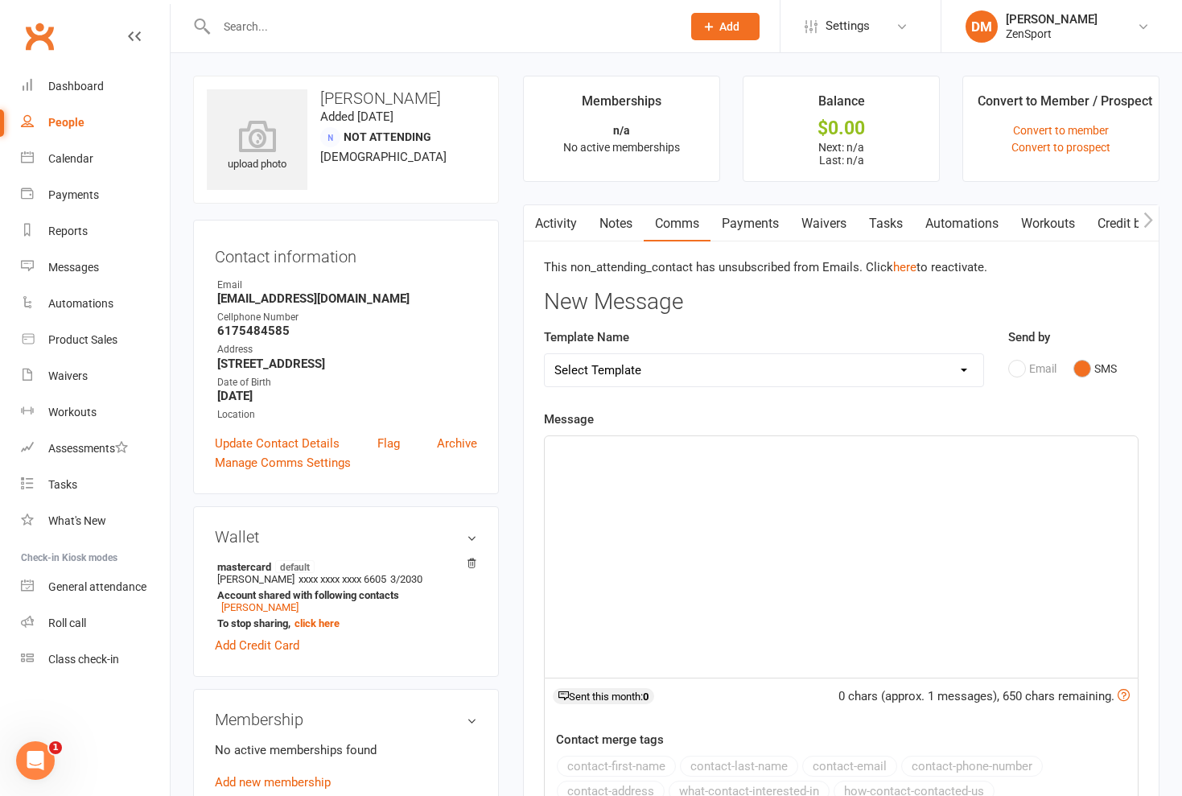
click at [562, 447] on p "﻿" at bounding box center [841, 450] width 574 height 19
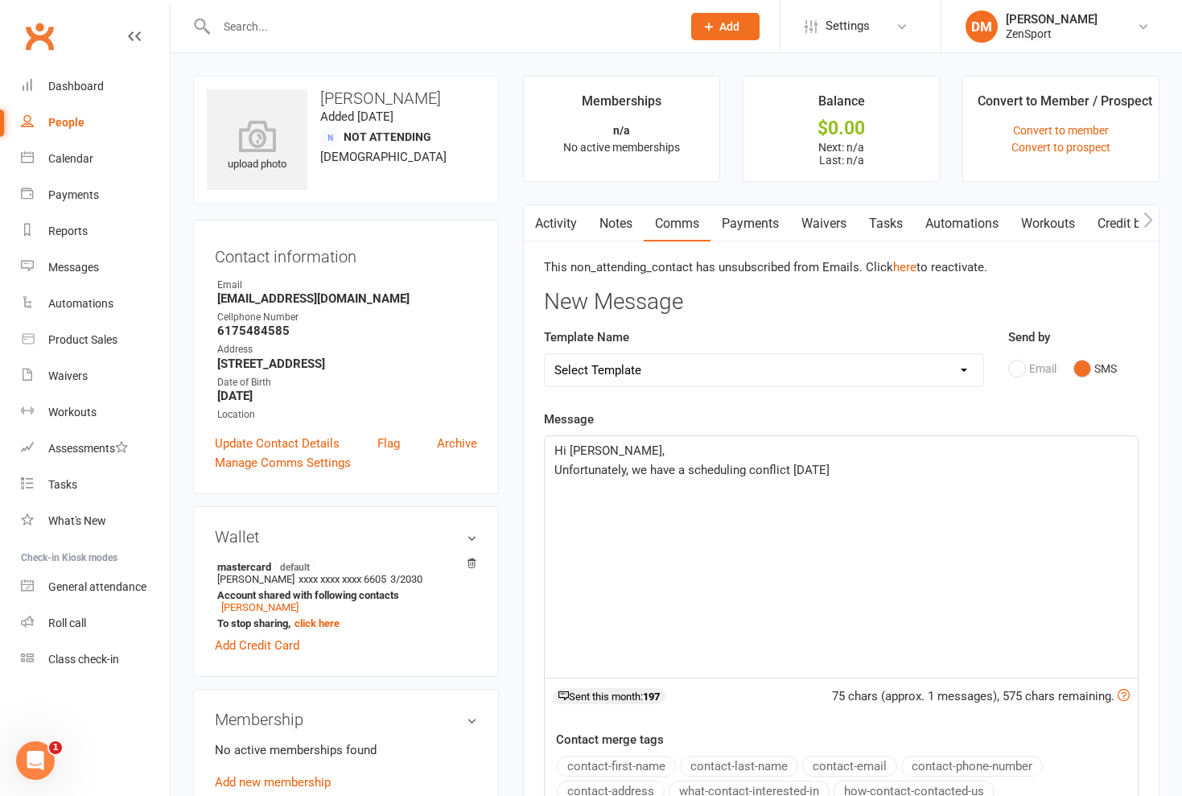
click at [1019, 366] on div "Email SMS" at bounding box center [1073, 368] width 130 height 31
drag, startPoint x: 784, startPoint y: 472, endPoint x: 526, endPoint y: 442, distance: 259.2
click at [526, 442] on div "Activity Notes Comms Payments Waivers Tasks Automations Workouts Credit balance…" at bounding box center [841, 623] width 636 height 838
click at [1016, 371] on div "Email SMS" at bounding box center [1073, 368] width 130 height 31
click at [1080, 369] on button "SMS" at bounding box center [1094, 368] width 43 height 31
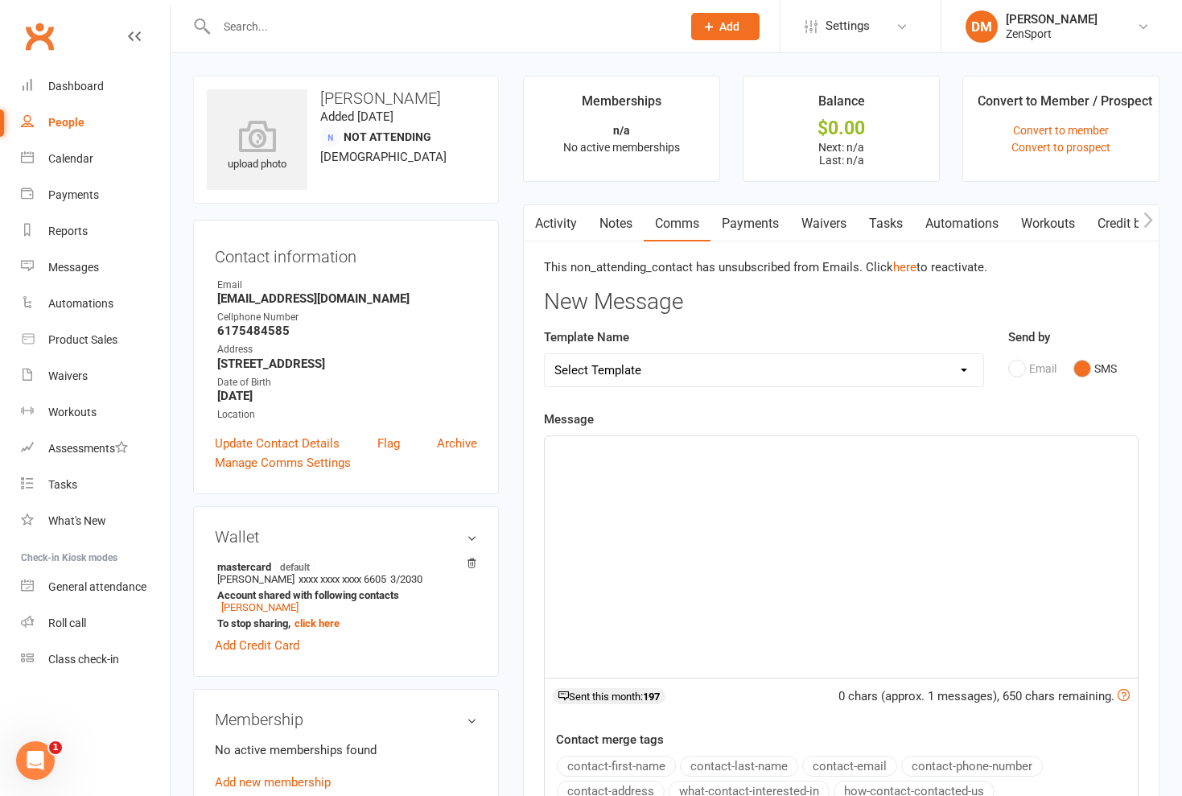
click at [1016, 365] on div "Email SMS" at bounding box center [1073, 368] width 130 height 31
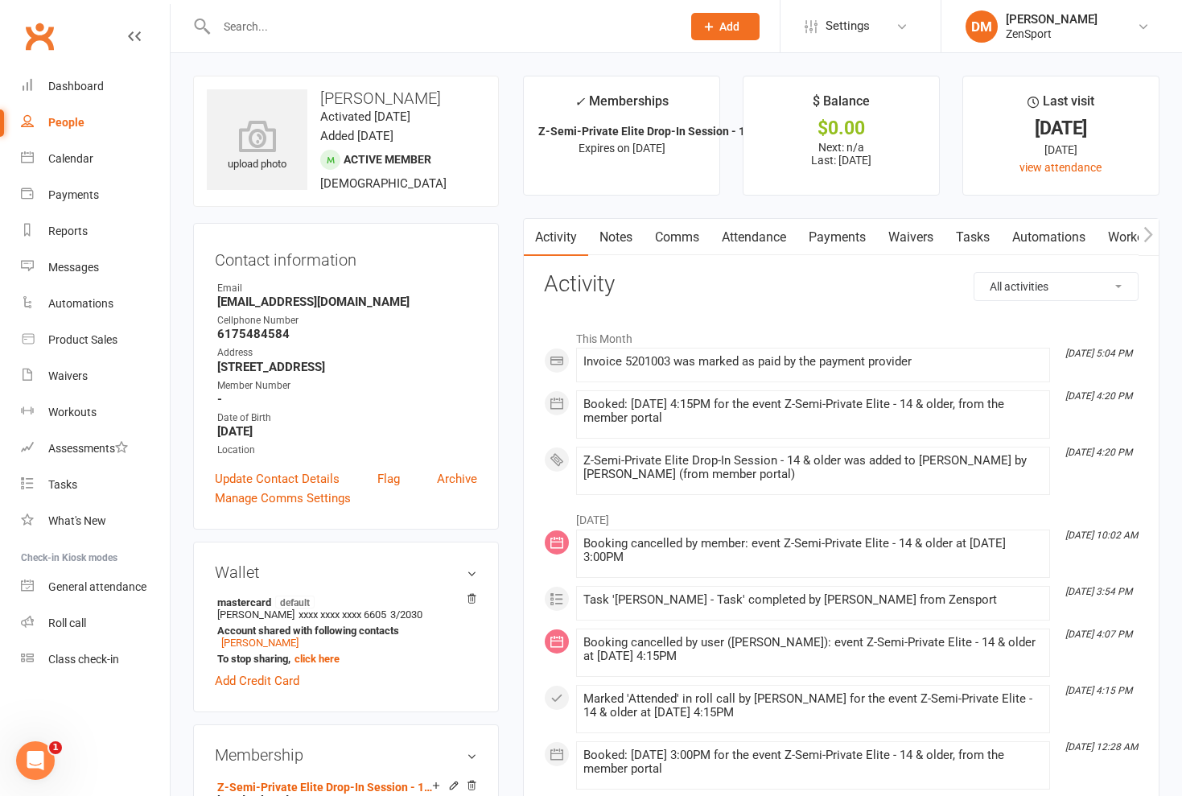
click at [677, 236] on link "Comms" at bounding box center [677, 237] width 67 height 37
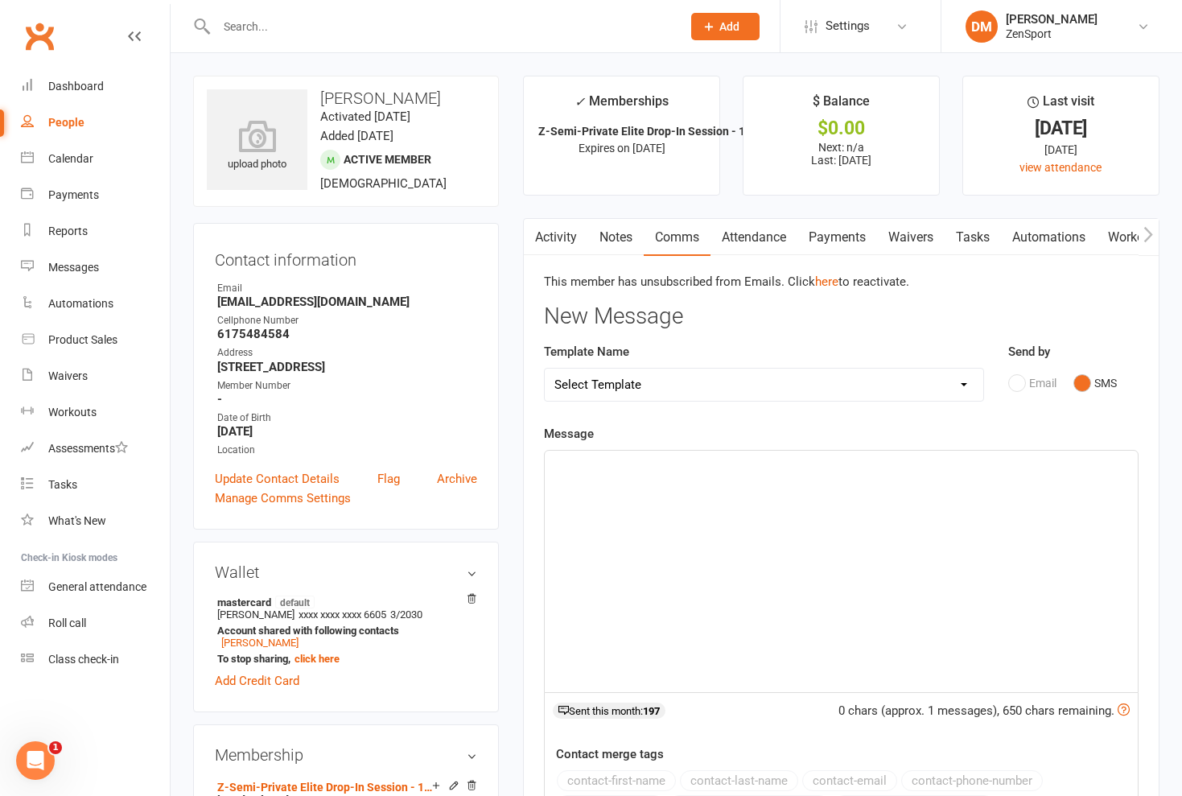
click at [1016, 381] on div "Email SMS" at bounding box center [1073, 383] width 130 height 31
click at [573, 241] on link "Activity" at bounding box center [556, 237] width 64 height 37
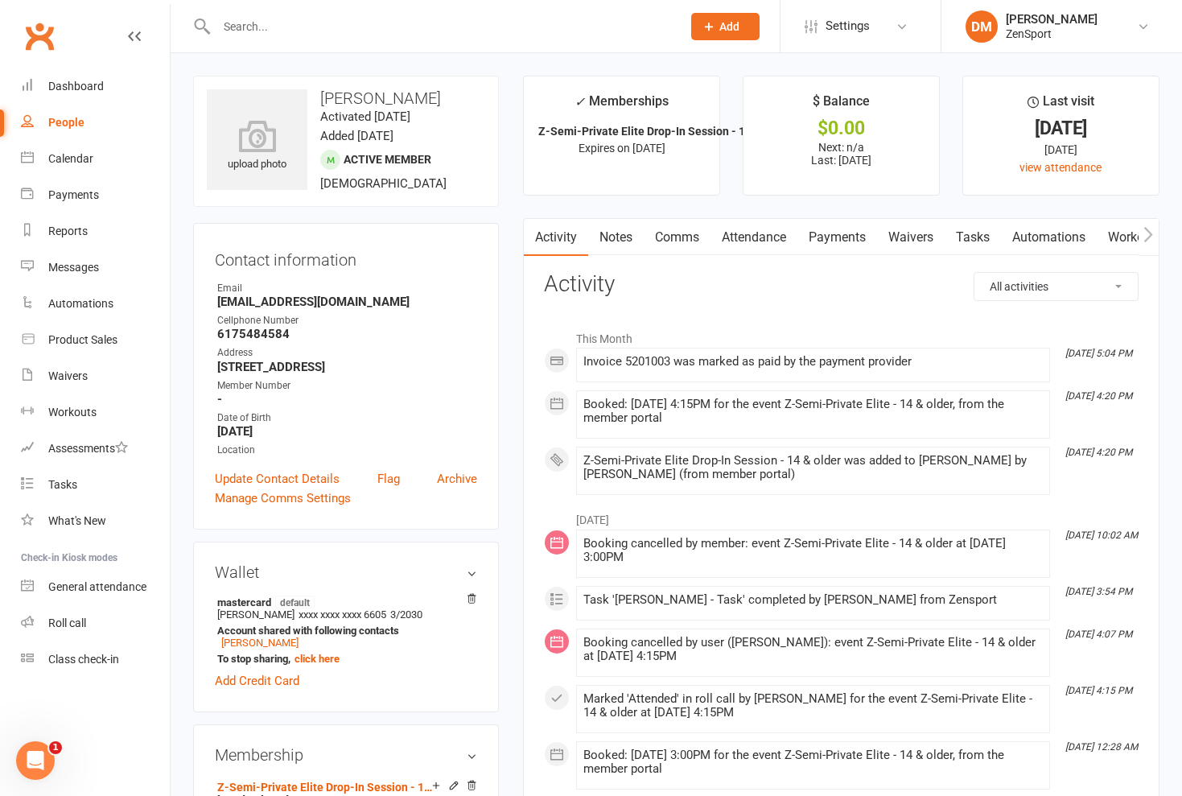
click at [667, 237] on link "Comms" at bounding box center [677, 237] width 67 height 37
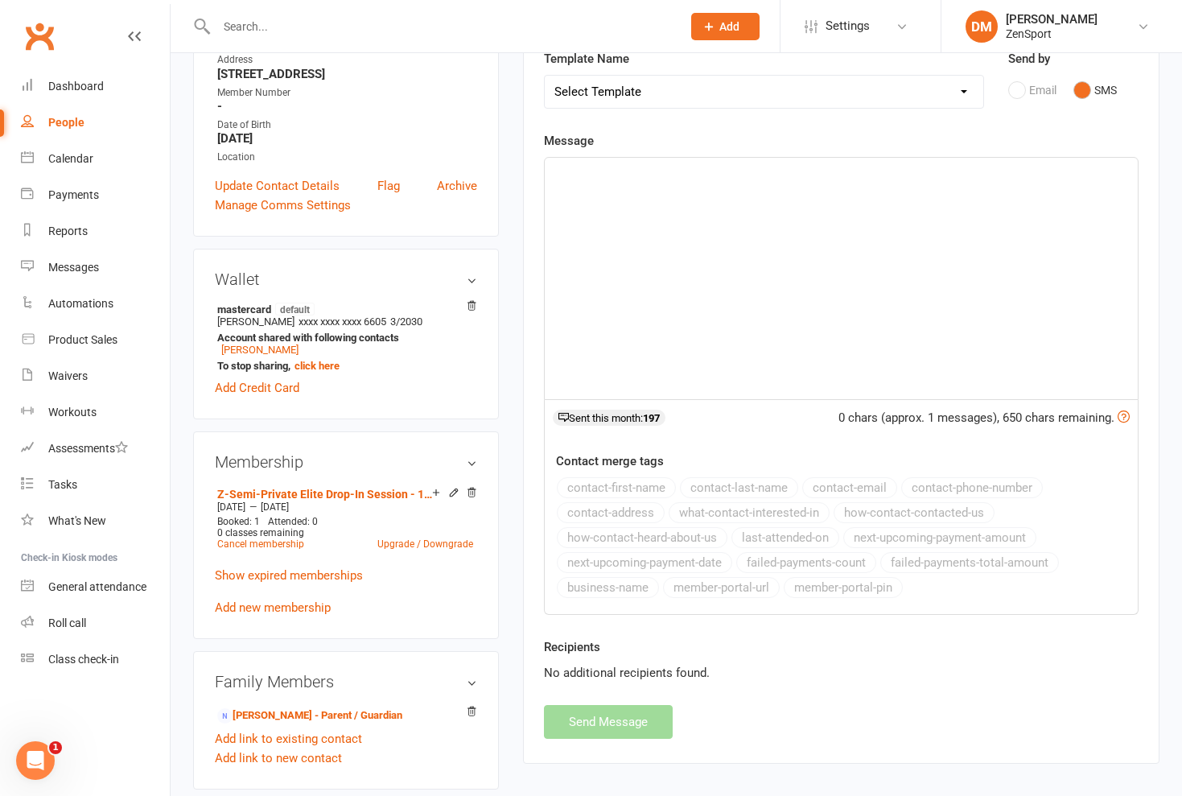
scroll to position [389, 0]
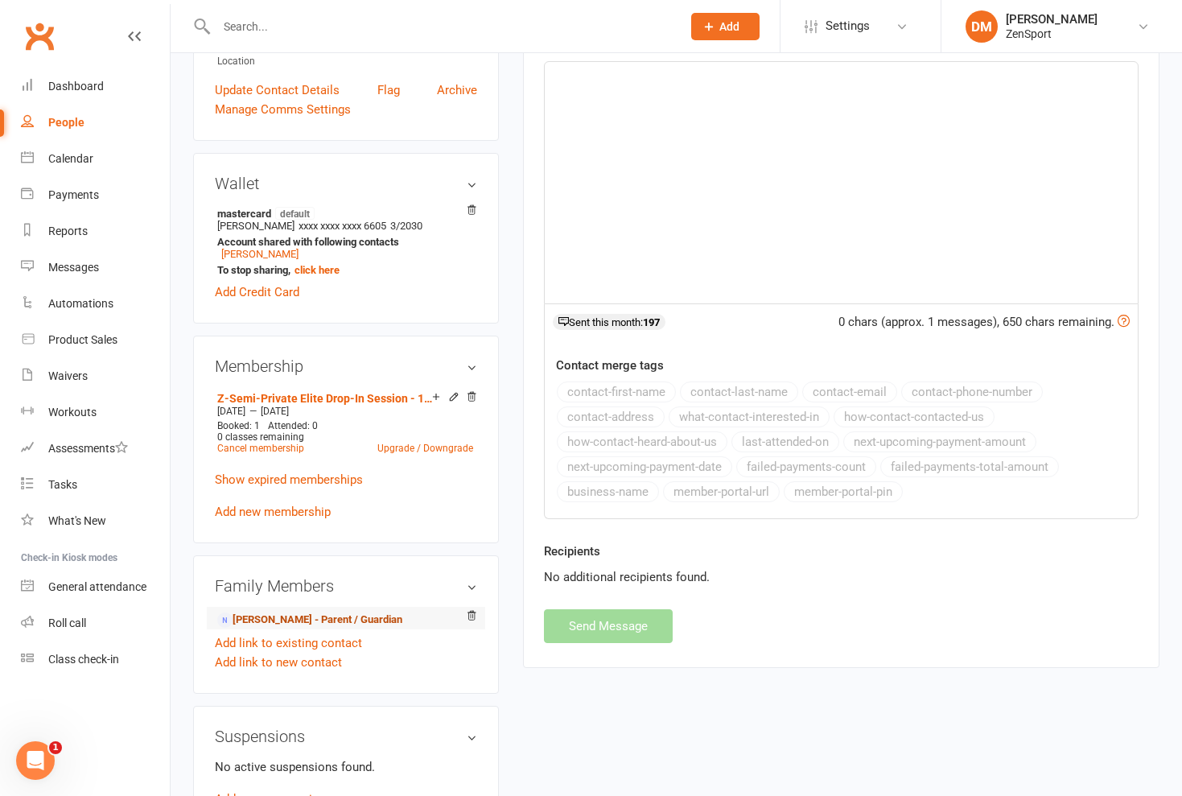
click at [300, 620] on link "[PERSON_NAME] - Parent / Guardian" at bounding box center [309, 620] width 185 height 17
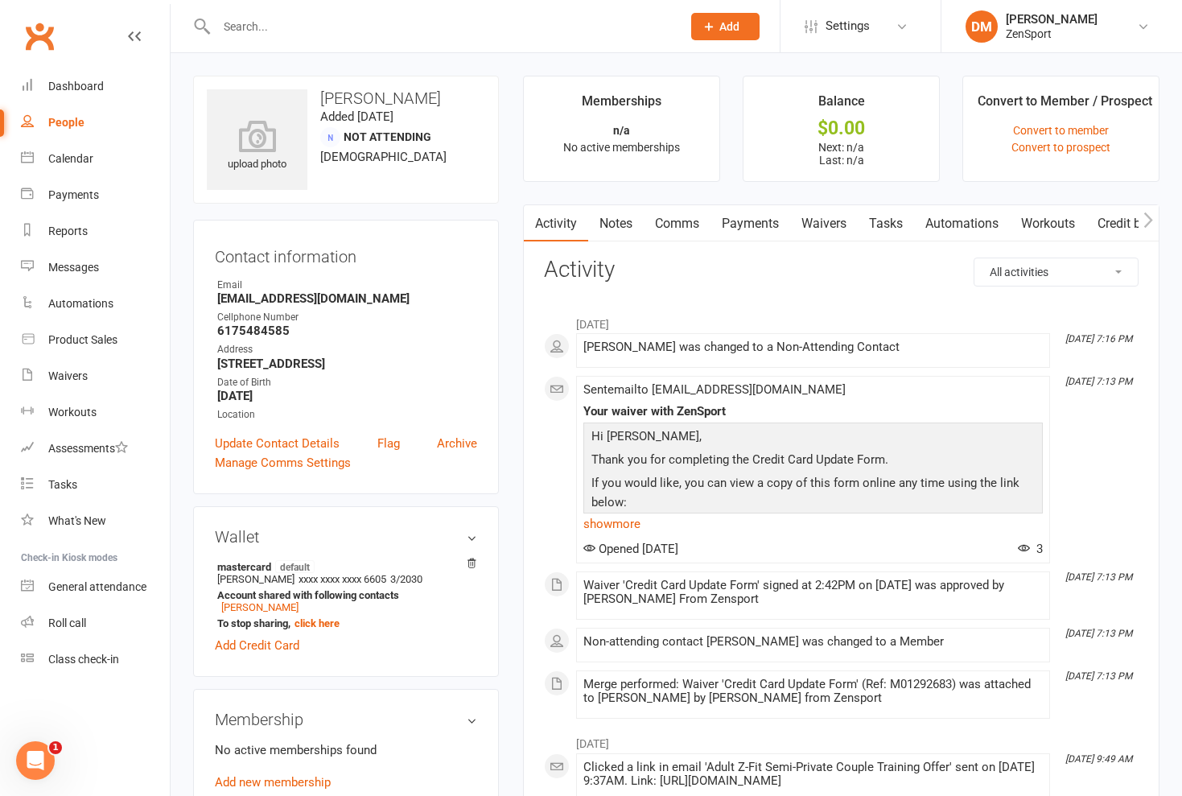
click at [674, 222] on link "Comms" at bounding box center [677, 223] width 67 height 37
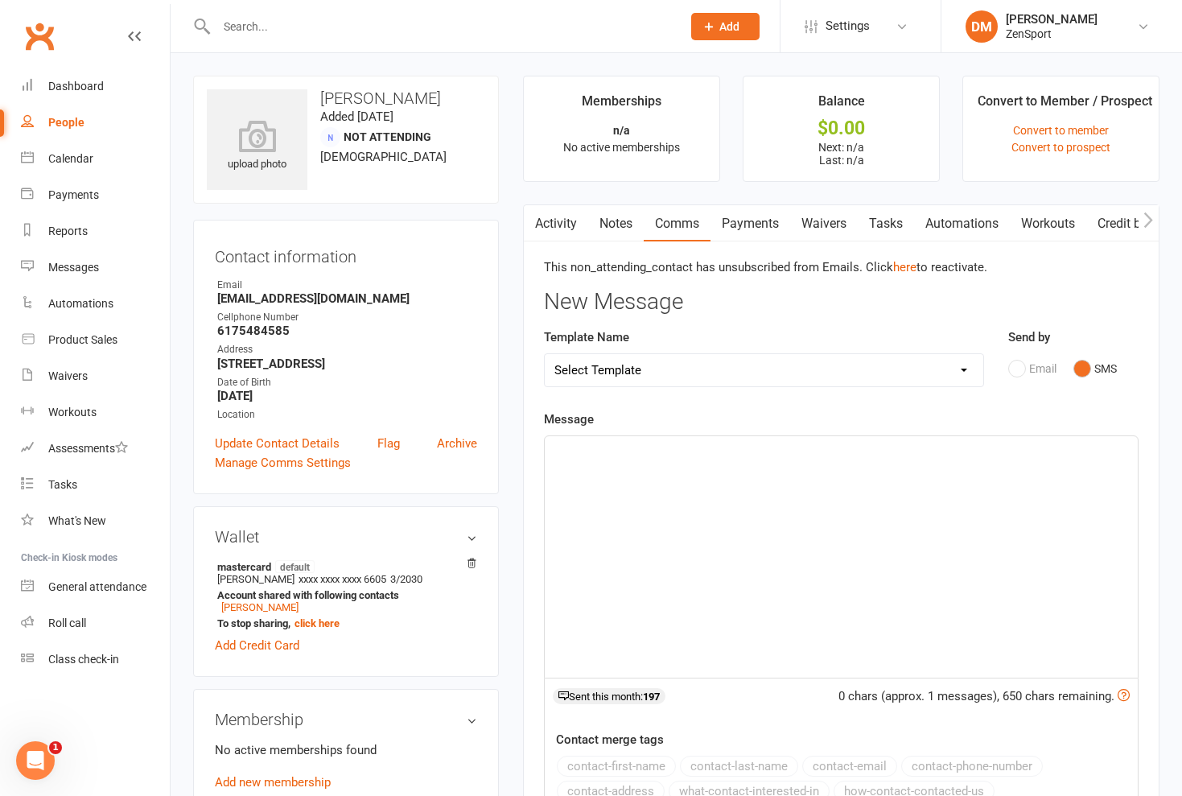
click at [1020, 367] on div "Email SMS" at bounding box center [1073, 368] width 130 height 31
click at [1023, 371] on div "Email SMS" at bounding box center [1073, 368] width 130 height 31
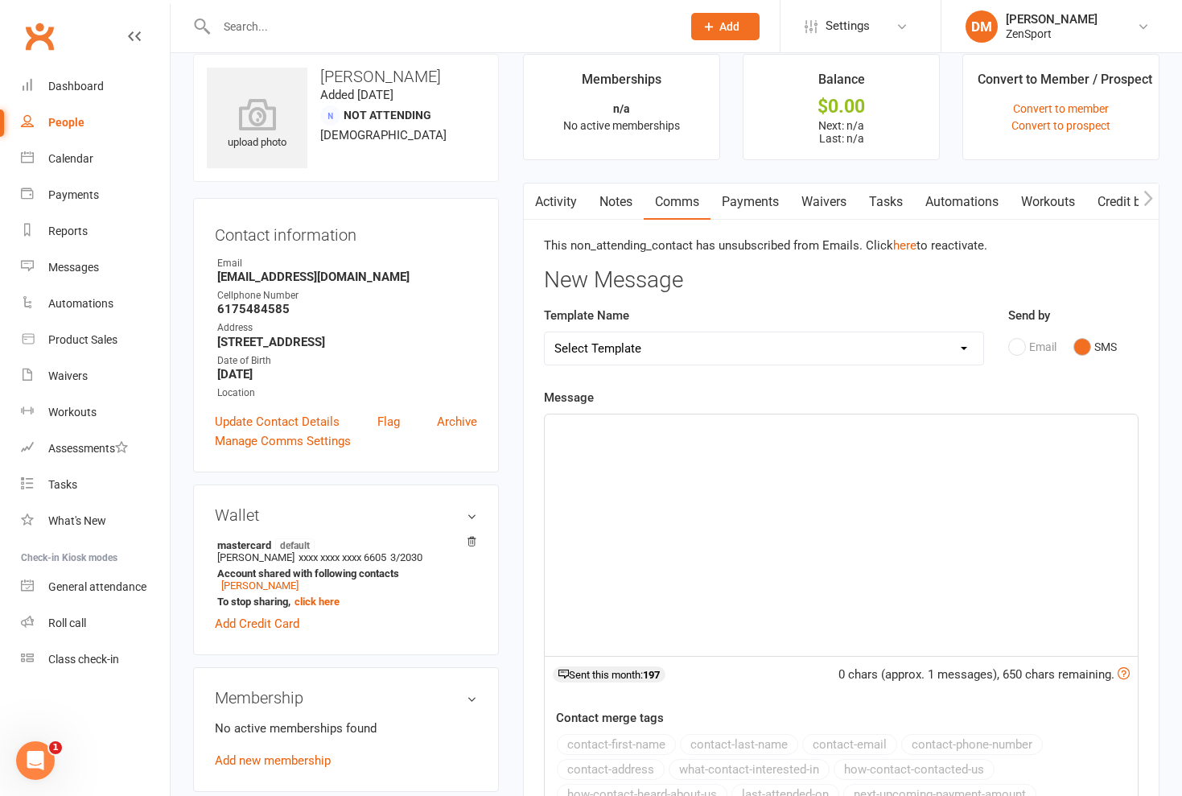
scroll to position [27, 0]
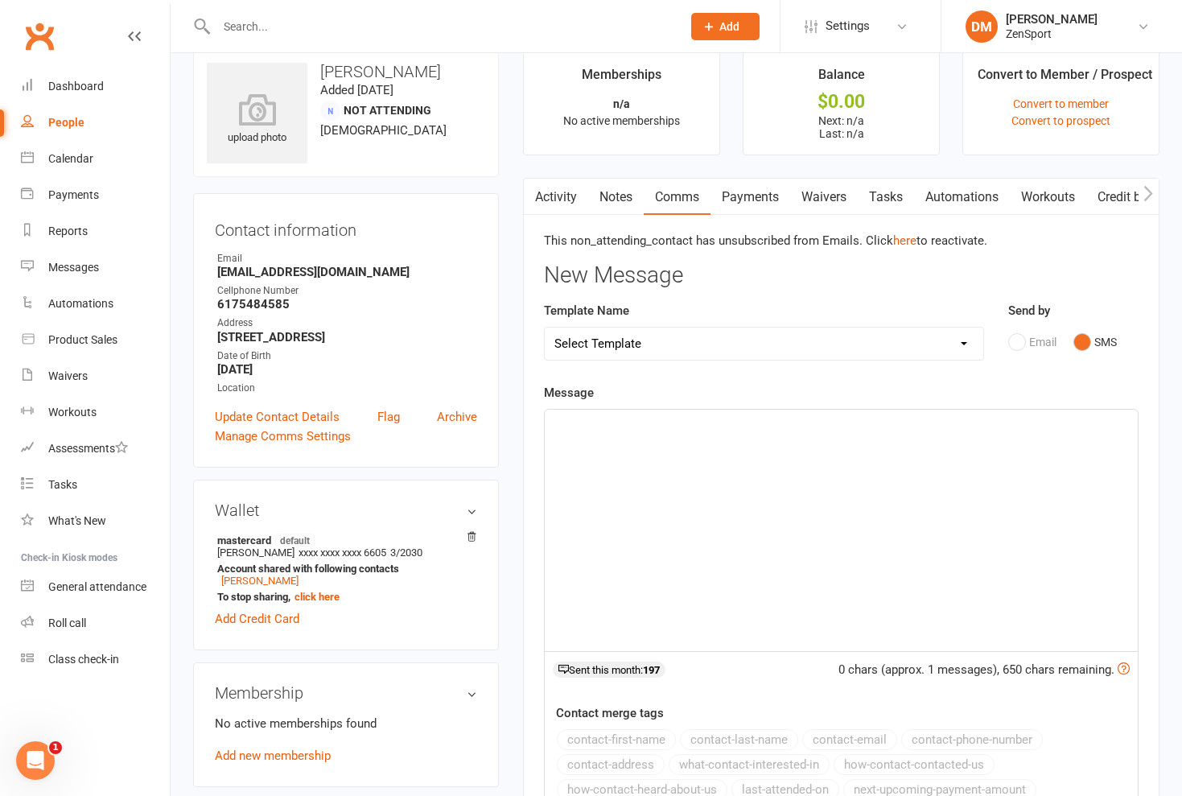
click at [308, 270] on strong "[EMAIL_ADDRESS][DOMAIN_NAME]" at bounding box center [347, 272] width 260 height 14
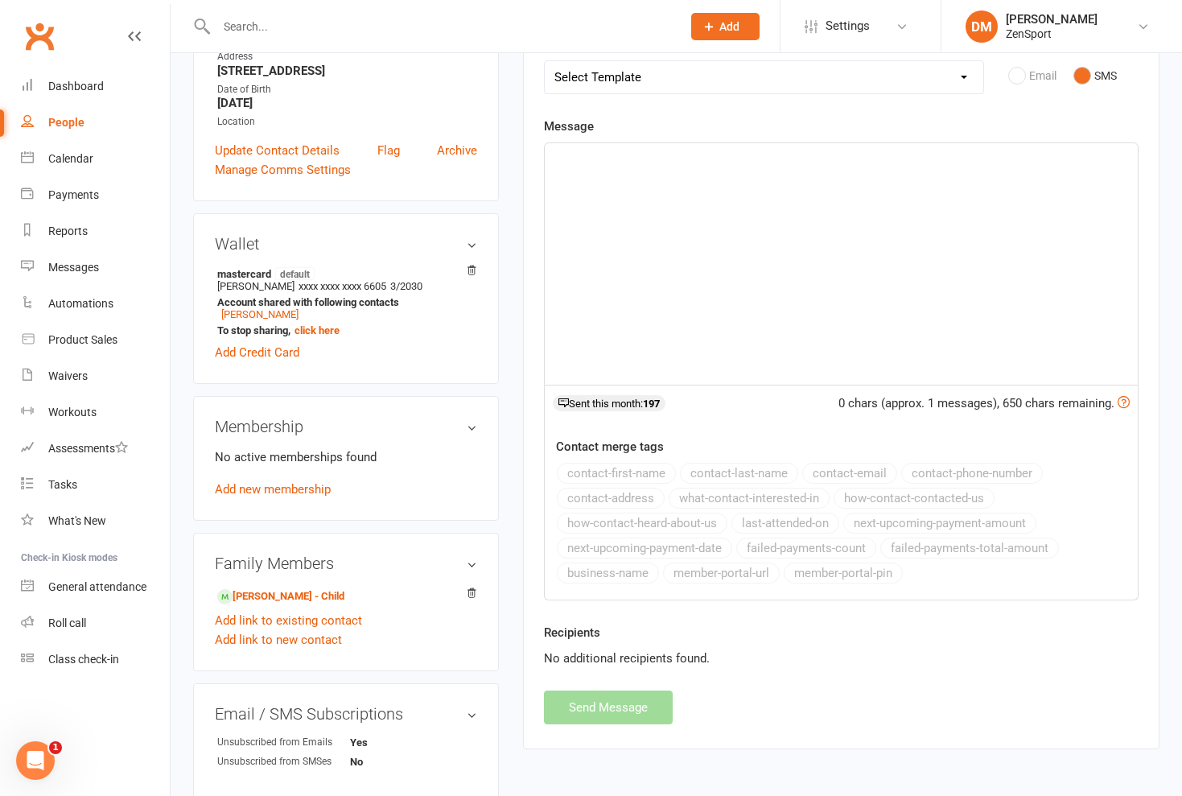
scroll to position [299, 0]
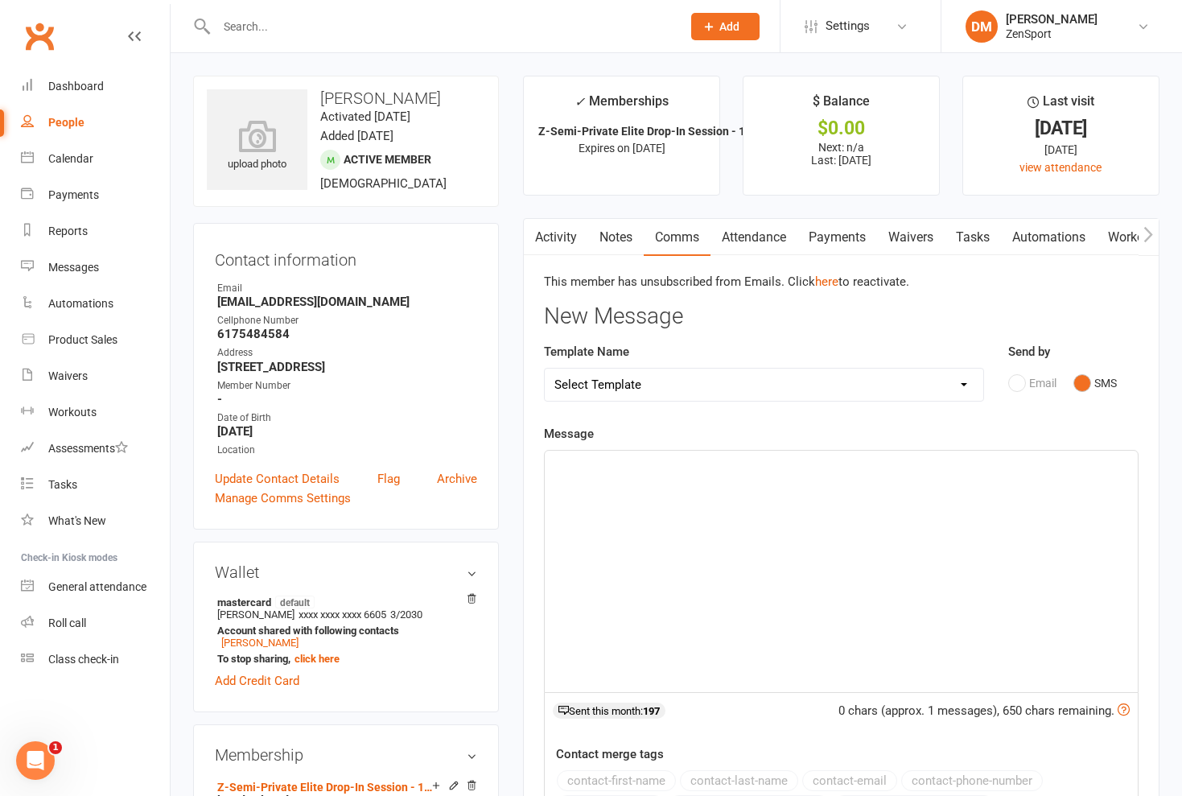
click at [290, 36] on input "text" at bounding box center [441, 26] width 459 height 23
type input "[PERSON_NAME]"
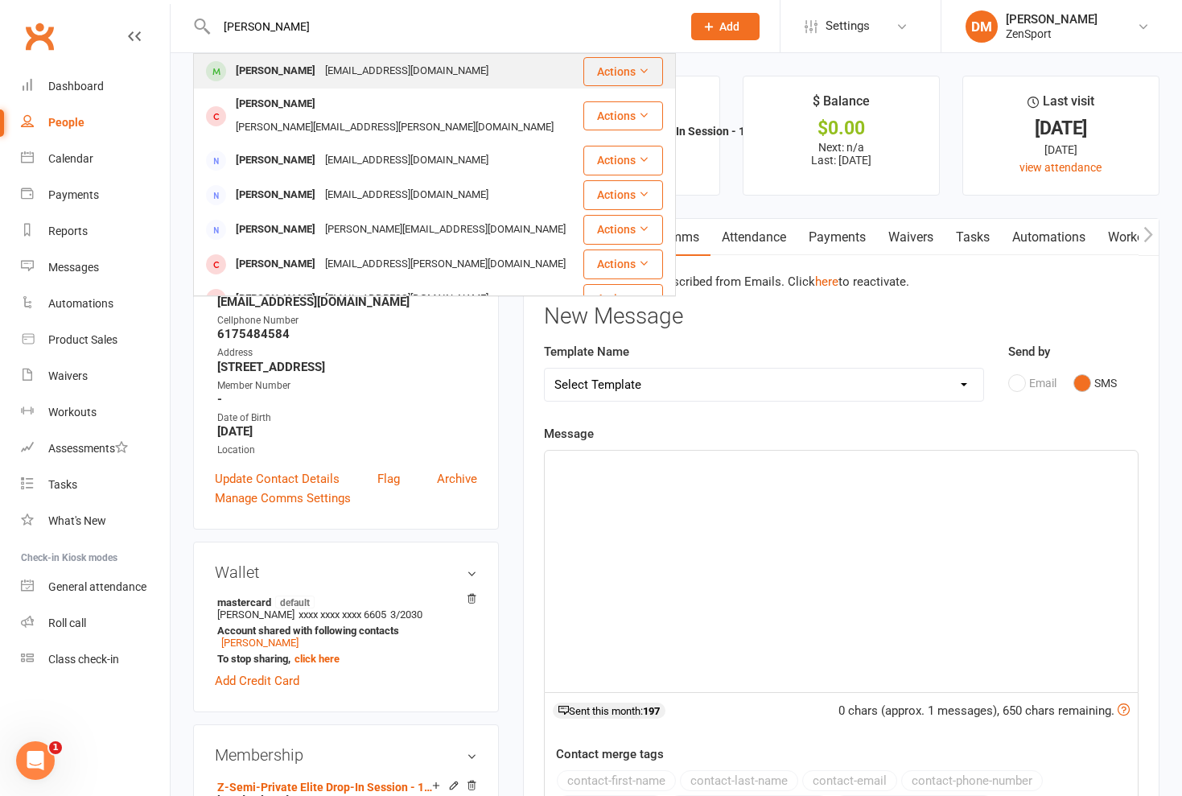
click at [297, 70] on div "[PERSON_NAME]" at bounding box center [275, 71] width 89 height 23
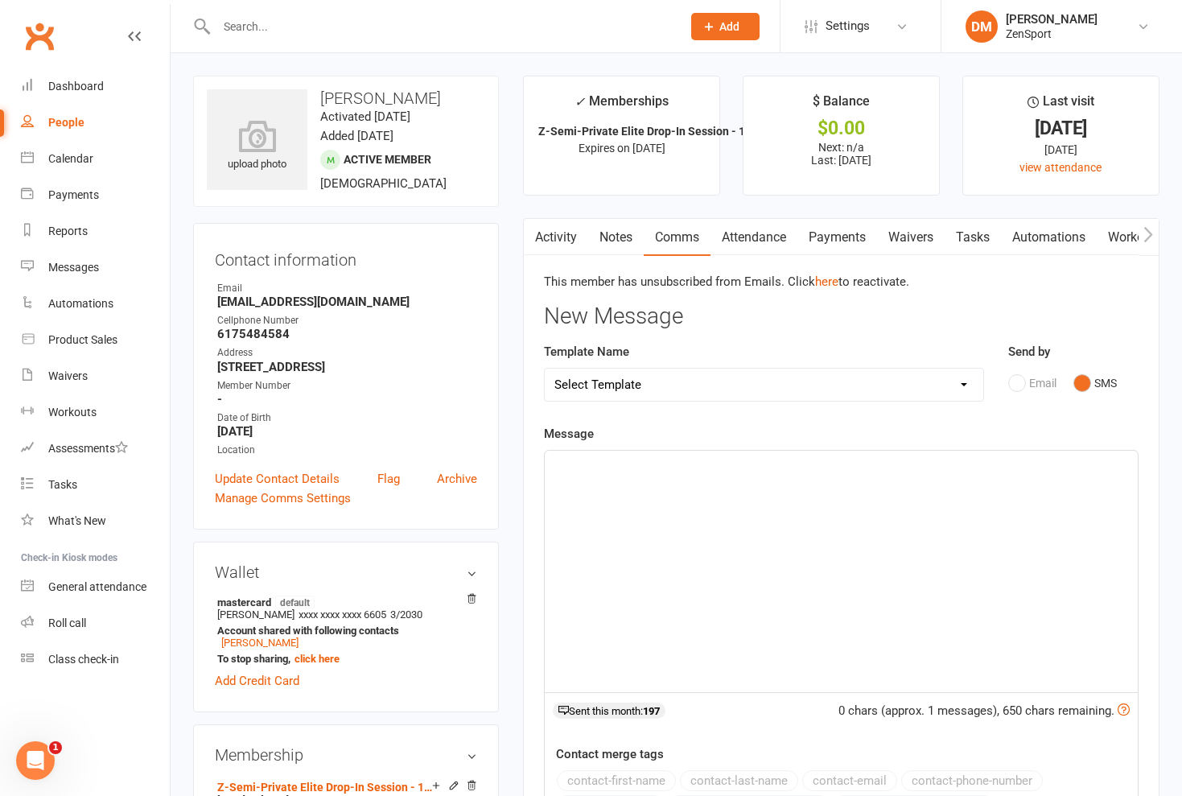
click at [546, 235] on link "Activity" at bounding box center [556, 237] width 64 height 37
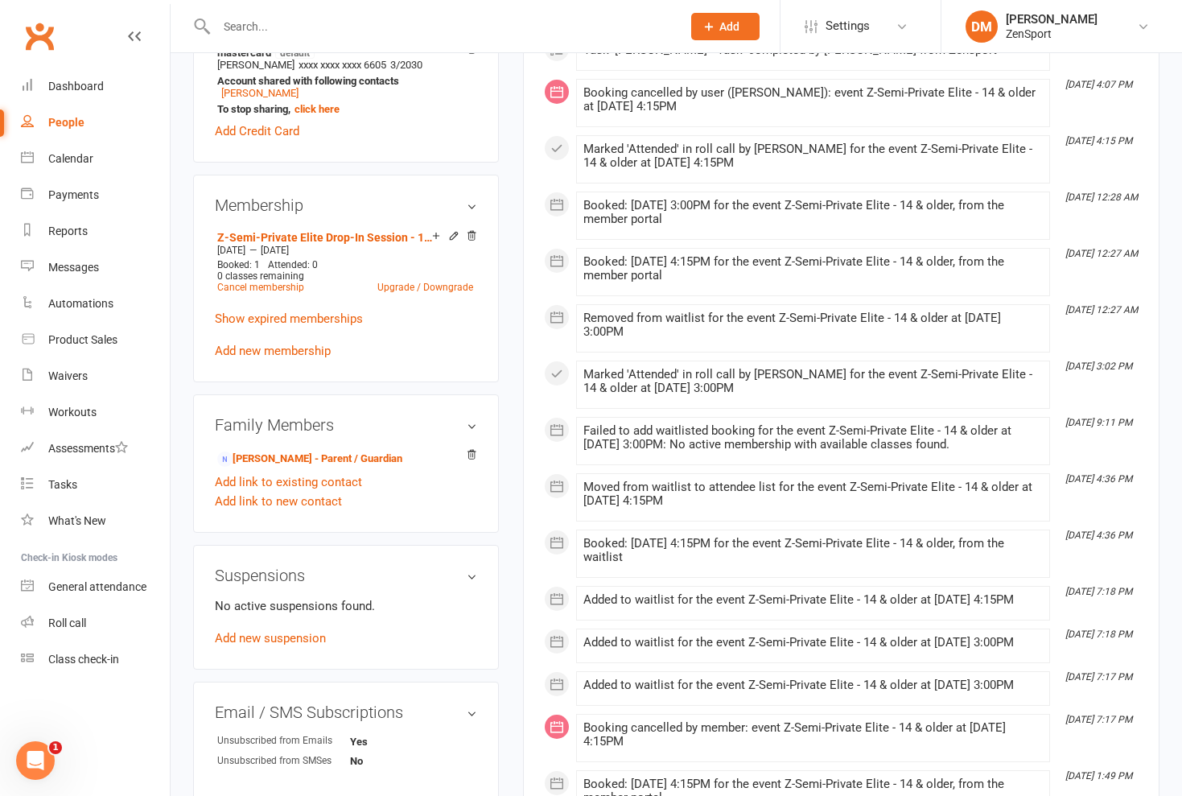
scroll to position [552, 0]
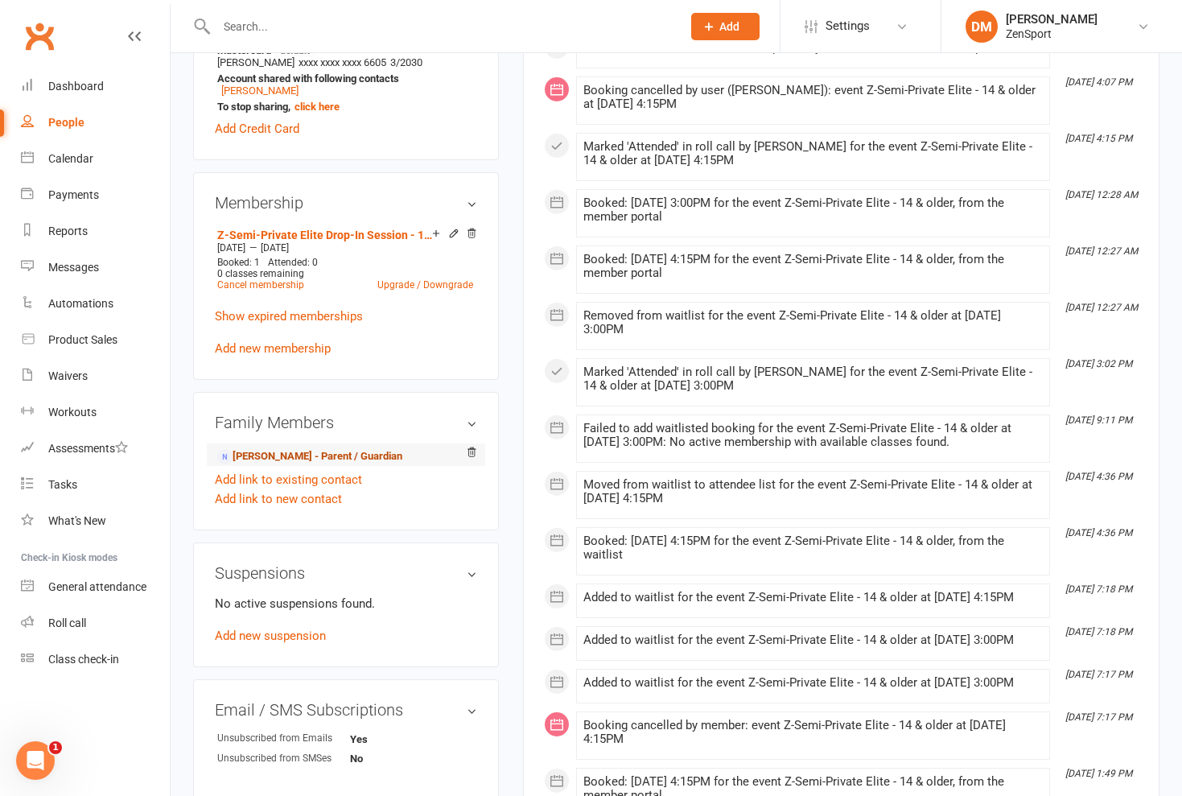
click at [297, 451] on link "[PERSON_NAME] - Parent / Guardian" at bounding box center [309, 456] width 185 height 17
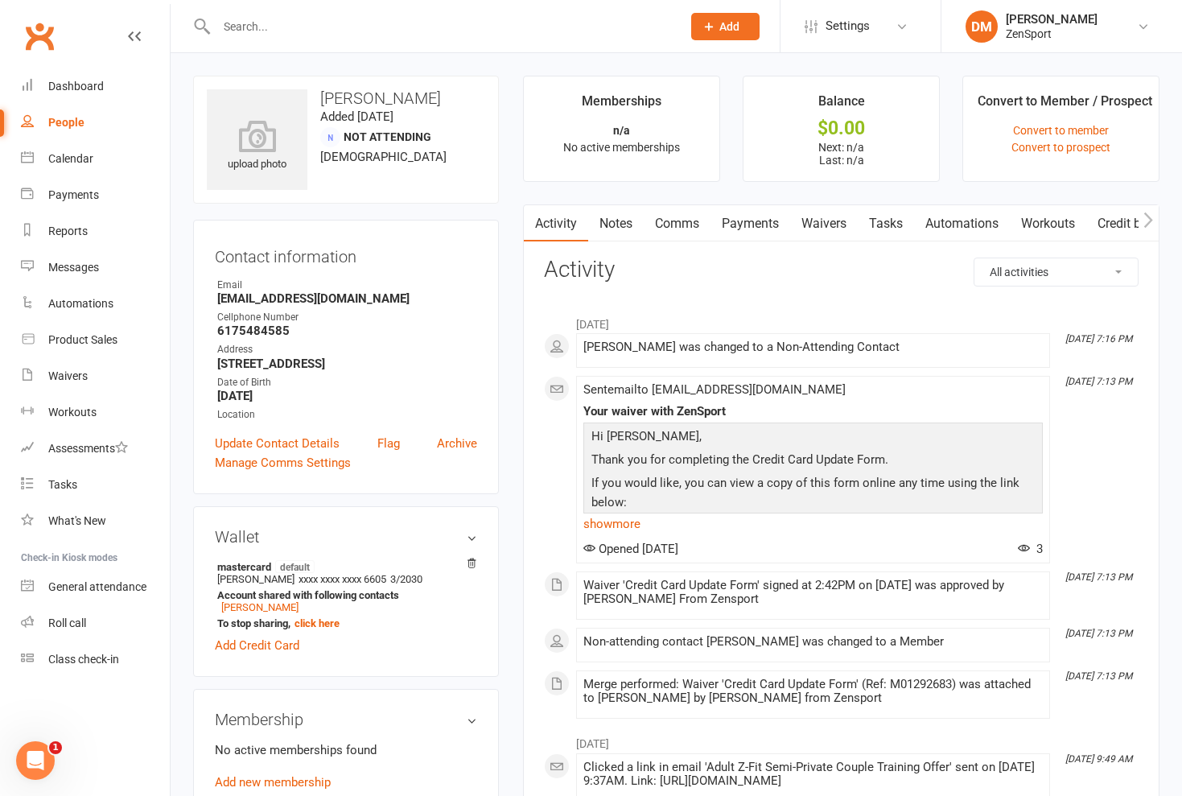
click at [690, 225] on link "Comms" at bounding box center [677, 223] width 67 height 37
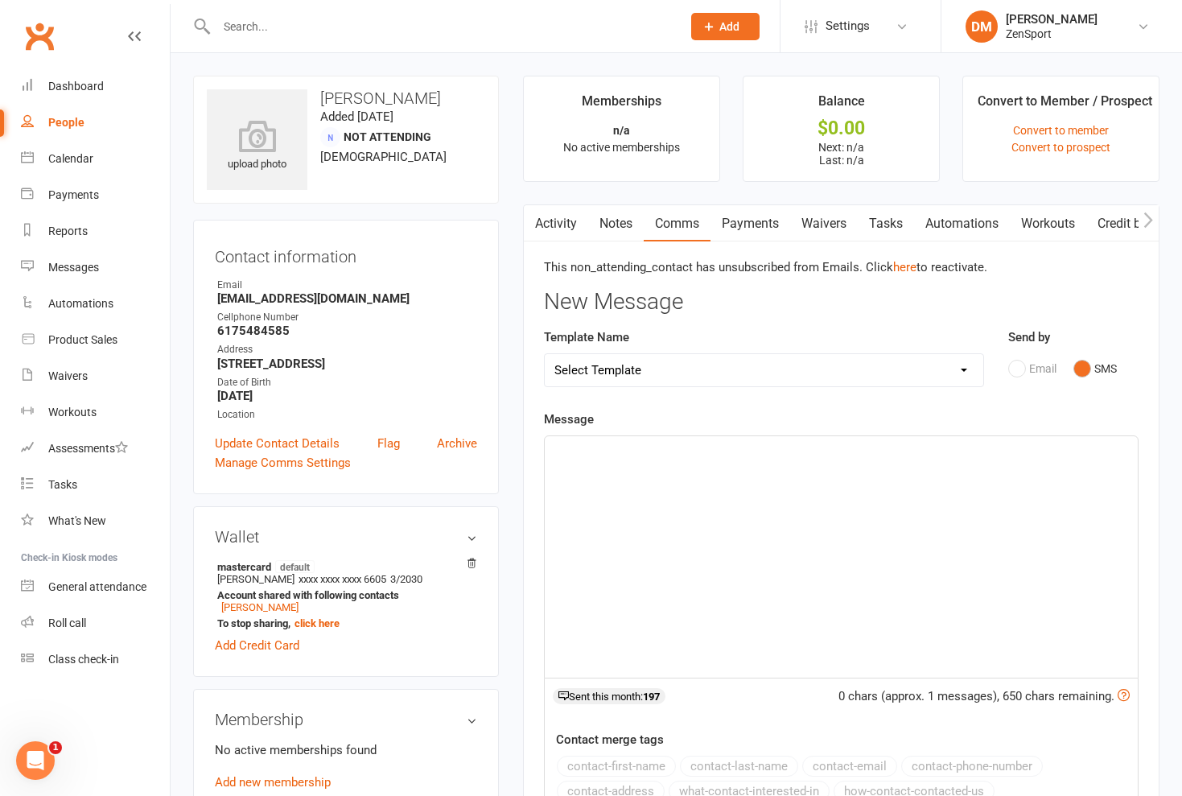
click at [1028, 374] on div "Email SMS" at bounding box center [1073, 368] width 130 height 31
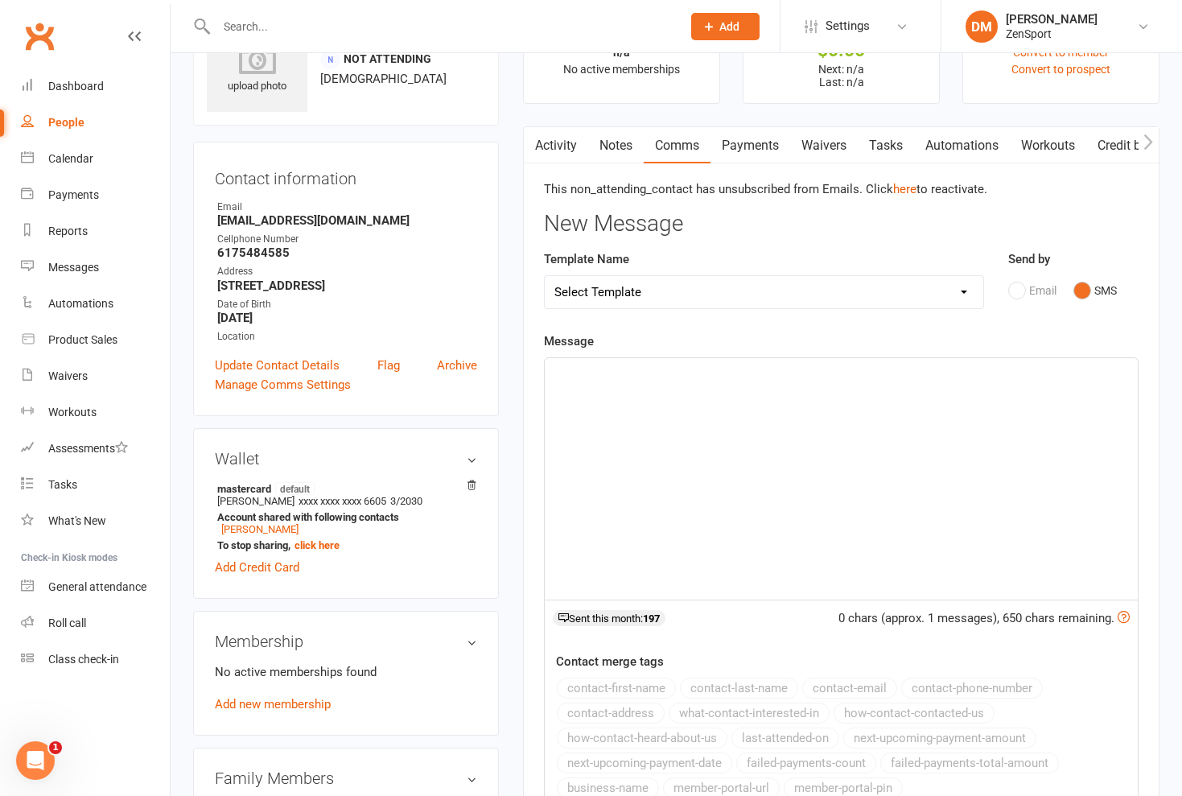
scroll to position [85, 0]
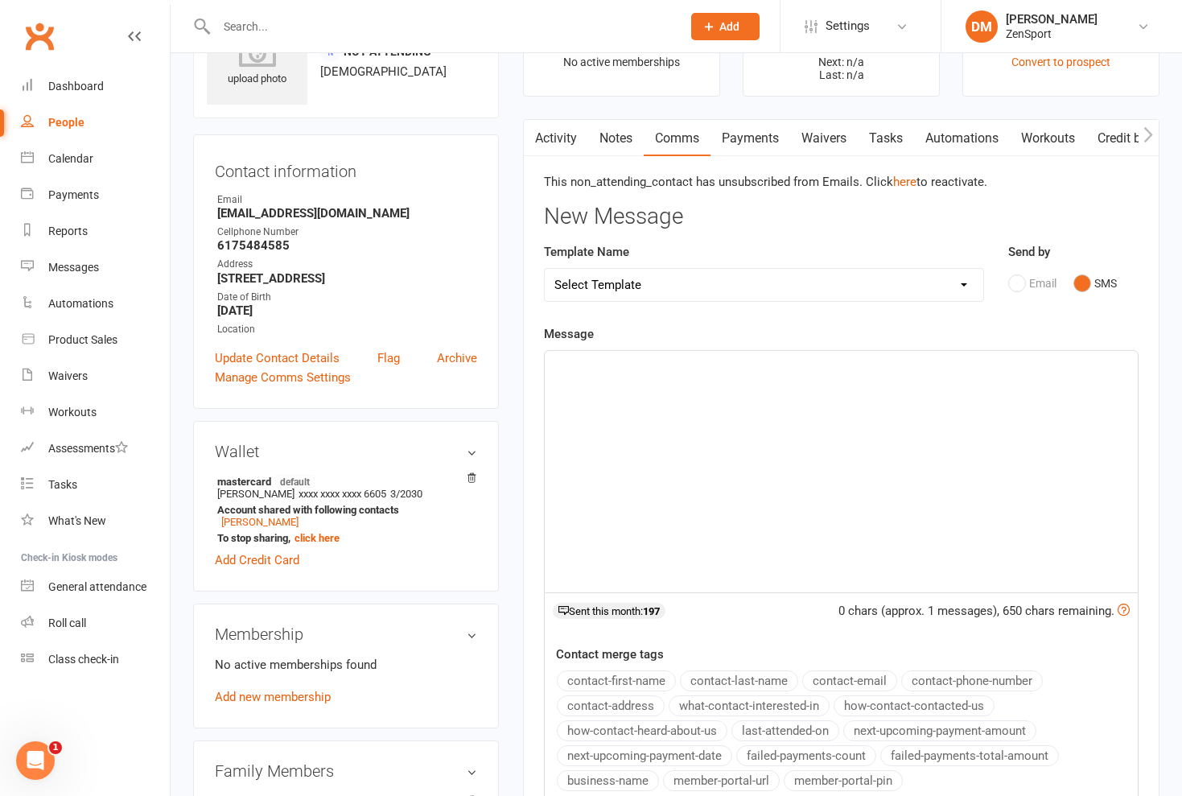
click at [558, 364] on p "﻿" at bounding box center [841, 365] width 574 height 19
drag, startPoint x: 314, startPoint y: 216, endPoint x: 205, endPoint y: 215, distance: 108.6
click at [205, 215] on div "Contact information Owner Email [EMAIL_ADDRESS][DOMAIN_NAME] Cellphone Number […" at bounding box center [346, 271] width 306 height 274
copy strong "[EMAIL_ADDRESS][DOMAIN_NAME]"
click at [246, 131] on contact-information "upload photo [PERSON_NAME] Added [DATE] Not Attending [DEMOGRAPHIC_DATA] Contac…" at bounding box center [346, 199] width 306 height 418
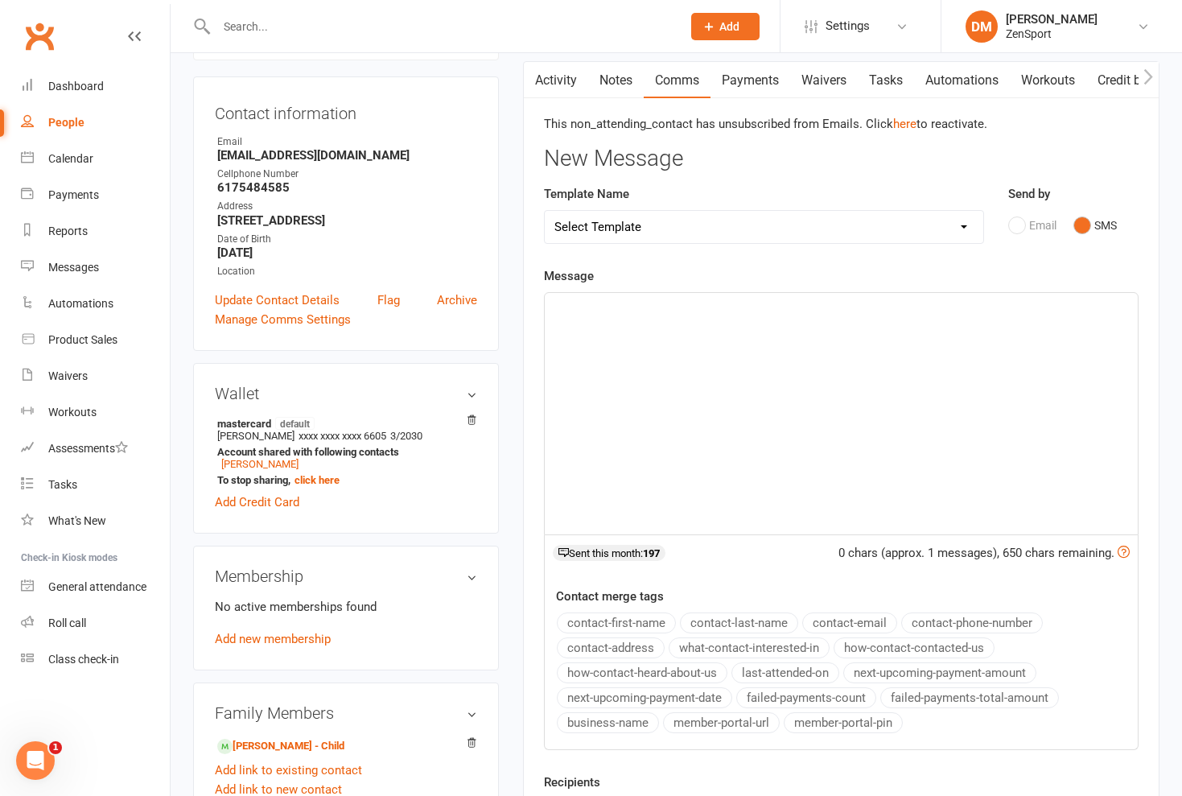
scroll to position [148, 0]
